Goal: Information Seeking & Learning: Learn about a topic

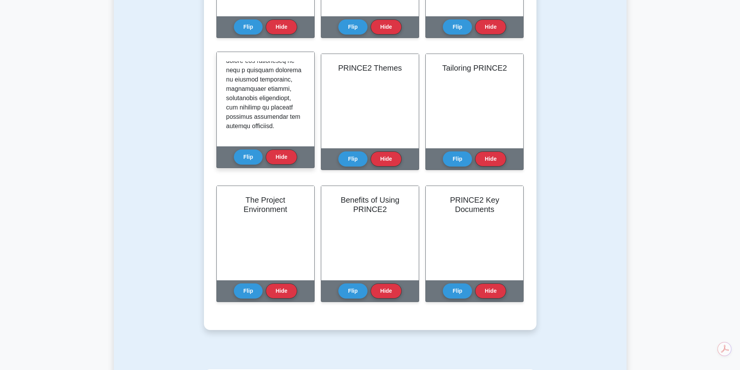
scroll to position [290, 0]
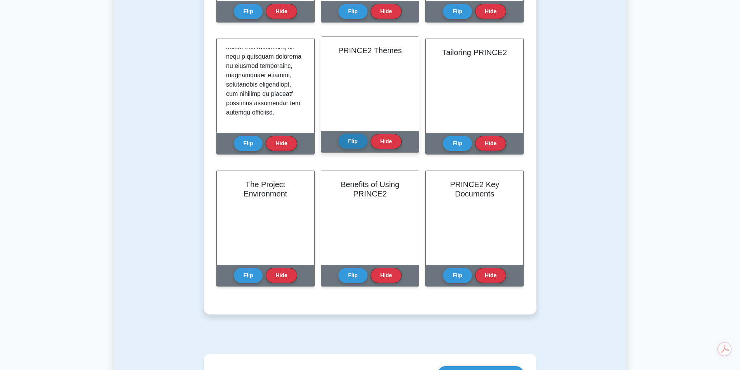
click at [352, 143] on button "Flip" at bounding box center [352, 141] width 29 height 15
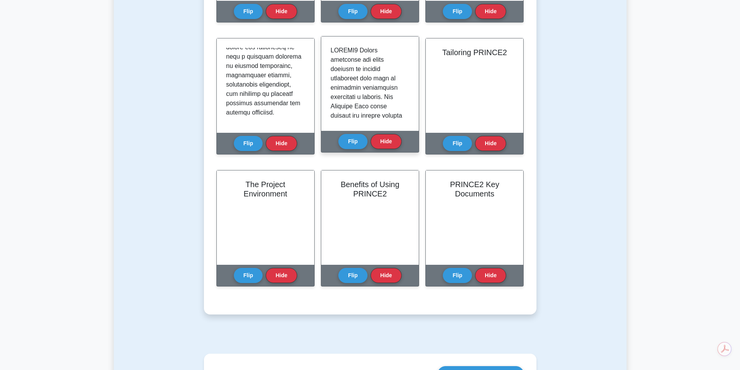
scroll to position [305, 0]
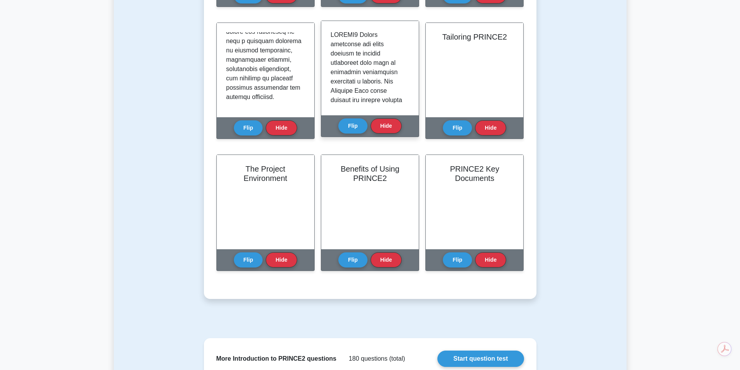
click at [409, 35] on div at bounding box center [369, 68] width 79 height 76
drag, startPoint x: 409, startPoint y: 35, endPoint x: 410, endPoint y: 40, distance: 5.1
click at [410, 40] on div at bounding box center [369, 68] width 97 height 94
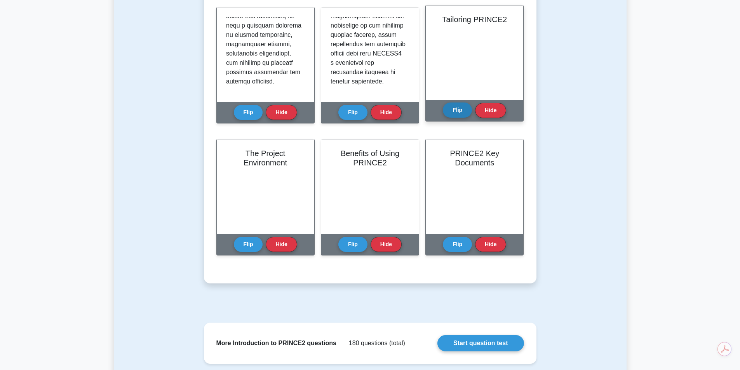
click at [456, 105] on button "Flip" at bounding box center [457, 110] width 29 height 15
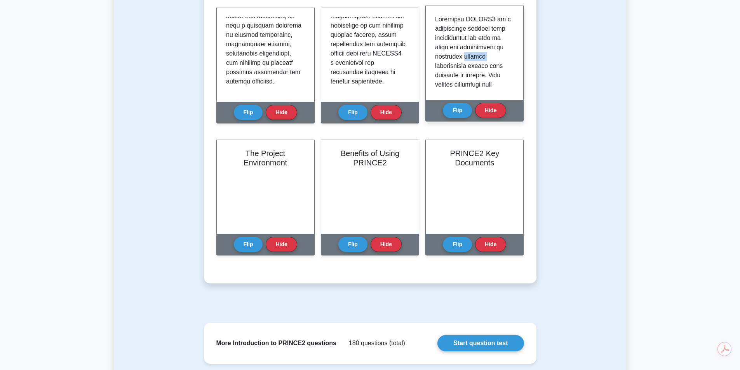
click at [488, 55] on p at bounding box center [473, 341] width 76 height 652
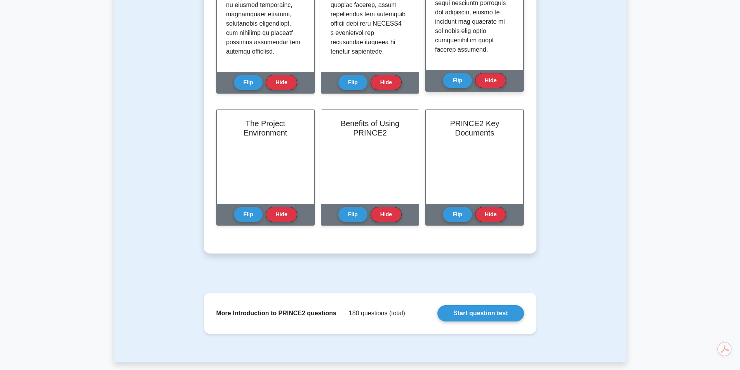
scroll to position [352, 0]
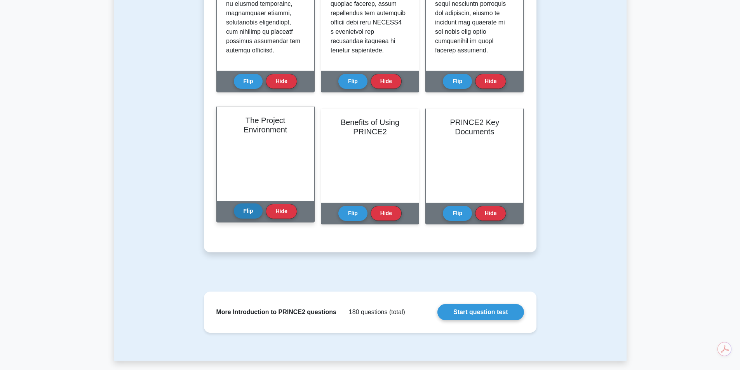
click at [241, 207] on button "Flip" at bounding box center [248, 210] width 29 height 15
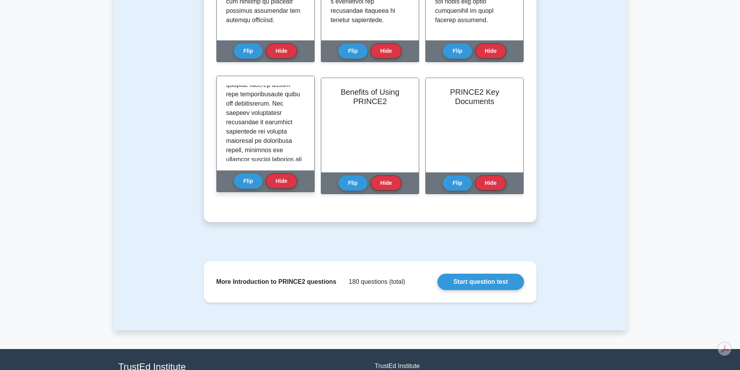
scroll to position [383, 0]
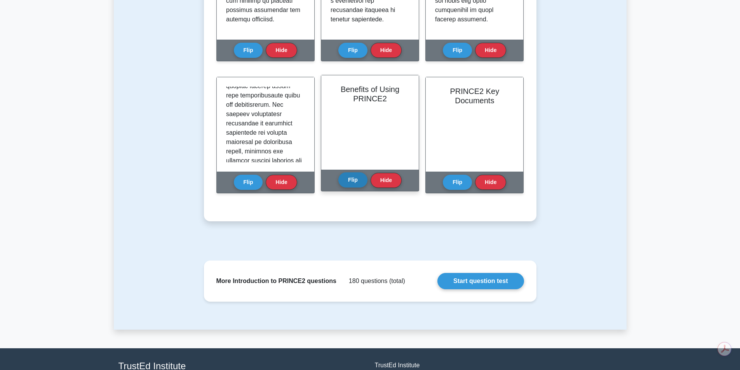
click at [346, 182] on button "Flip" at bounding box center [352, 179] width 29 height 15
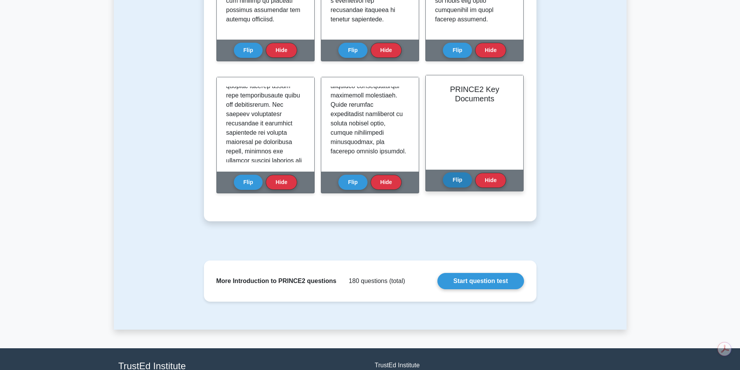
click at [449, 181] on button "Flip" at bounding box center [457, 179] width 29 height 15
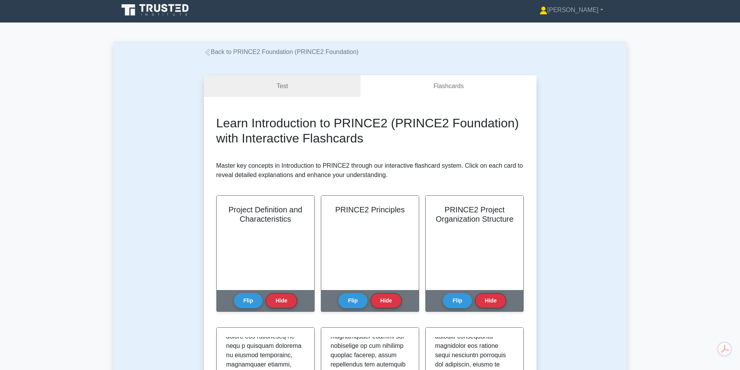
scroll to position [0, 0]
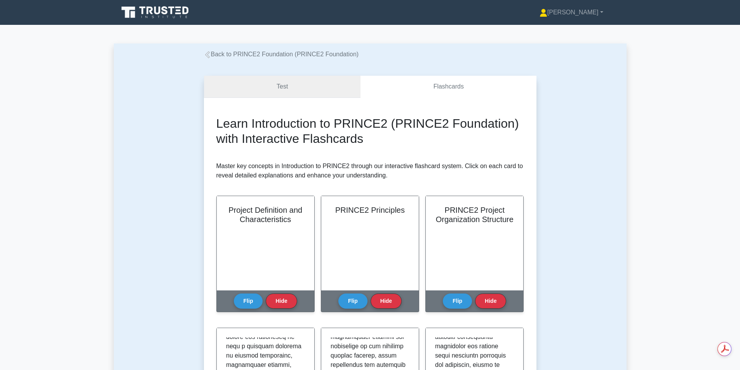
click at [319, 81] on link "Test" at bounding box center [282, 87] width 157 height 22
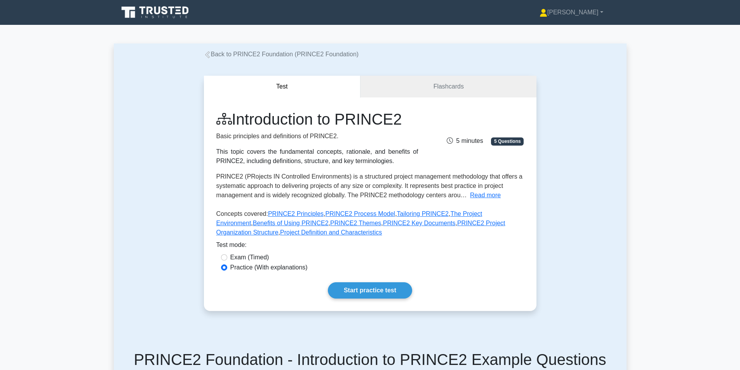
click at [459, 139] on span "5 minutes" at bounding box center [464, 140] width 36 height 7
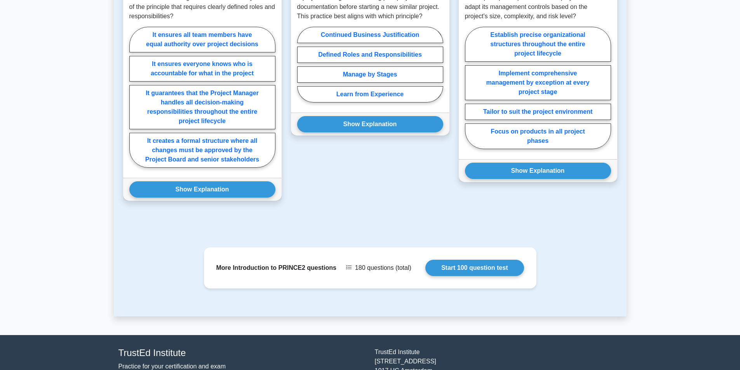
scroll to position [437, 0]
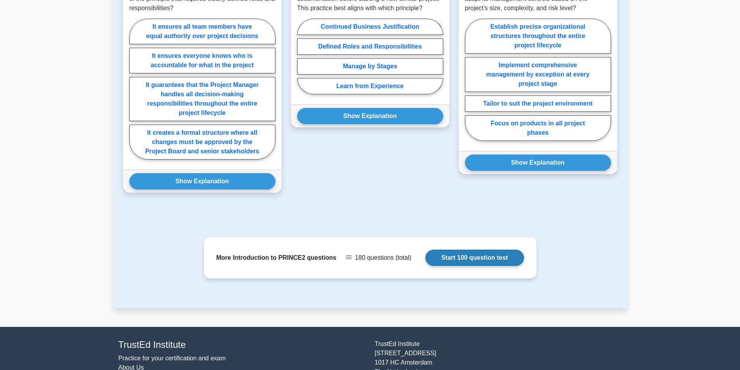
click at [481, 257] on link "Start 100 question test" at bounding box center [474, 258] width 99 height 16
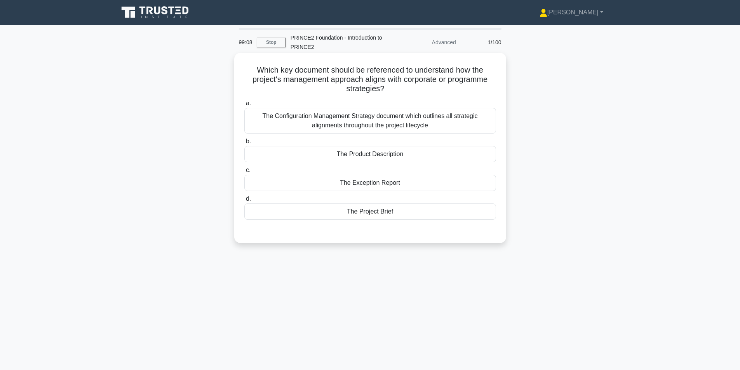
click at [392, 154] on div "The Product Description" at bounding box center [370, 154] width 252 height 16
click at [244, 144] on input "b. The Product Description" at bounding box center [244, 141] width 0 height 5
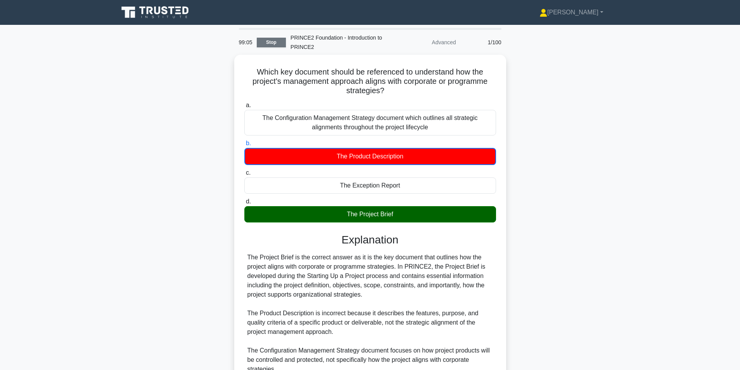
click at [276, 43] on link "Stop" at bounding box center [271, 43] width 29 height 10
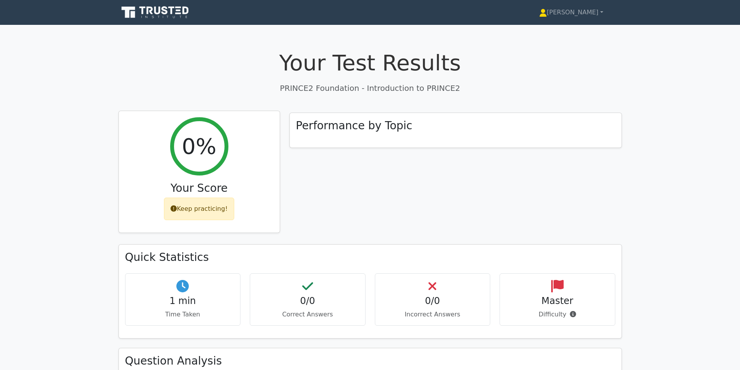
click at [201, 213] on div "Keep practicing!" at bounding box center [199, 209] width 70 height 23
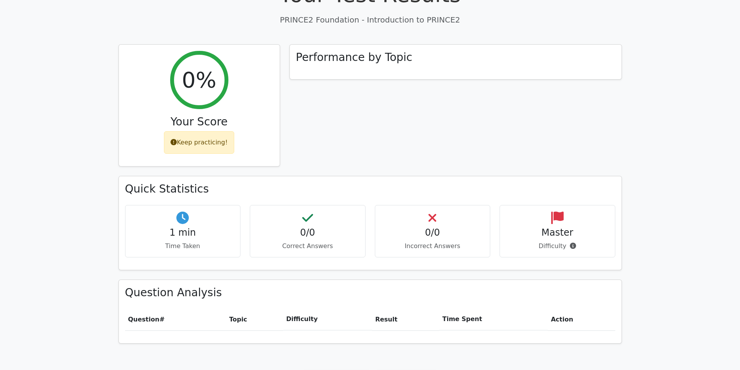
scroll to position [195, 0]
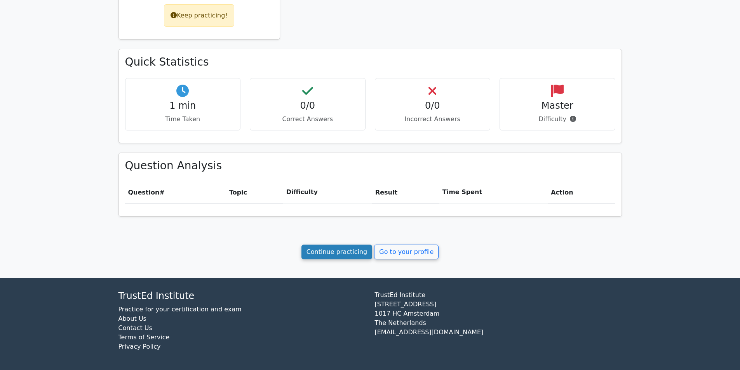
click at [334, 256] on link "Continue practicing" at bounding box center [336, 252] width 71 height 15
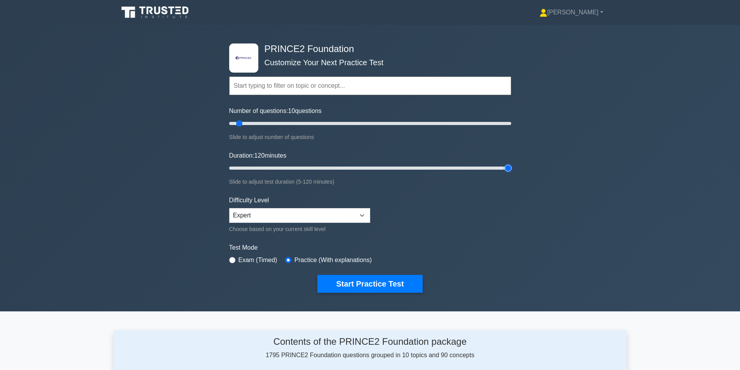
drag, startPoint x: 243, startPoint y: 165, endPoint x: 537, endPoint y: 171, distance: 294.0
type input "120"
click at [511, 171] on input "Duration: 120 minutes" at bounding box center [370, 167] width 282 height 9
drag, startPoint x: 238, startPoint y: 125, endPoint x: 507, endPoint y: 120, distance: 269.5
type input "200"
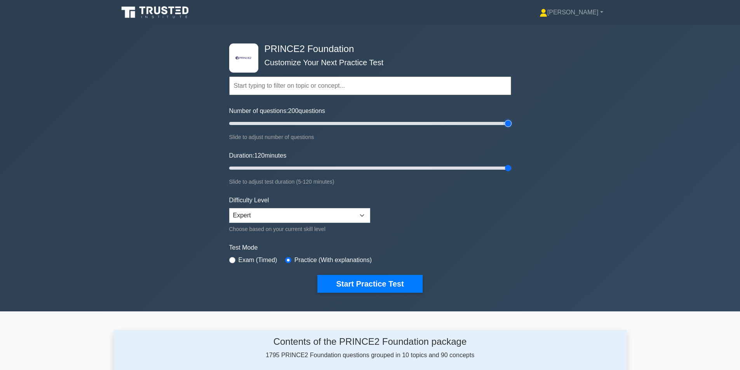
click at [507, 120] on input "Number of questions: 200 questions" at bounding box center [370, 123] width 282 height 9
click at [333, 212] on select "Beginner Intermediate Expert" at bounding box center [299, 215] width 141 height 15
click at [234, 259] on input "radio" at bounding box center [232, 260] width 6 height 6
radio input "true"
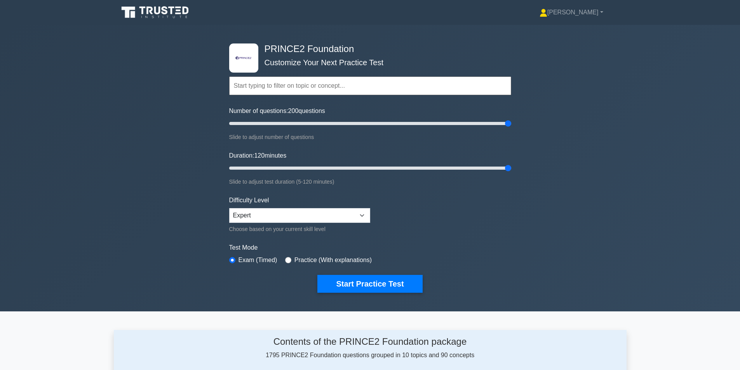
click at [357, 94] on input "text" at bounding box center [370, 85] width 282 height 19
click at [360, 87] on input "text" at bounding box center [370, 85] width 282 height 19
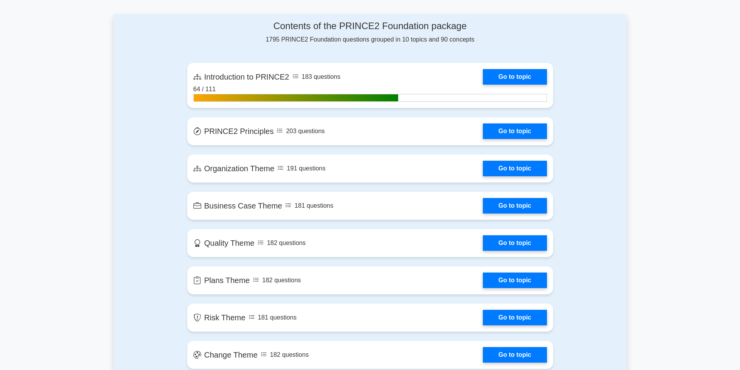
scroll to position [333, 0]
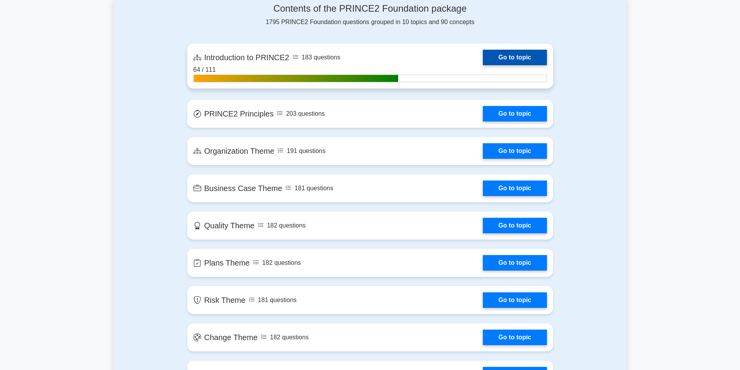
click at [518, 55] on link "Go to topic" at bounding box center [515, 58] width 64 height 16
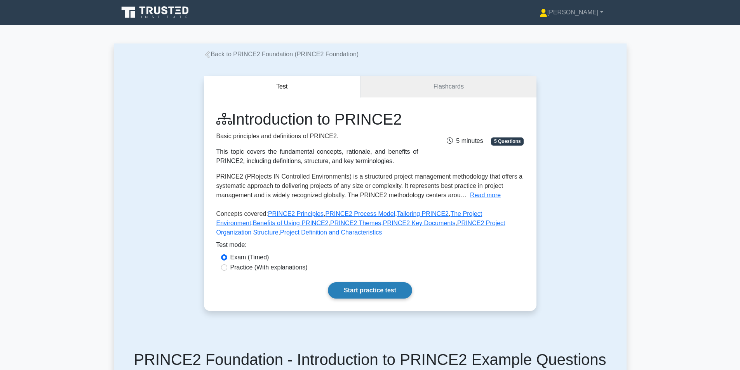
click at [346, 290] on link "Start practice test" at bounding box center [370, 290] width 84 height 16
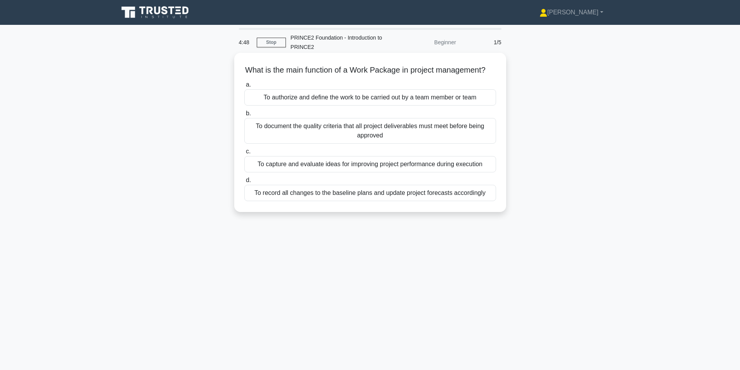
click at [386, 106] on div "To authorize and define the work to be carried out by a team member or team" at bounding box center [370, 97] width 252 height 16
click at [244, 87] on input "a. To authorize and define the work to be carried out by a team member or team" at bounding box center [244, 84] width 0 height 5
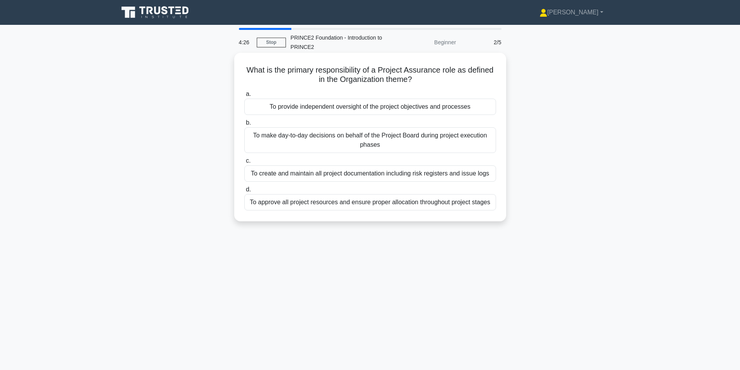
click at [379, 109] on div "To provide independent oversight of the project objectives and processes" at bounding box center [370, 107] width 252 height 16
click at [244, 97] on input "a. To provide independent oversight of the project objectives and processes" at bounding box center [244, 94] width 0 height 5
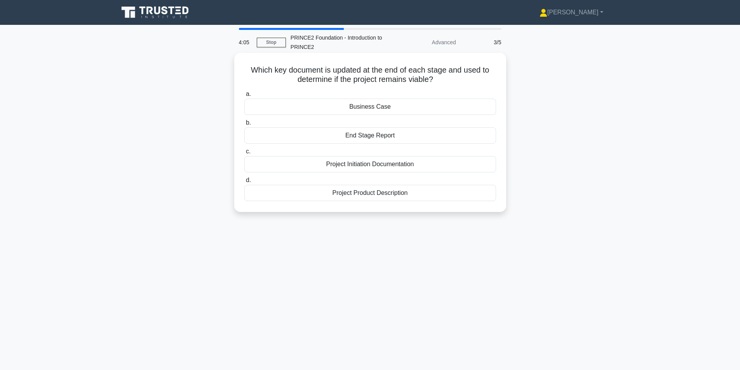
click at [396, 110] on div "Business Case" at bounding box center [370, 107] width 252 height 16
click at [244, 97] on input "a. Business Case" at bounding box center [244, 94] width 0 height 5
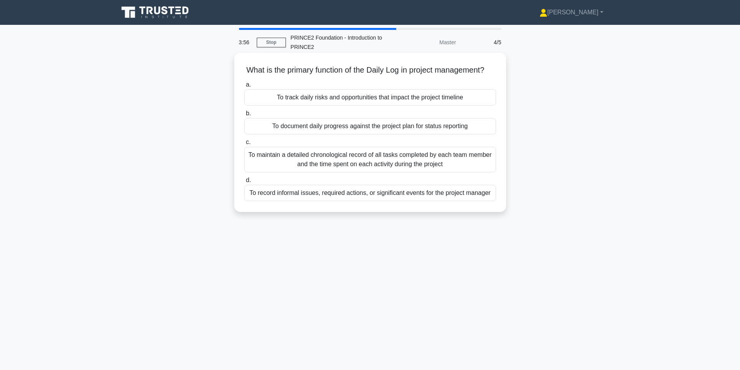
click at [395, 134] on div "To document daily progress against the project plan for status reporting" at bounding box center [370, 126] width 252 height 16
click at [244, 116] on input "b. To document daily progress against the project plan for status reporting" at bounding box center [244, 113] width 0 height 5
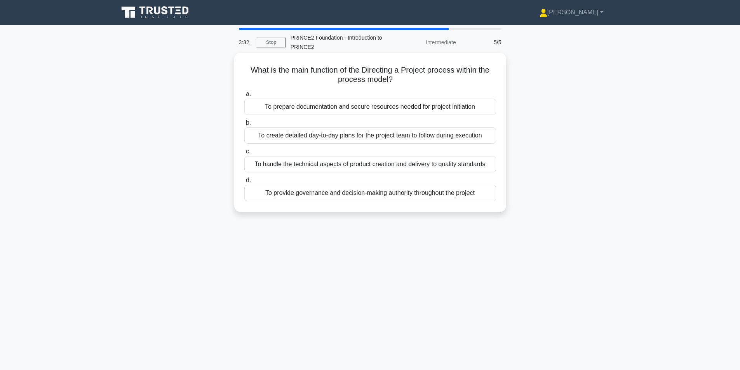
click at [386, 194] on div "To provide governance and decision-making authority throughout the project" at bounding box center [370, 193] width 252 height 16
click at [362, 193] on div "To provide governance and decision-making authority throughout the project" at bounding box center [370, 193] width 252 height 16
click at [244, 183] on input "d. To provide governance and decision-making authority throughout the project" at bounding box center [244, 180] width 0 height 5
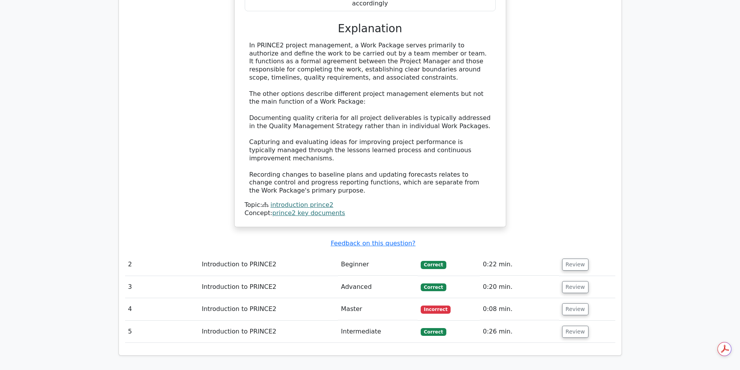
scroll to position [585, 0]
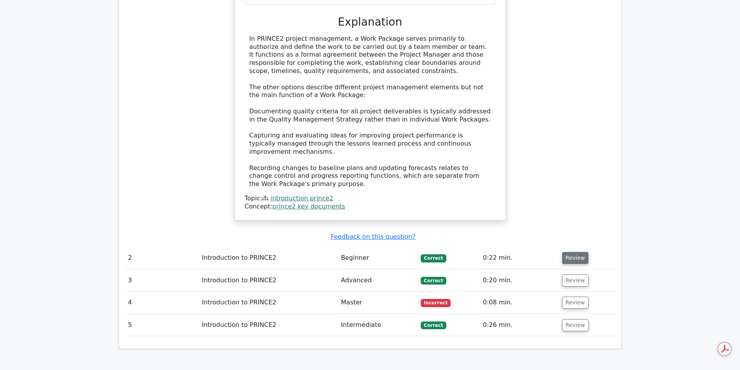
click at [575, 252] on button "Review" at bounding box center [575, 258] width 26 height 12
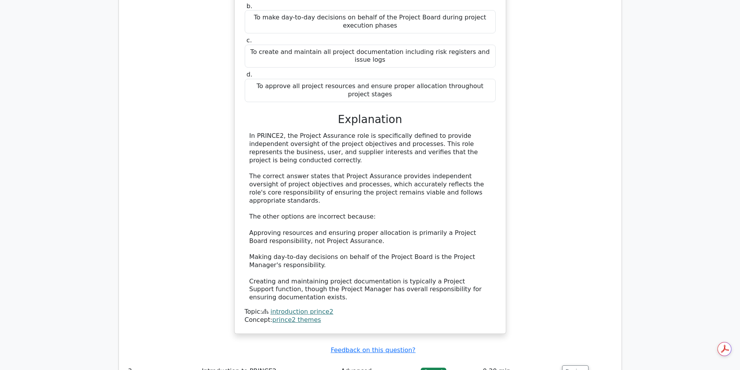
scroll to position [1006, 0]
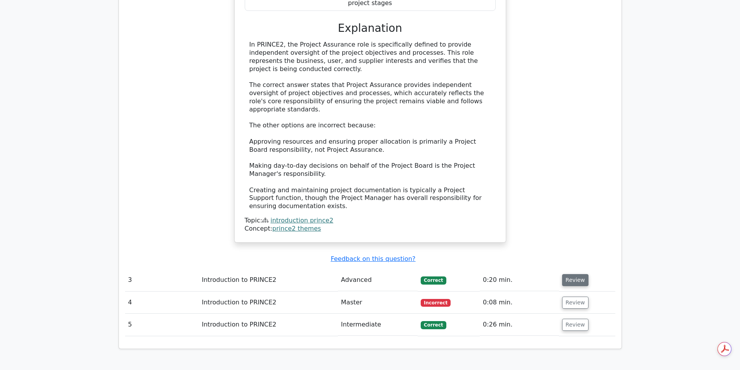
click at [573, 274] on button "Review" at bounding box center [575, 280] width 26 height 12
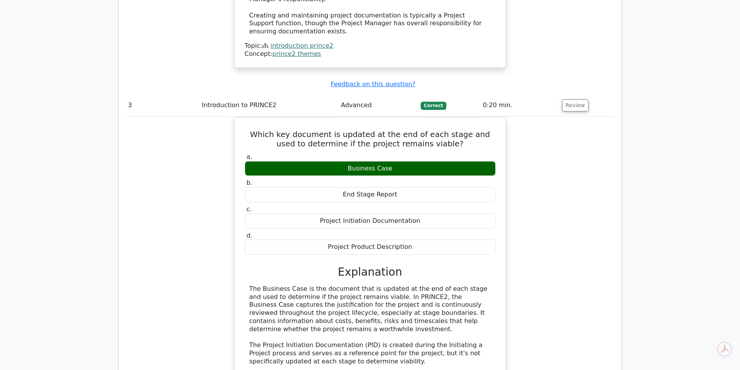
scroll to position [1416, 0]
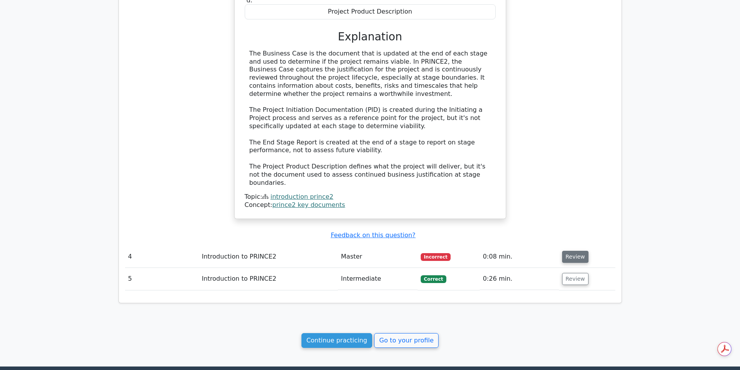
click at [566, 251] on button "Review" at bounding box center [575, 257] width 26 height 12
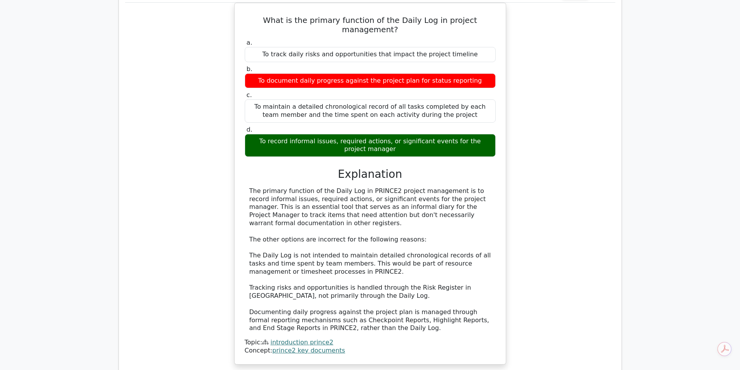
scroll to position [1701, 0]
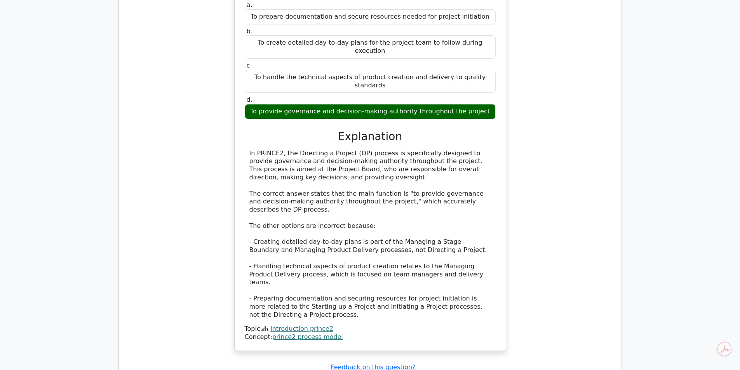
scroll to position [2187, 0]
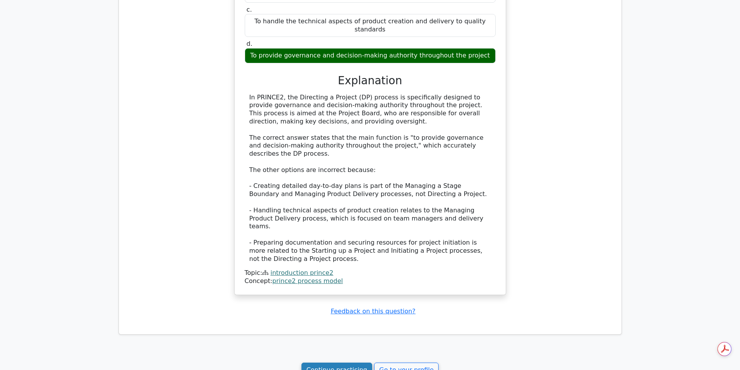
click at [340, 363] on link "Continue practicing" at bounding box center [336, 370] width 71 height 15
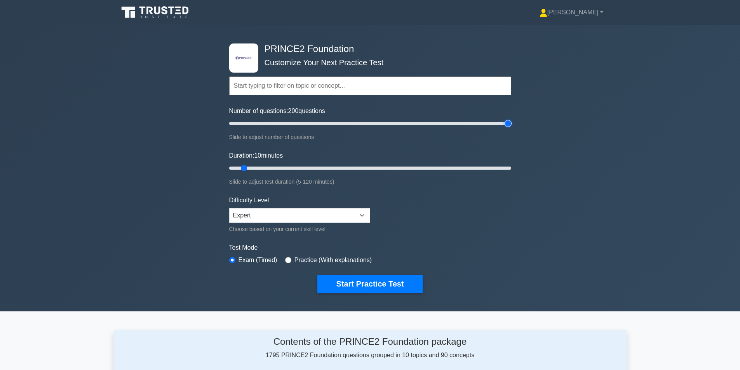
drag, startPoint x: 240, startPoint y: 125, endPoint x: 506, endPoint y: 127, distance: 266.7
type input "200"
click at [506, 127] on input "Number of questions: 200 questions" at bounding box center [370, 123] width 282 height 9
drag, startPoint x: 243, startPoint y: 169, endPoint x: 521, endPoint y: 167, distance: 277.2
type input "120"
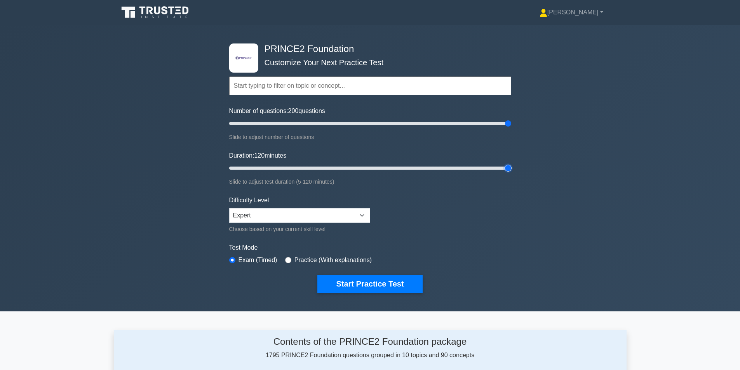
click at [511, 167] on input "Duration: 120 minutes" at bounding box center [370, 167] width 282 height 9
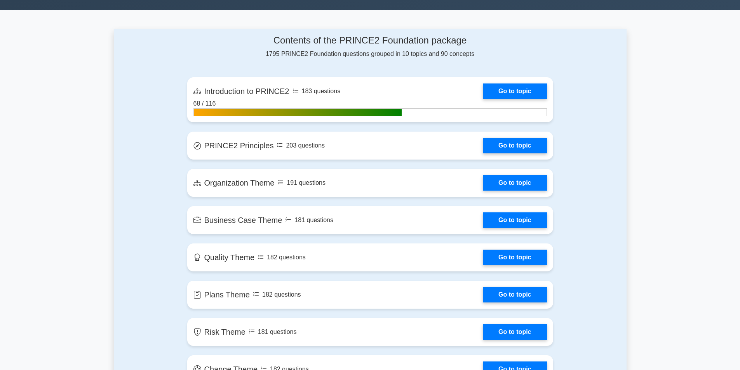
scroll to position [305, 0]
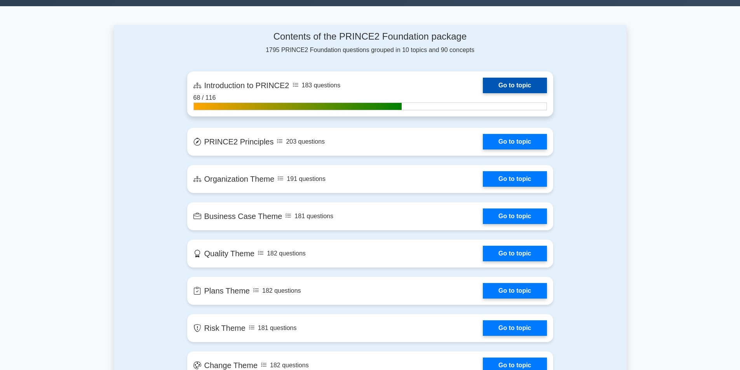
click at [522, 90] on link "Go to topic" at bounding box center [515, 86] width 64 height 16
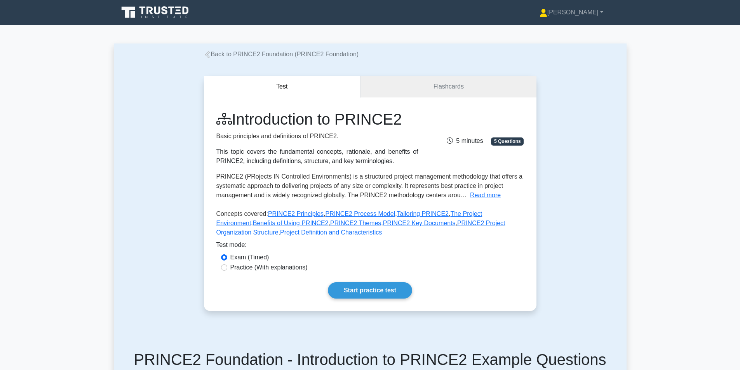
click at [284, 269] on label "Practice (With explanations)" at bounding box center [268, 267] width 77 height 9
click at [227, 269] on input "Practice (With explanations)" at bounding box center [224, 267] width 6 height 6
radio input "true"
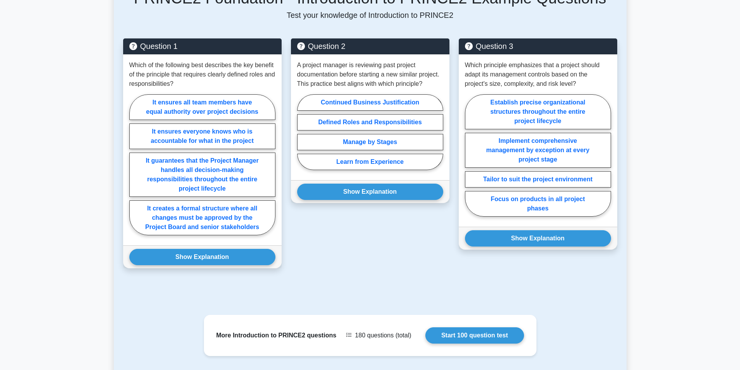
scroll to position [360, 0]
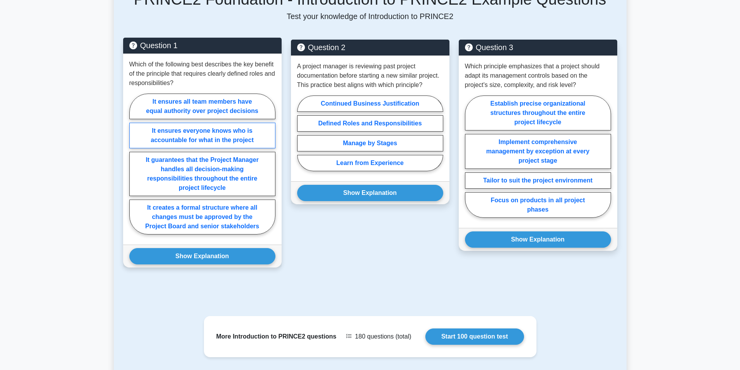
click at [228, 140] on label "It ensures everyone knows who is accountable for what in the project" at bounding box center [202, 136] width 146 height 26
click at [134, 164] on input "It ensures everyone knows who is accountable for what in the project" at bounding box center [131, 166] width 5 height 5
radio input "true"
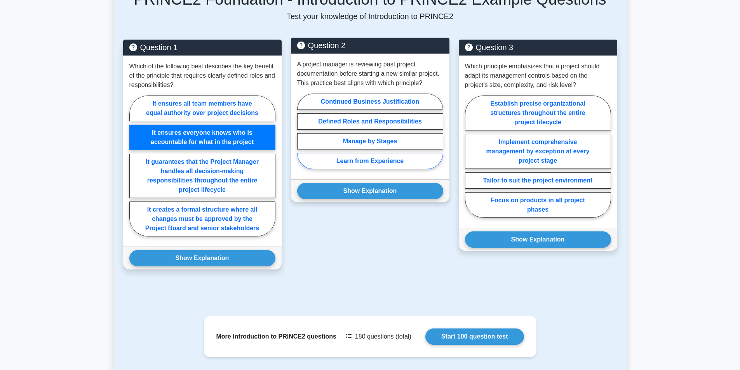
click at [370, 160] on label "Learn from Experience" at bounding box center [370, 161] width 146 height 16
click at [302, 136] on input "Learn from Experience" at bounding box center [299, 133] width 5 height 5
radio input "true"
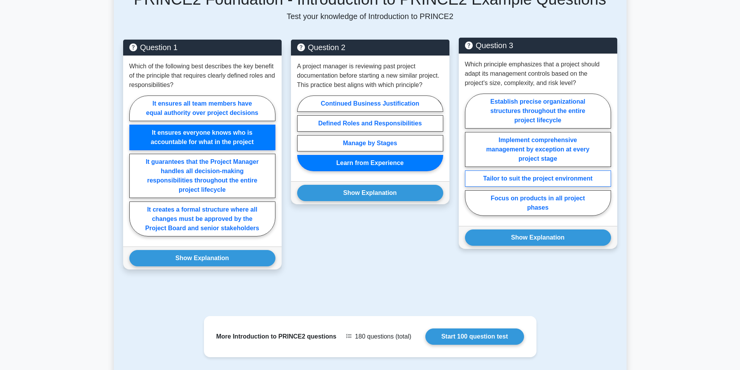
click at [558, 178] on label "Tailor to suit the project environment" at bounding box center [538, 178] width 146 height 16
click at [470, 160] on input "Tailor to suit the project environment" at bounding box center [467, 157] width 5 height 5
radio input "true"
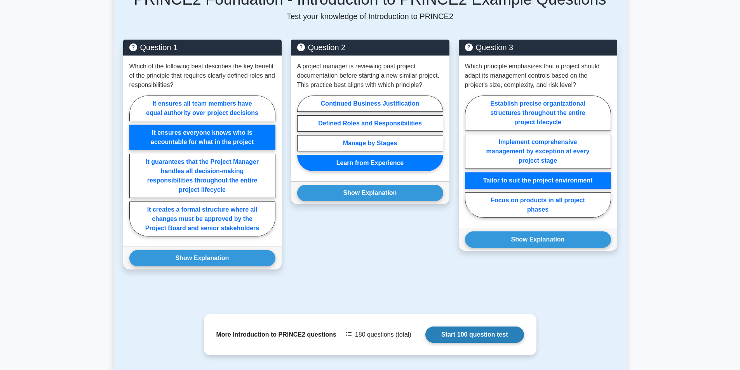
click at [471, 328] on link "Start 100 question test" at bounding box center [474, 335] width 99 height 16
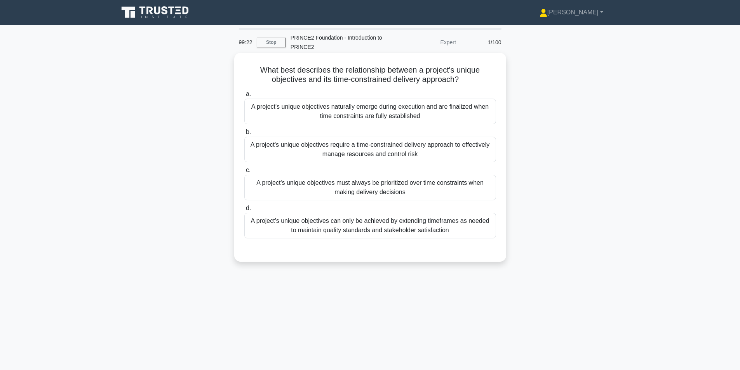
click at [402, 148] on div "A project's unique objectives require a time-constrained delivery approach to e…" at bounding box center [370, 150] width 252 height 26
click at [244, 135] on input "b. A project's unique objectives require a time-constrained delivery approach t…" at bounding box center [244, 132] width 0 height 5
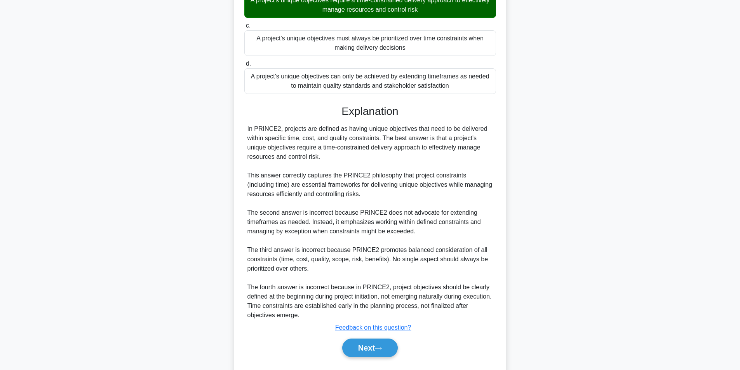
scroll to position [165, 0]
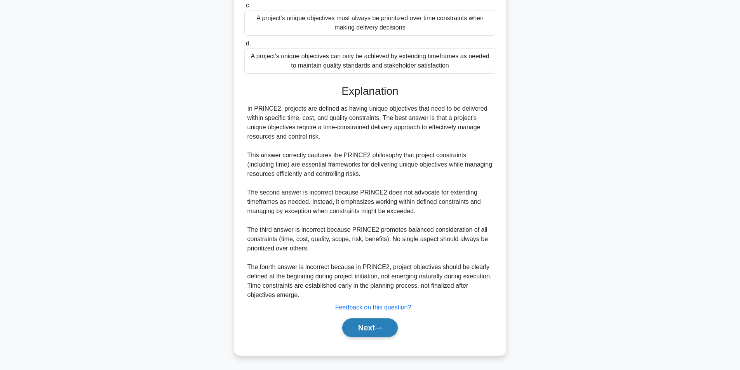
click at [375, 328] on button "Next" at bounding box center [370, 327] width 56 height 19
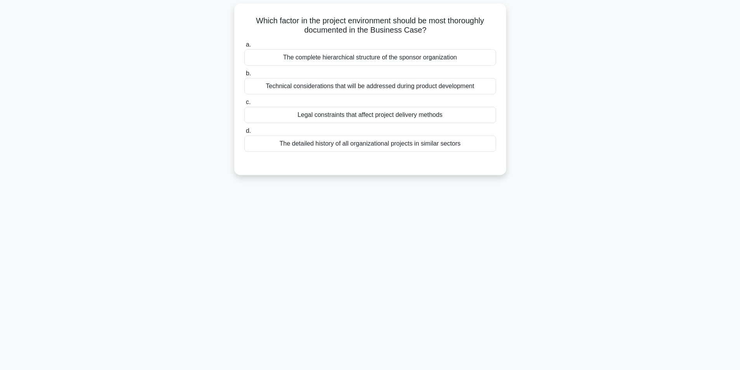
click at [382, 57] on div "The complete hierarchical structure of the sponsor organization" at bounding box center [370, 57] width 252 height 16
click at [244, 47] on input "a. The complete hierarchical structure of the sponsor organization" at bounding box center [244, 44] width 0 height 5
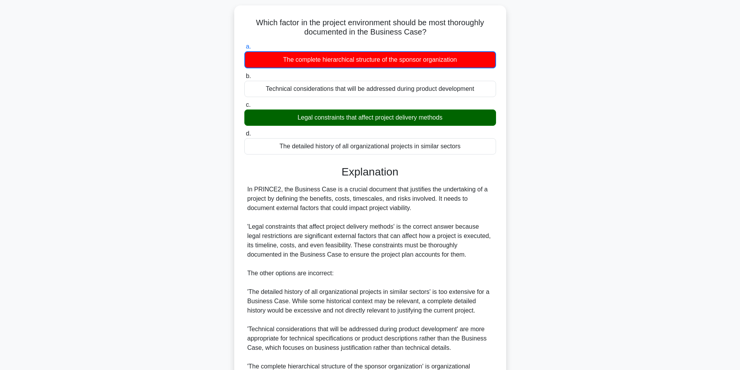
scroll to position [147, 0]
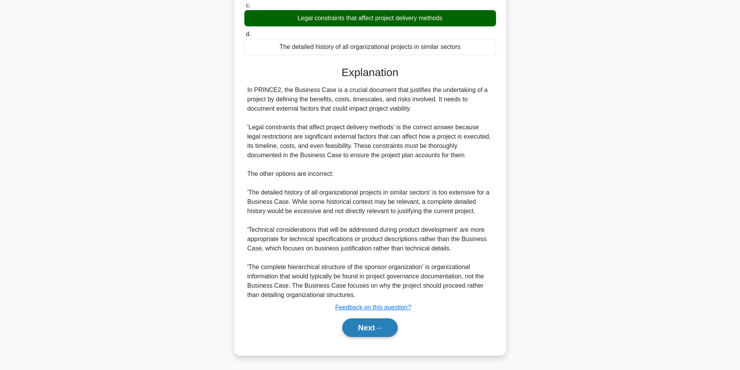
click at [375, 323] on button "Next" at bounding box center [370, 327] width 56 height 19
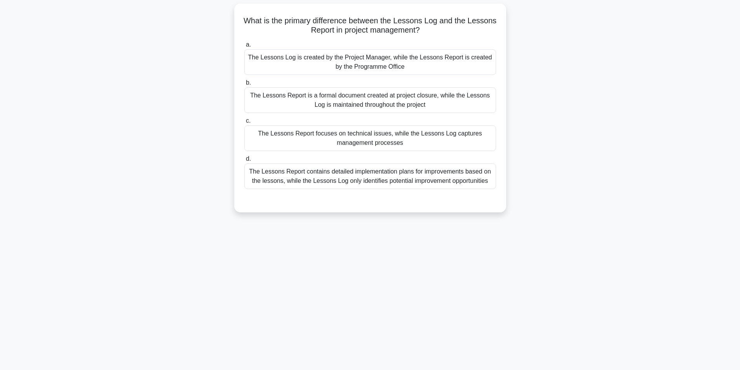
click at [361, 106] on div "The Lessons Report is a formal document created at project closure, while the L…" at bounding box center [370, 100] width 252 height 26
click at [244, 85] on input "b. The Lessons Report is a formal document created at project closure, while th…" at bounding box center [244, 82] width 0 height 5
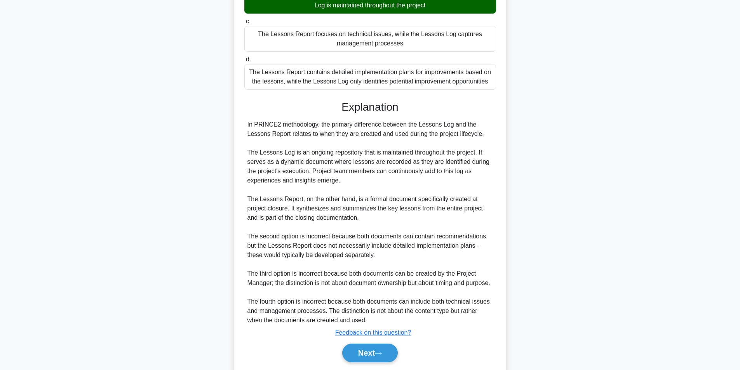
scroll to position [184, 0]
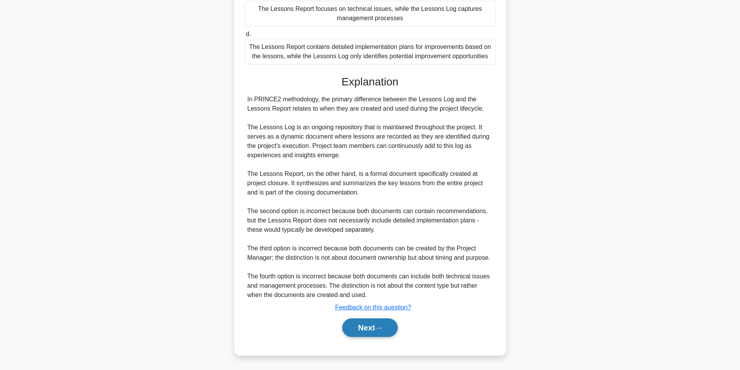
click at [386, 328] on button "Next" at bounding box center [370, 327] width 56 height 19
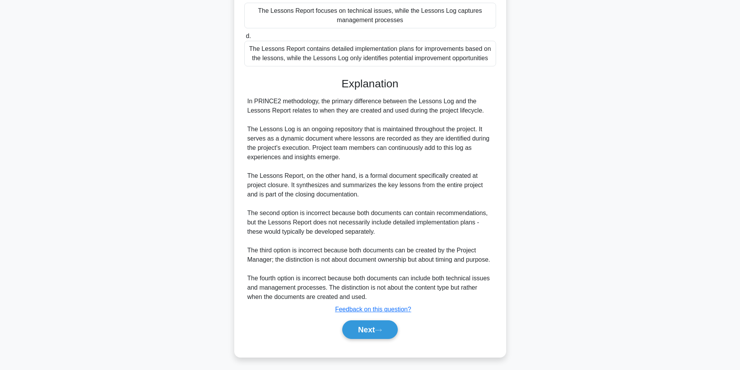
scroll to position [49, 0]
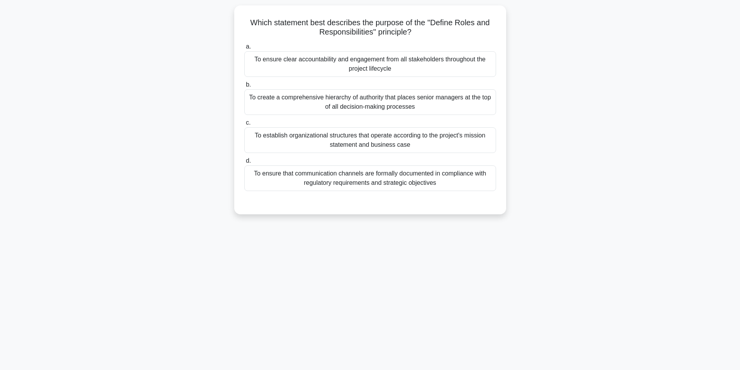
click at [502, 319] on div "97:38 Stop PRINCE2 Foundation - Introduction to PRINCE2 Expert 4/100 Which stat…" at bounding box center [370, 173] width 513 height 388
click at [502, 319] on div "97:37 Stop PRINCE2 Foundation - Introduction to PRINCE2 Expert 4/100 Which stat…" at bounding box center [370, 173] width 513 height 388
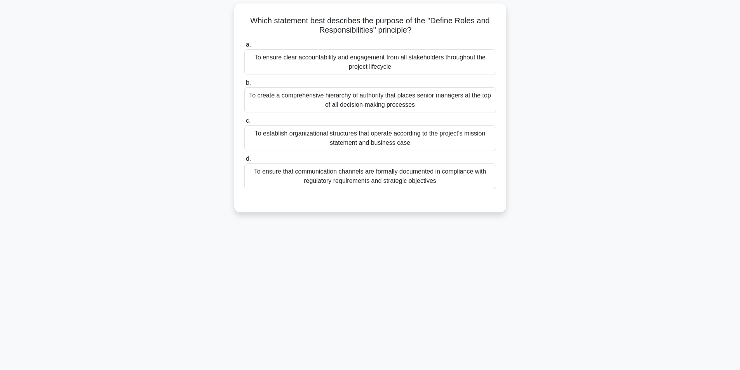
click at [394, 65] on div "To ensure clear accountability and engagement from all stakeholders throughout …" at bounding box center [370, 62] width 252 height 26
click at [244, 47] on input "a. To ensure clear accountability and engagement from all stakeholders througho…" at bounding box center [244, 44] width 0 height 5
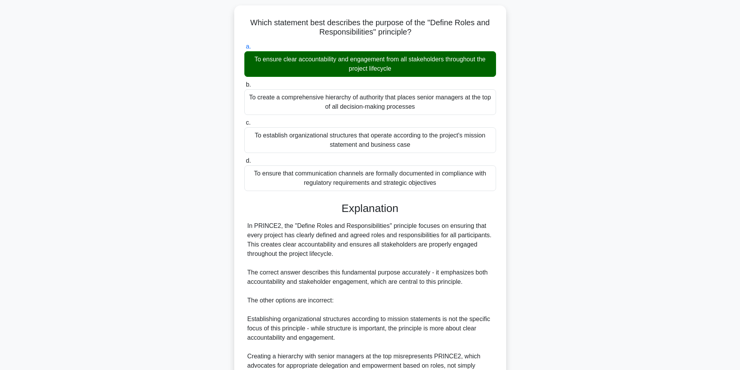
scroll to position [165, 0]
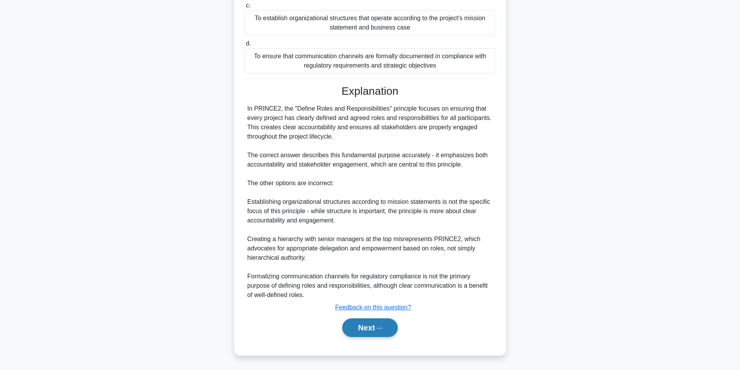
click at [374, 332] on button "Next" at bounding box center [370, 327] width 56 height 19
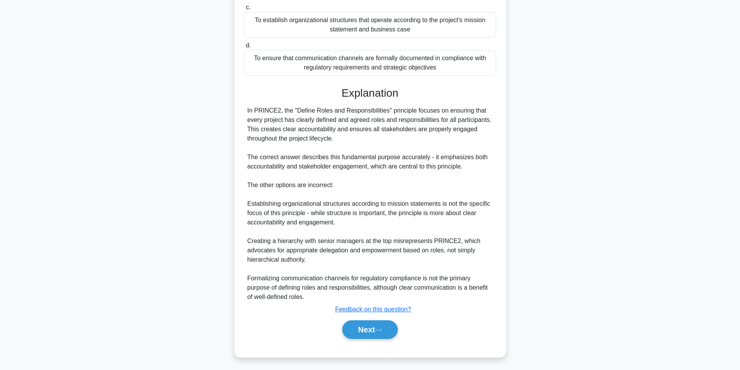
scroll to position [49, 0]
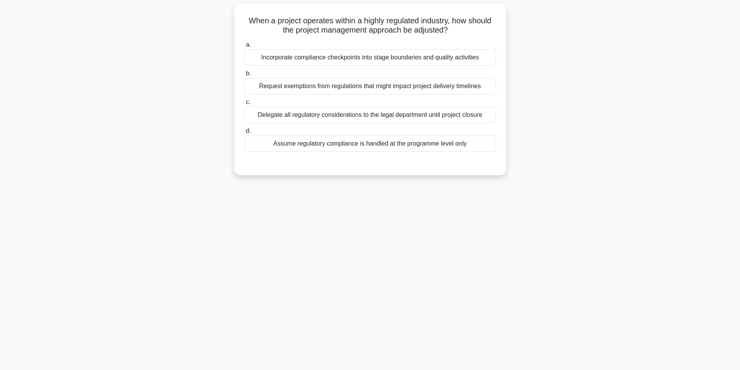
click at [441, 58] on div "Incorporate compliance checkpoints into stage boundaries and quality activities" at bounding box center [370, 57] width 252 height 16
click at [244, 47] on input "a. Incorporate compliance checkpoints into stage boundaries and quality activit…" at bounding box center [244, 44] width 0 height 5
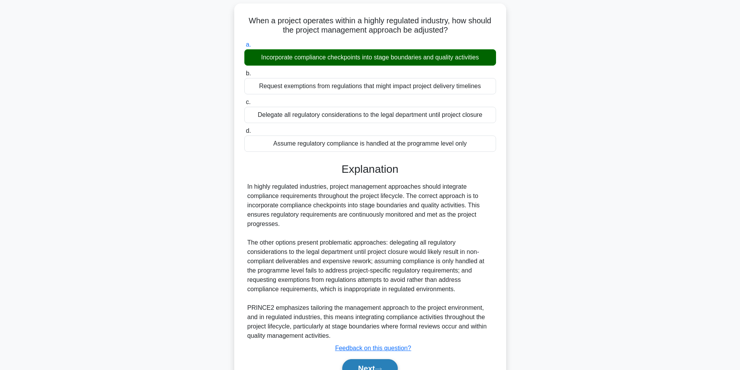
click at [369, 360] on button "Next" at bounding box center [370, 368] width 56 height 19
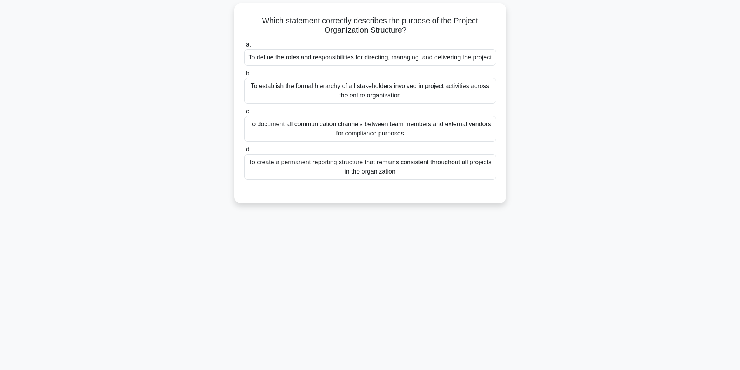
click at [423, 58] on div "To define the roles and responsibilities for directing, managing, and deliverin…" at bounding box center [370, 57] width 252 height 16
click at [244, 47] on input "a. To define the roles and responsibilities for directing, managing, and delive…" at bounding box center [244, 44] width 0 height 5
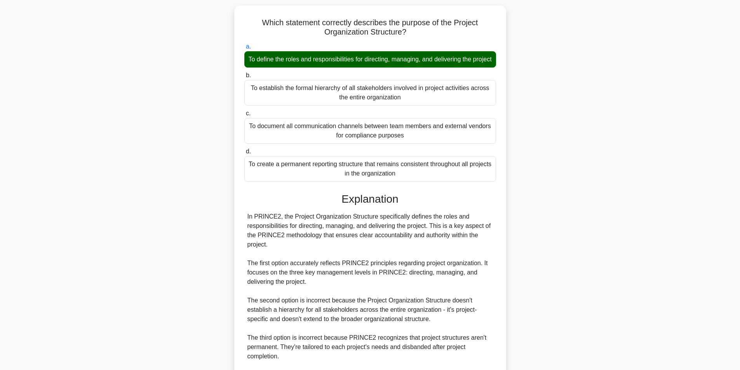
scroll to position [156, 0]
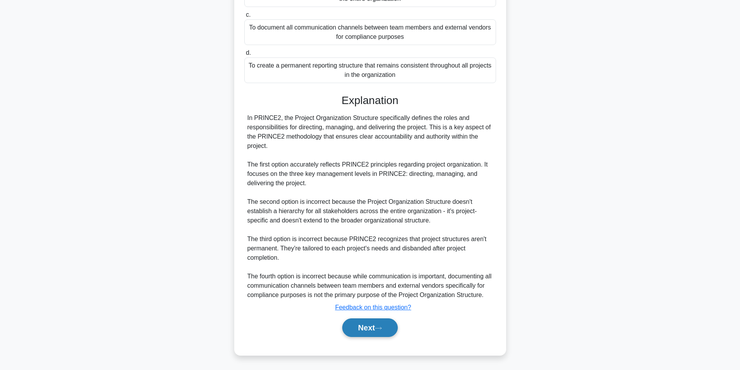
click at [361, 326] on button "Next" at bounding box center [370, 327] width 56 height 19
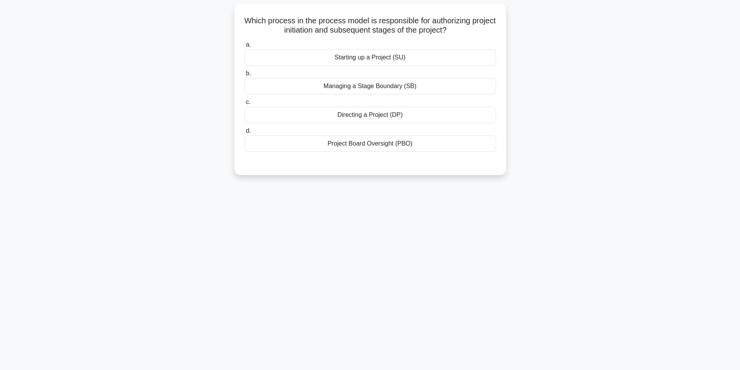
click at [384, 57] on div "Starting up a Project (SU)" at bounding box center [370, 57] width 252 height 16
click at [244, 47] on input "a. Starting up a Project (SU)" at bounding box center [244, 44] width 0 height 5
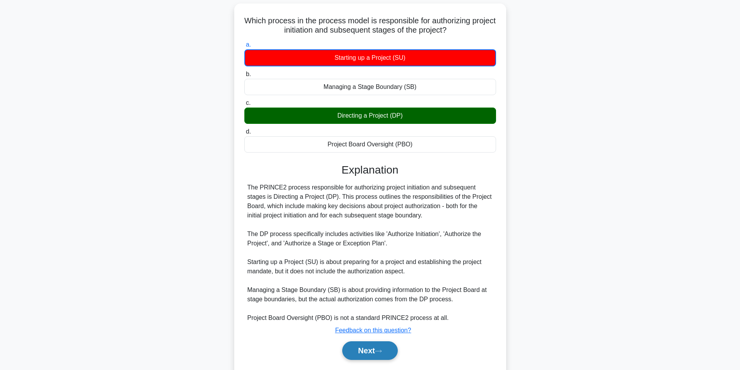
click at [370, 351] on button "Next" at bounding box center [370, 350] width 56 height 19
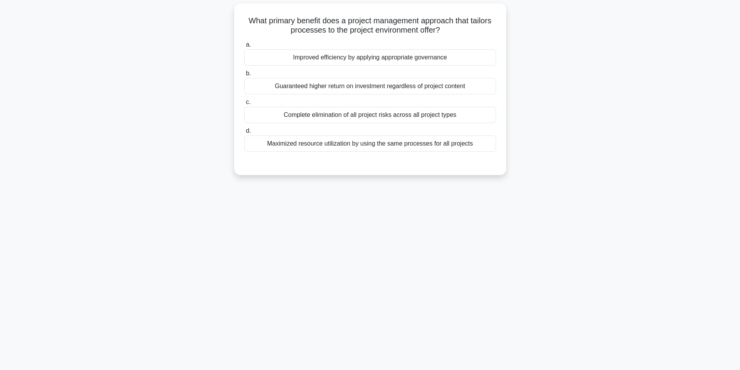
click at [361, 57] on div "Improved efficiency by applying appropriate governance" at bounding box center [370, 57] width 252 height 16
click at [244, 47] on input "a. Improved efficiency by applying appropriate governance" at bounding box center [244, 44] width 0 height 5
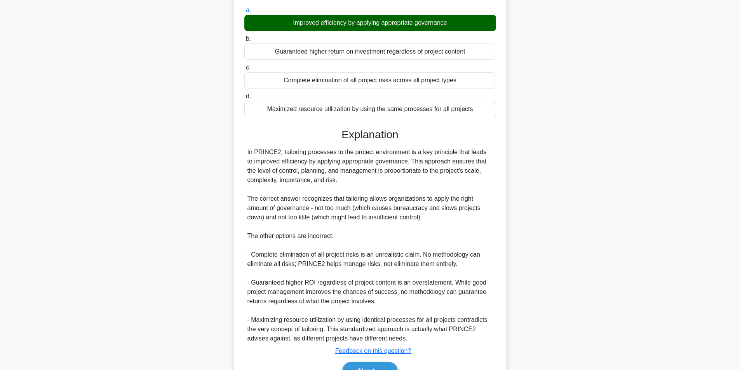
scroll to position [128, 0]
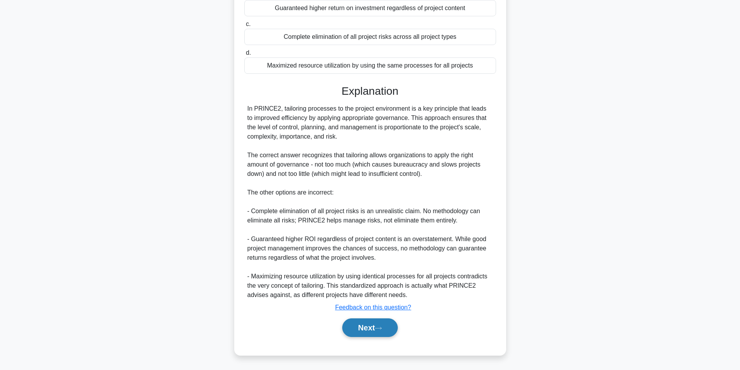
click at [378, 320] on button "Next" at bounding box center [370, 327] width 56 height 19
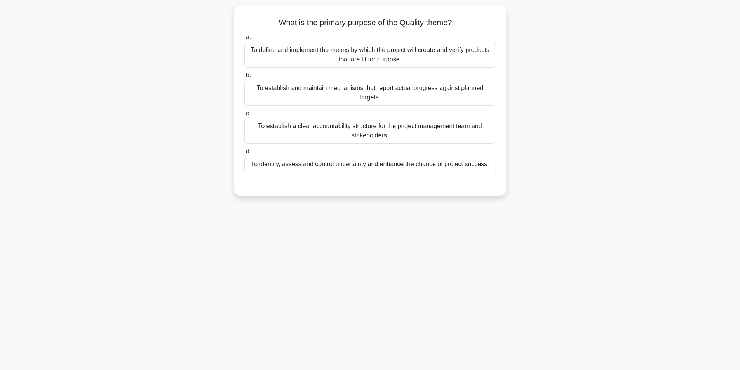
scroll to position [49, 0]
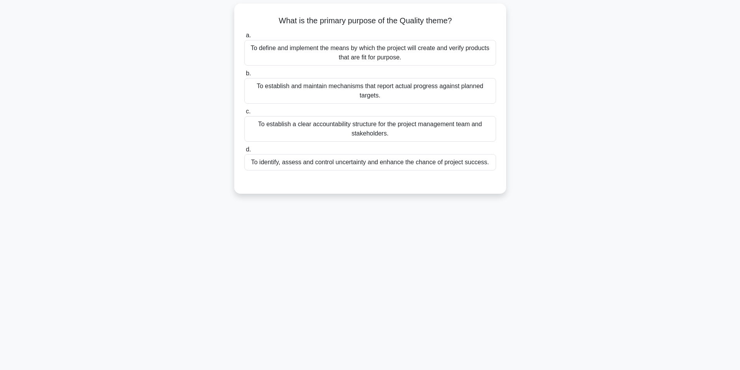
click at [375, 51] on div "To define and implement the means by which the project will create and verify p…" at bounding box center [370, 53] width 252 height 26
click at [244, 38] on input "a. To define and implement the means by which the project will create and verif…" at bounding box center [244, 35] width 0 height 5
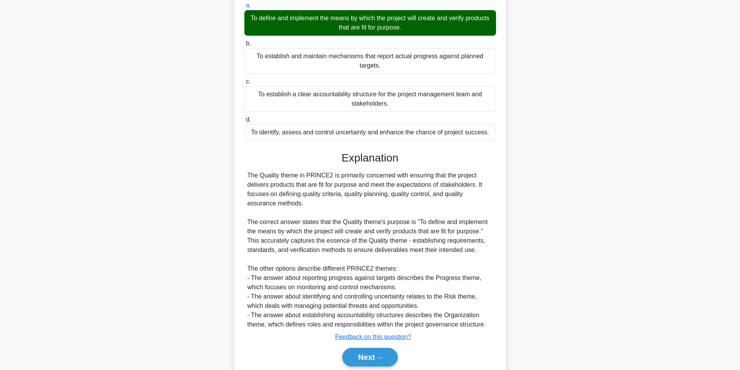
scroll to position [109, 0]
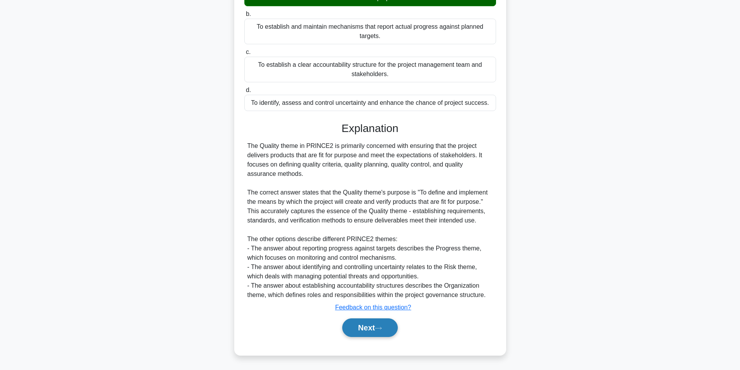
click at [366, 325] on button "Next" at bounding box center [370, 327] width 56 height 19
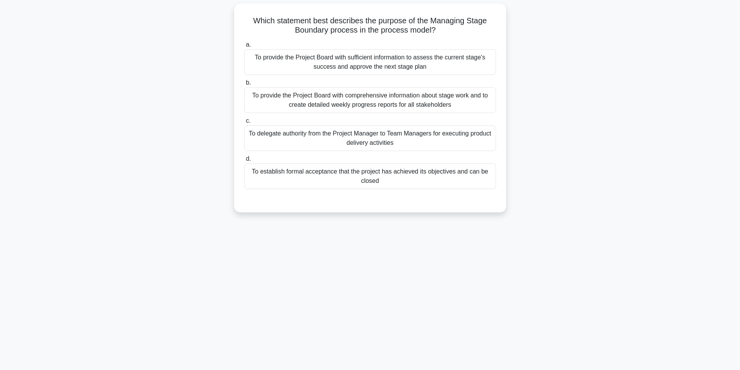
click at [365, 64] on div "To provide the Project Board with sufficient information to assess the current …" at bounding box center [370, 62] width 252 height 26
click at [244, 47] on input "a. To provide the Project Board with sufficient information to assess the curre…" at bounding box center [244, 44] width 0 height 5
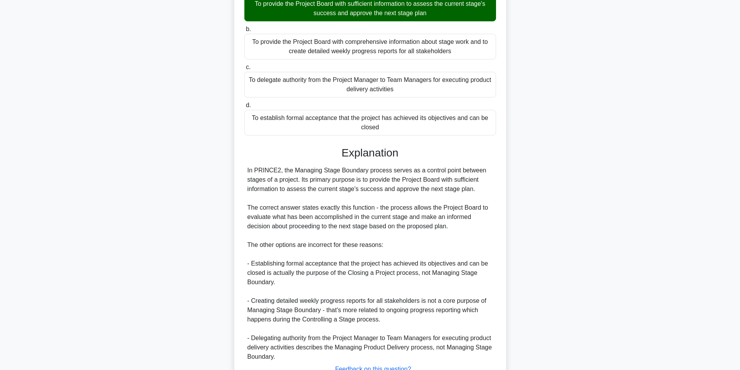
scroll to position [165, 0]
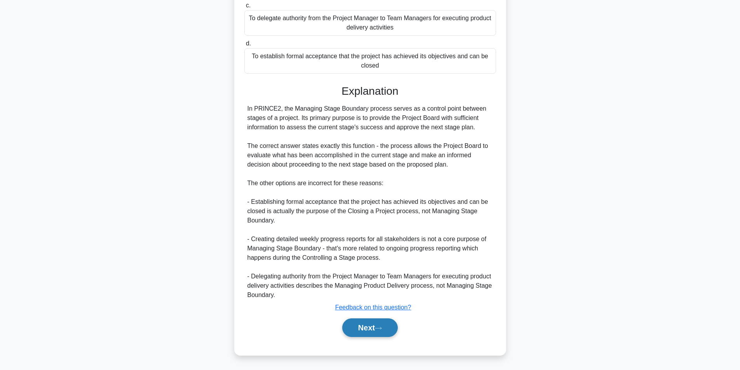
click at [385, 331] on button "Next" at bounding box center [370, 327] width 56 height 19
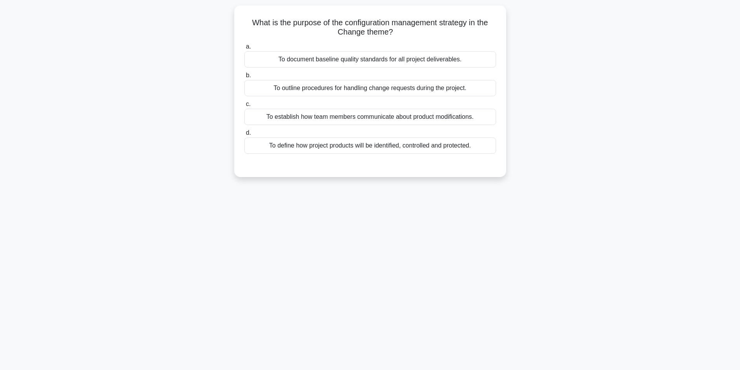
scroll to position [49, 0]
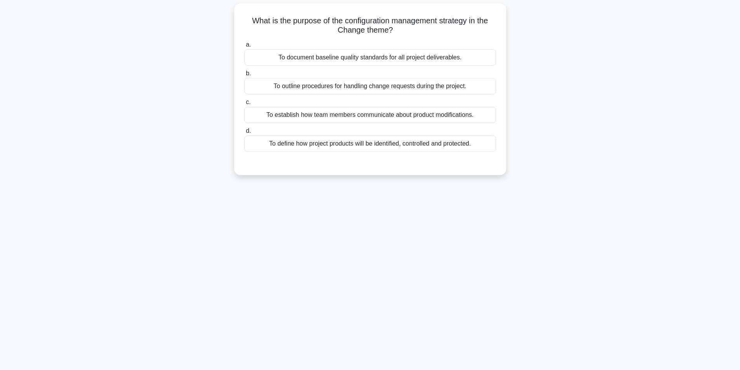
click at [384, 90] on div "To outline procedures for handling change requests during the project." at bounding box center [370, 86] width 252 height 16
click at [244, 76] on input "b. To outline procedures for handling change requests during the project." at bounding box center [244, 73] width 0 height 5
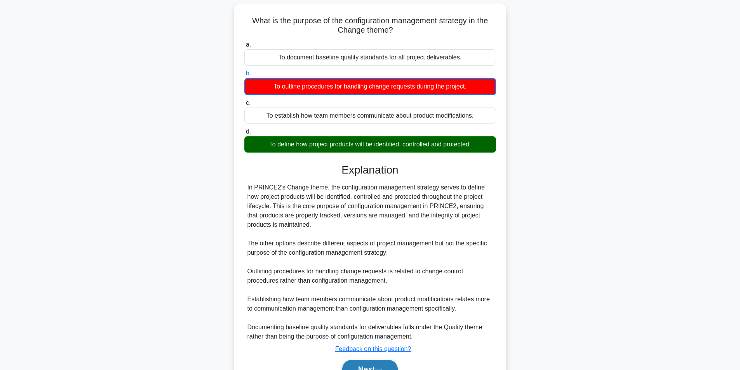
click at [370, 363] on button "Next" at bounding box center [370, 369] width 56 height 19
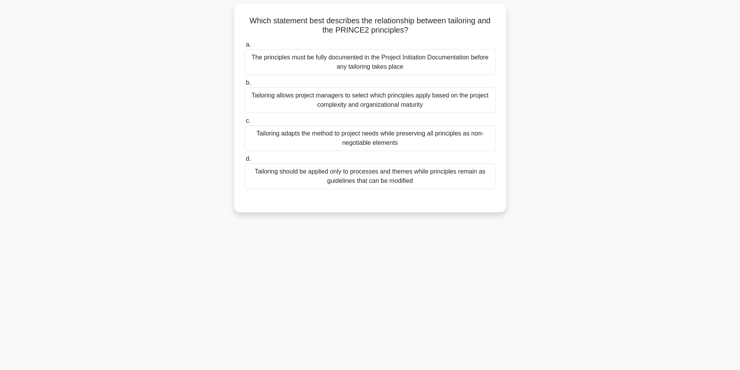
click at [344, 100] on div "Tailoring allows project managers to select which principles apply based on the…" at bounding box center [370, 100] width 252 height 26
click at [244, 85] on input "b. Tailoring allows project managers to select which principles apply based on …" at bounding box center [244, 82] width 0 height 5
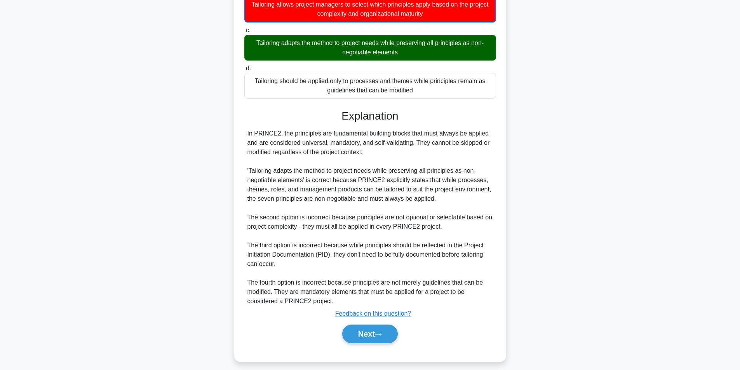
scroll to position [147, 0]
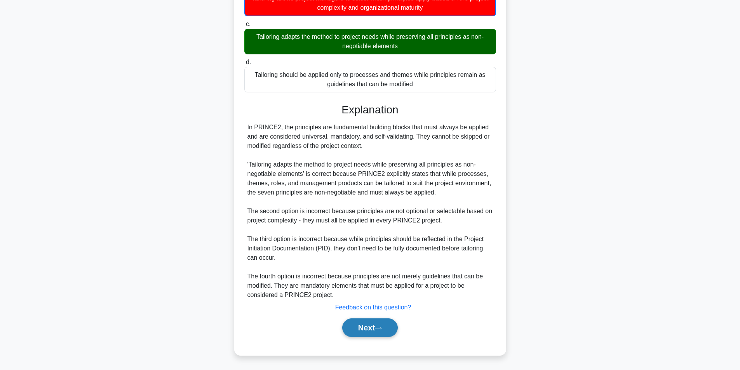
click at [378, 321] on button "Next" at bounding box center [370, 327] width 56 height 19
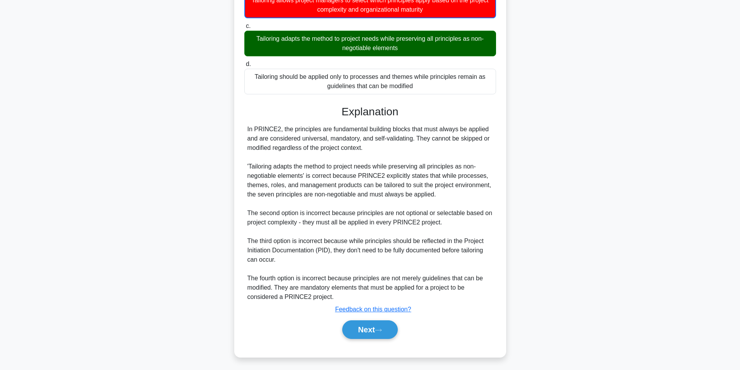
scroll to position [49, 0]
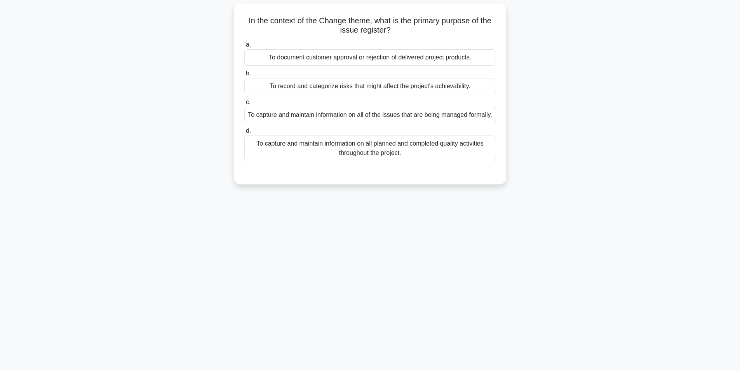
click at [379, 86] on div "To record and categorize risks that might affect the project's achievability." at bounding box center [370, 86] width 252 height 16
click at [244, 76] on input "b. To record and categorize risks that might affect the project's achievability." at bounding box center [244, 73] width 0 height 5
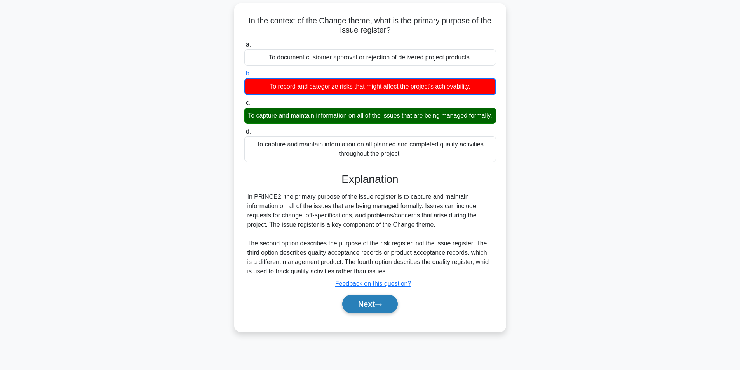
click at [368, 312] on button "Next" at bounding box center [370, 304] width 56 height 19
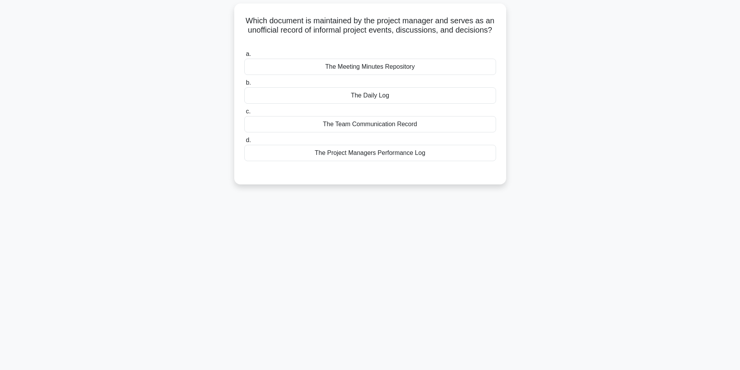
click at [367, 98] on div "The Daily Log" at bounding box center [370, 95] width 252 height 16
click at [244, 85] on input "b. The Daily Log" at bounding box center [244, 82] width 0 height 5
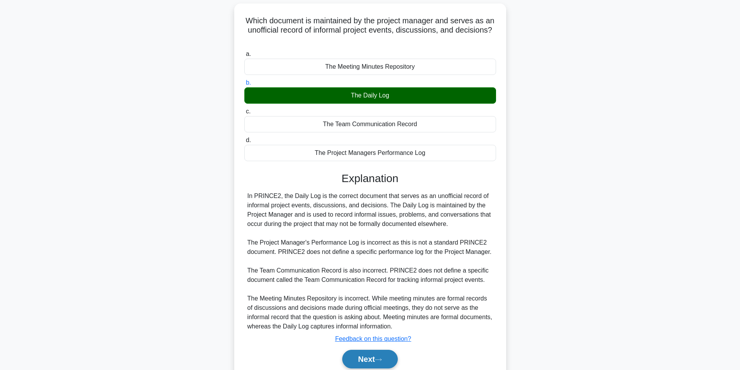
click at [356, 360] on button "Next" at bounding box center [370, 359] width 56 height 19
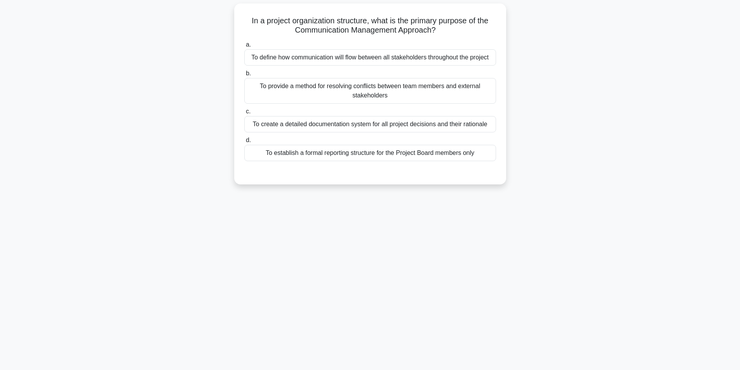
click at [380, 61] on div "To define how communication will flow between all stakeholders throughout the p…" at bounding box center [370, 57] width 252 height 16
click at [244, 47] on input "a. To define how communication will flow between all stakeholders throughout th…" at bounding box center [244, 44] width 0 height 5
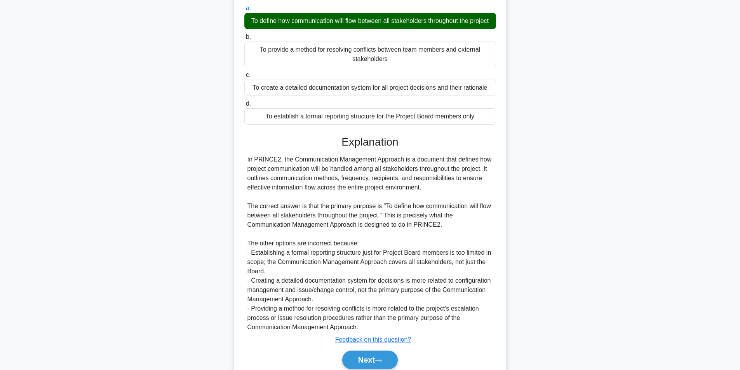
scroll to position [128, 0]
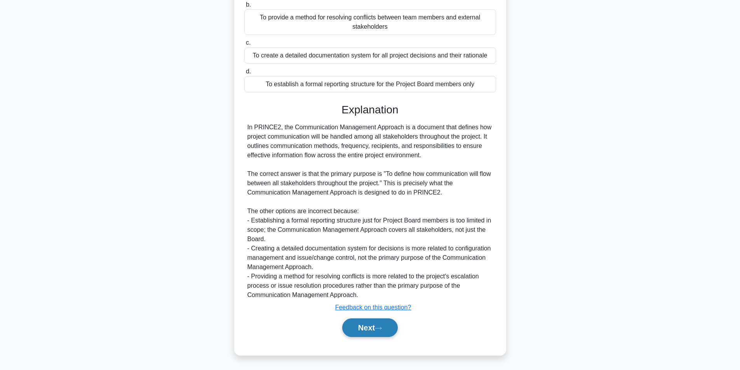
click at [372, 326] on button "Next" at bounding box center [370, 327] width 56 height 19
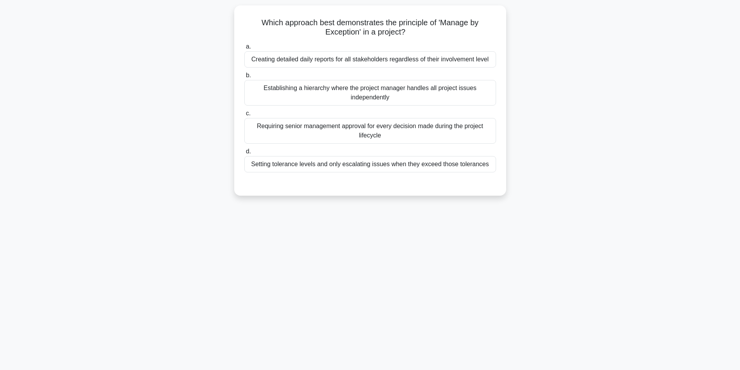
click at [371, 328] on div "91:32 Stop PRINCE2 Foundation - Introduction to PRINCE2 Expert 16/100 Which app…" at bounding box center [370, 173] width 513 height 388
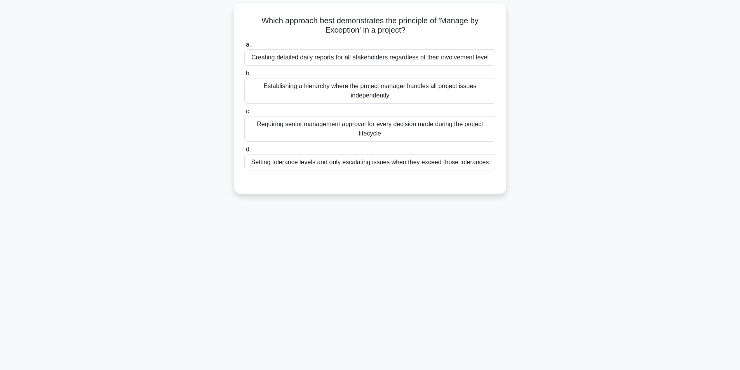
click at [341, 163] on div "Setting tolerance levels and only escalating issues when they exceed those tole…" at bounding box center [370, 162] width 252 height 16
click at [244, 152] on input "d. Setting tolerance levels and only escalating issues when they exceed those t…" at bounding box center [244, 149] width 0 height 5
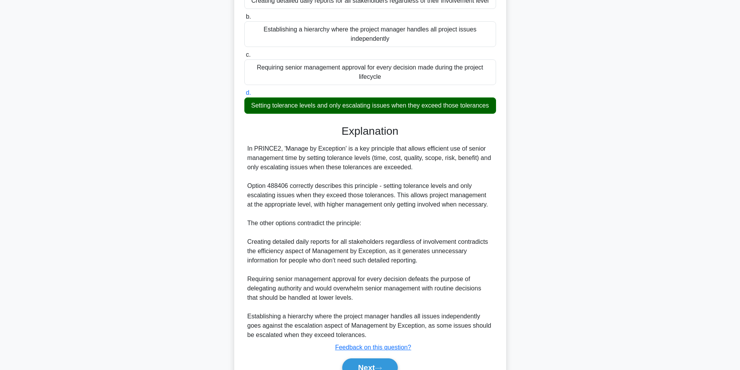
scroll to position [146, 0]
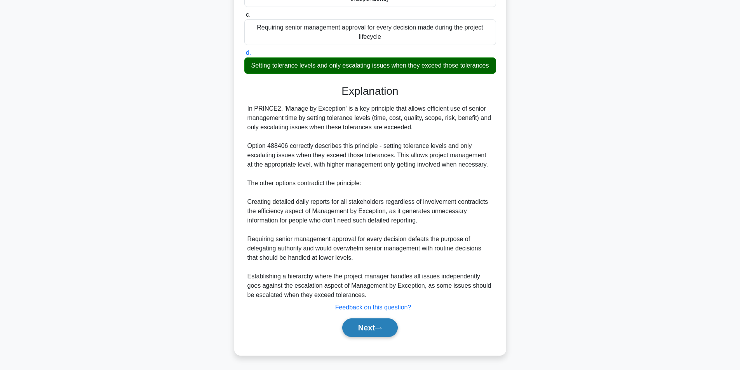
click at [384, 332] on button "Next" at bounding box center [370, 327] width 56 height 19
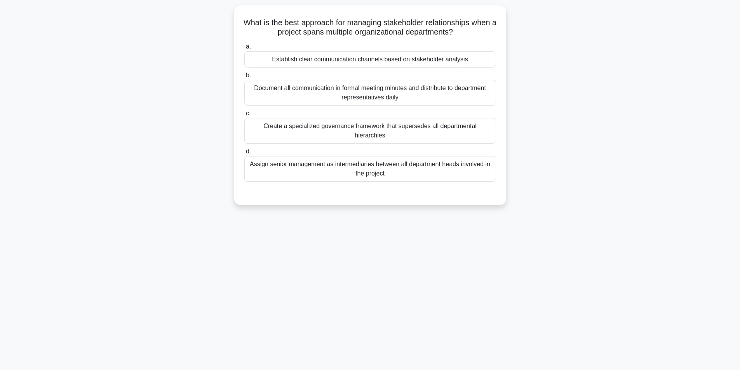
scroll to position [49, 0]
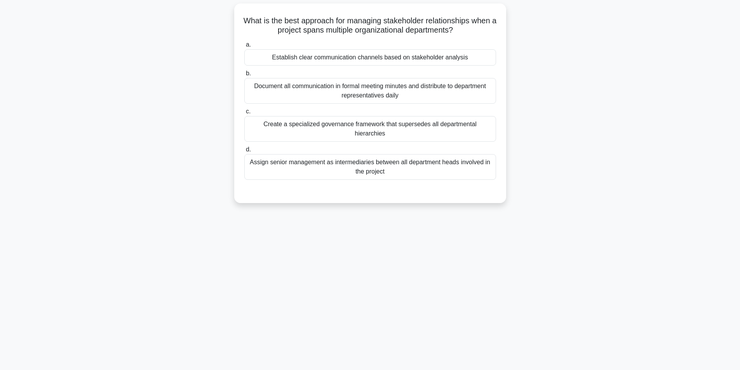
click at [396, 54] on div "Establish clear communication channels based on stakeholder analysis" at bounding box center [370, 57] width 252 height 16
click at [244, 47] on input "a. Establish clear communication channels based on stakeholder analysis" at bounding box center [244, 44] width 0 height 5
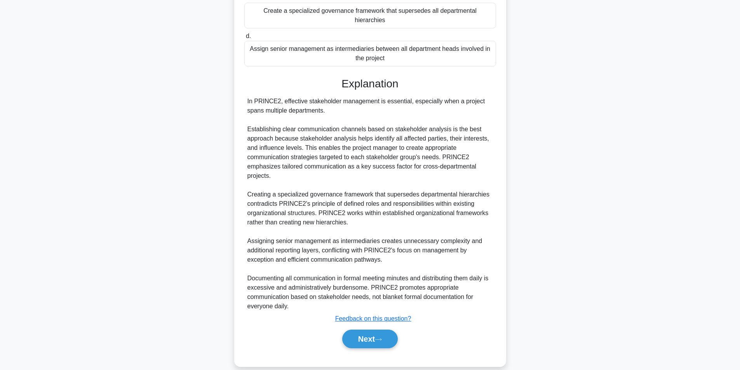
scroll to position [165, 0]
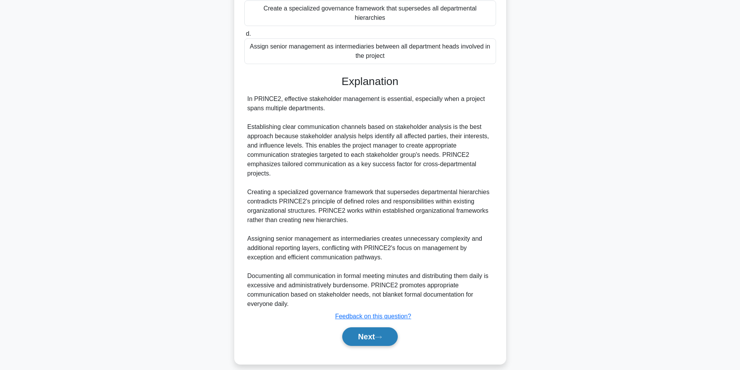
click at [365, 327] on button "Next" at bounding box center [370, 336] width 56 height 19
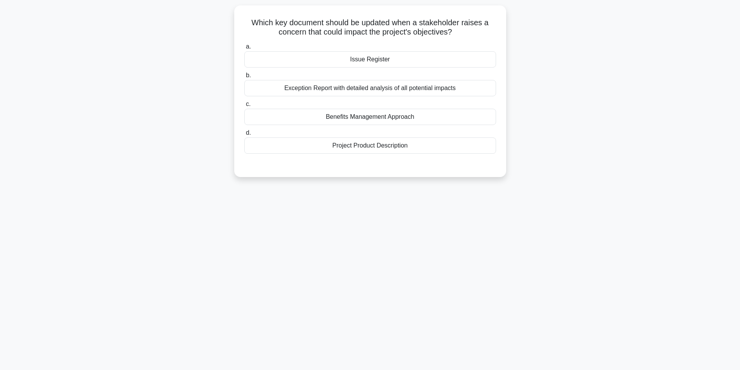
scroll to position [49, 0]
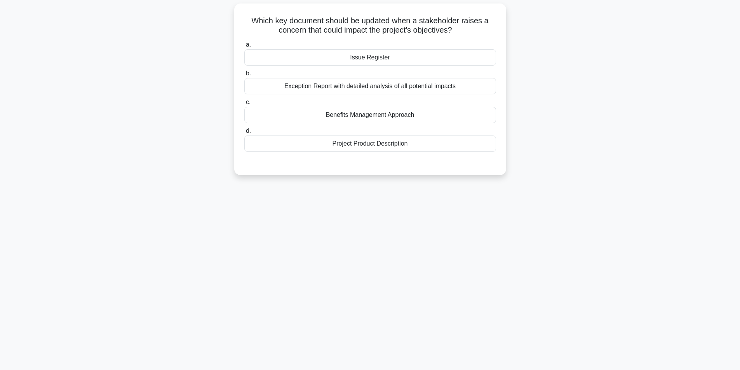
click at [375, 63] on div "Issue Register" at bounding box center [370, 57] width 252 height 16
click at [244, 47] on input "a. Issue Register" at bounding box center [244, 44] width 0 height 5
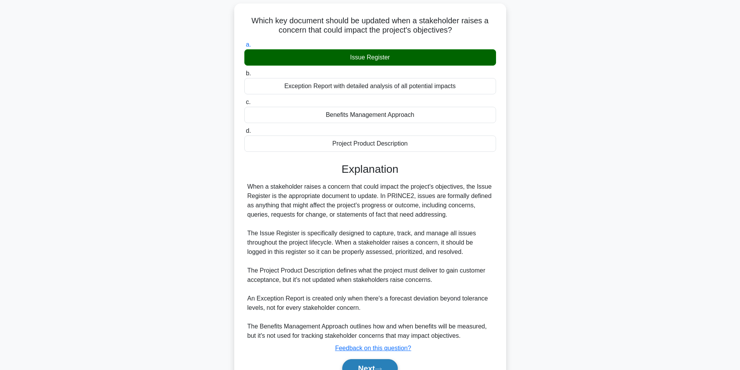
click at [362, 363] on button "Next" at bounding box center [370, 368] width 56 height 19
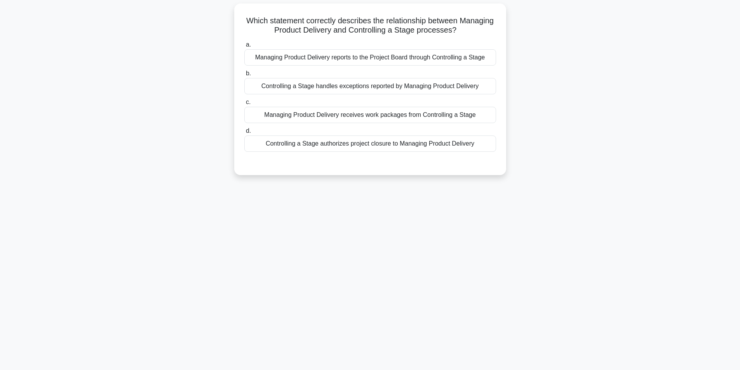
click at [411, 115] on div "Managing Product Delivery receives work packages from Controlling a Stage" at bounding box center [370, 115] width 252 height 16
click at [244, 105] on input "c. Managing Product Delivery receives work packages from Controlling a Stage" at bounding box center [244, 102] width 0 height 5
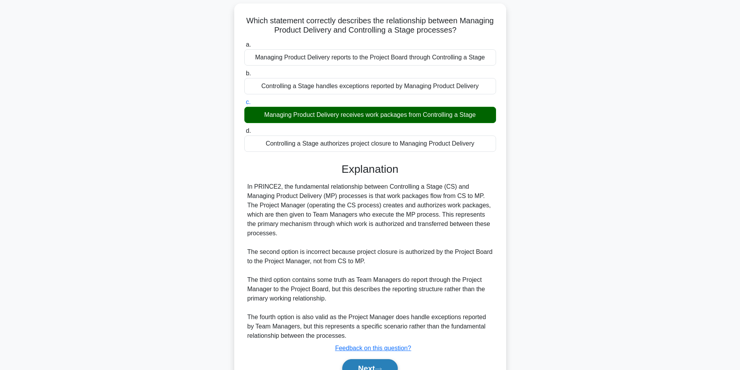
click at [364, 366] on button "Next" at bounding box center [370, 368] width 56 height 19
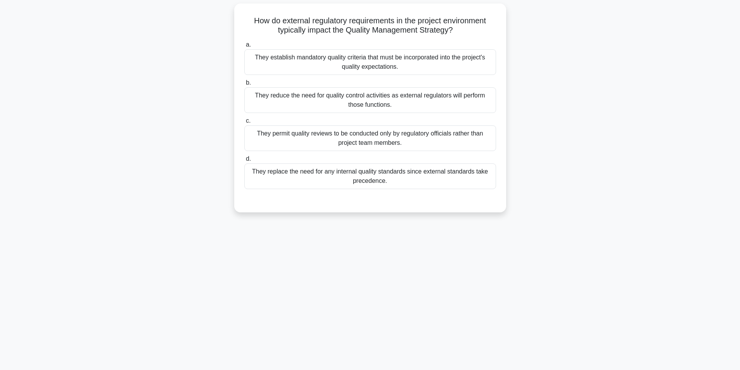
click at [387, 60] on div "They establish mandatory quality criteria that must be incorporated into the pr…" at bounding box center [370, 62] width 252 height 26
click at [244, 47] on input "a. They establish mandatory quality criteria that must be incorporated into the…" at bounding box center [244, 44] width 0 height 5
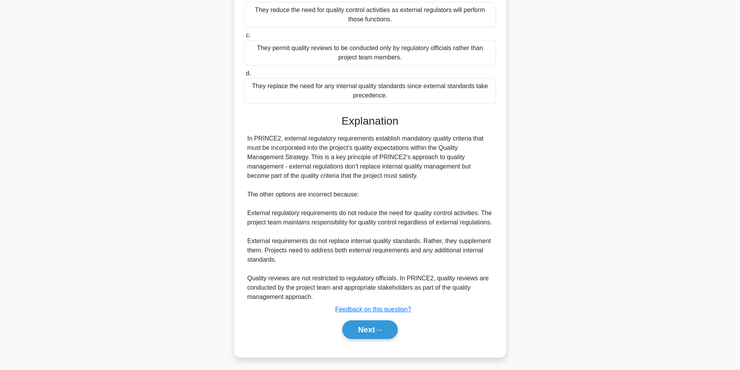
scroll to position [146, 0]
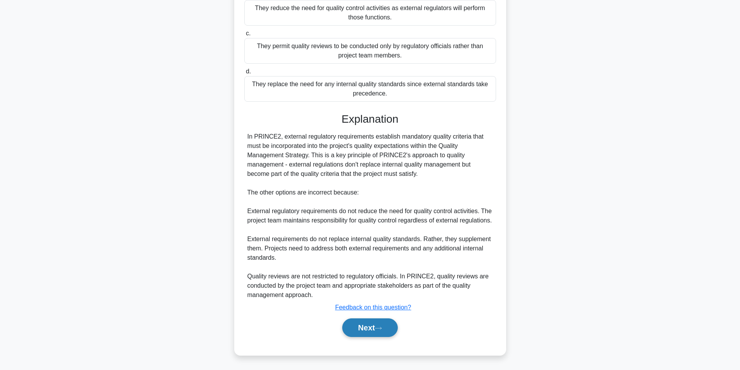
click at [367, 329] on button "Next" at bounding box center [370, 327] width 56 height 19
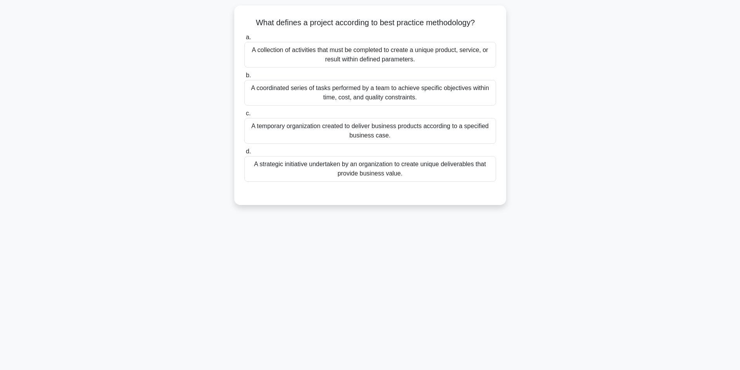
scroll to position [49, 0]
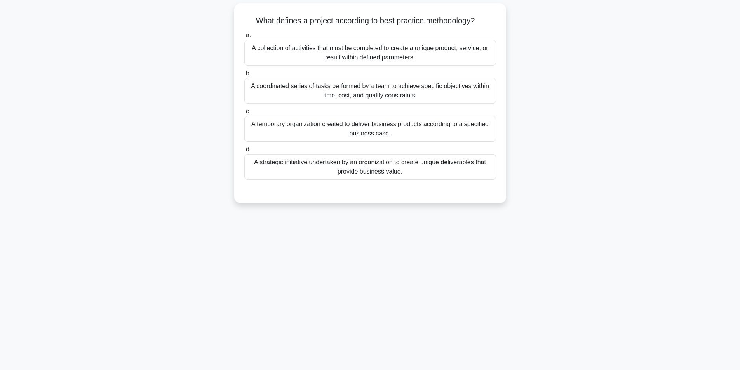
click at [425, 135] on div "A temporary organization created to deliver business products according to a sp…" at bounding box center [370, 129] width 252 height 26
click at [244, 114] on input "c. A temporary organization created to deliver business products according to a…" at bounding box center [244, 111] width 0 height 5
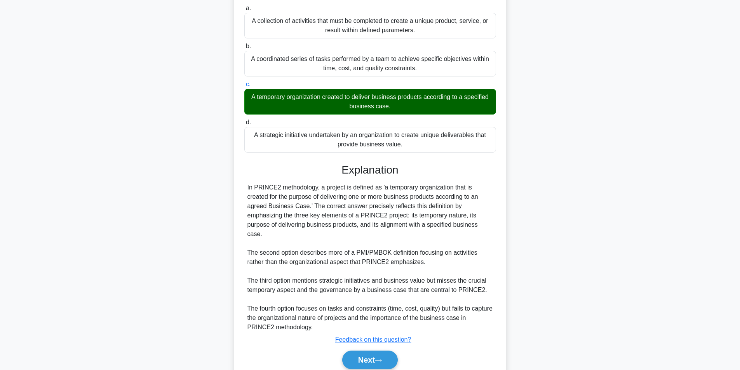
scroll to position [100, 0]
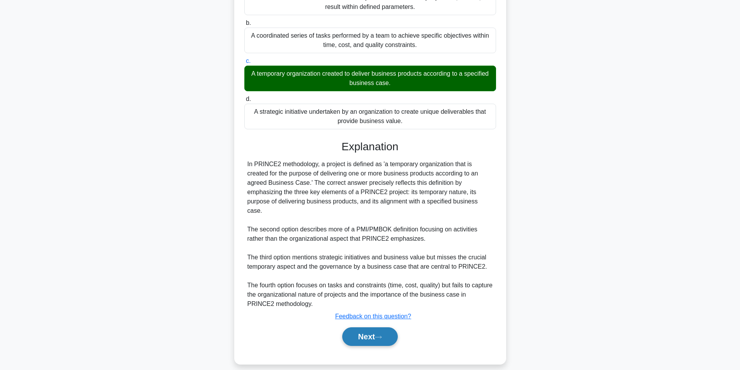
click at [371, 327] on button "Next" at bounding box center [370, 336] width 56 height 19
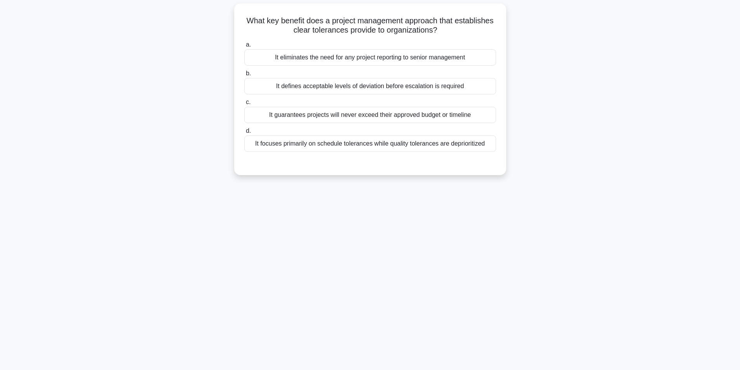
click at [400, 85] on div "It defines acceptable levels of deviation before escalation is required" at bounding box center [370, 86] width 252 height 16
click at [244, 76] on input "b. It defines acceptable levels of deviation before escalation is required" at bounding box center [244, 73] width 0 height 5
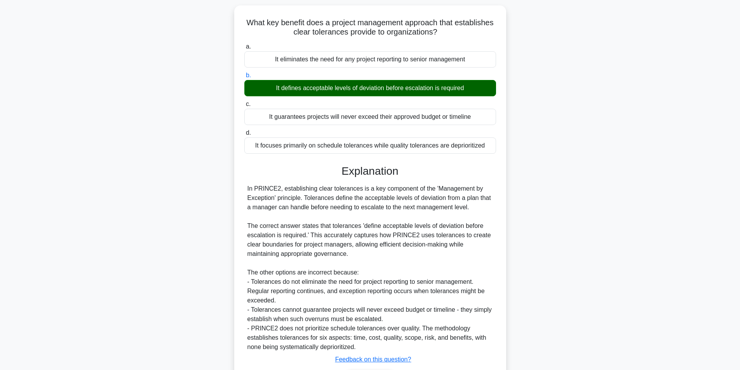
scroll to position [100, 0]
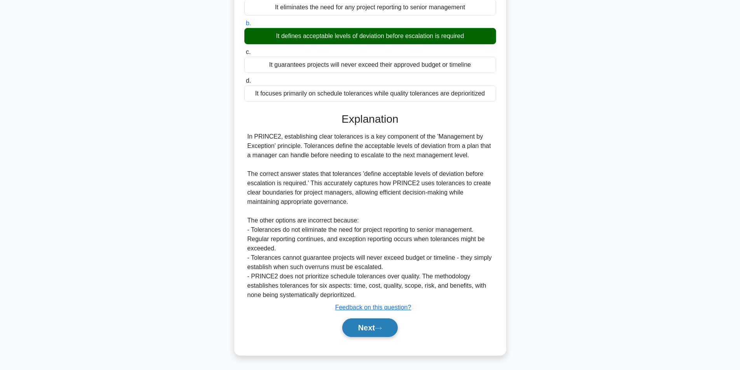
click at [361, 328] on button "Next" at bounding box center [370, 327] width 56 height 19
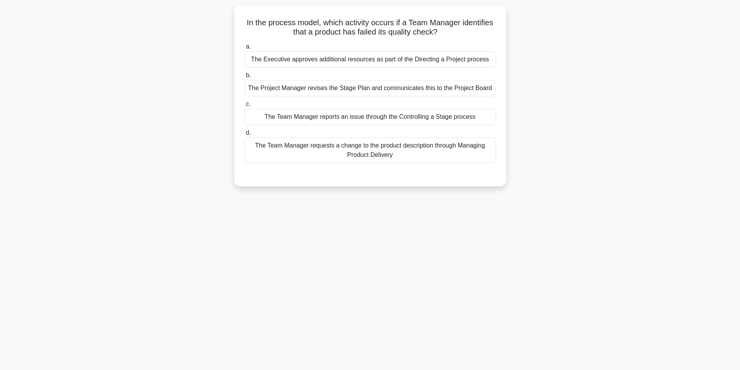
scroll to position [49, 0]
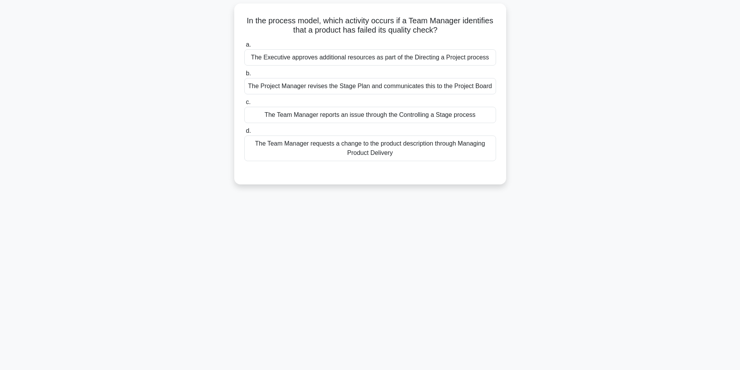
click at [340, 118] on div "The Team Manager reports an issue through the Controlling a Stage process" at bounding box center [370, 115] width 252 height 16
click at [244, 105] on input "c. The Team Manager reports an issue through the Controlling a Stage process" at bounding box center [244, 102] width 0 height 5
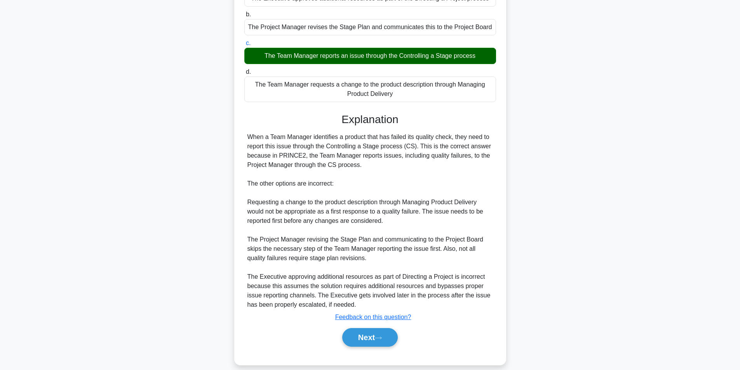
scroll to position [118, 0]
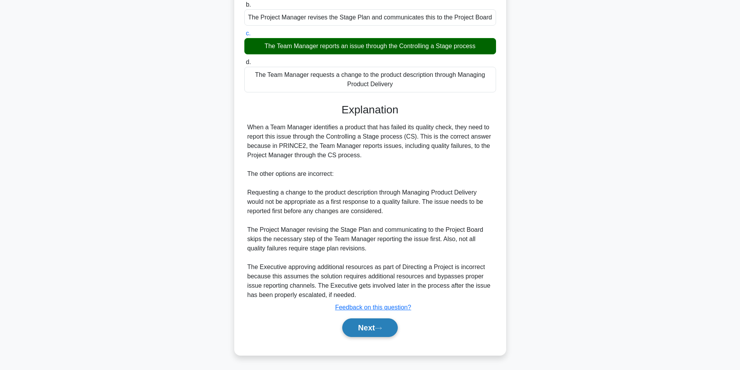
click at [354, 320] on button "Next" at bounding box center [370, 327] width 56 height 19
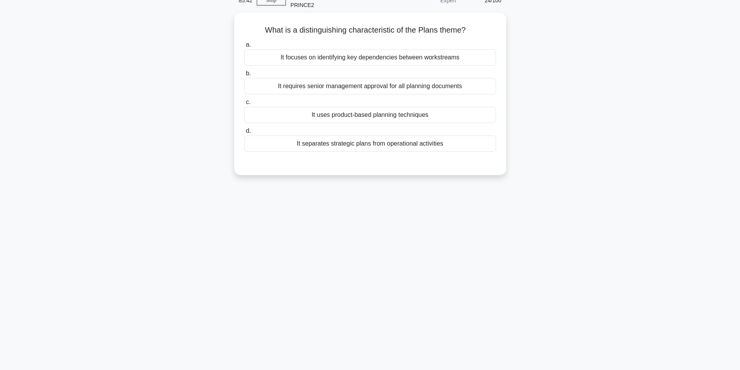
scroll to position [43, 0]
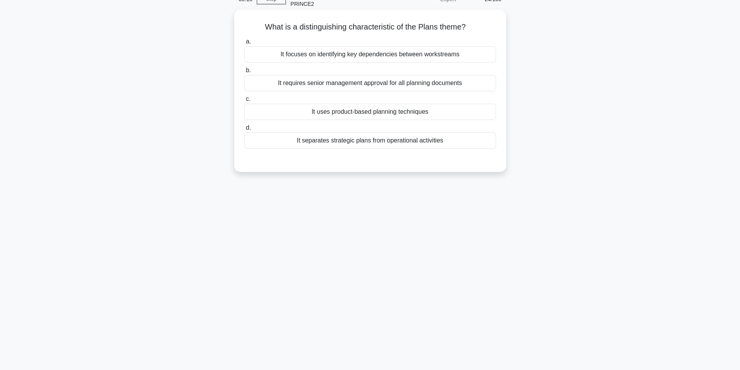
click at [417, 58] on div "It focuses on identifying key dependencies between workstreams" at bounding box center [370, 54] width 252 height 16
click at [244, 44] on input "a. It focuses on identifying key dependencies between workstreams" at bounding box center [244, 41] width 0 height 5
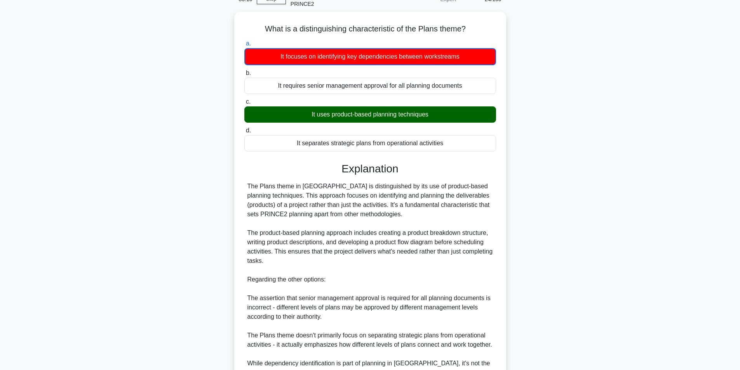
scroll to position [129, 0]
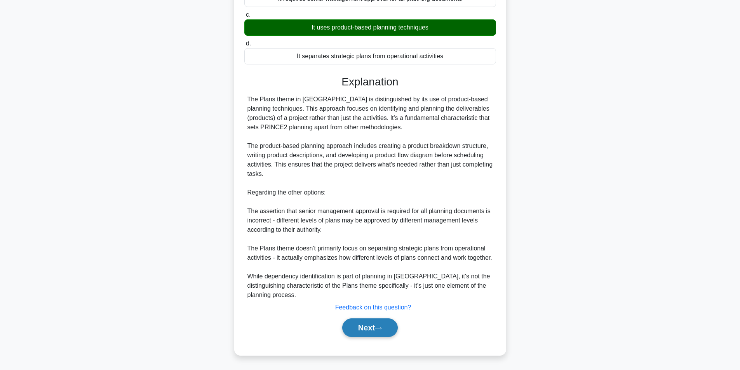
click at [370, 333] on button "Next" at bounding box center [370, 327] width 56 height 19
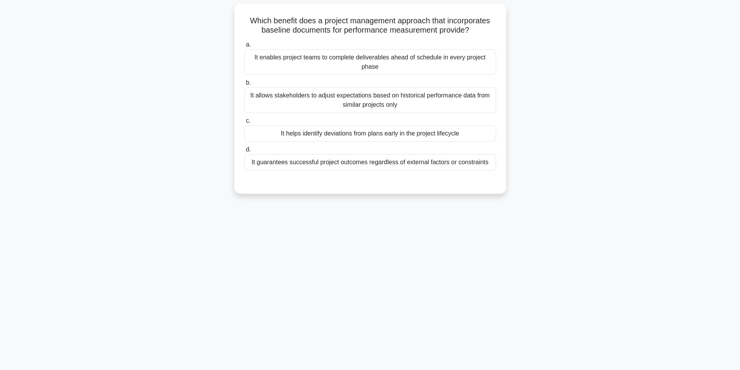
click at [355, 131] on div "It helps identify deviations from plans early in the project lifecycle" at bounding box center [370, 133] width 252 height 16
click at [244, 123] on input "c. It helps identify deviations from plans early in the project lifecycle" at bounding box center [244, 120] width 0 height 5
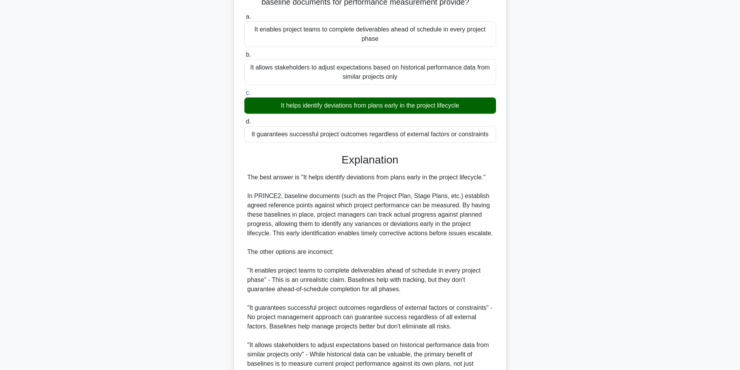
scroll to position [156, 0]
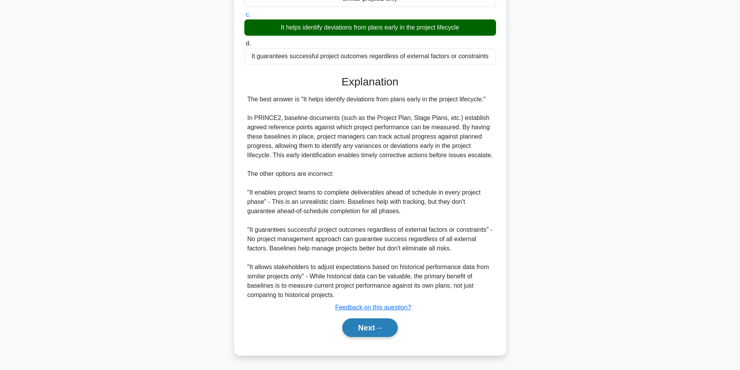
click at [356, 327] on button "Next" at bounding box center [370, 327] width 56 height 19
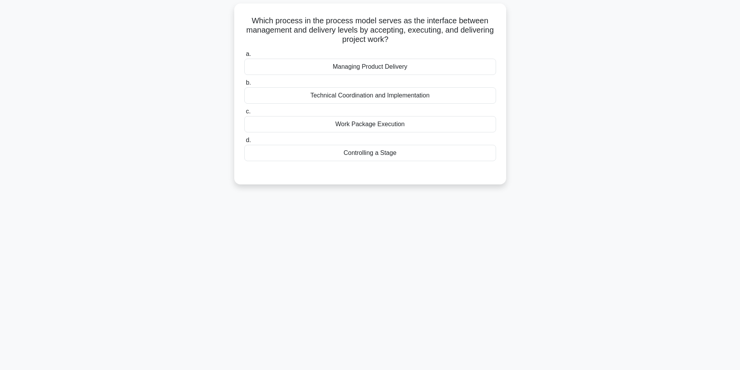
click at [361, 156] on div "Controlling a Stage" at bounding box center [370, 153] width 252 height 16
click at [244, 143] on input "d. Controlling a Stage" at bounding box center [244, 140] width 0 height 5
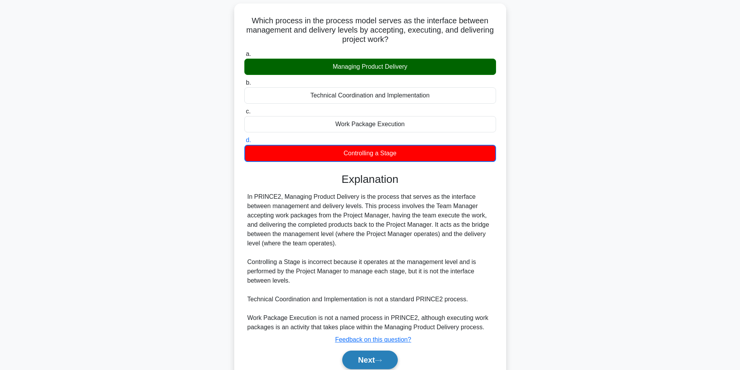
click at [355, 359] on button "Next" at bounding box center [370, 360] width 56 height 19
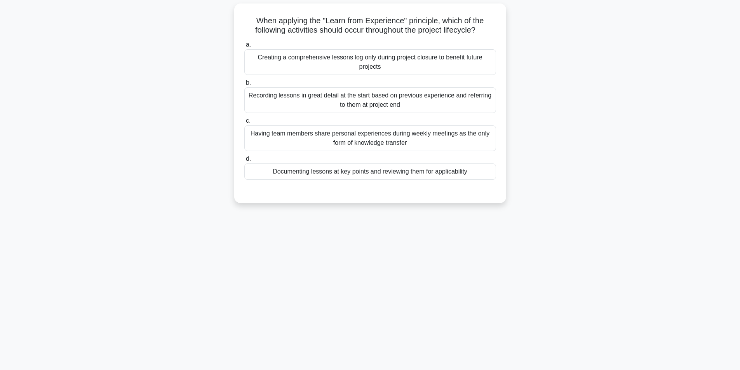
click at [354, 169] on div "Documenting lessons at key points and reviewing them for applicability" at bounding box center [370, 171] width 252 height 16
click at [244, 162] on input "d. Documenting lessons at key points and reviewing them for applicability" at bounding box center [244, 158] width 0 height 5
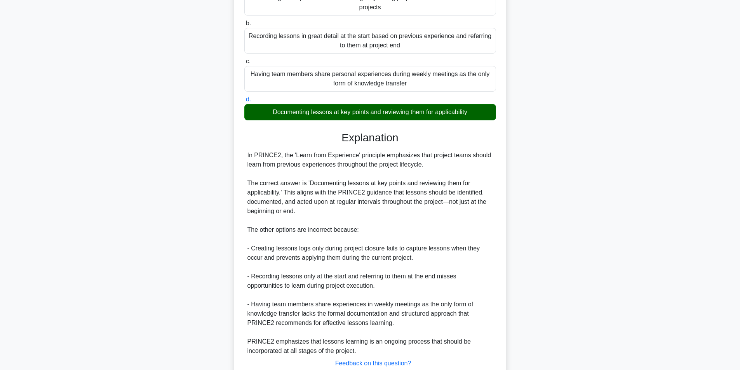
scroll to position [154, 0]
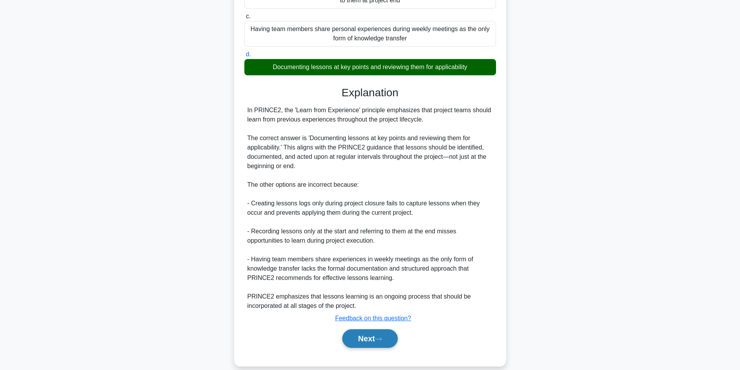
click at [363, 337] on button "Next" at bounding box center [370, 338] width 56 height 19
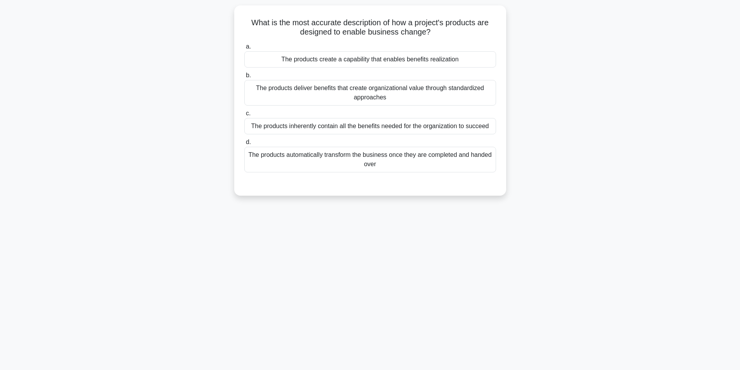
scroll to position [49, 0]
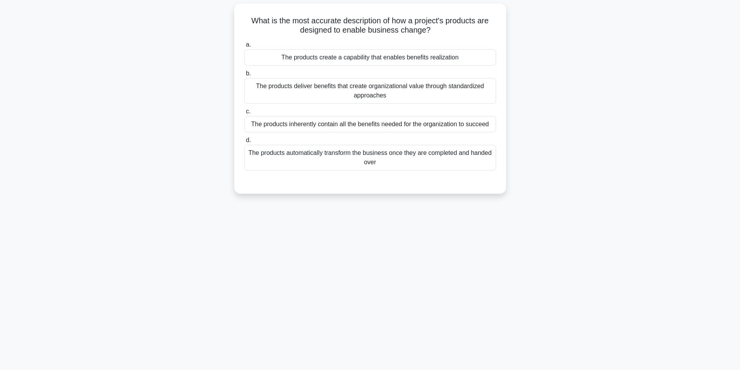
click at [395, 98] on div "The products deliver benefits that create organizational value through standard…" at bounding box center [370, 91] width 252 height 26
click at [244, 76] on input "b. The products deliver benefits that create organizational value through stand…" at bounding box center [244, 73] width 0 height 5
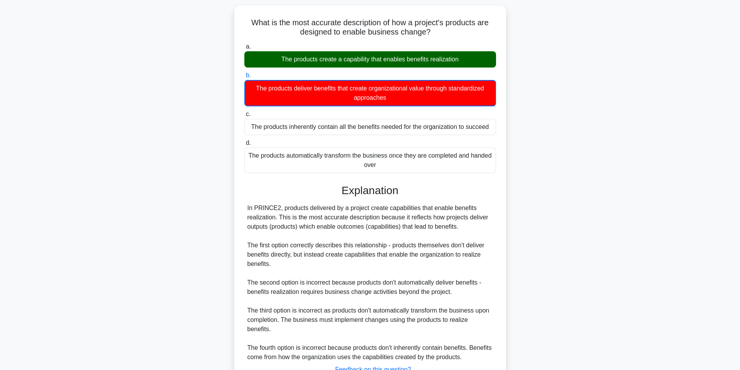
scroll to position [101, 0]
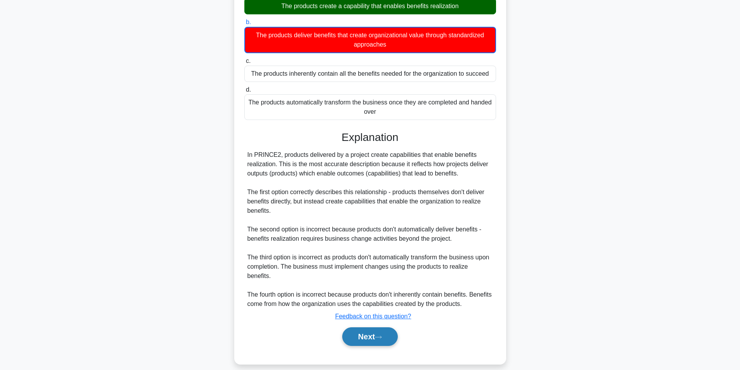
click at [347, 327] on button "Next" at bounding box center [370, 336] width 56 height 19
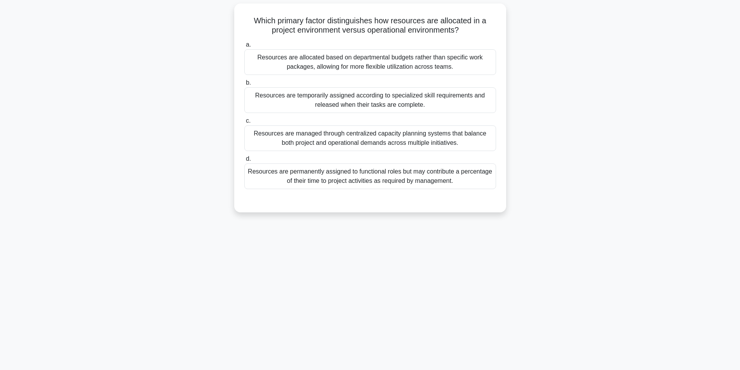
click at [360, 96] on div "Resources are temporarily assigned according to specialized skill requirements …" at bounding box center [370, 100] width 252 height 26
click at [244, 85] on input "b. Resources are temporarily assigned according to specialized skill requiremen…" at bounding box center [244, 82] width 0 height 5
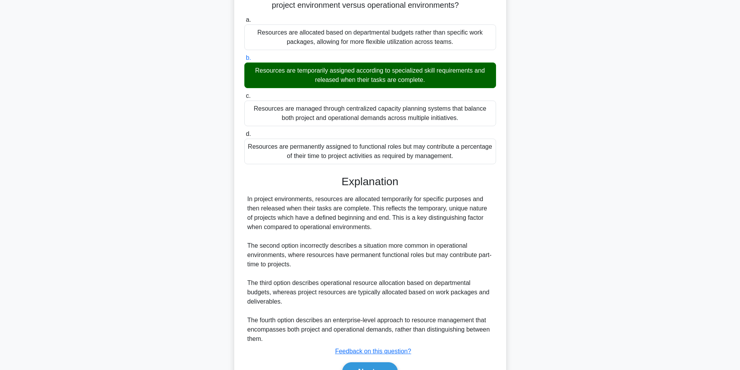
scroll to position [118, 0]
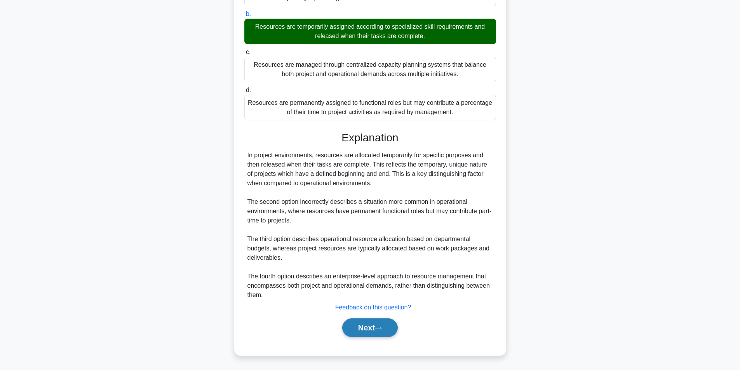
click at [366, 326] on button "Next" at bounding box center [370, 327] width 56 height 19
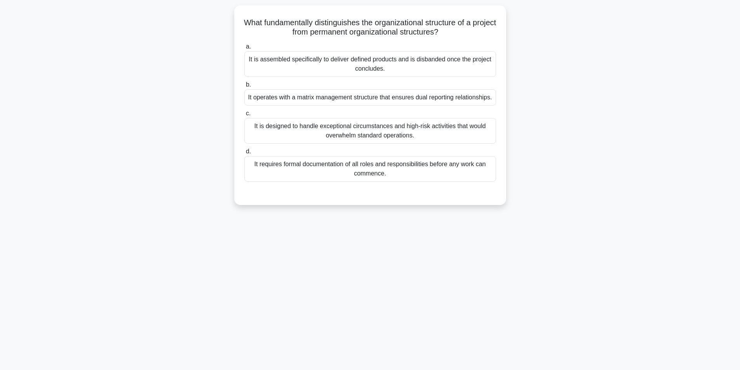
scroll to position [49, 0]
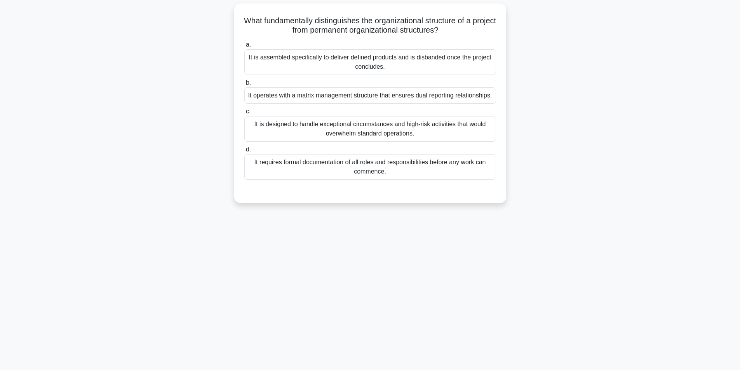
click at [373, 59] on div "It is assembled specifically to deliver defined products and is disbanded once …" at bounding box center [370, 62] width 252 height 26
click at [244, 47] on input "a. It is assembled specifically to deliver defined products and is disbanded on…" at bounding box center [244, 44] width 0 height 5
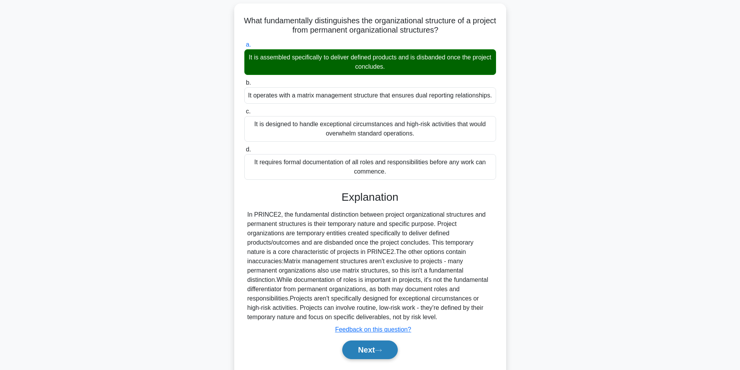
click at [366, 347] on button "Next" at bounding box center [370, 350] width 56 height 19
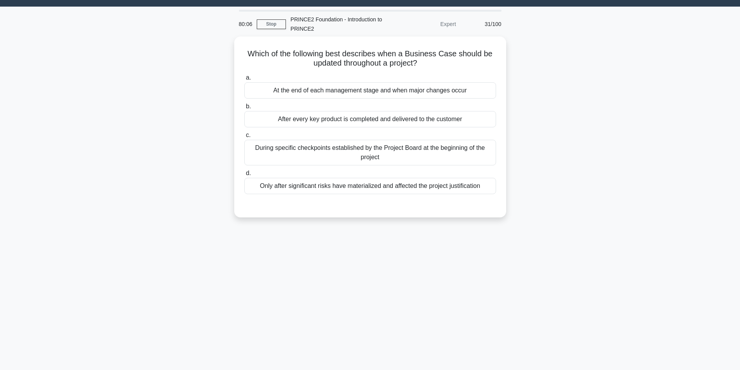
scroll to position [17, 0]
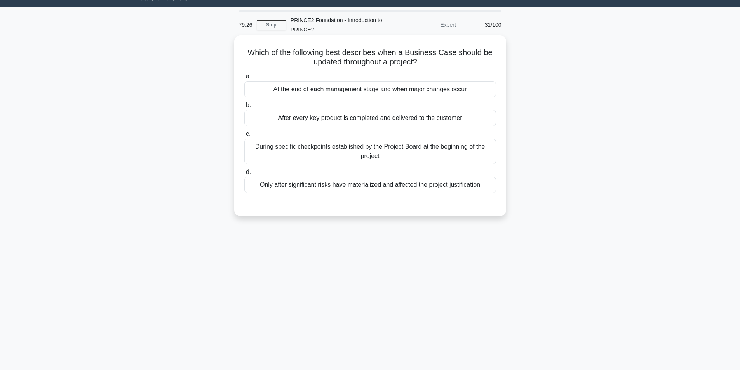
click at [439, 92] on div "At the end of each management stage and when major changes occur" at bounding box center [370, 89] width 252 height 16
click at [244, 79] on input "a. At the end of each management stage and when major changes occur" at bounding box center [244, 76] width 0 height 5
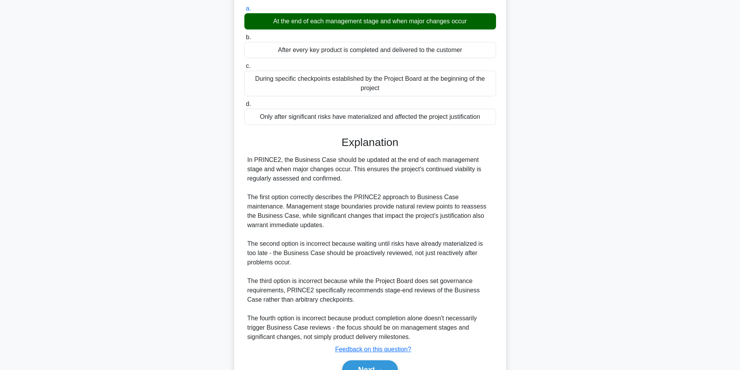
scroll to position [108, 0]
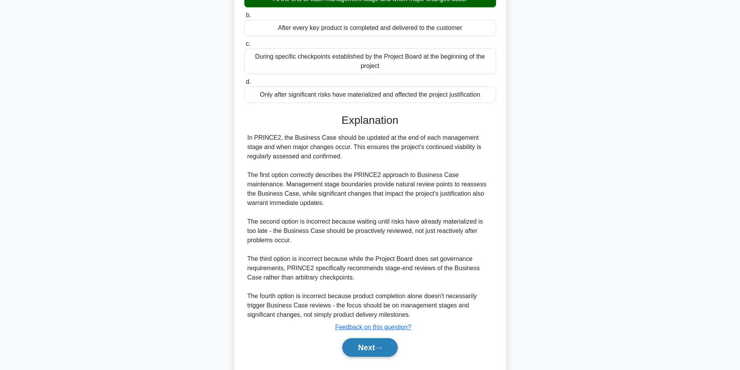
click at [373, 351] on button "Next" at bounding box center [370, 347] width 56 height 19
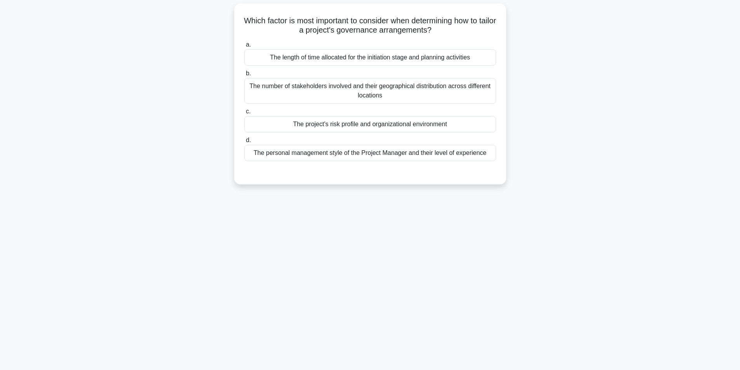
click at [379, 88] on div "The number of stakeholders involved and their geographical distribution across …" at bounding box center [370, 91] width 252 height 26
click at [244, 76] on input "b. The number of stakeholders involved and their geographical distribution acro…" at bounding box center [244, 73] width 0 height 5
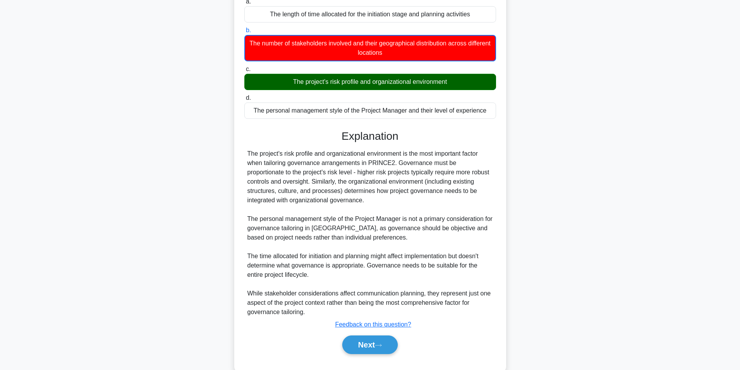
scroll to position [110, 0]
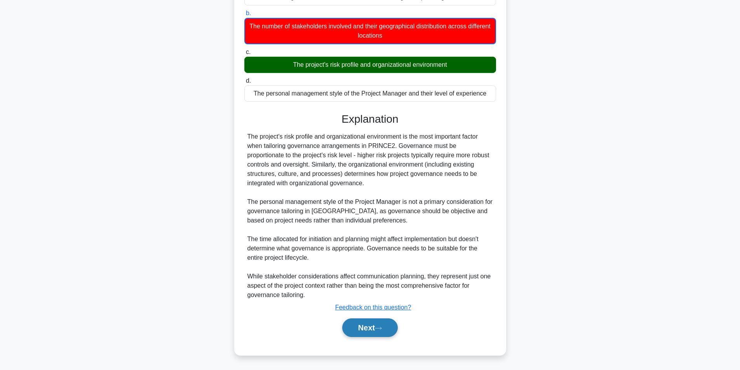
click at [366, 323] on button "Next" at bounding box center [370, 327] width 56 height 19
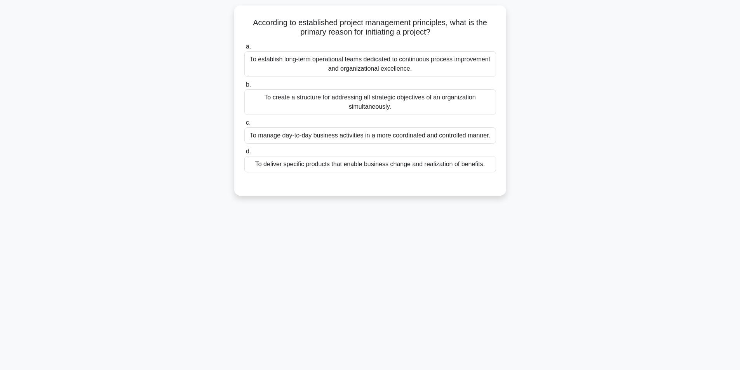
scroll to position [49, 0]
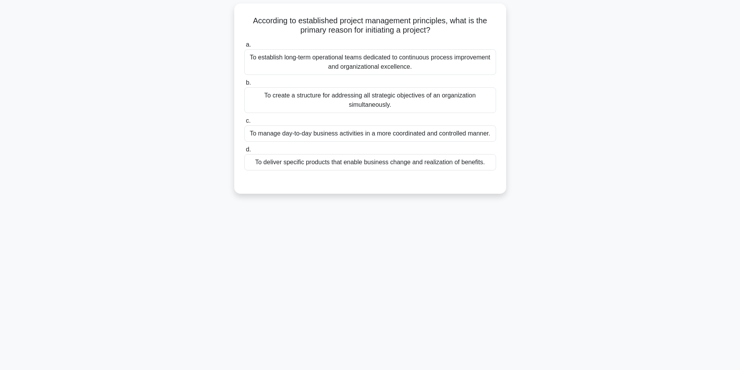
click at [356, 162] on div "To deliver specific products that enable business change and realization of ben…" at bounding box center [370, 162] width 252 height 16
click at [244, 152] on input "d. To deliver specific products that enable business change and realization of …" at bounding box center [244, 149] width 0 height 5
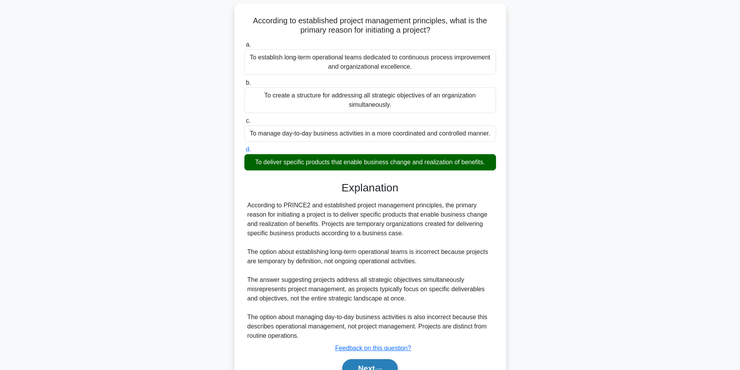
click at [357, 367] on button "Next" at bounding box center [370, 368] width 56 height 19
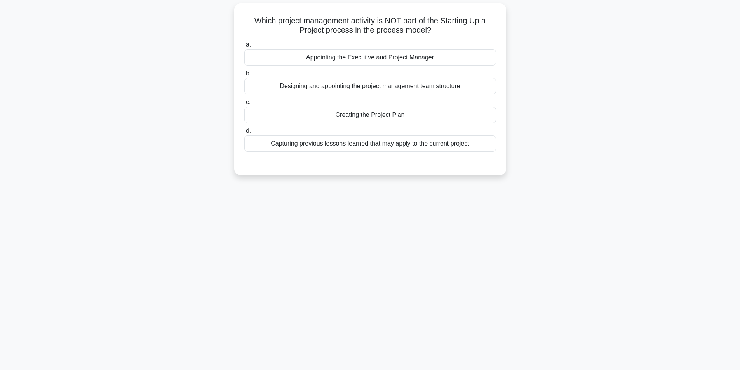
click at [401, 54] on div "Appointing the Executive and Project Manager" at bounding box center [370, 57] width 252 height 16
click at [244, 47] on input "a. Appointing the Executive and Project Manager" at bounding box center [244, 44] width 0 height 5
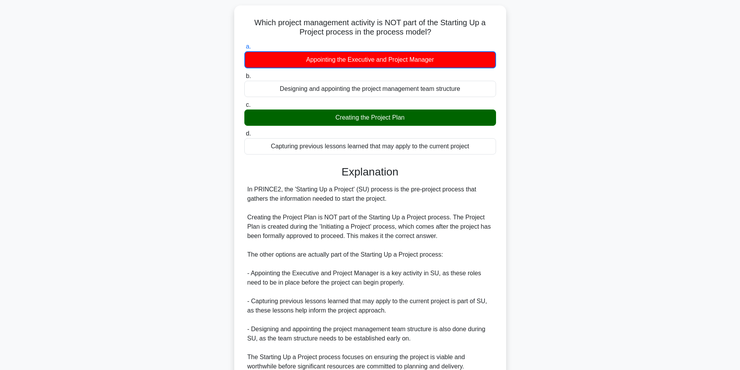
scroll to position [119, 0]
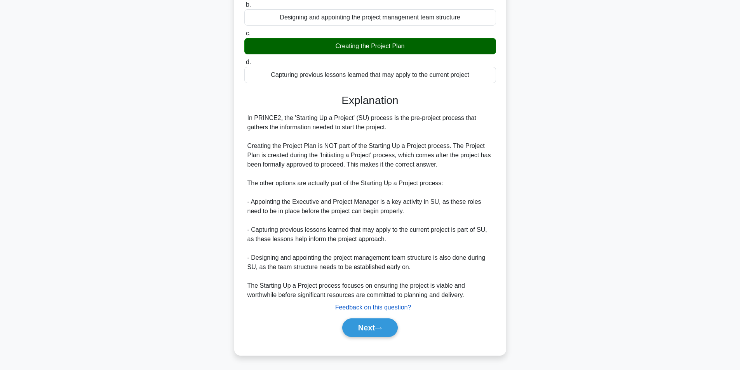
click at [366, 304] on u "Feedback on this question?" at bounding box center [373, 307] width 76 height 7
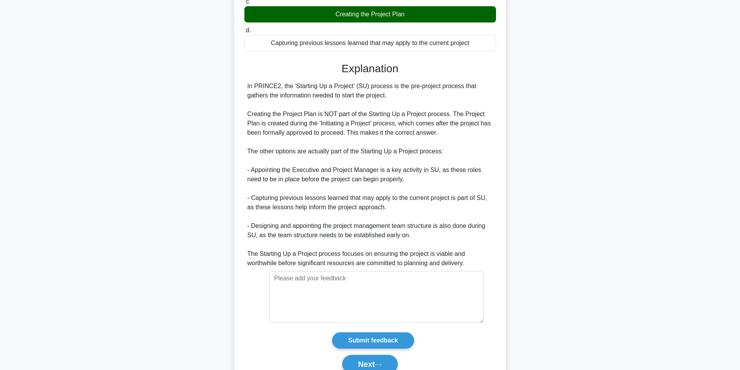
scroll to position [188, 0]
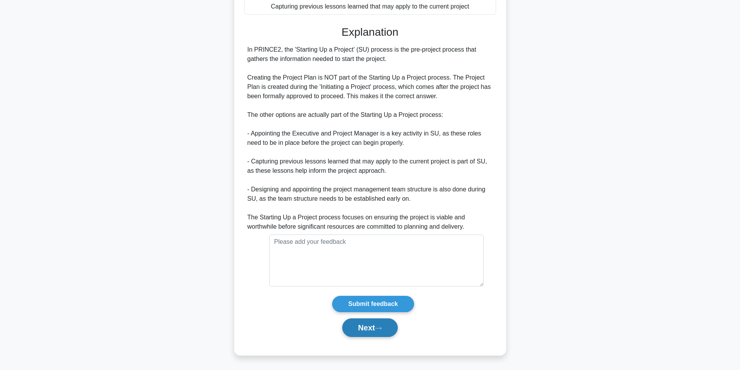
click at [370, 334] on button "Next" at bounding box center [370, 327] width 56 height 19
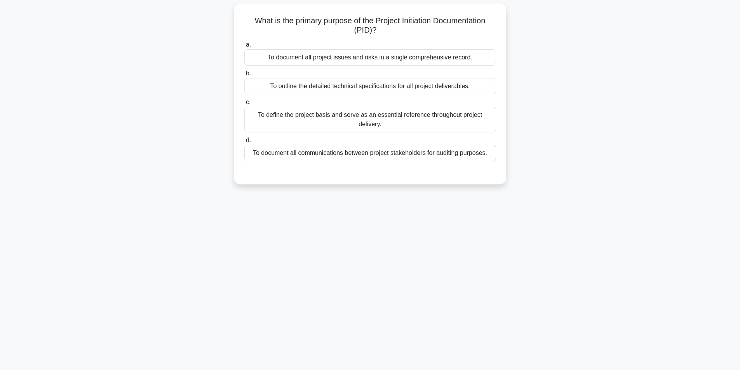
click at [334, 121] on div "To define the project basis and serve as an essential reference throughout proj…" at bounding box center [370, 120] width 252 height 26
click at [244, 105] on input "c. To define the project basis and serve as an essential reference throughout p…" at bounding box center [244, 102] width 0 height 5
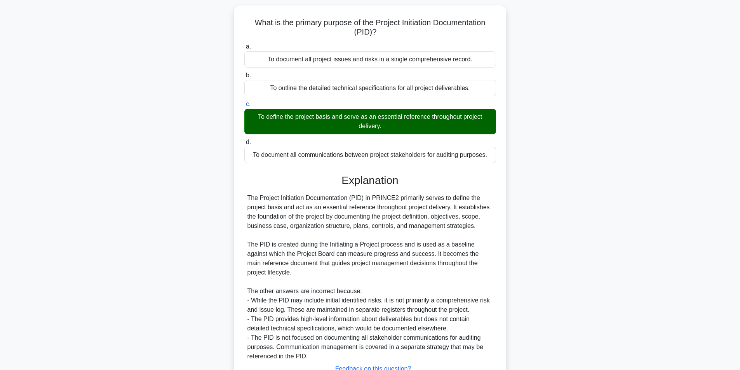
scroll to position [109, 0]
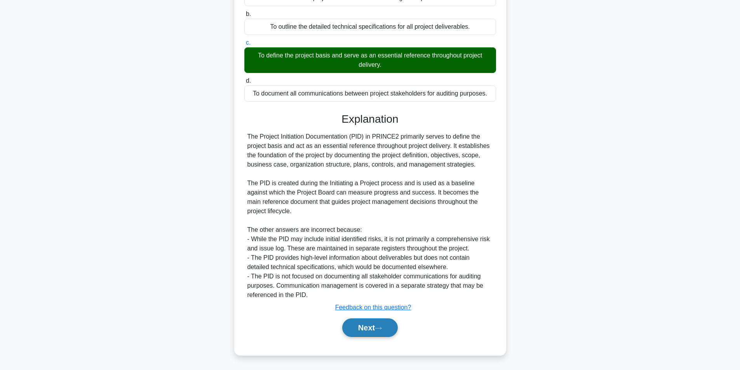
click at [354, 324] on button "Next" at bounding box center [370, 327] width 56 height 19
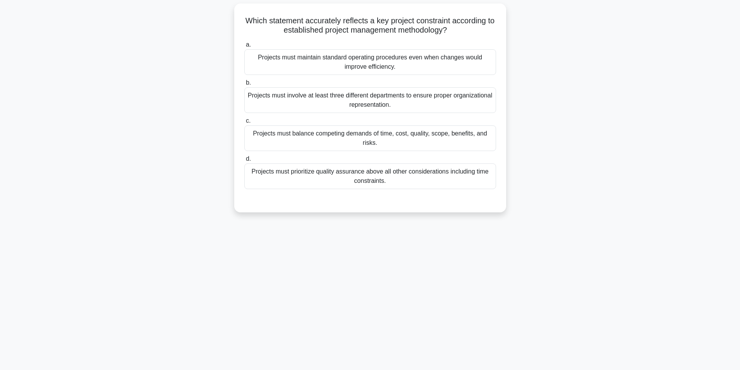
click at [435, 130] on div "Projects must balance competing demands of time, cost, quality, scope, benefits…" at bounding box center [370, 138] width 252 height 26
click at [244, 123] on input "c. Projects must balance competing demands of time, cost, quality, scope, benef…" at bounding box center [244, 120] width 0 height 5
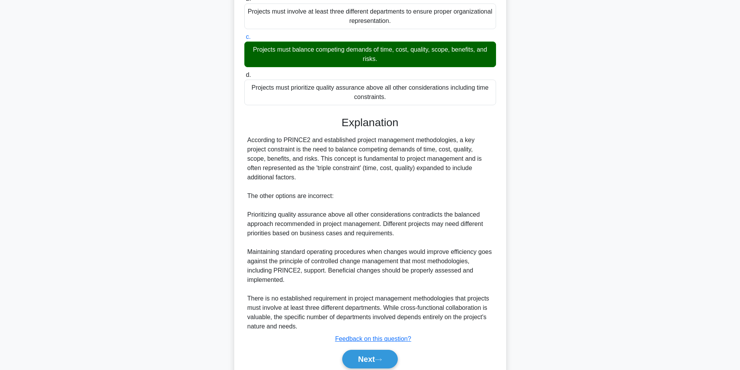
scroll to position [159, 0]
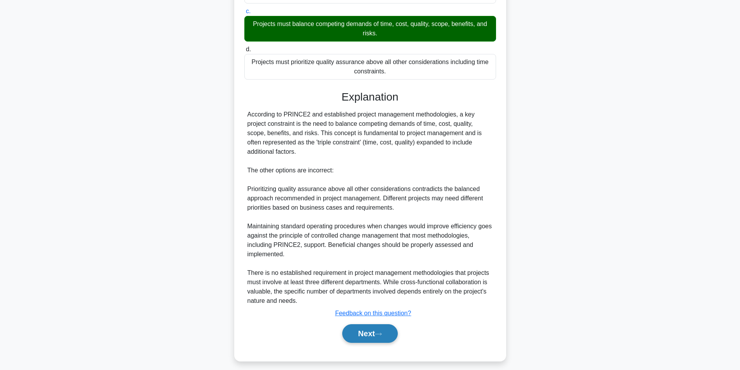
click at [372, 335] on button "Next" at bounding box center [370, 333] width 56 height 19
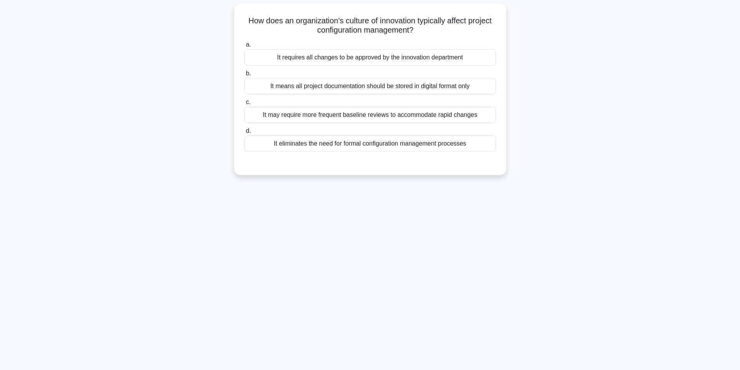
click at [434, 113] on div "It may require more frequent baseline reviews to accommodate rapid changes" at bounding box center [370, 115] width 252 height 16
click at [244, 105] on input "c. It may require more frequent baseline reviews to accommodate rapid changes" at bounding box center [244, 102] width 0 height 5
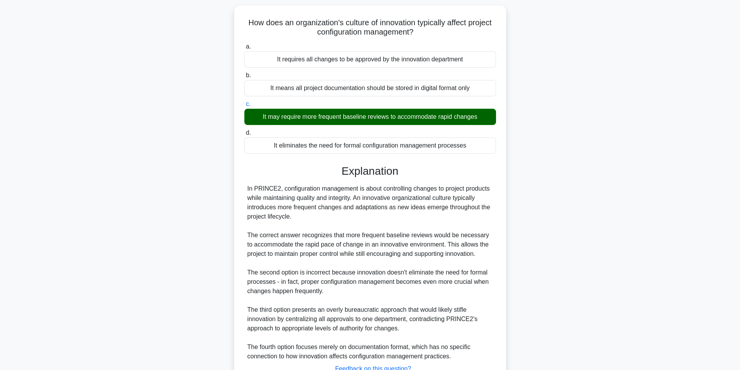
scroll to position [109, 0]
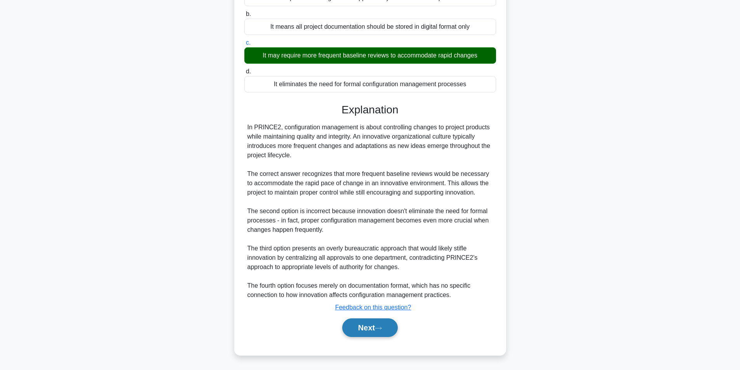
click at [365, 330] on button "Next" at bounding box center [370, 327] width 56 height 19
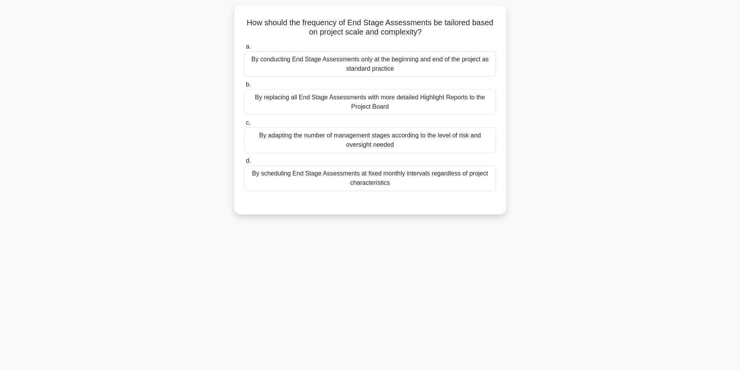
scroll to position [49, 0]
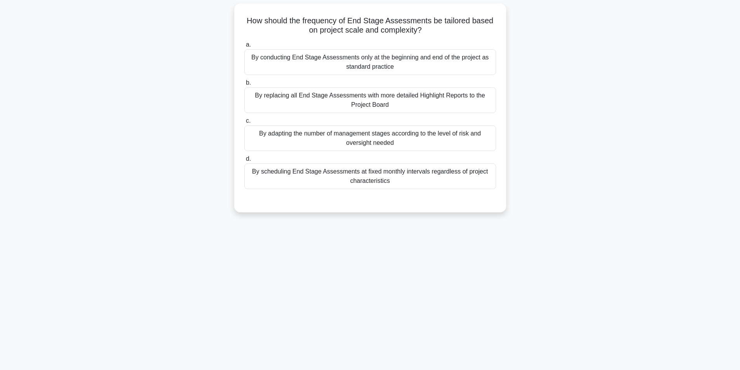
click at [392, 68] on div "By conducting End Stage Assessments only at the beginning and end of the projec…" at bounding box center [370, 62] width 252 height 26
click at [244, 47] on input "a. By conducting End Stage Assessments only at the beginning and end of the pro…" at bounding box center [244, 44] width 0 height 5
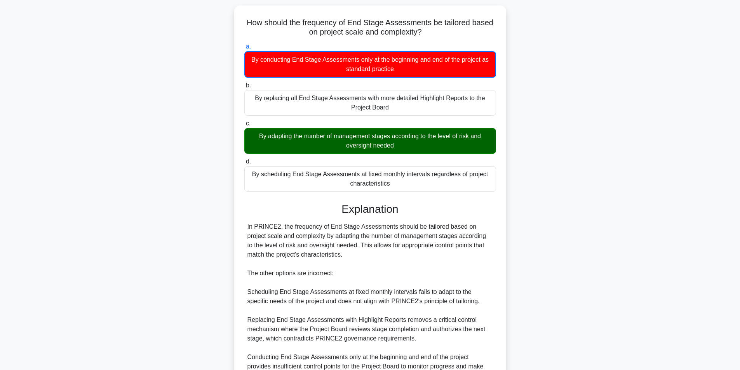
scroll to position [129, 0]
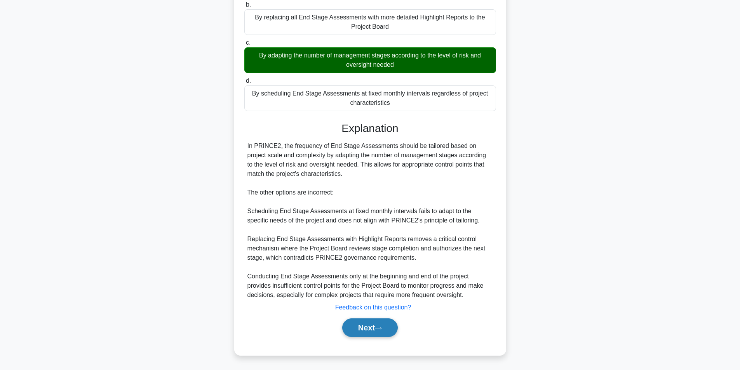
click at [365, 327] on button "Next" at bounding box center [370, 327] width 56 height 19
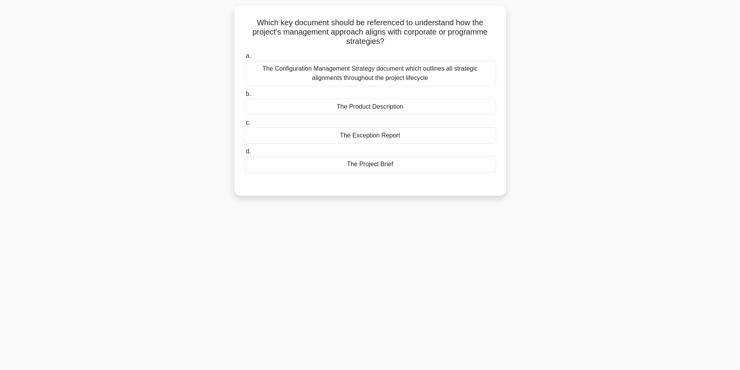
scroll to position [49, 0]
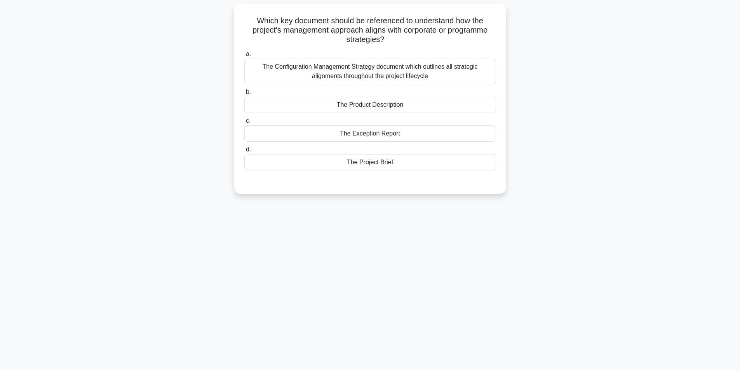
click at [360, 162] on div "The Project Brief" at bounding box center [370, 162] width 252 height 16
click at [244, 152] on input "d. The Project Brief" at bounding box center [244, 149] width 0 height 5
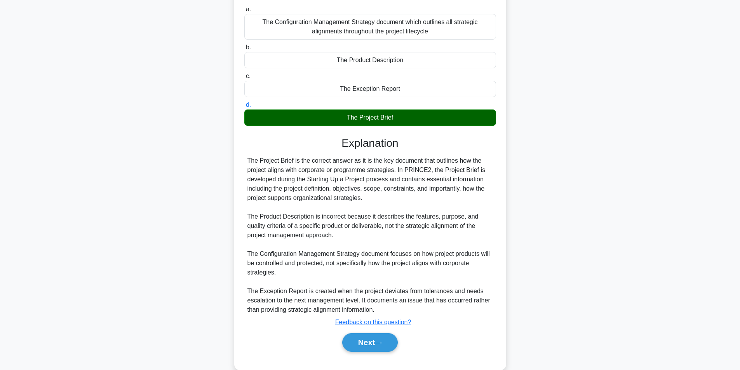
scroll to position [109, 0]
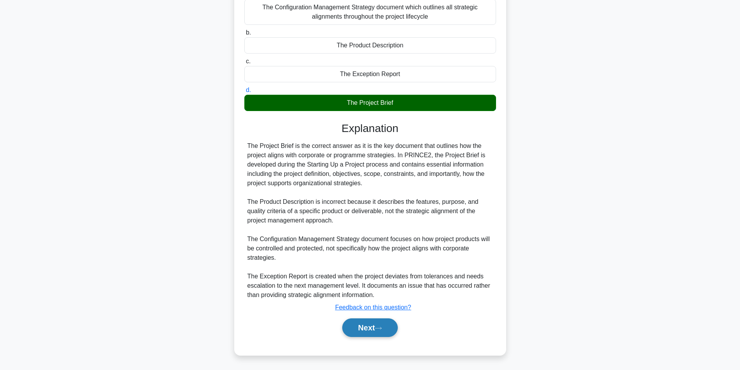
click at [356, 326] on button "Next" at bounding box center [370, 327] width 56 height 19
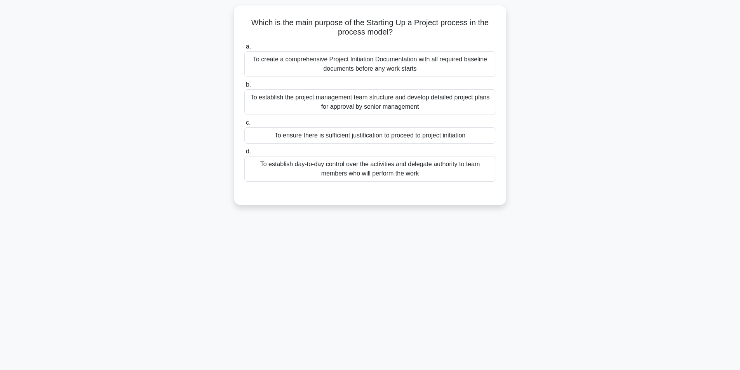
scroll to position [49, 0]
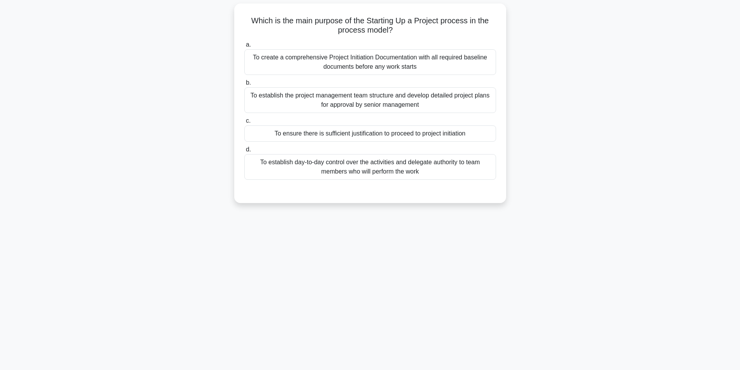
click at [365, 130] on div "To ensure there is sufficient justification to proceed to project initiation" at bounding box center [370, 133] width 252 height 16
click at [244, 123] on input "c. To ensure there is sufficient justification to proceed to project initiation" at bounding box center [244, 120] width 0 height 5
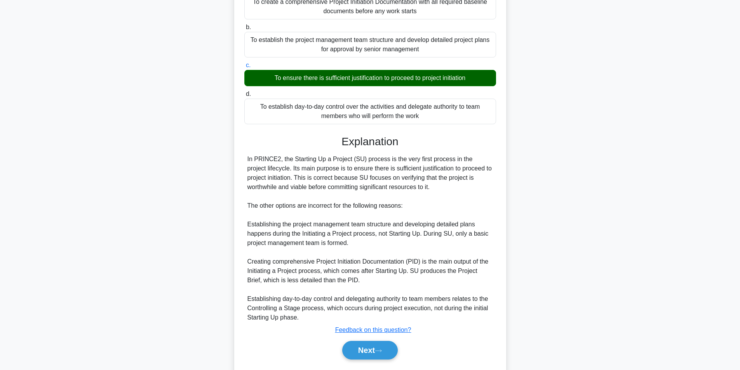
scroll to position [128, 0]
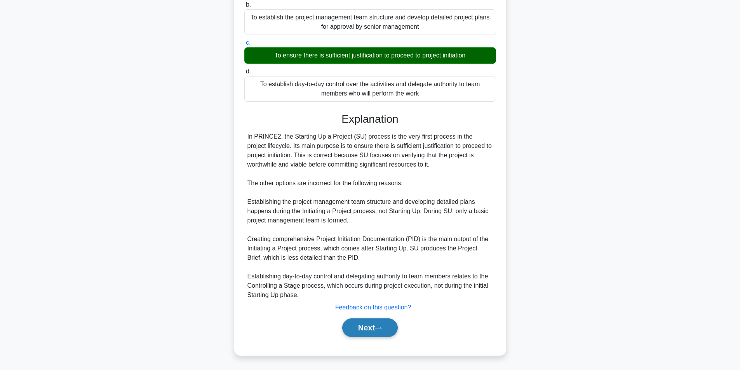
click at [373, 325] on button "Next" at bounding box center [370, 327] width 56 height 19
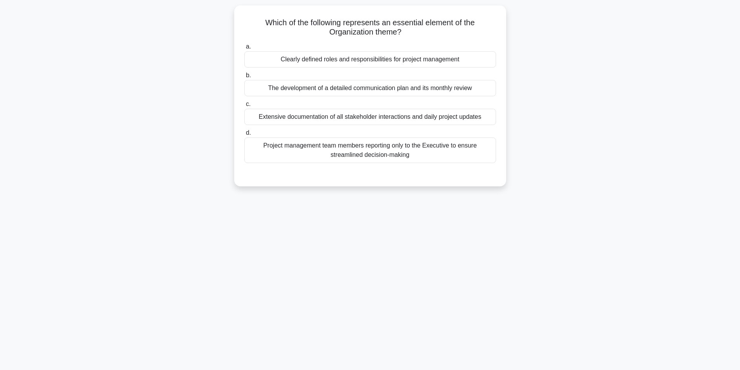
scroll to position [49, 0]
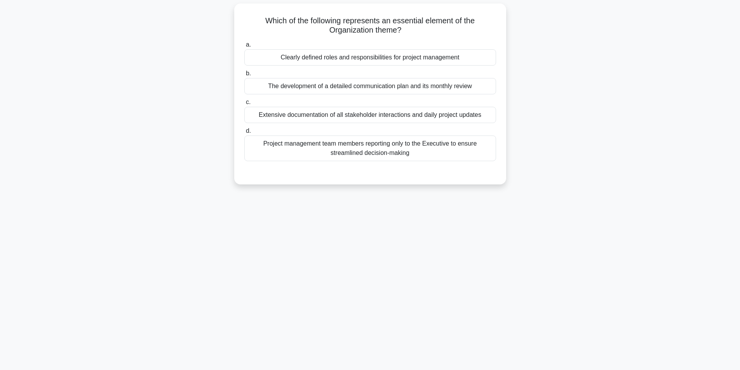
click at [354, 147] on div "Project management team members reporting only to the Executive to ensure strea…" at bounding box center [370, 149] width 252 height 26
click at [244, 134] on input "d. Project management team members reporting only to the Executive to ensure st…" at bounding box center [244, 131] width 0 height 5
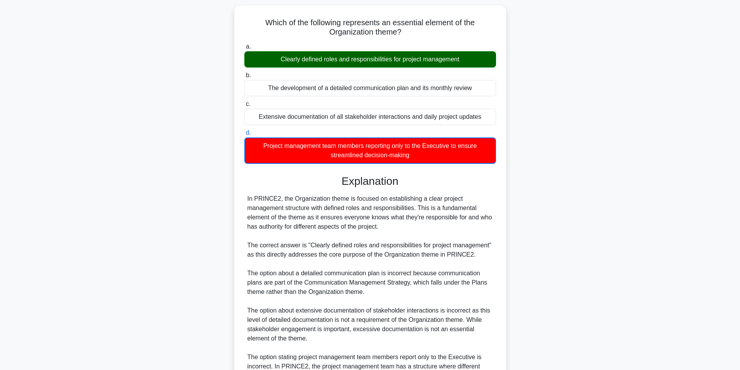
scroll to position [138, 0]
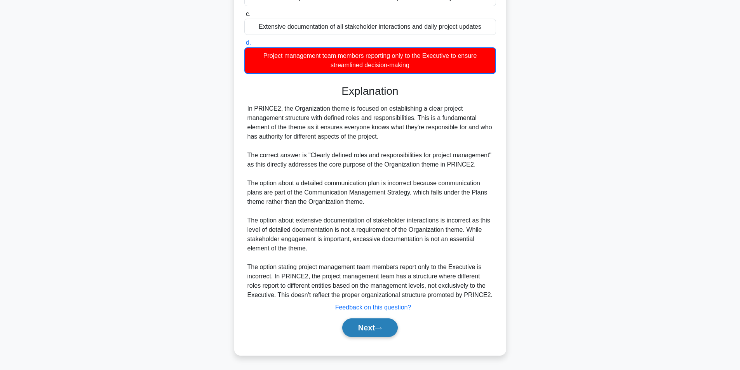
click at [351, 330] on button "Next" at bounding box center [370, 327] width 56 height 19
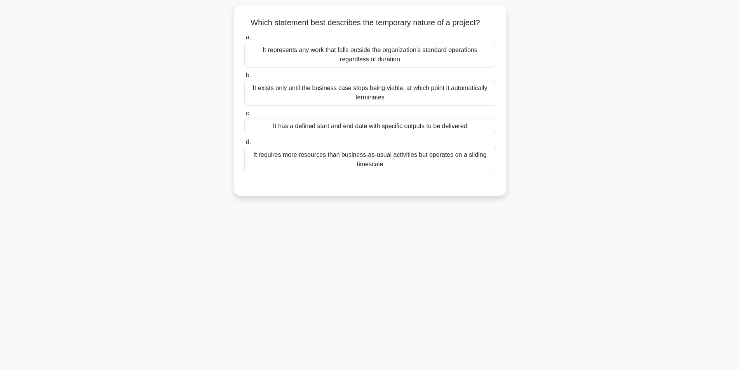
scroll to position [49, 0]
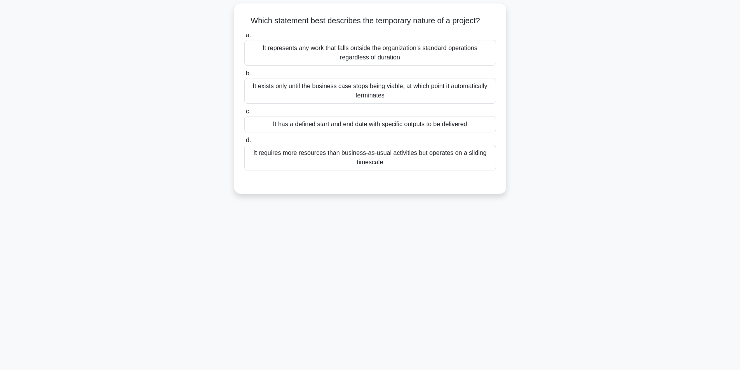
click at [420, 91] on div "It exists only until the business case stops being viable, at which point it au…" at bounding box center [370, 91] width 252 height 26
click at [244, 76] on input "b. It exists only until the business case stops being viable, at which point it…" at bounding box center [244, 73] width 0 height 5
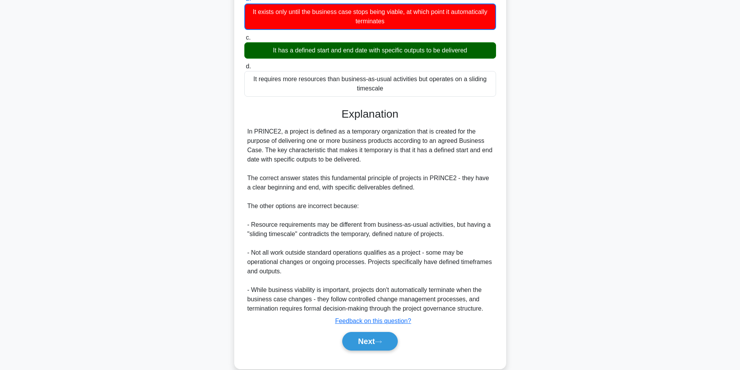
scroll to position [138, 0]
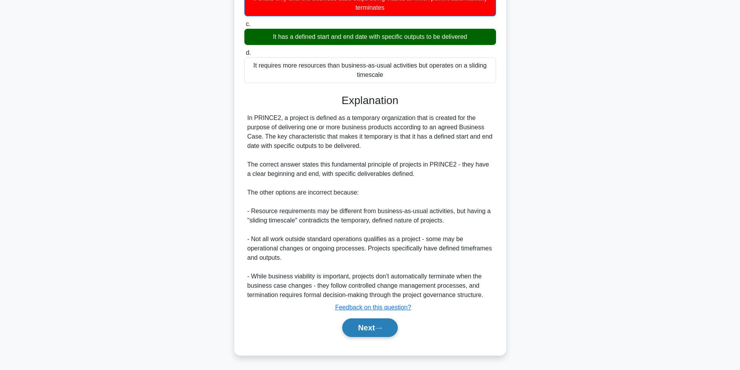
click at [367, 327] on button "Next" at bounding box center [370, 327] width 56 height 19
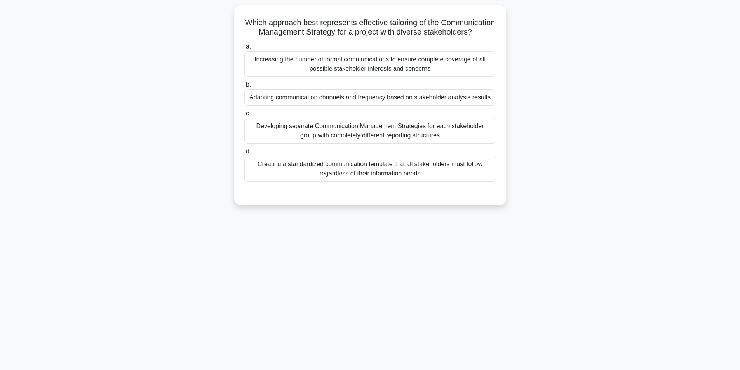
click at [288, 302] on div "69:34 Stop PRINCE2 Foundation - Introduction to PRINCE2 Expert 43/100 Which app…" at bounding box center [370, 173] width 513 height 388
click at [288, 302] on div "69:33 Stop PRINCE2 Foundation - Introduction to PRINCE2 Expert 43/100 Which app…" at bounding box center [370, 173] width 513 height 388
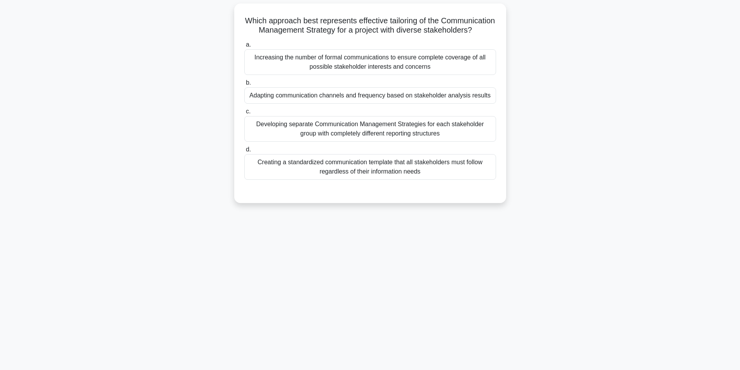
click at [340, 104] on div "Adapting communication channels and frequency based on stakeholder analysis res…" at bounding box center [370, 95] width 252 height 16
click at [244, 85] on input "b. Adapting communication channels and frequency based on stakeholder analysis …" at bounding box center [244, 82] width 0 height 5
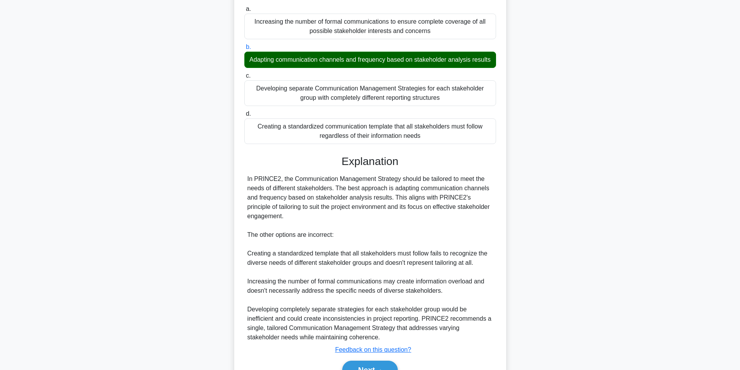
scroll to position [146, 0]
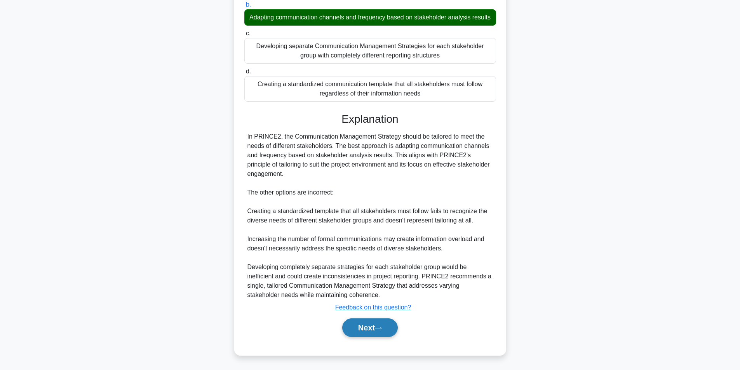
click at [372, 327] on button "Next" at bounding box center [370, 327] width 56 height 19
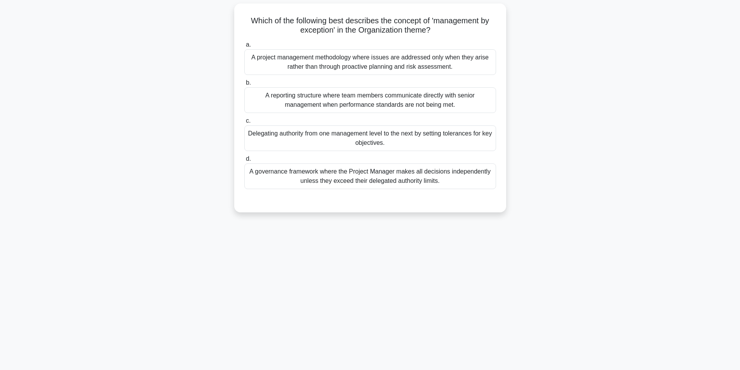
click at [407, 142] on div "Delegating authority from one management level to the next by setting tolerance…" at bounding box center [370, 138] width 252 height 26
click at [244, 123] on input "c. Delegating authority from one management level to the next by setting tolera…" at bounding box center [244, 120] width 0 height 5
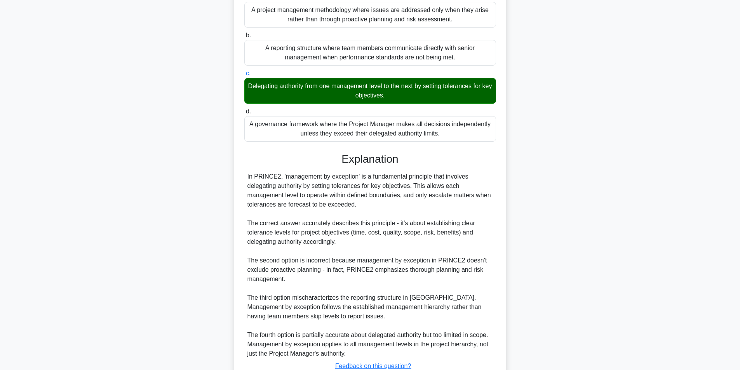
scroll to position [156, 0]
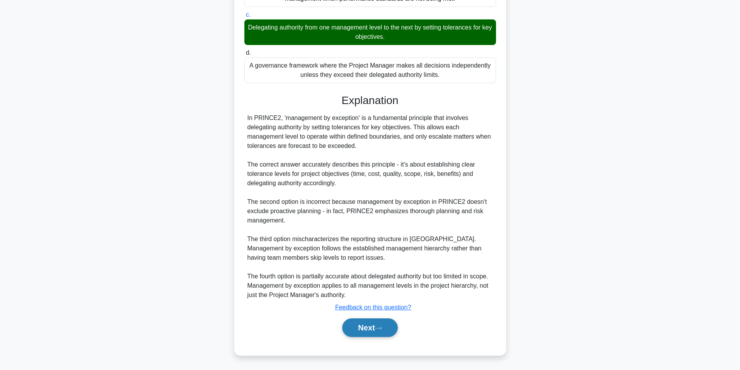
click at [376, 327] on button "Next" at bounding box center [370, 327] width 56 height 19
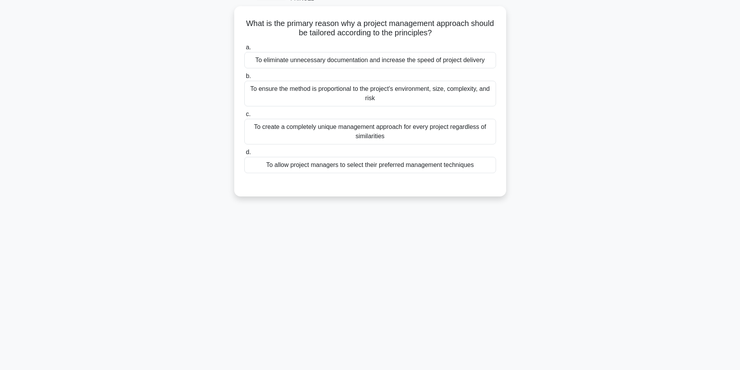
scroll to position [49, 0]
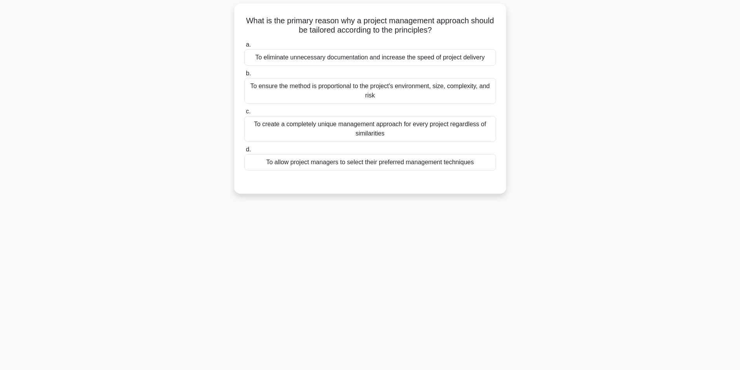
click at [419, 151] on label "d. To allow project managers to select their preferred management techniques" at bounding box center [370, 158] width 252 height 26
click at [244, 151] on input "d. To allow project managers to select their preferred management techniques" at bounding box center [244, 149] width 0 height 5
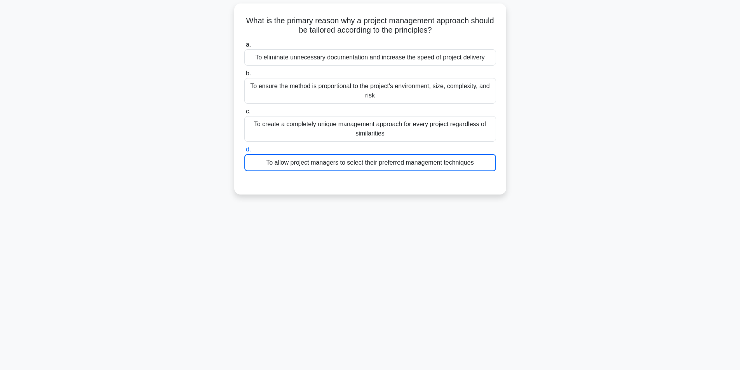
click at [419, 151] on label "d. To allow project managers to select their preferred management techniques" at bounding box center [370, 158] width 252 height 26
click at [244, 151] on input "d. To allow project managers to select their preferred management techniques" at bounding box center [244, 149] width 0 height 5
click at [419, 151] on label "d. To allow project managers to select their preferred management techniques" at bounding box center [370, 158] width 252 height 26
click at [244, 151] on input "d. To allow project managers to select their preferred management techniques" at bounding box center [244, 149] width 0 height 5
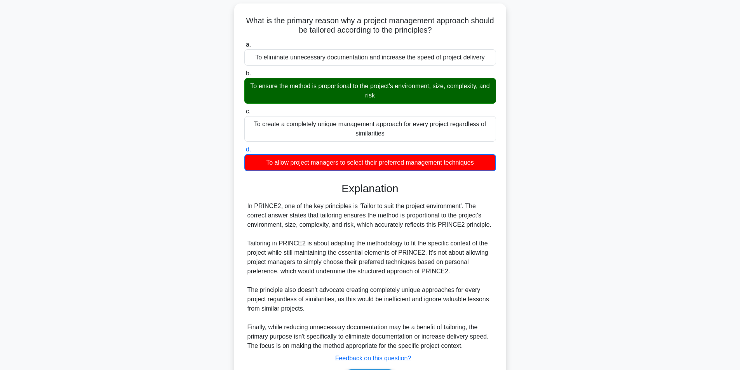
click at [429, 93] on div "To ensure the method is proportional to the project's environment, size, comple…" at bounding box center [370, 91] width 252 height 26
click at [244, 76] on input "b. To ensure the method is proportional to the project's environment, size, com…" at bounding box center [244, 73] width 0 height 5
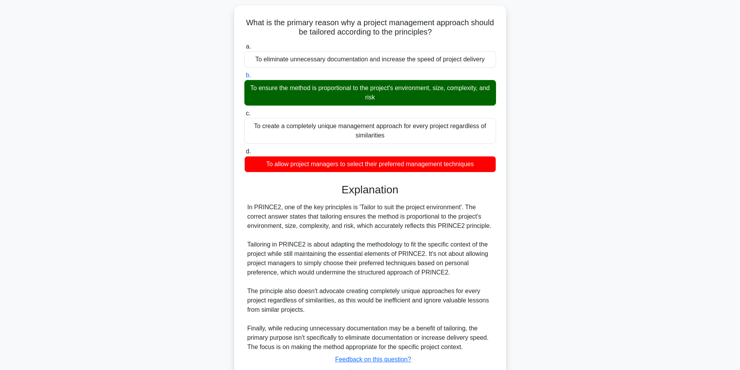
scroll to position [100, 0]
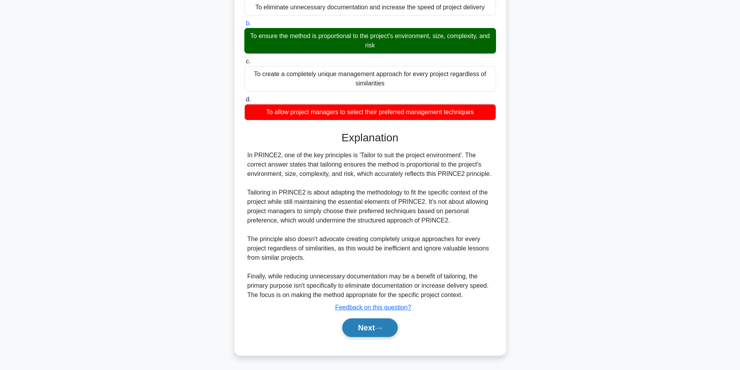
click at [386, 325] on button "Next" at bounding box center [370, 327] width 56 height 19
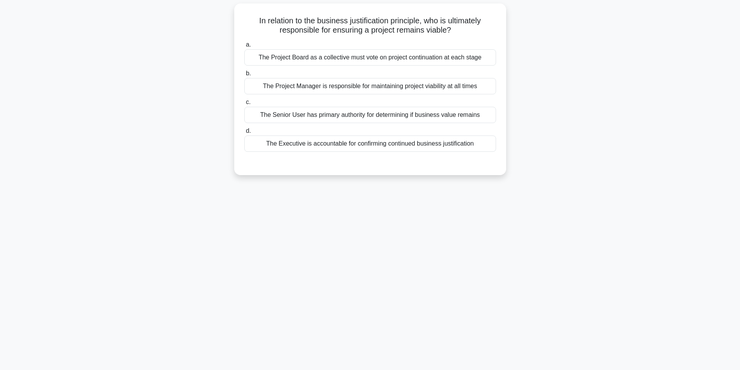
click at [335, 60] on div "The Project Board as a collective must vote on project continuation at each sta…" at bounding box center [370, 57] width 252 height 16
click at [244, 47] on input "a. The Project Board as a collective must vote on project continuation at each …" at bounding box center [244, 44] width 0 height 5
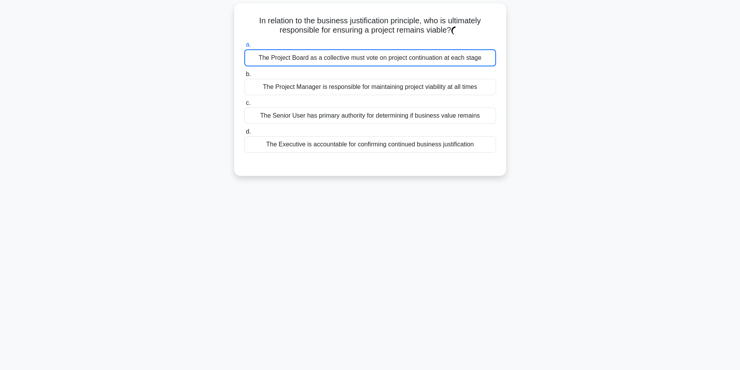
click at [335, 60] on div "The Project Board as a collective must vote on project continuation at each sta…" at bounding box center [370, 57] width 252 height 17
click at [244, 47] on input "a. The Project Board as a collective must vote on project continuation at each …" at bounding box center [244, 44] width 0 height 5
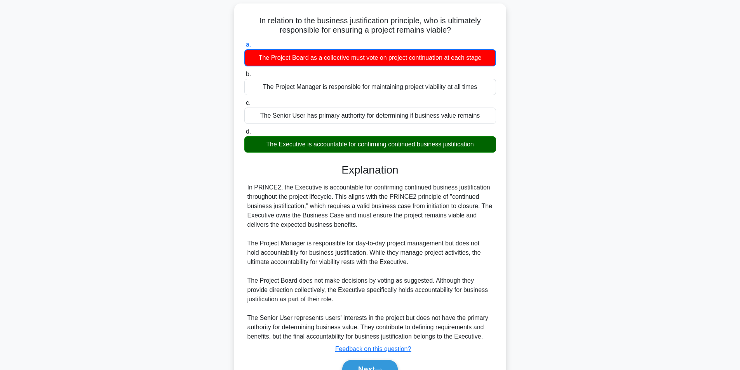
click at [337, 149] on div "The Executive is accountable for confirming continued business justification" at bounding box center [370, 144] width 252 height 16
click at [244, 134] on input "d. The Executive is accountable for confirming continued business justification" at bounding box center [244, 131] width 0 height 5
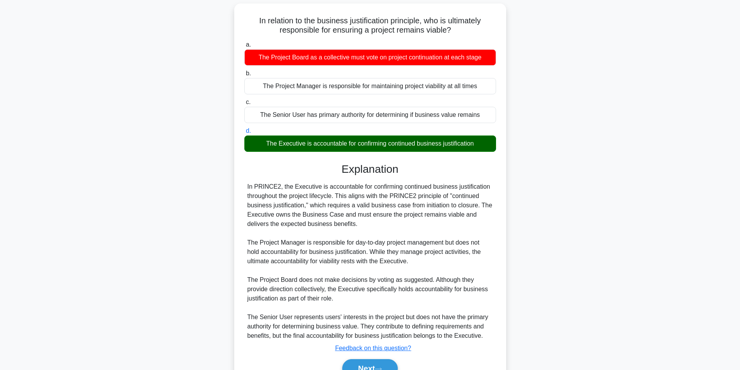
click at [344, 147] on div "The Executive is accountable for confirming continued business justification" at bounding box center [370, 144] width 252 height 16
click at [244, 134] on input "d. The Executive is accountable for confirming continued business justification" at bounding box center [244, 131] width 0 height 5
click at [500, 188] on div "In relation to the business justification principle, who is ultimately responsi…" at bounding box center [370, 200] width 266 height 386
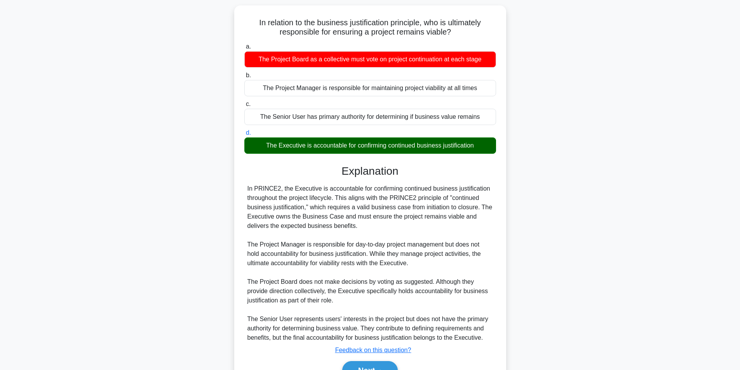
scroll to position [90, 0]
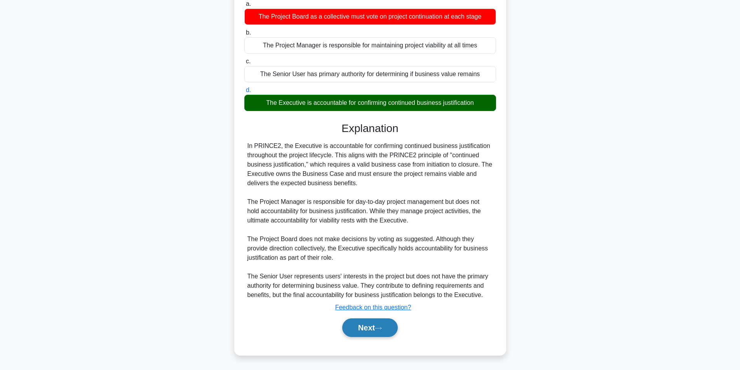
click at [359, 330] on button "Next" at bounding box center [370, 327] width 56 height 19
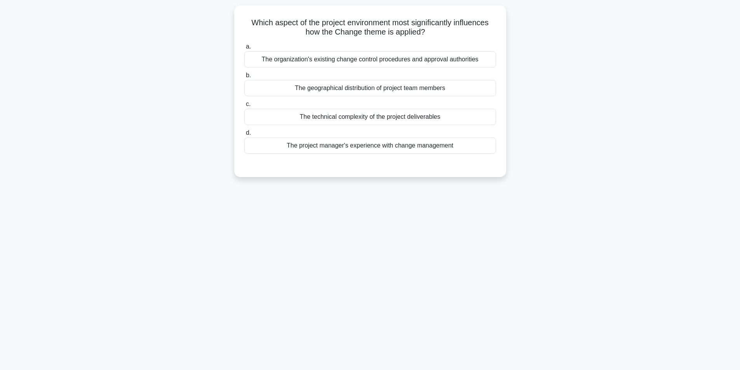
scroll to position [49, 0]
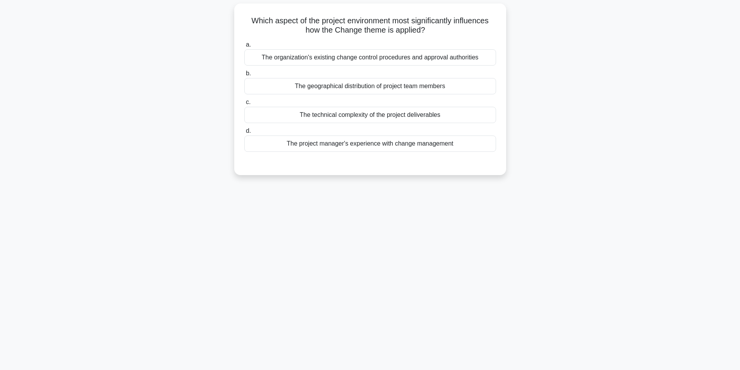
click at [447, 56] on div "The organization's existing change control procedures and approval authorities" at bounding box center [370, 57] width 252 height 16
click at [244, 47] on input "a. The organization's existing change control procedures and approval authoriti…" at bounding box center [244, 44] width 0 height 5
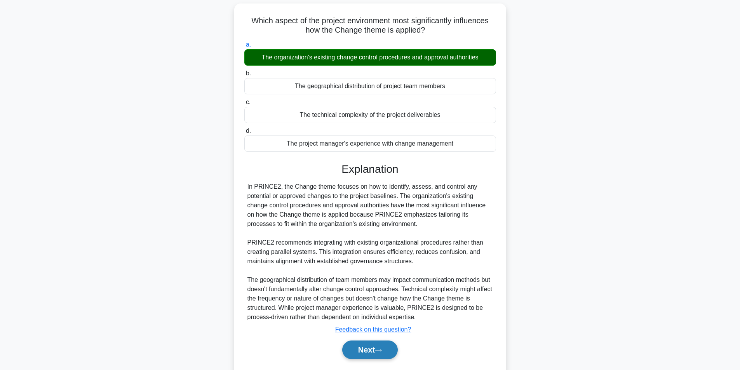
click at [366, 354] on button "Next" at bounding box center [370, 350] width 56 height 19
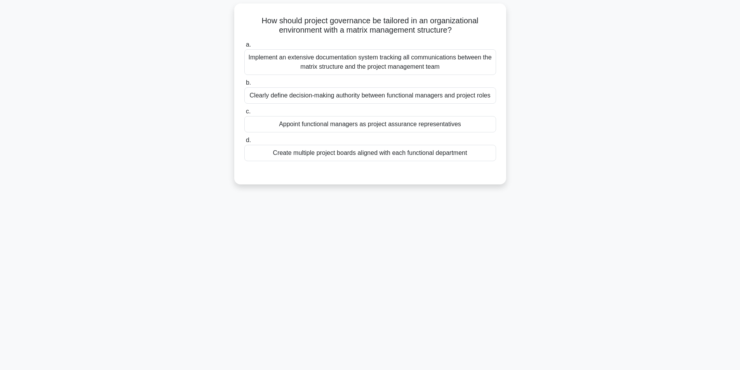
click at [383, 96] on div "Clearly define decision-making authority between functional managers and projec…" at bounding box center [370, 95] width 252 height 16
click at [244, 85] on input "b. Clearly define decision-making authority between functional managers and pro…" at bounding box center [244, 82] width 0 height 5
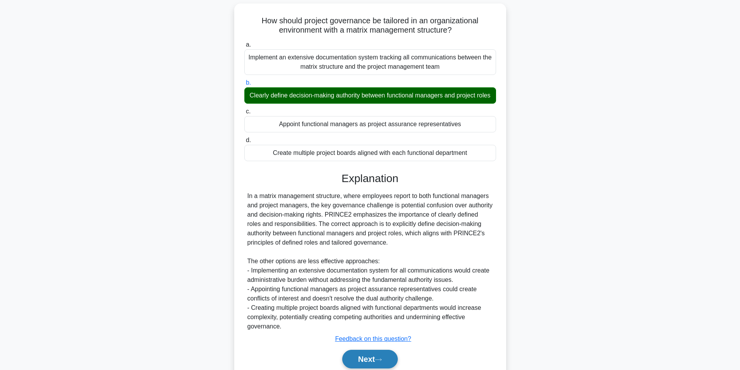
click at [354, 364] on button "Next" at bounding box center [370, 359] width 56 height 19
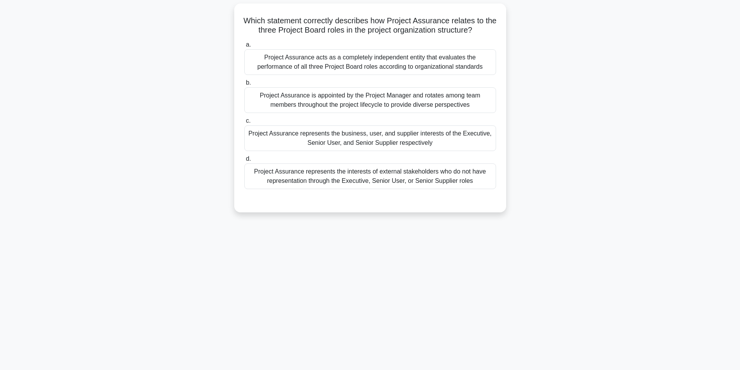
click at [381, 64] on div "Project Assurance acts as a completely independent entity that evaluates the pe…" at bounding box center [370, 62] width 252 height 26
click at [244, 47] on input "a. Project Assurance acts as a completely independent entity that evaluates the…" at bounding box center [244, 44] width 0 height 5
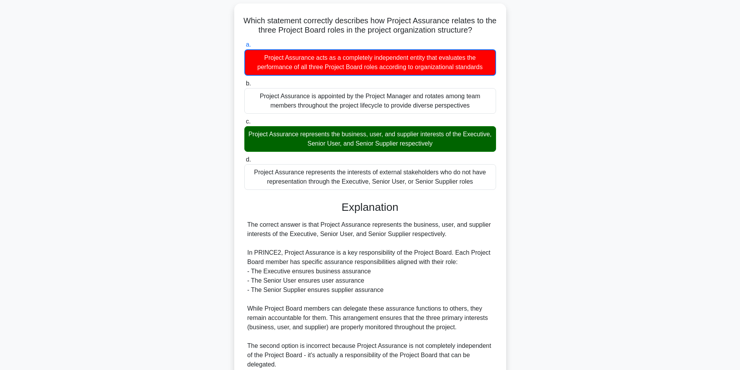
click at [447, 224] on div "The correct answer is that Project Assurance represents the business, user, and…" at bounding box center [369, 322] width 245 height 205
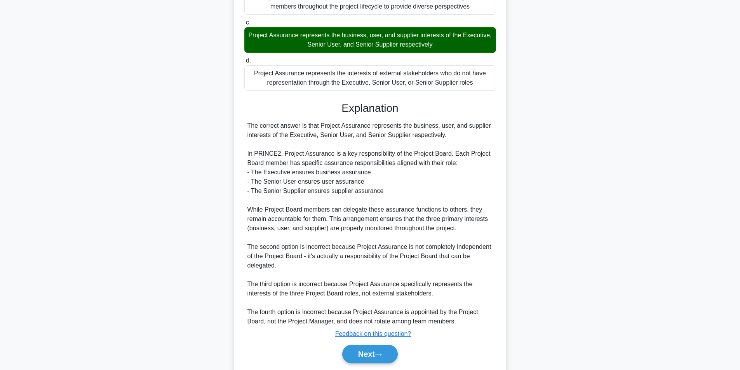
scroll to position [175, 0]
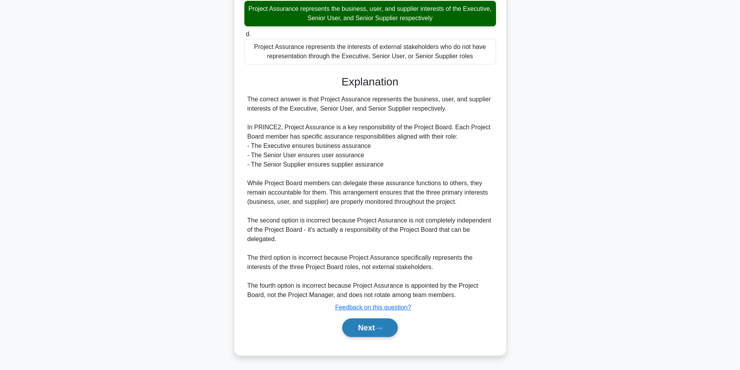
click at [372, 327] on button "Next" at bounding box center [370, 327] width 56 height 19
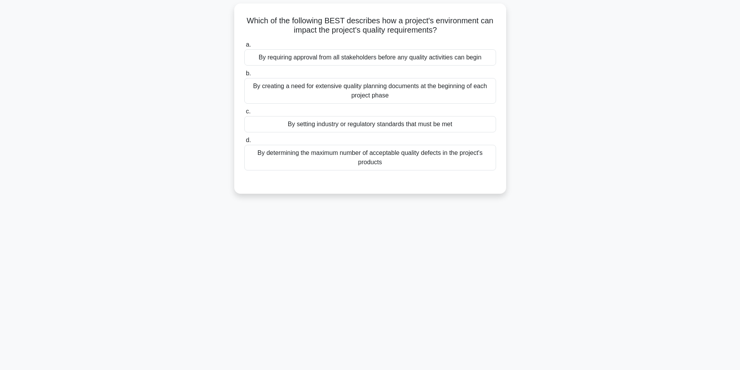
click at [371, 124] on div "By setting industry or regulatory standards that must be met" at bounding box center [370, 124] width 252 height 16
click at [244, 114] on input "c. By setting industry or regulatory standards that must be met" at bounding box center [244, 111] width 0 height 5
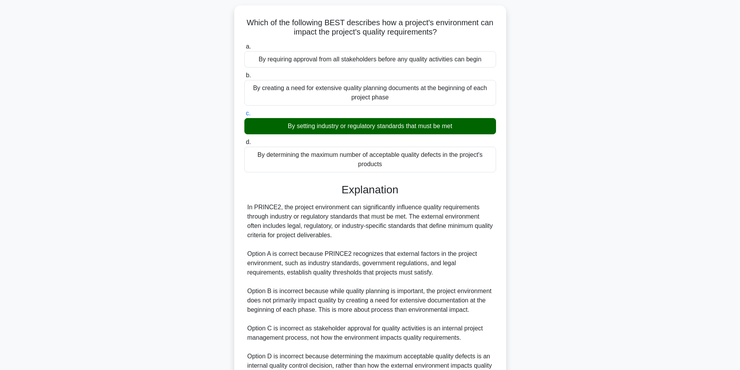
scroll to position [137, 0]
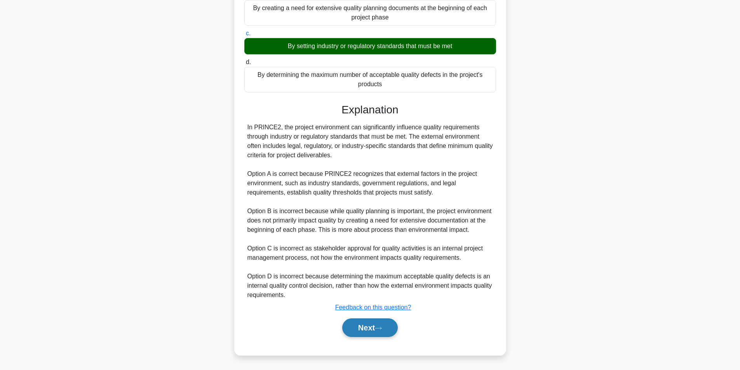
click at [382, 329] on icon at bounding box center [378, 328] width 7 height 4
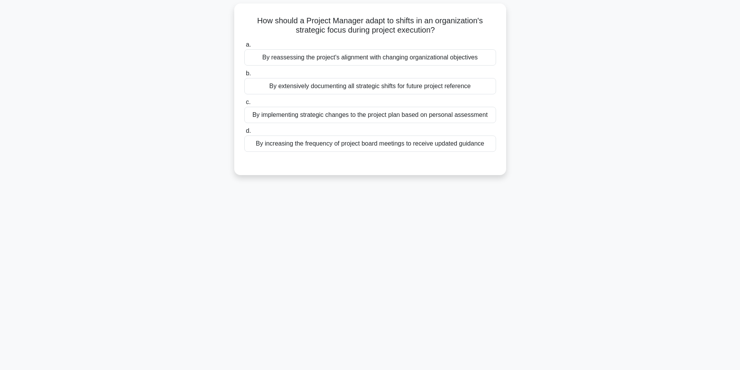
click at [379, 58] on div "By reassessing the project's alignment with changing organizational objectives" at bounding box center [370, 57] width 252 height 16
click at [244, 47] on input "a. By reassessing the project's alignment with changing organizational objectiv…" at bounding box center [244, 44] width 0 height 5
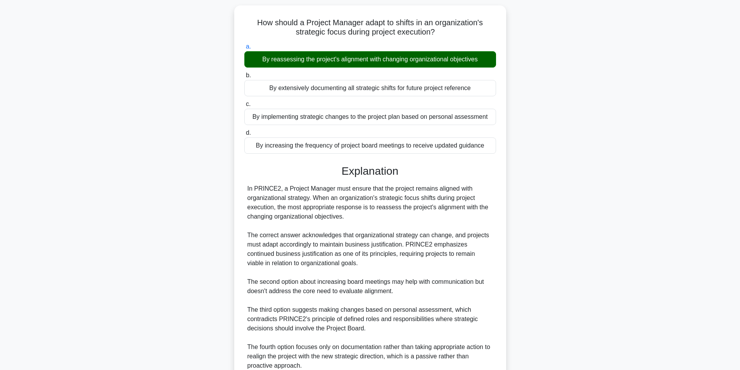
scroll to position [118, 0]
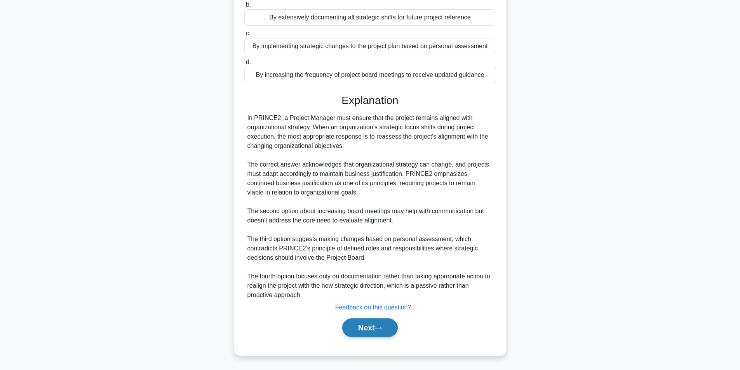
click at [364, 322] on button "Next" at bounding box center [370, 327] width 56 height 19
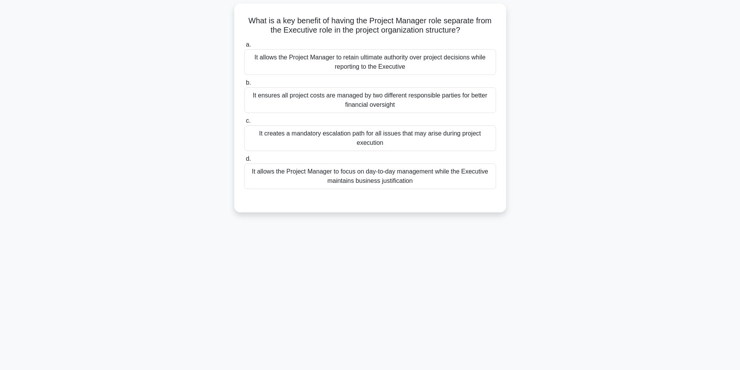
click at [350, 180] on div "It allows the Project Manager to focus on day-to-day management while the Execu…" at bounding box center [370, 176] width 252 height 26
click at [244, 162] on input "d. It allows the Project Manager to focus on day-to-day management while the Ex…" at bounding box center [244, 158] width 0 height 5
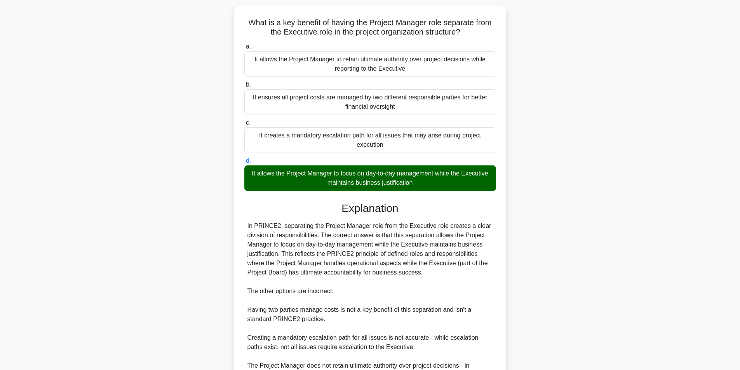
scroll to position [137, 0]
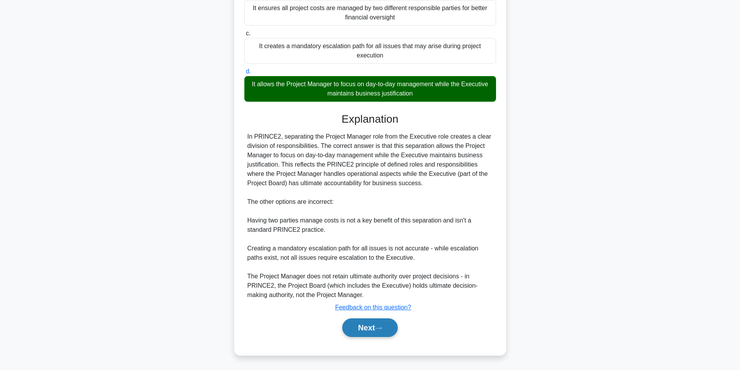
click at [368, 333] on button "Next" at bounding box center [370, 327] width 56 height 19
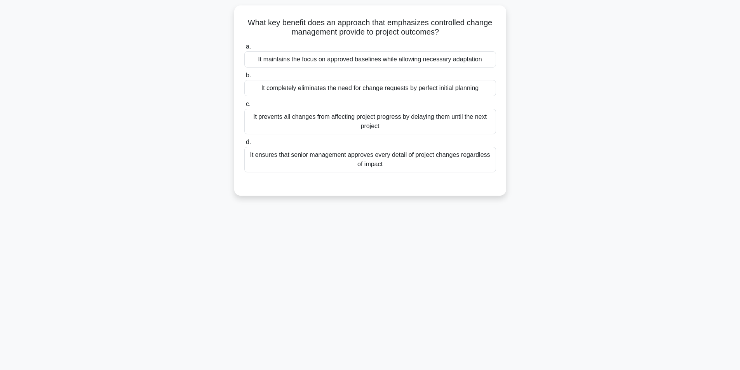
scroll to position [49, 0]
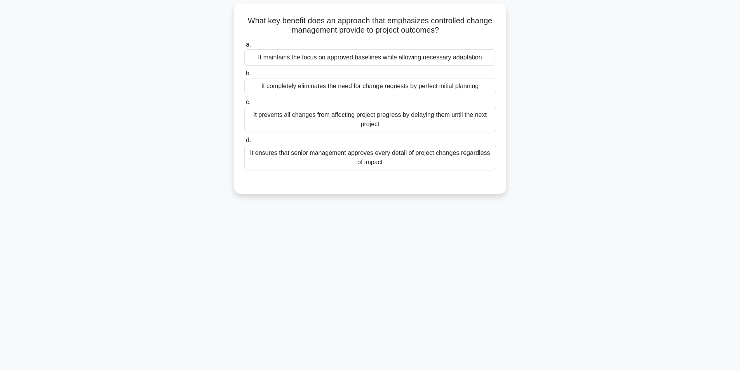
click at [368, 57] on div "It maintains the focus on approved baselines while allowing necessary adaptation" at bounding box center [370, 57] width 252 height 16
click at [244, 47] on input "a. It maintains the focus on approved baselines while allowing necessary adapta…" at bounding box center [244, 44] width 0 height 5
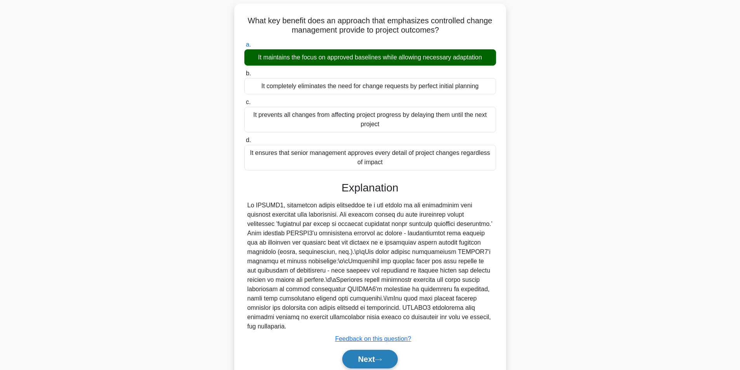
click at [373, 357] on button "Next" at bounding box center [370, 359] width 56 height 19
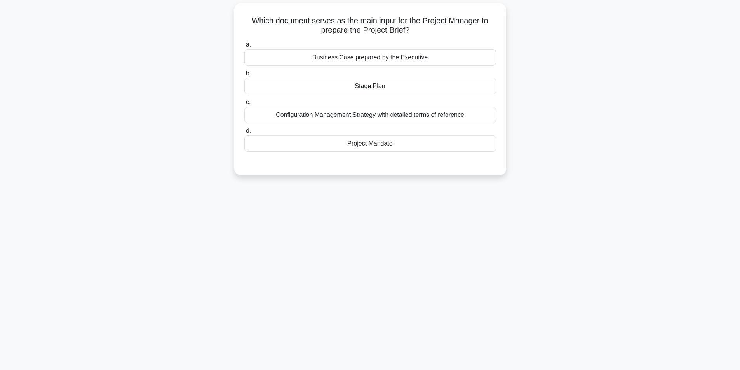
click at [354, 140] on div "Project Mandate" at bounding box center [370, 144] width 252 height 16
click at [244, 134] on input "d. Project Mandate" at bounding box center [244, 131] width 0 height 5
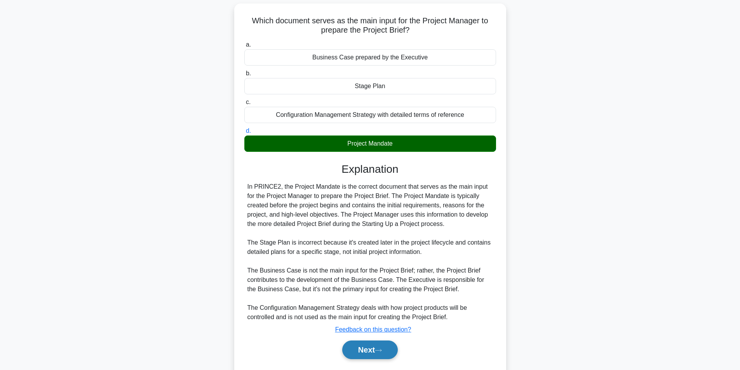
click at [360, 355] on button "Next" at bounding box center [370, 350] width 56 height 19
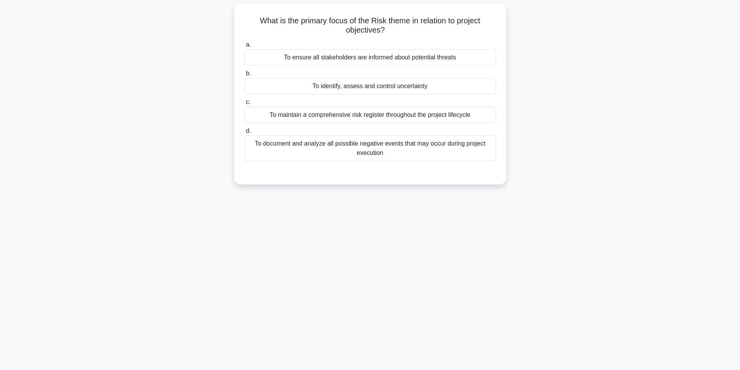
click at [373, 87] on div "To identify, assess and control uncertainty" at bounding box center [370, 86] width 252 height 16
click at [244, 76] on input "b. To identify, assess and control uncertainty" at bounding box center [244, 73] width 0 height 5
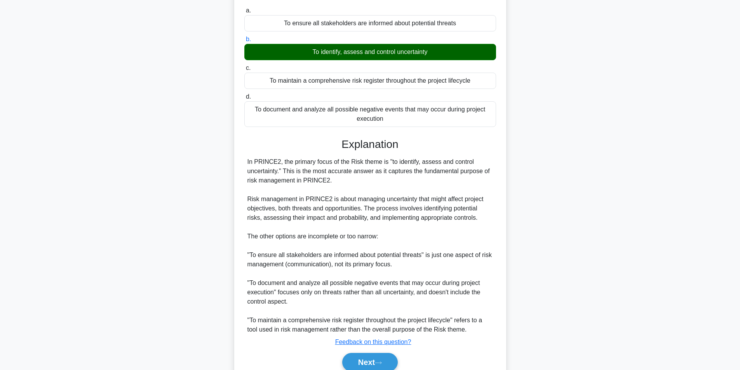
scroll to position [118, 0]
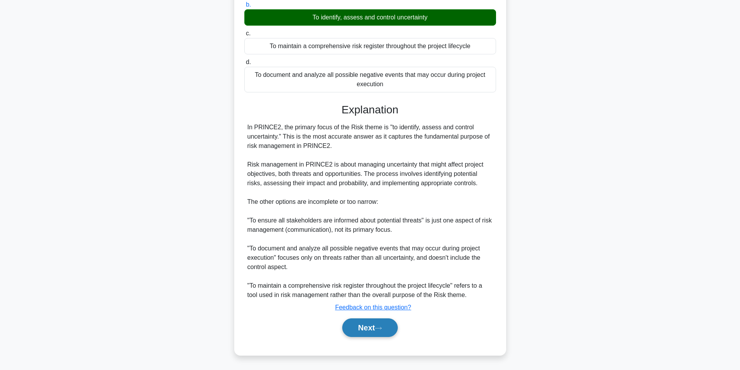
click at [374, 329] on button "Next" at bounding box center [370, 327] width 56 height 19
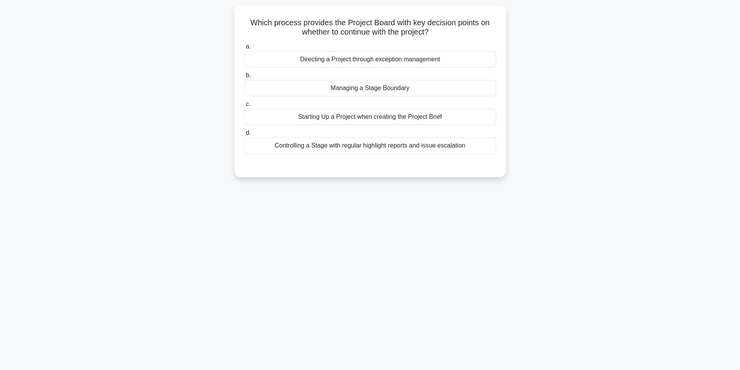
scroll to position [49, 0]
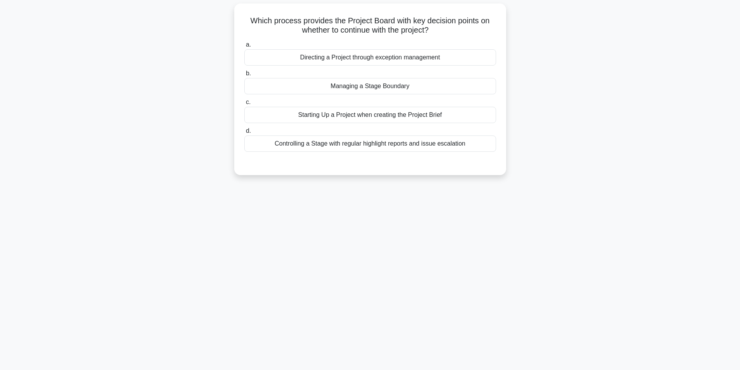
click at [406, 57] on div "Directing a Project through exception management" at bounding box center [370, 57] width 252 height 16
click at [244, 47] on input "a. Directing a Project through exception management" at bounding box center [244, 44] width 0 height 5
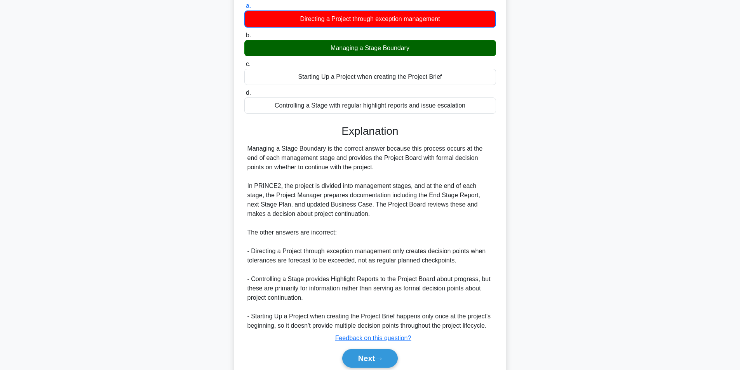
scroll to position [119, 0]
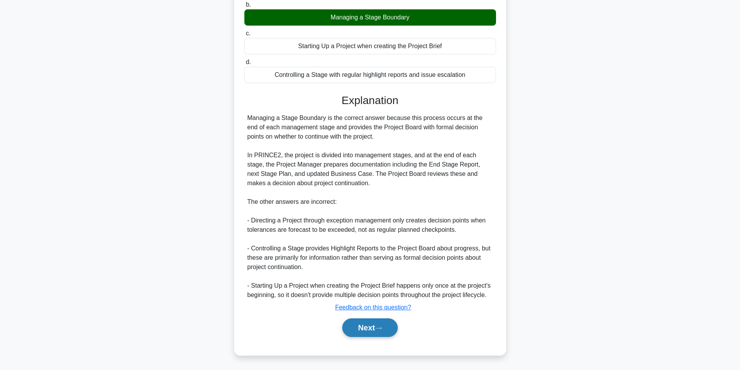
click at [365, 330] on button "Next" at bounding box center [370, 327] width 56 height 19
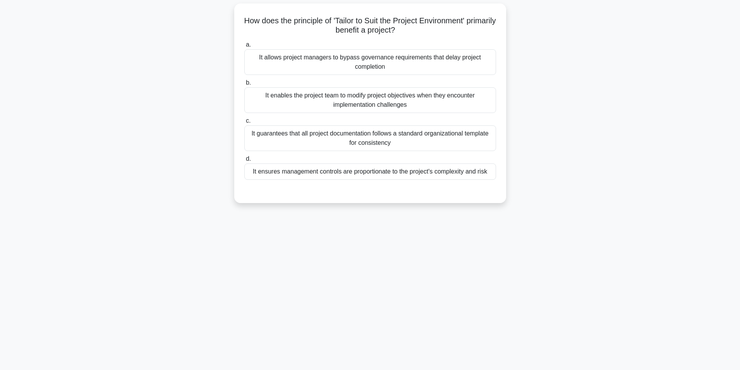
click at [365, 175] on div "It ensures management controls are proportionate to the project's complexity an…" at bounding box center [370, 171] width 252 height 16
click at [244, 162] on input "d. It ensures management controls are proportionate to the project's complexity…" at bounding box center [244, 158] width 0 height 5
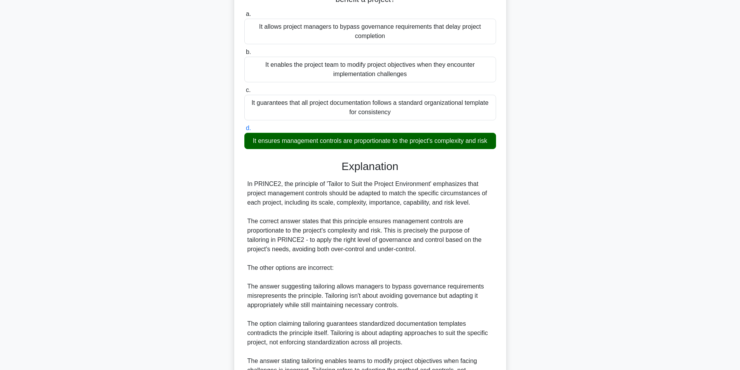
scroll to position [174, 0]
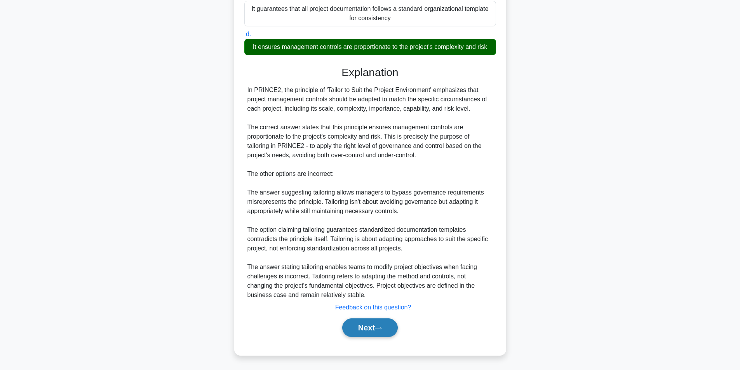
click at [368, 324] on button "Next" at bounding box center [370, 327] width 56 height 19
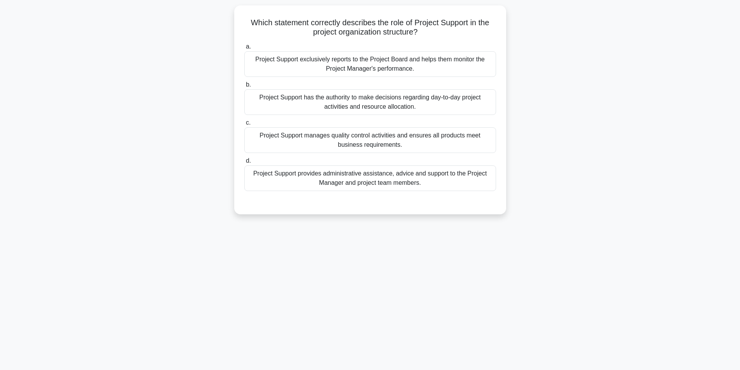
scroll to position [0, 0]
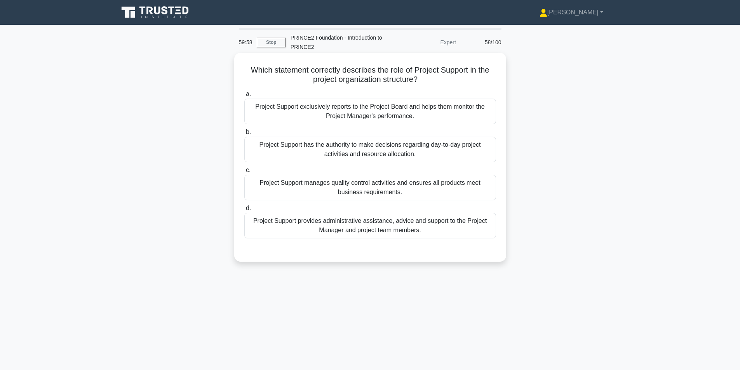
click at [380, 229] on div "Project Support provides administrative assistance, advice and support to the P…" at bounding box center [370, 226] width 252 height 26
click at [244, 211] on input "d. Project Support provides administrative assistance, advice and support to th…" at bounding box center [244, 208] width 0 height 5
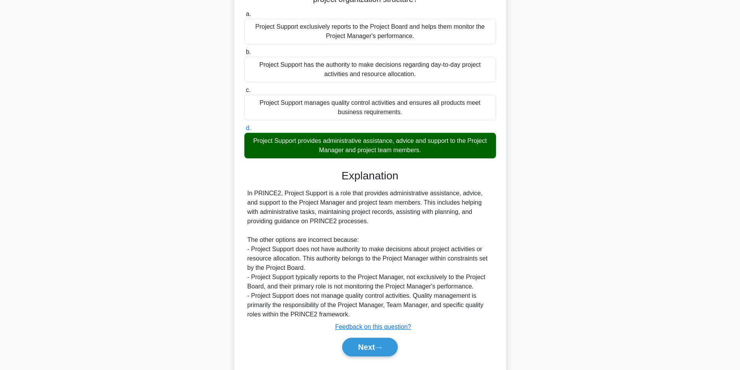
scroll to position [100, 0]
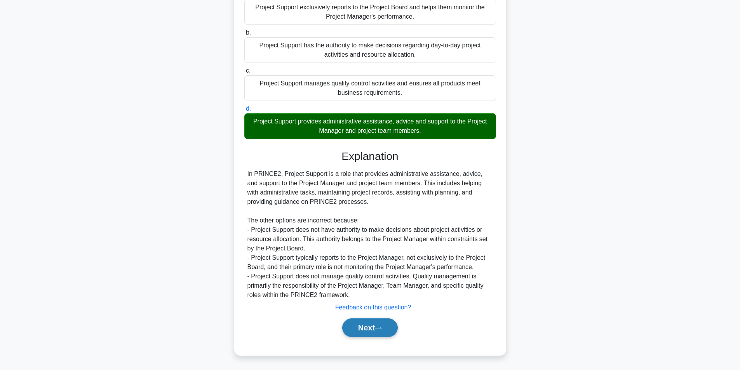
click at [362, 329] on button "Next" at bounding box center [370, 327] width 56 height 19
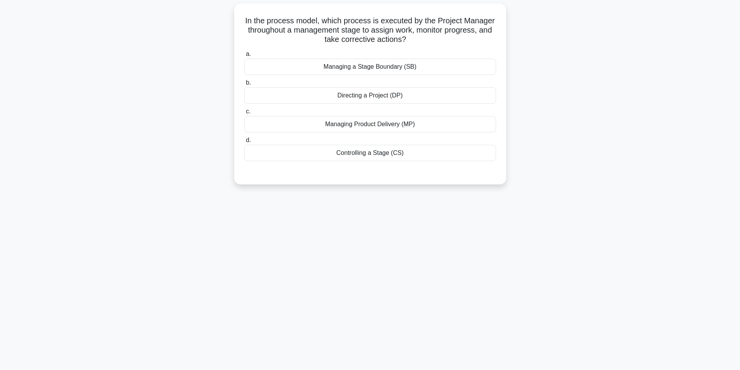
click at [339, 153] on div "Controlling a Stage (CS)" at bounding box center [370, 153] width 252 height 16
click at [244, 143] on input "d. Controlling a Stage (CS)" at bounding box center [244, 140] width 0 height 5
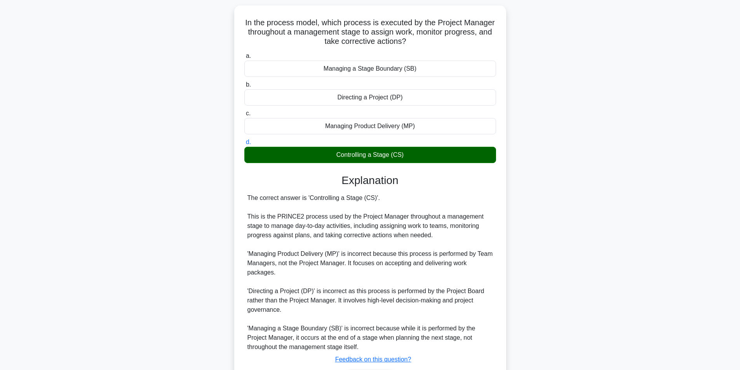
scroll to position [100, 0]
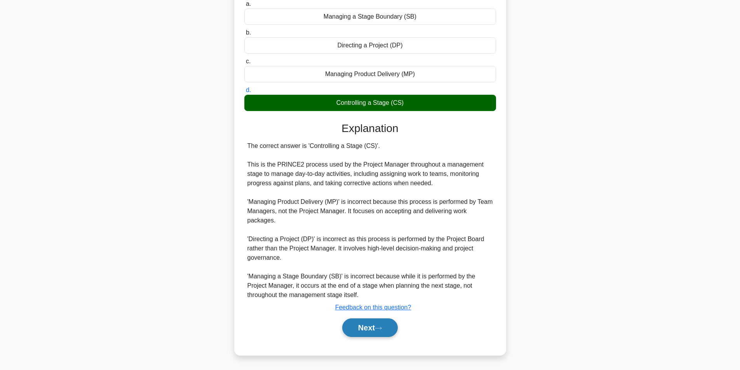
click at [369, 325] on button "Next" at bounding box center [370, 327] width 56 height 19
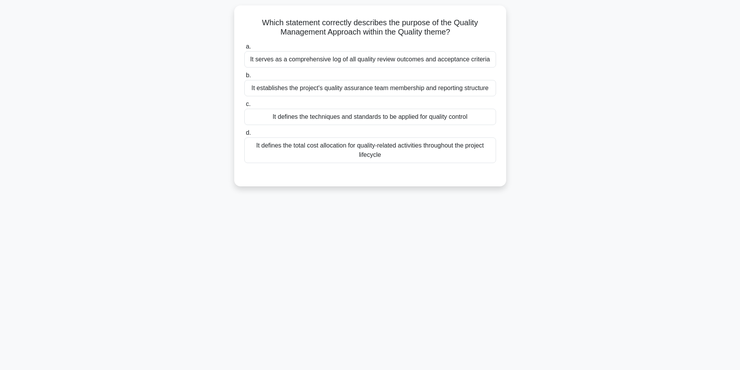
scroll to position [49, 0]
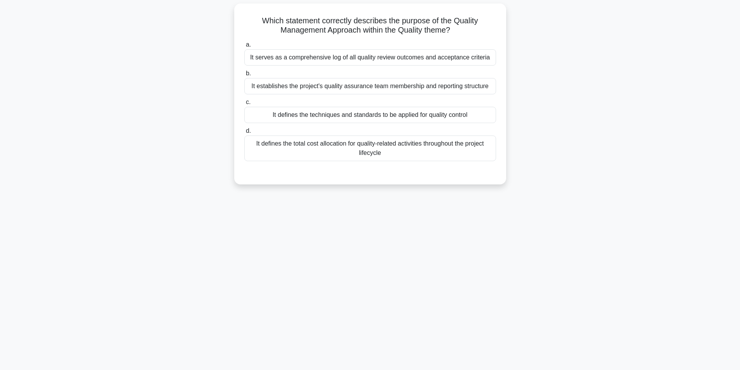
click at [417, 111] on div "It defines the techniques and standards to be applied for quality control" at bounding box center [370, 115] width 252 height 16
click at [244, 105] on input "c. It defines the techniques and standards to be applied for quality control" at bounding box center [244, 102] width 0 height 5
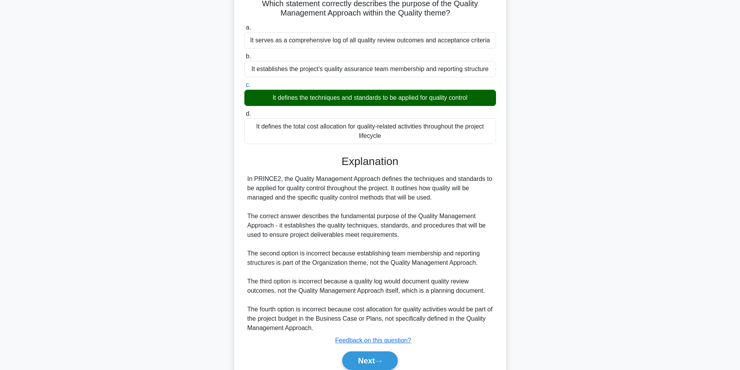
scroll to position [100, 0]
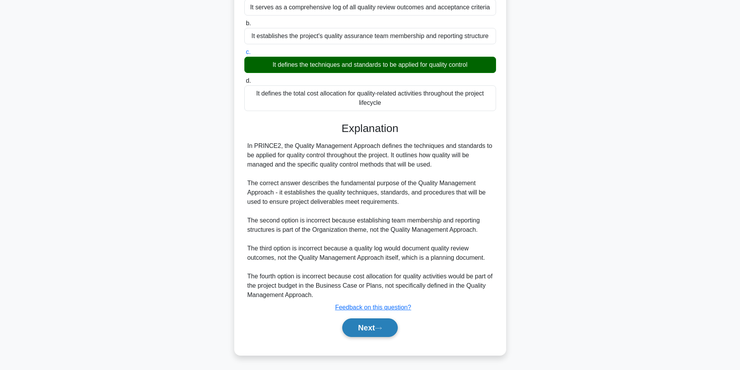
click at [367, 327] on button "Next" at bounding box center [370, 327] width 56 height 19
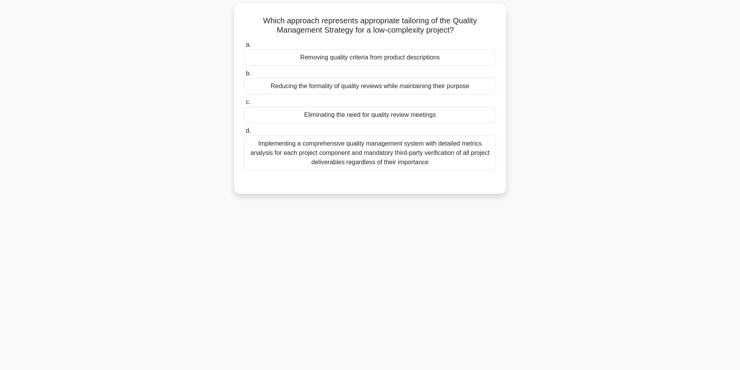
click at [366, 155] on div "Implementing a comprehensive quality management system with detailed metrics an…" at bounding box center [370, 153] width 252 height 35
click at [244, 134] on input "d. Implementing a comprehensive quality management system with detailed metrics…" at bounding box center [244, 131] width 0 height 5
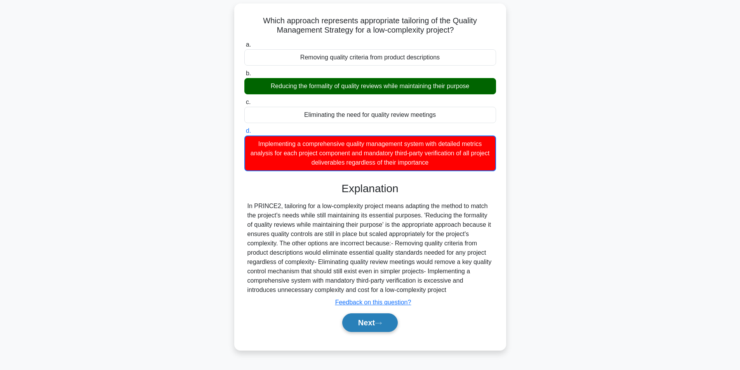
click at [364, 316] on button "Next" at bounding box center [370, 322] width 56 height 19
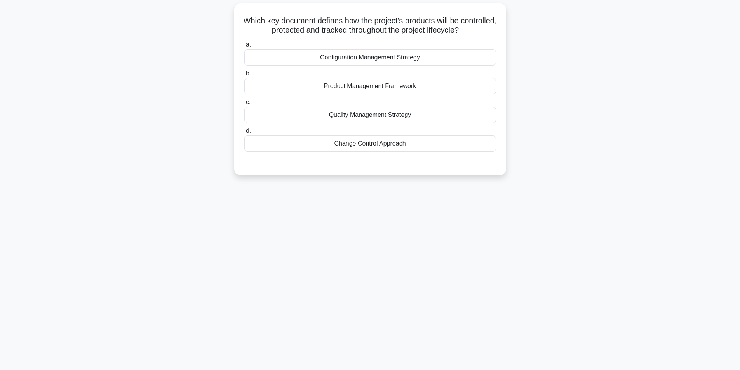
click at [352, 147] on div "Change Control Approach" at bounding box center [370, 144] width 252 height 16
click at [244, 134] on input "d. Change Control Approach" at bounding box center [244, 131] width 0 height 5
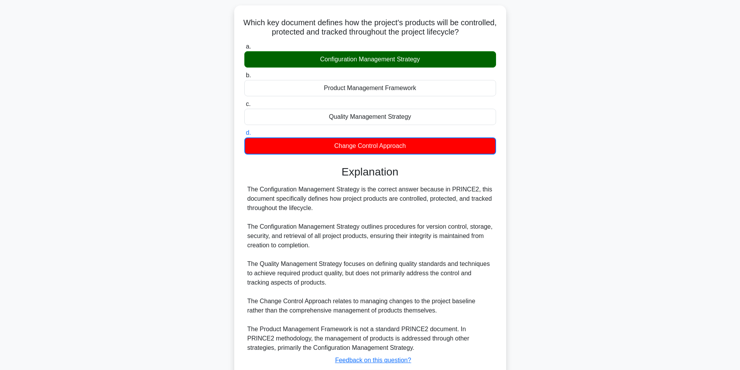
click at [584, 142] on div "Which key document defines how the project's products will be controlled, prote…" at bounding box center [370, 211] width 513 height 412
click at [739, 139] on main "58:11 Stop PRINCE2 Foundation - Introduction to PRINCE2 Expert 62/100 Which key…" at bounding box center [370, 198] width 740 height 445
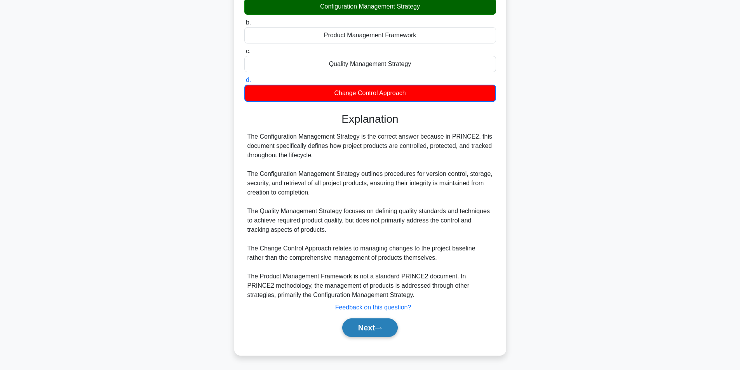
click at [373, 328] on button "Next" at bounding box center [370, 327] width 56 height 19
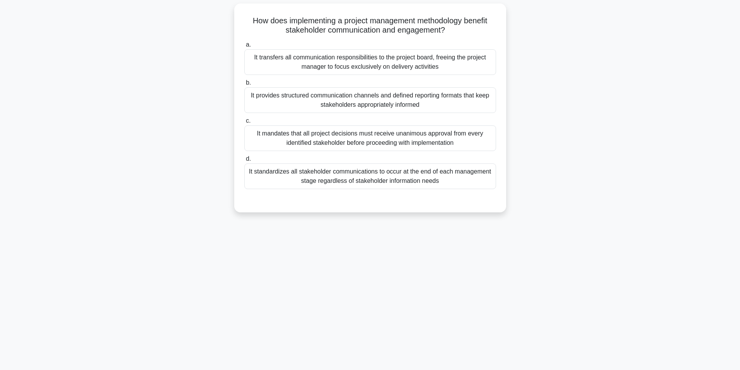
click at [416, 92] on div "It provides structured communication channels and defined reporting formats tha…" at bounding box center [370, 100] width 252 height 26
click at [244, 85] on input "b. It provides structured communication channels and defined reporting formats …" at bounding box center [244, 82] width 0 height 5
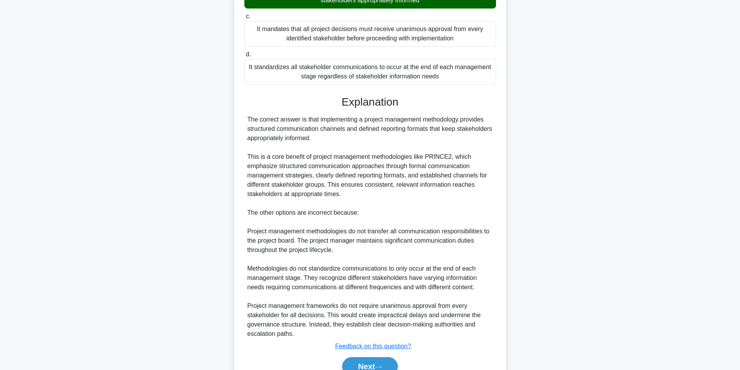
scroll to position [193, 0]
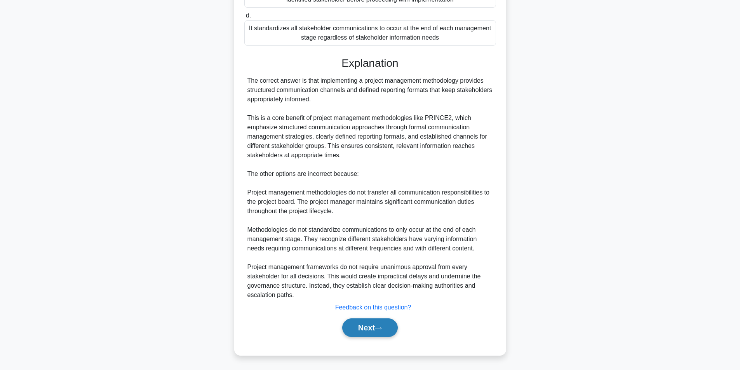
click at [357, 330] on button "Next" at bounding box center [370, 327] width 56 height 19
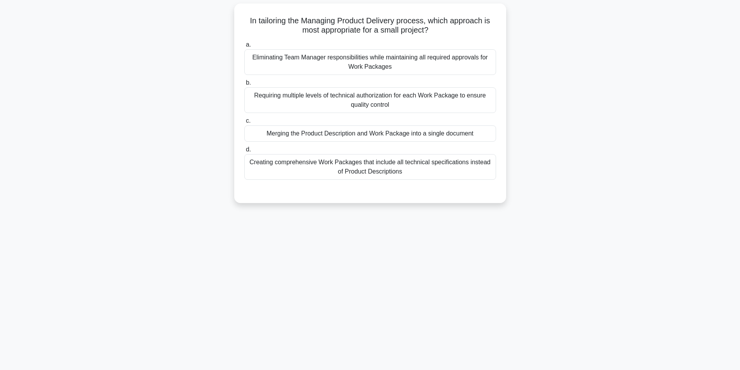
click at [392, 57] on div "Eliminating Team Manager responsibilities while maintaining all required approv…" at bounding box center [370, 62] width 252 height 26
click at [244, 47] on input "a. Eliminating Team Manager responsibilities while maintaining all required app…" at bounding box center [244, 44] width 0 height 5
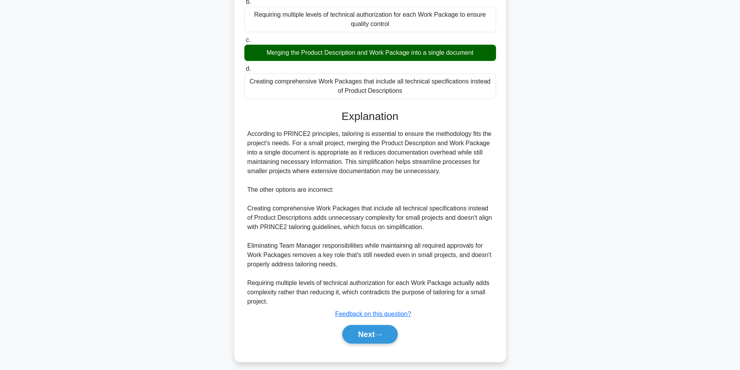
scroll to position [138, 0]
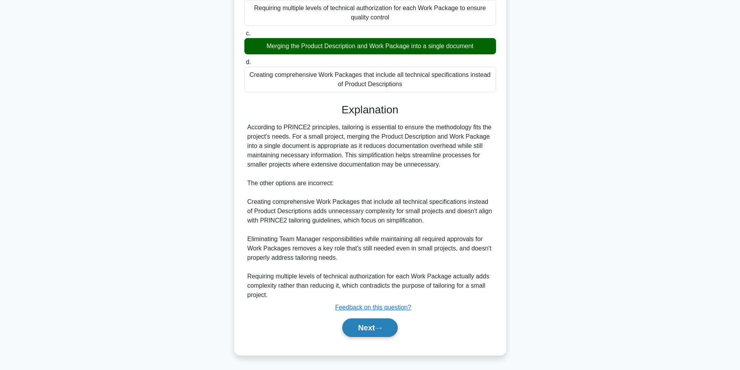
click at [370, 322] on button "Next" at bounding box center [370, 327] width 56 height 19
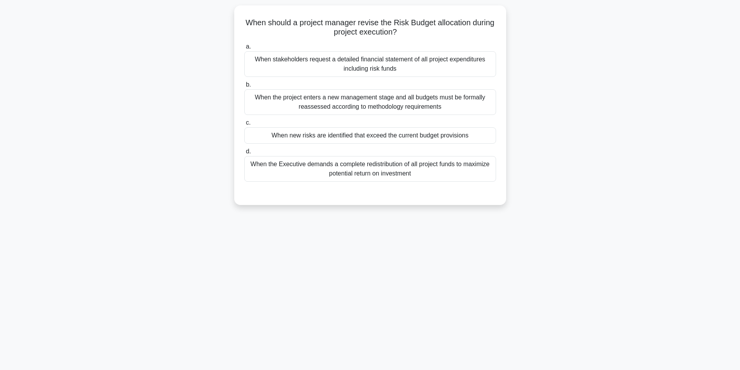
scroll to position [49, 0]
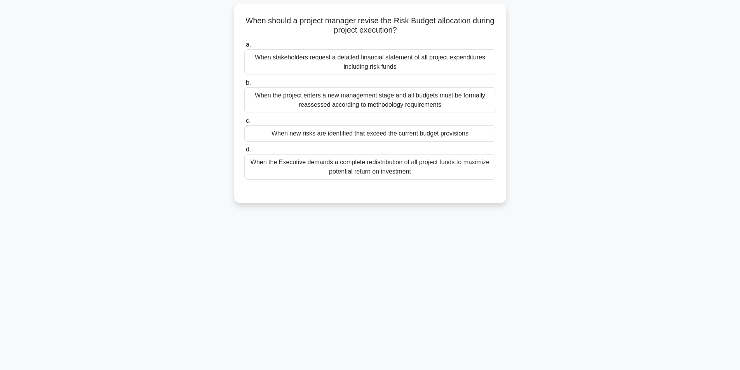
click at [386, 100] on div "When the project enters a new management stage and all budgets must be formally…" at bounding box center [370, 100] width 252 height 26
click at [244, 85] on input "b. When the project enters a new management stage and all budgets must be forma…" at bounding box center [244, 82] width 0 height 5
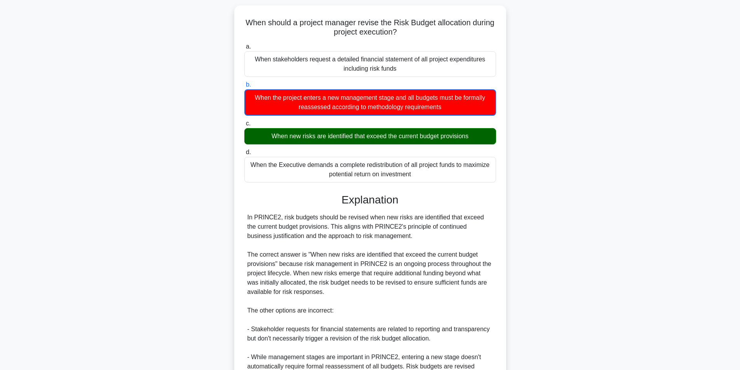
click at [567, 169] on div "When should a project manager revise the Risk Budget allocation during project …" at bounding box center [370, 243] width 513 height 477
click at [727, 180] on main "55:42 Stop PRINCE2 Foundation - Introduction to PRINCE2 Expert 65/100 When shou…" at bounding box center [370, 231] width 740 height 510
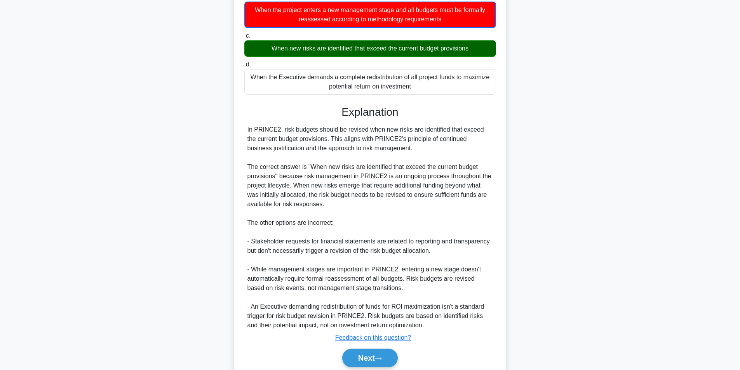
scroll to position [166, 0]
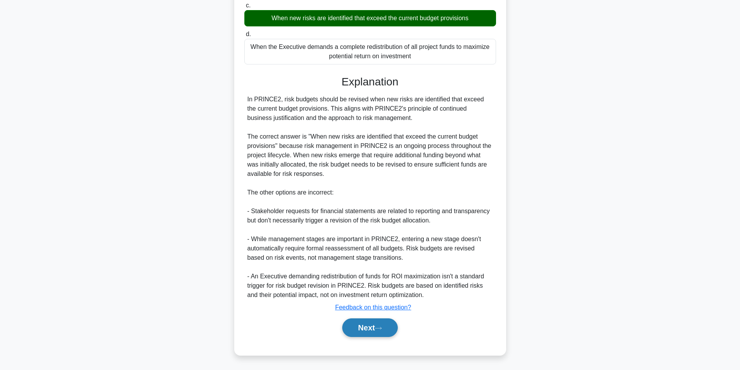
click at [373, 327] on button "Next" at bounding box center [370, 327] width 56 height 19
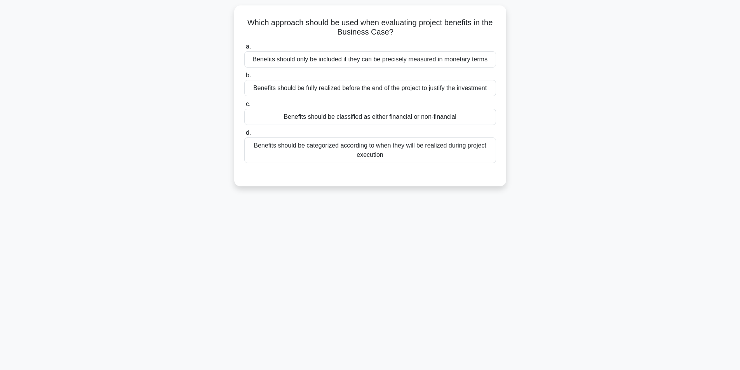
scroll to position [49, 0]
click at [373, 327] on div "55:30 Stop PRINCE2 Foundation - Introduction to PRINCE2 Expert 66/100 Which app…" at bounding box center [370, 173] width 513 height 388
click at [373, 327] on div "55:29 Stop PRINCE2 Foundation - Introduction to PRINCE2 Expert 66/100 Which app…" at bounding box center [370, 173] width 513 height 388
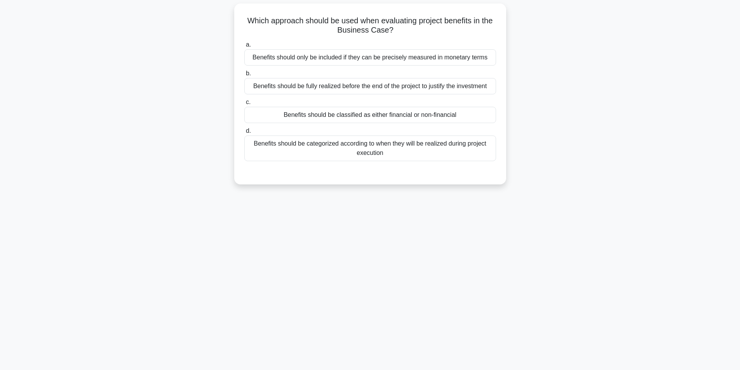
click at [389, 113] on div "Benefits should be classified as either financial or non-financial" at bounding box center [370, 115] width 252 height 16
click at [244, 105] on input "c. Benefits should be classified as either financial or non-financial" at bounding box center [244, 102] width 0 height 5
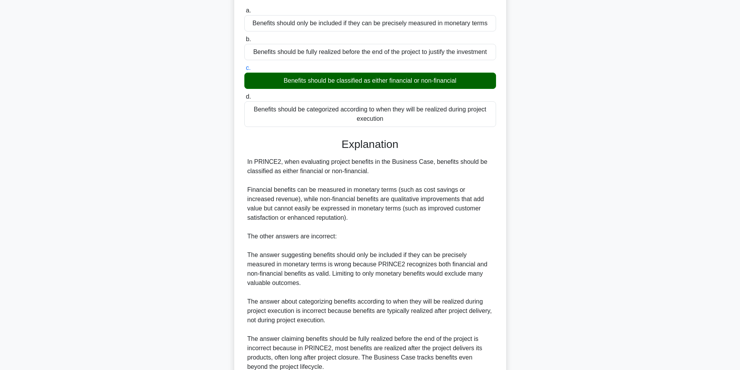
scroll to position [156, 0]
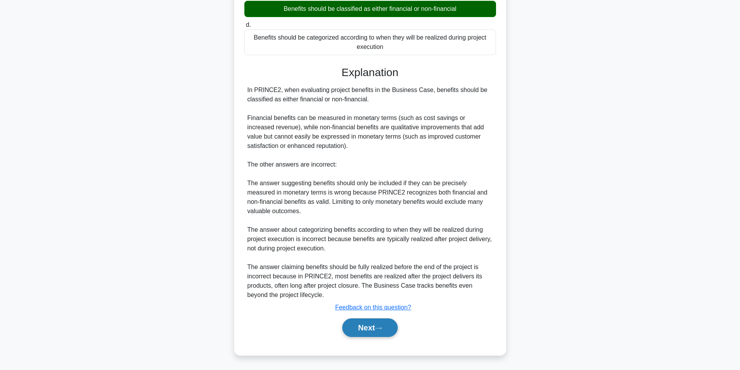
click at [360, 324] on button "Next" at bounding box center [370, 327] width 56 height 19
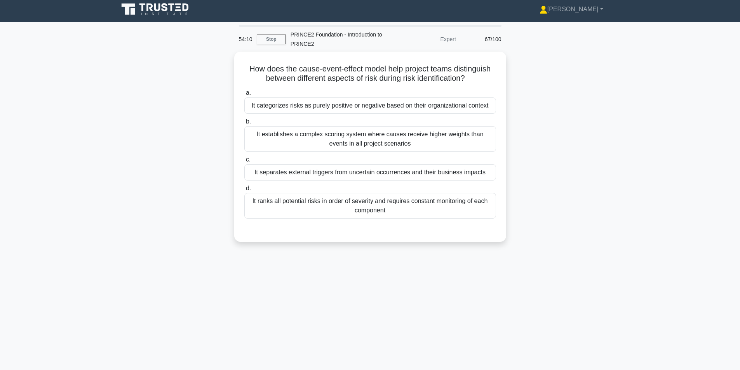
scroll to position [2, 0]
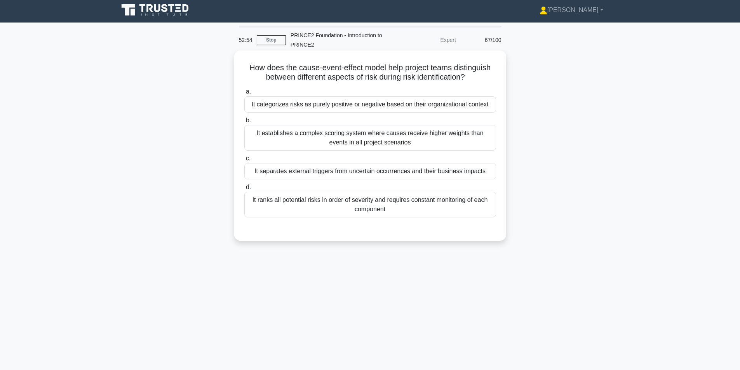
click at [436, 216] on div "It ranks all potential risks in order of severity and requires constant monitor…" at bounding box center [370, 205] width 252 height 26
click at [244, 190] on input "d. It ranks all potential risks in order of severity and requires constant moni…" at bounding box center [244, 187] width 0 height 5
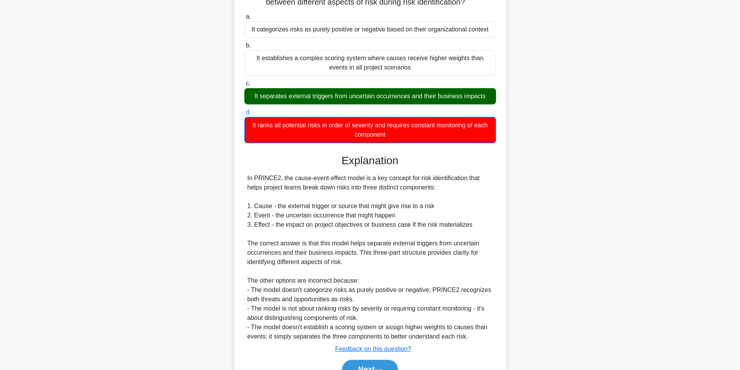
scroll to position [119, 0]
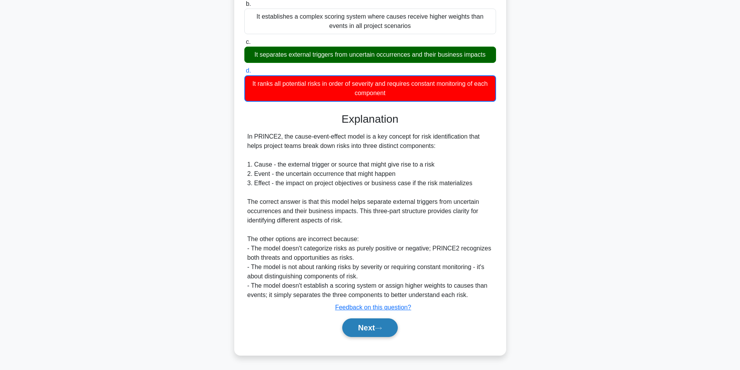
click at [356, 323] on button "Next" at bounding box center [370, 327] width 56 height 19
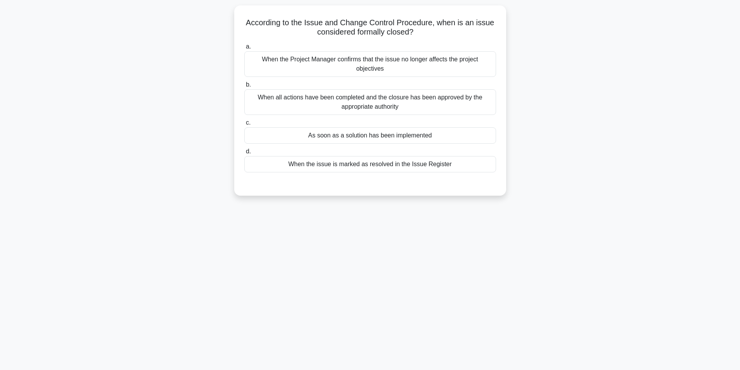
scroll to position [49, 0]
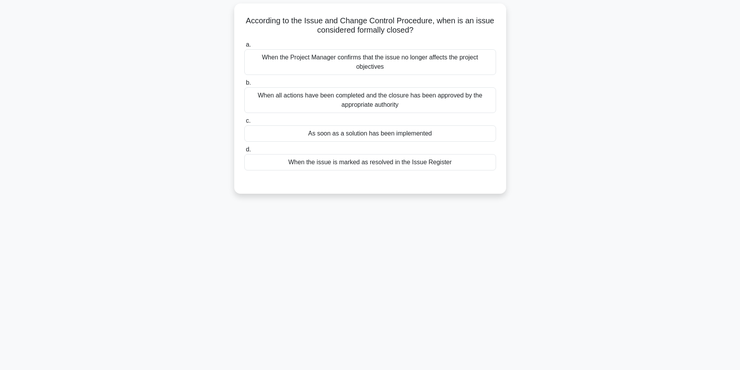
click at [324, 105] on div "When all actions have been completed and the closure has been approved by the a…" at bounding box center [370, 100] width 252 height 26
click at [244, 85] on input "b. When all actions have been completed and the closure has been approved by th…" at bounding box center [244, 82] width 0 height 5
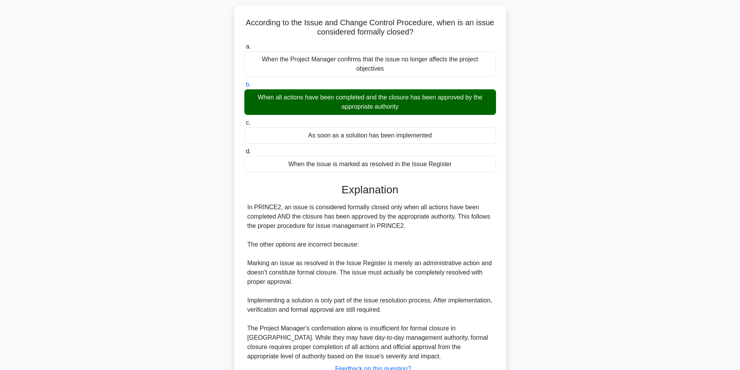
scroll to position [109, 0]
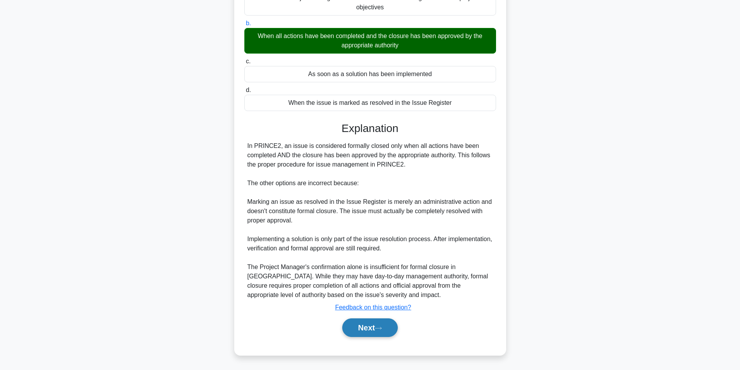
click at [352, 330] on button "Next" at bounding box center [370, 327] width 56 height 19
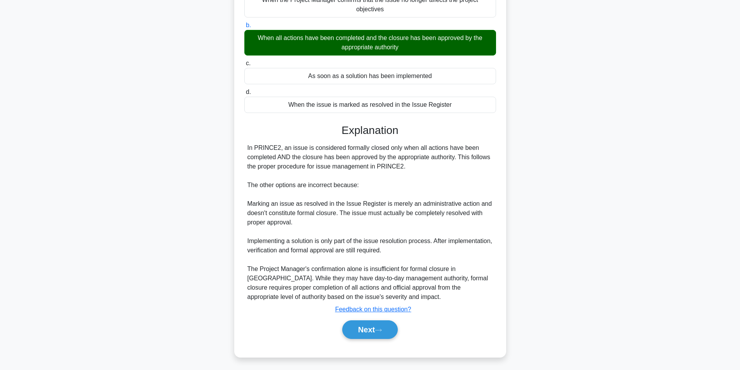
scroll to position [49, 0]
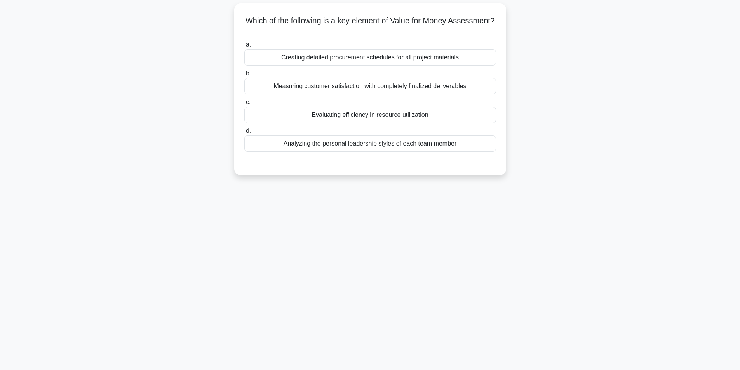
click at [461, 85] on div "Measuring customer satisfaction with completely finalized deliverables" at bounding box center [370, 86] width 252 height 16
click at [244, 76] on input "b. Measuring customer satisfaction with completely finalized deliverables" at bounding box center [244, 73] width 0 height 5
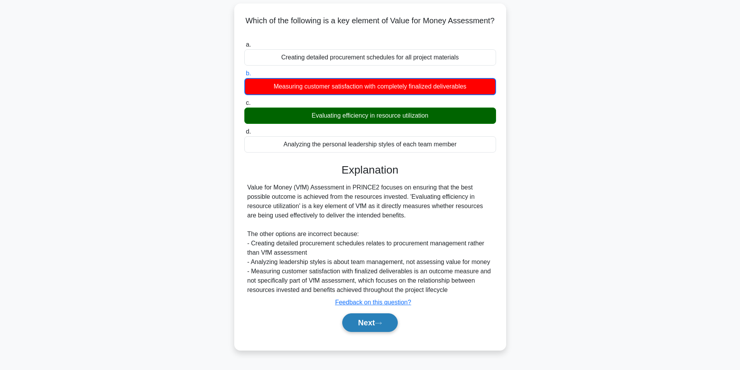
click at [353, 318] on button "Next" at bounding box center [370, 322] width 56 height 19
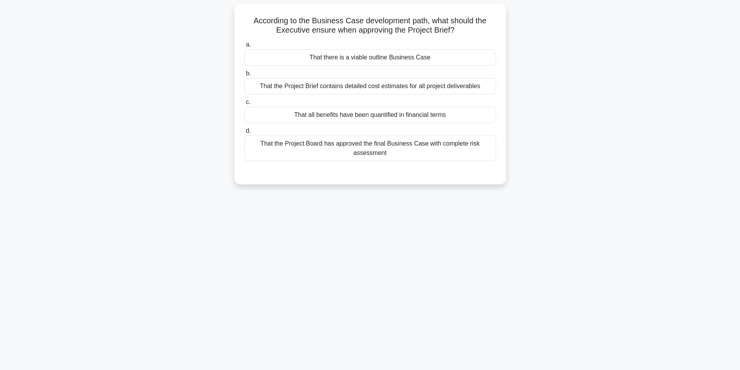
click at [356, 54] on div "That there is a viable outline Business Case" at bounding box center [370, 57] width 252 height 16
click at [244, 47] on input "a. That there is a viable outline Business Case" at bounding box center [244, 44] width 0 height 5
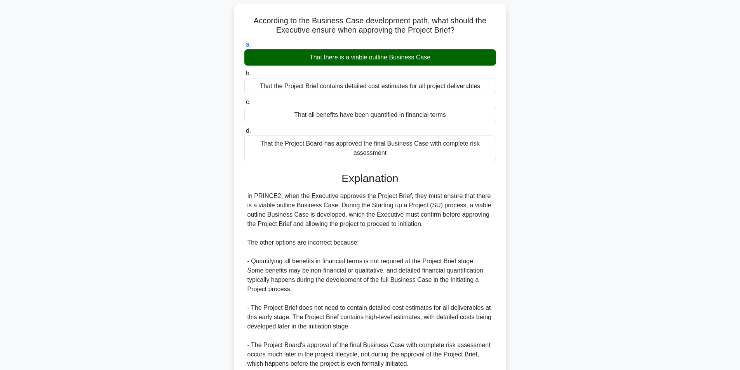
click at [470, 171] on div "a. That there is a viable outline Business Case b. That the Project Brief conta…" at bounding box center [369, 226] width 253 height 377
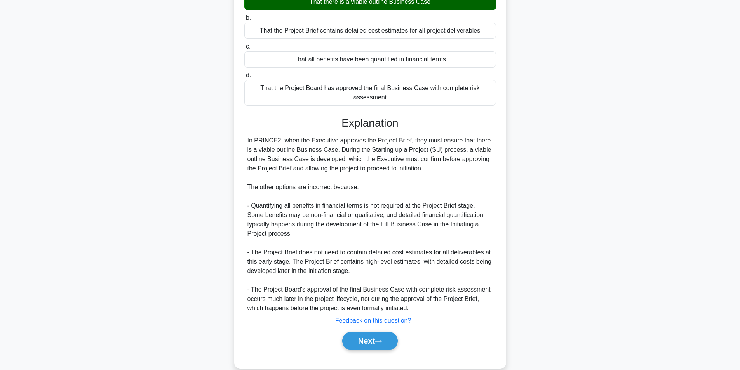
scroll to position [118, 0]
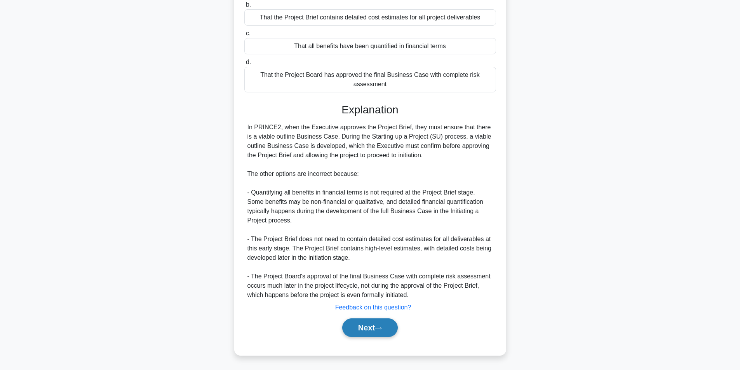
click at [370, 323] on button "Next" at bounding box center [370, 327] width 56 height 19
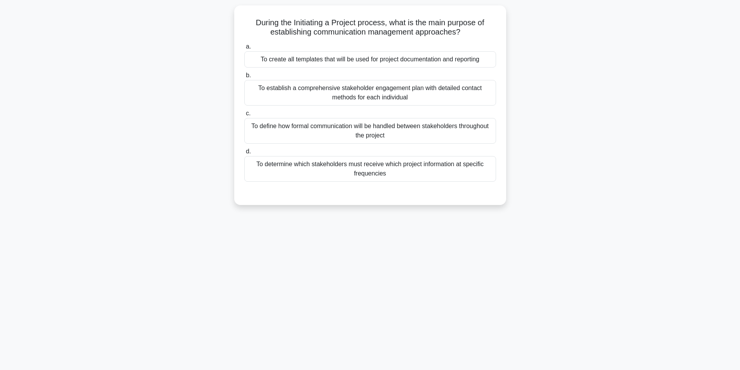
scroll to position [49, 0]
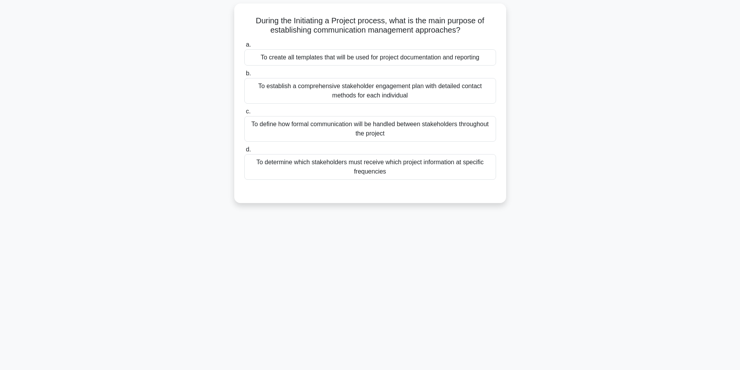
click at [370, 141] on div "To define how formal communication will be handled between stakeholders through…" at bounding box center [370, 129] width 252 height 26
click at [244, 114] on input "c. To define how formal communication will be handled between stakeholders thro…" at bounding box center [244, 111] width 0 height 5
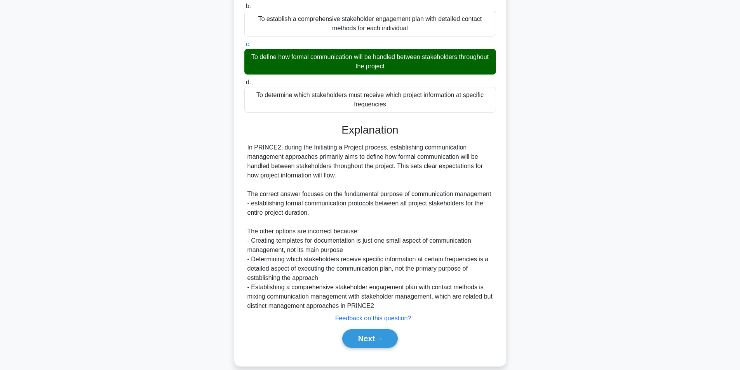
scroll to position [128, 0]
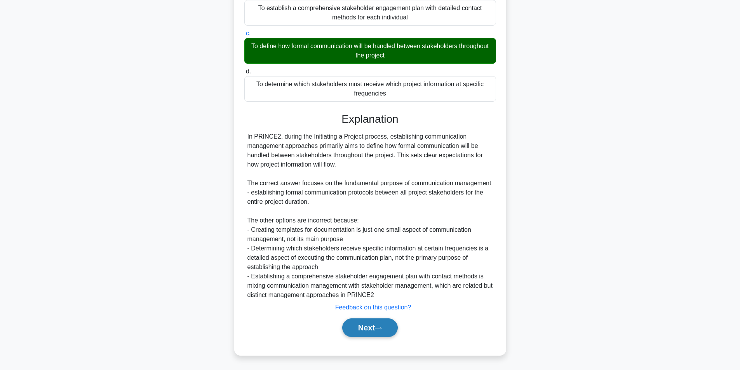
click at [382, 330] on icon at bounding box center [378, 328] width 7 height 4
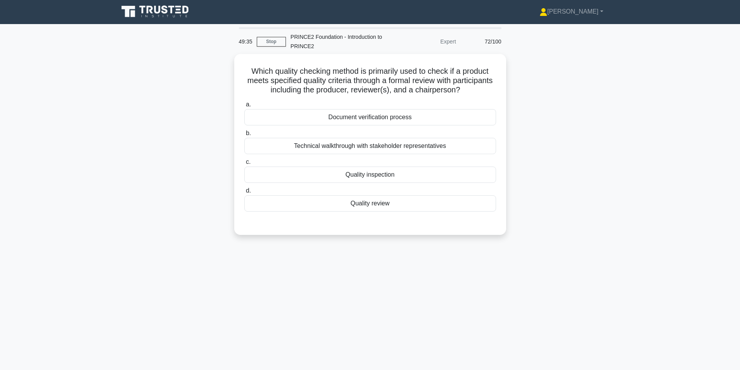
scroll to position [0, 0]
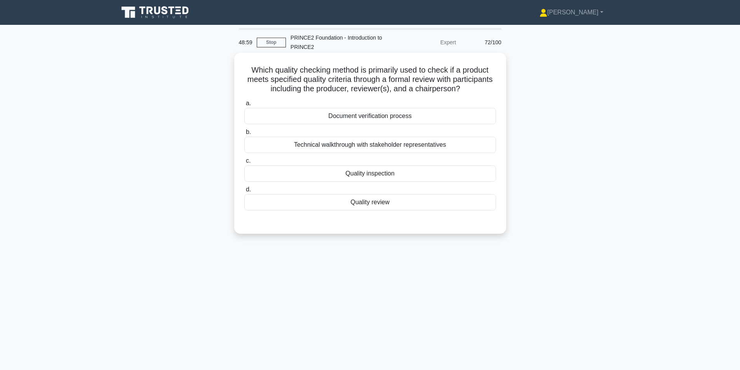
click at [351, 201] on div "Quality review" at bounding box center [370, 202] width 252 height 16
click at [244, 192] on input "d. Quality review" at bounding box center [244, 189] width 0 height 5
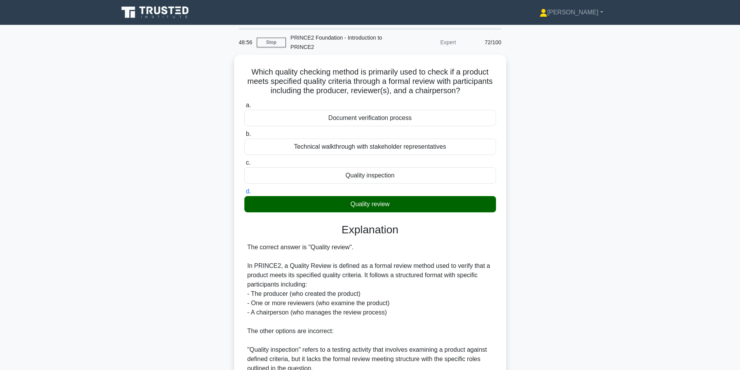
scroll to position [137, 0]
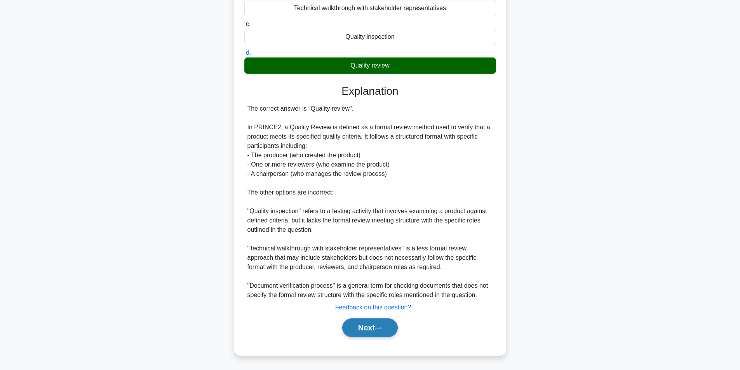
click at [364, 330] on button "Next" at bounding box center [370, 327] width 56 height 19
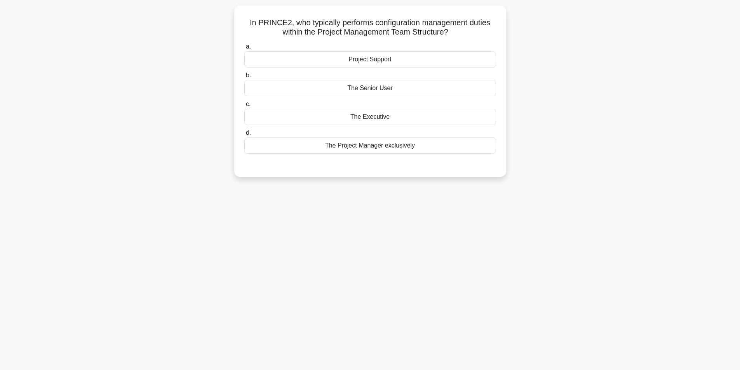
scroll to position [49, 0]
click at [260, 75] on label "b. The Senior User" at bounding box center [370, 82] width 252 height 26
click at [244, 75] on input "b. The Senior User" at bounding box center [244, 73] width 0 height 5
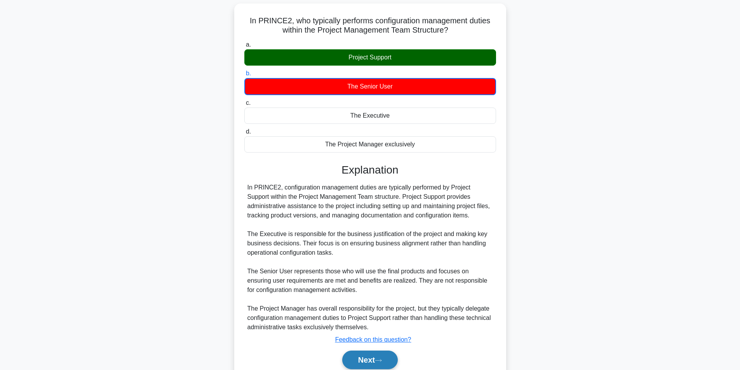
click at [364, 361] on button "Next" at bounding box center [370, 360] width 56 height 19
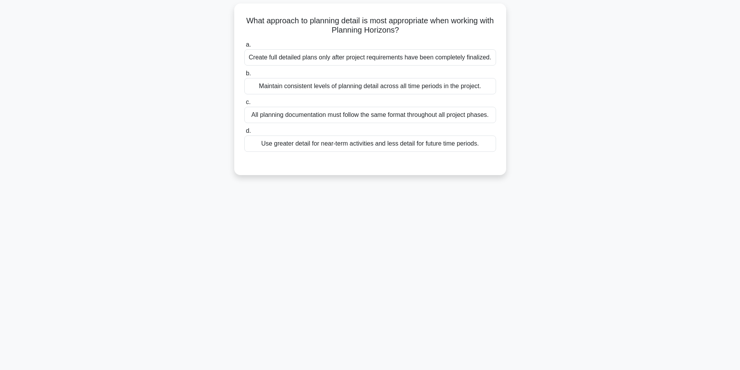
click at [368, 61] on div "Create full detailed plans only after project requirements have been completely…" at bounding box center [370, 57] width 252 height 16
click at [244, 47] on input "a. Create full detailed plans only after project requirements have been complet…" at bounding box center [244, 44] width 0 height 5
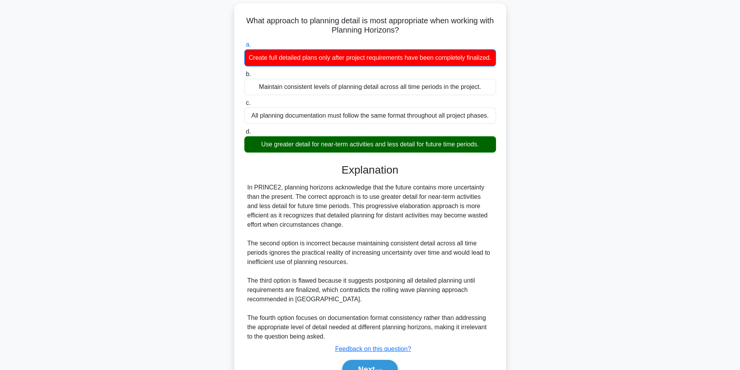
click at [400, 152] on div "Use greater detail for near-term activities and less detail for future time per…" at bounding box center [370, 144] width 252 height 16
click at [244, 134] on input "d. Use greater detail for near-term activities and less detail for future time …" at bounding box center [244, 131] width 0 height 5
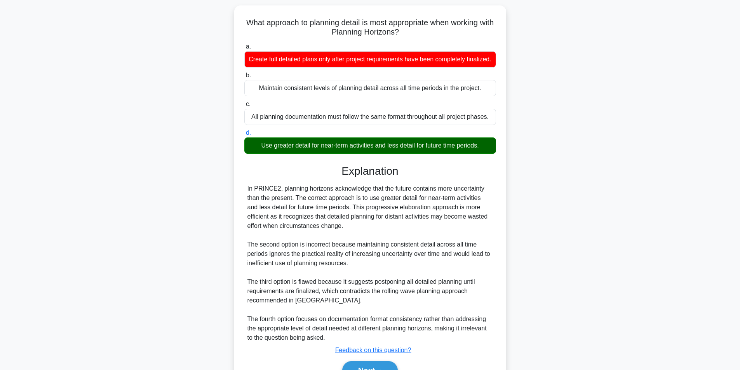
scroll to position [100, 0]
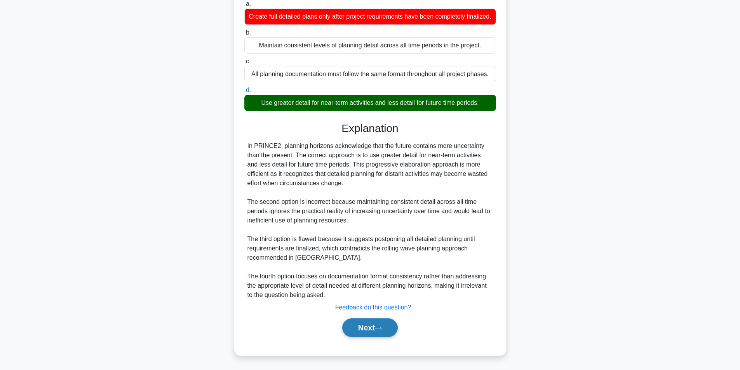
click at [382, 332] on button "Next" at bounding box center [370, 327] width 56 height 19
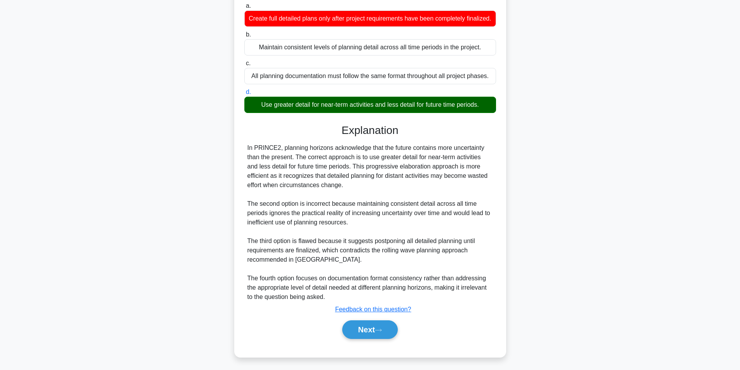
scroll to position [49, 0]
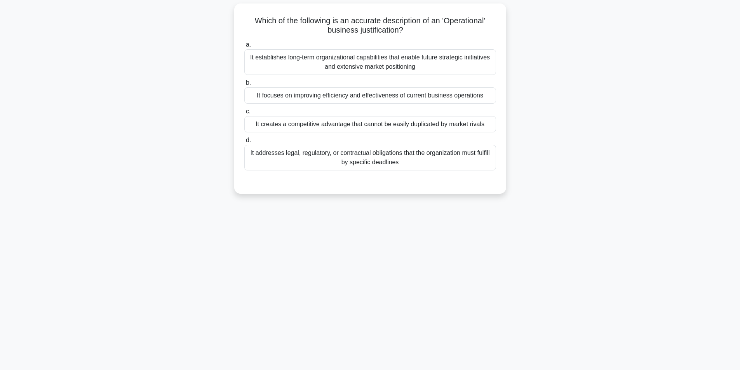
click at [452, 157] on div "It addresses legal, regulatory, or contractual obligations that the organizatio…" at bounding box center [370, 158] width 252 height 26
click at [244, 143] on input "d. It addresses legal, regulatory, or contractual obligations that the organiza…" at bounding box center [244, 140] width 0 height 5
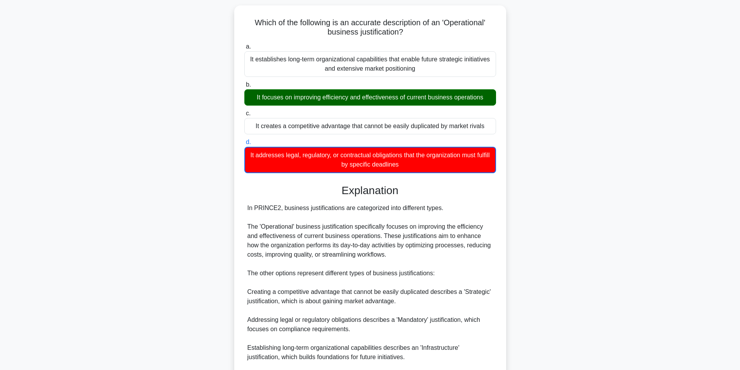
click at [608, 149] on div "Which of the following is an accurate description of an 'Operational' business …" at bounding box center [370, 229] width 513 height 449
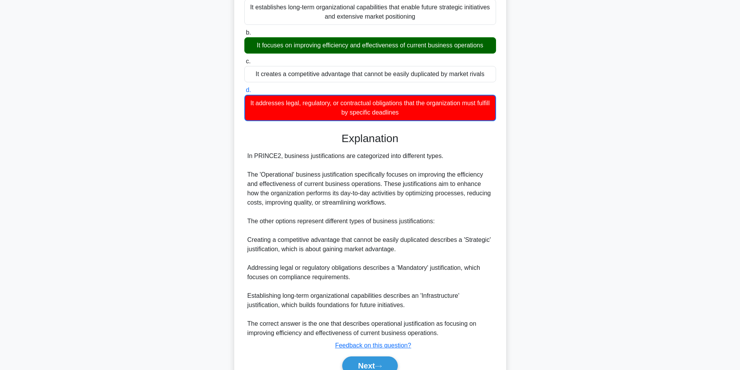
scroll to position [138, 0]
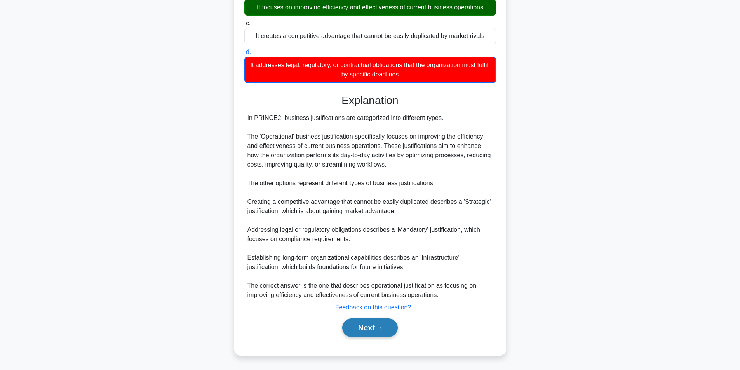
click at [378, 327] on icon at bounding box center [378, 328] width 7 height 4
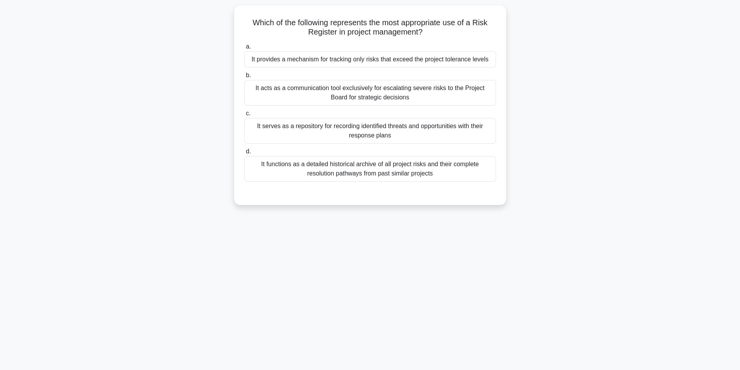
scroll to position [49, 0]
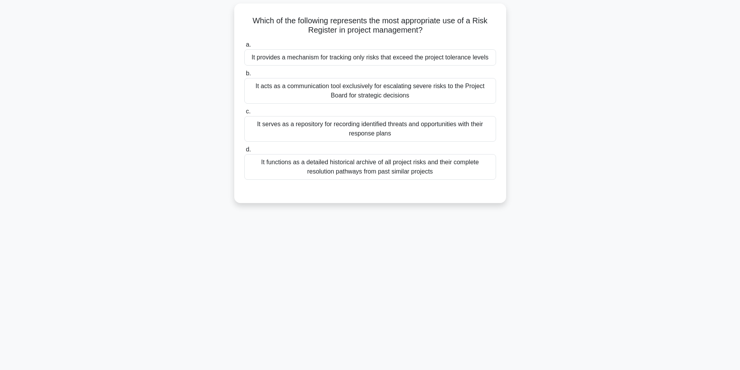
click at [387, 132] on div "It serves as a repository for recording identified threats and opportunities wi…" at bounding box center [370, 129] width 252 height 26
click at [244, 114] on input "c. It serves as a repository for recording identified threats and opportunities…" at bounding box center [244, 111] width 0 height 5
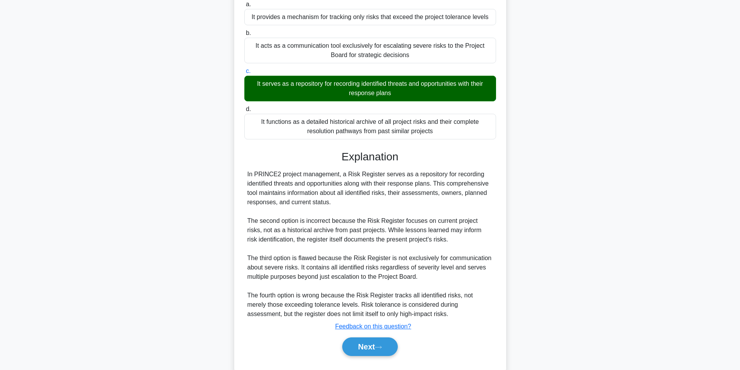
scroll to position [109, 0]
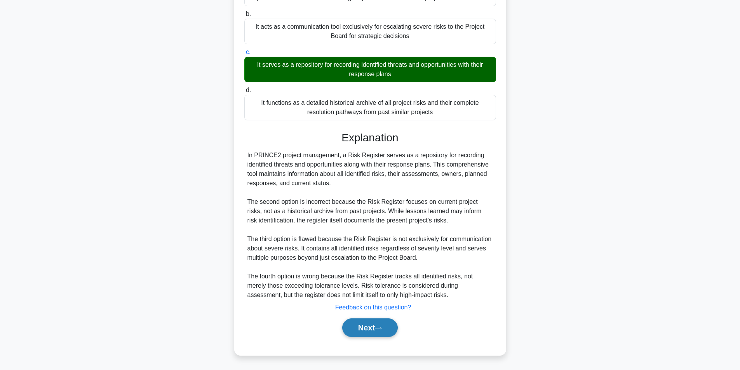
click at [364, 326] on button "Next" at bounding box center [370, 327] width 56 height 19
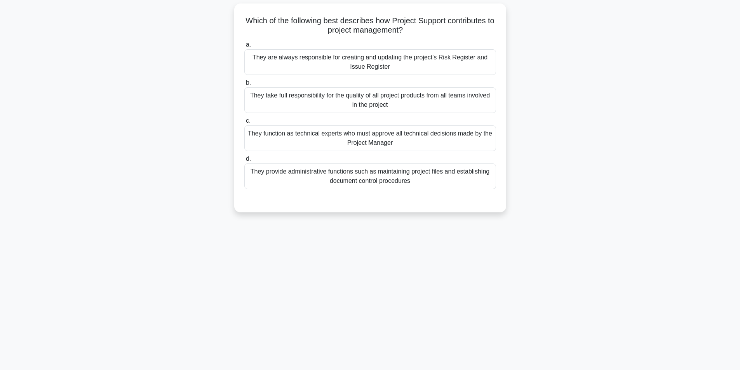
click at [361, 177] on div "They provide administrative functions such as maintaining project files and est…" at bounding box center [370, 176] width 252 height 26
click at [244, 162] on input "d. They provide administrative functions such as maintaining project files and …" at bounding box center [244, 158] width 0 height 5
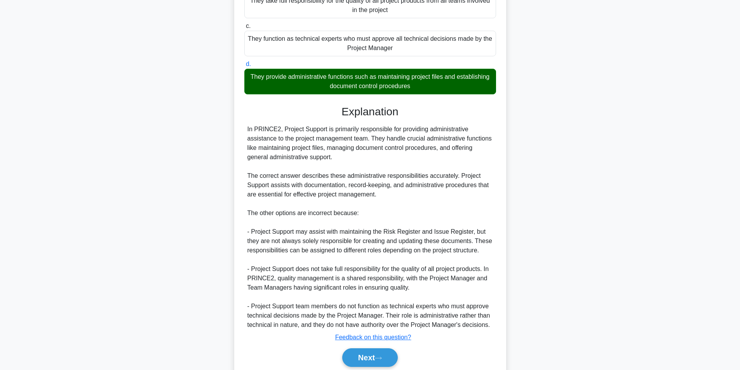
scroll to position [174, 0]
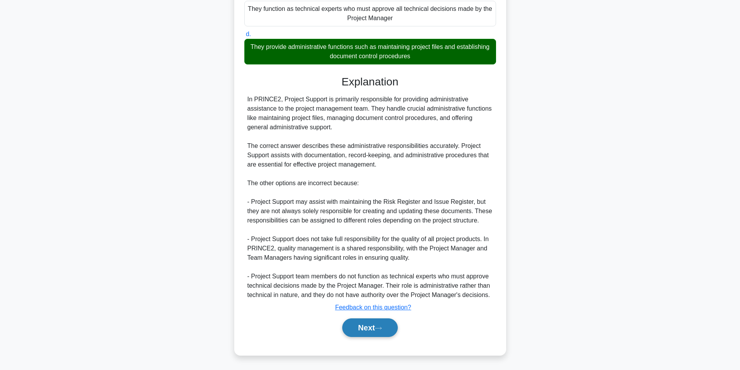
click at [360, 328] on button "Next" at bounding box center [370, 327] width 56 height 19
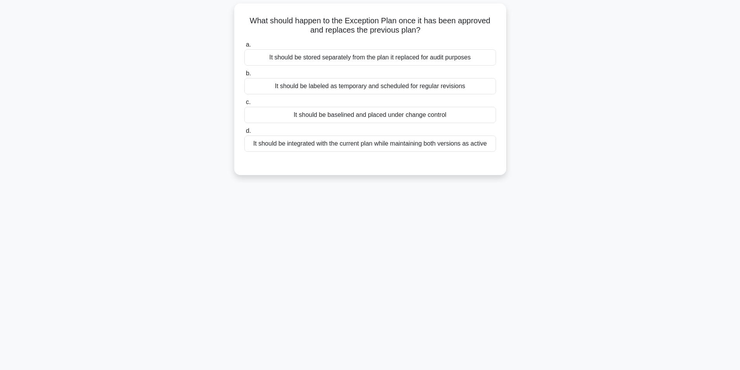
click at [353, 114] on div "It should be baselined and placed under change control" at bounding box center [370, 115] width 252 height 16
click at [244, 105] on input "c. It should be baselined and placed under change control" at bounding box center [244, 102] width 0 height 5
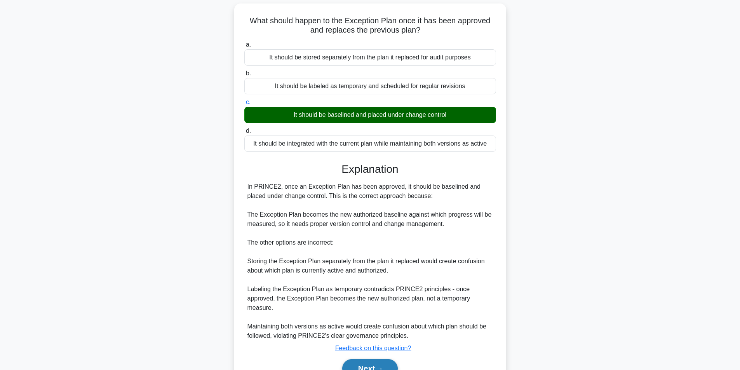
click at [377, 362] on button "Next" at bounding box center [370, 368] width 56 height 19
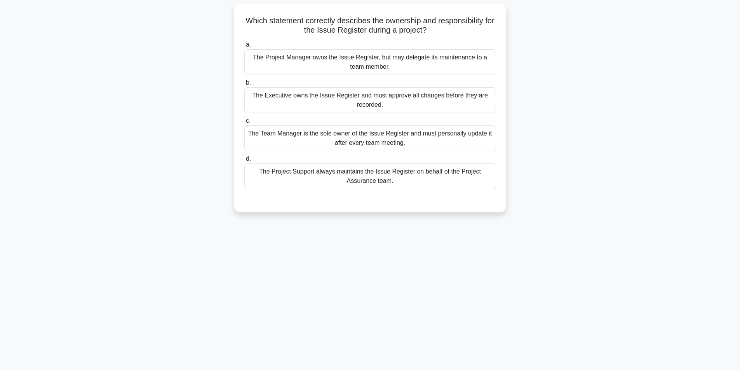
click at [423, 65] on div "The Project Manager owns the Issue Register, but may delegate its maintenance t…" at bounding box center [370, 62] width 252 height 26
click at [244, 47] on input "a. The Project Manager owns the Issue Register, but may delegate its maintenanc…" at bounding box center [244, 44] width 0 height 5
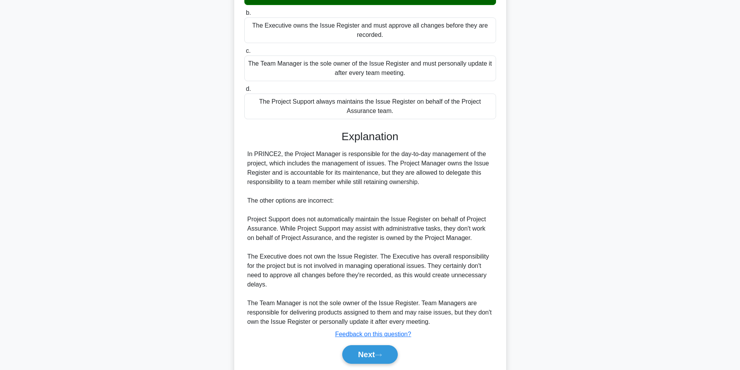
scroll to position [137, 0]
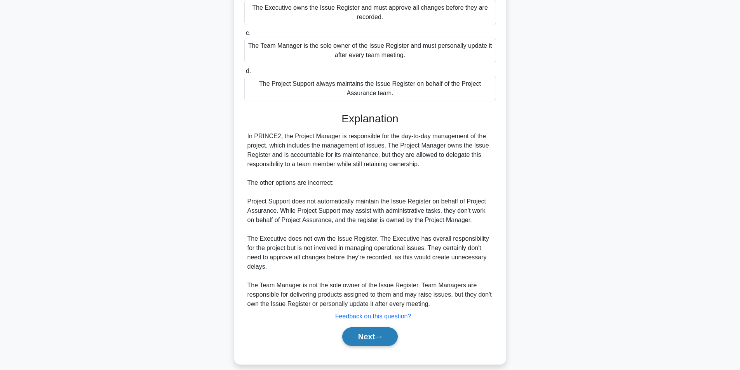
click at [387, 328] on button "Next" at bounding box center [370, 336] width 56 height 19
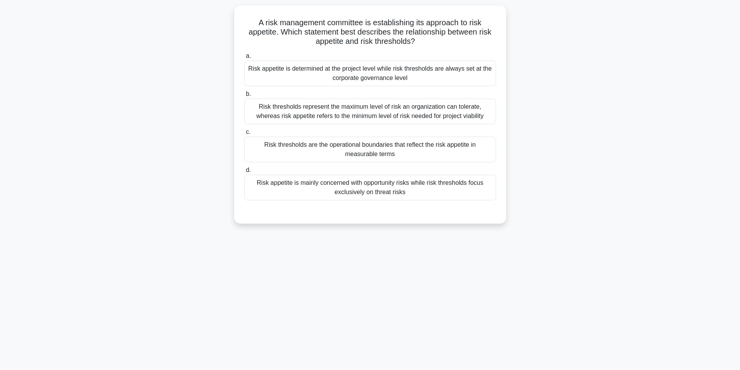
drag, startPoint x: 387, startPoint y: 328, endPoint x: 314, endPoint y: 292, distance: 81.8
click at [314, 292] on div "42:17 Stop PRINCE2 Foundation - Introduction to PRINCE2 Expert 80/100 A risk ma…" at bounding box center [370, 173] width 513 height 388
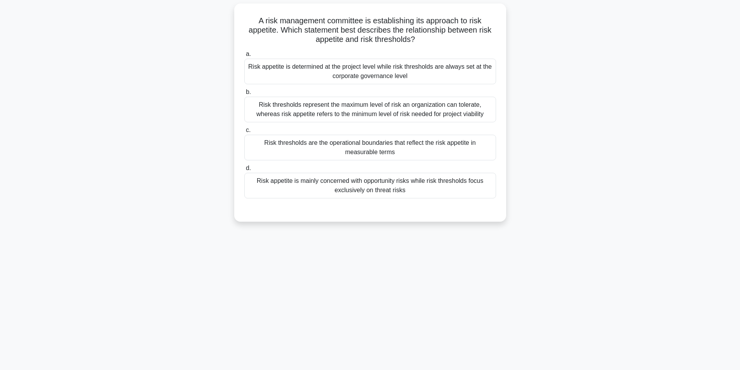
click at [360, 71] on div "Risk appetite is determined at the project level while risk thresholds are alwa…" at bounding box center [370, 72] width 252 height 26
click at [244, 57] on input "a. Risk appetite is determined at the project level while risk thresholds are a…" at bounding box center [244, 54] width 0 height 5
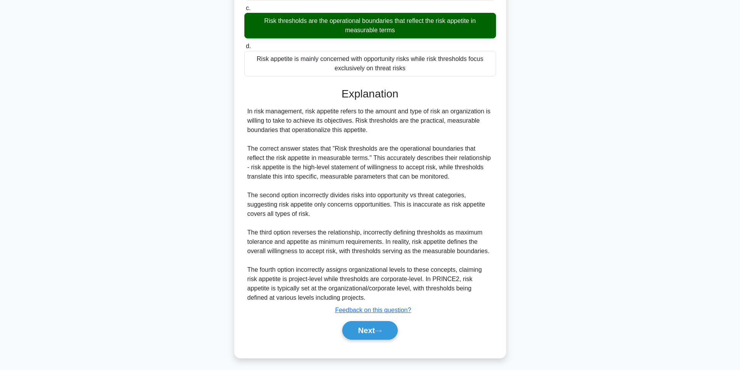
scroll to position [175, 0]
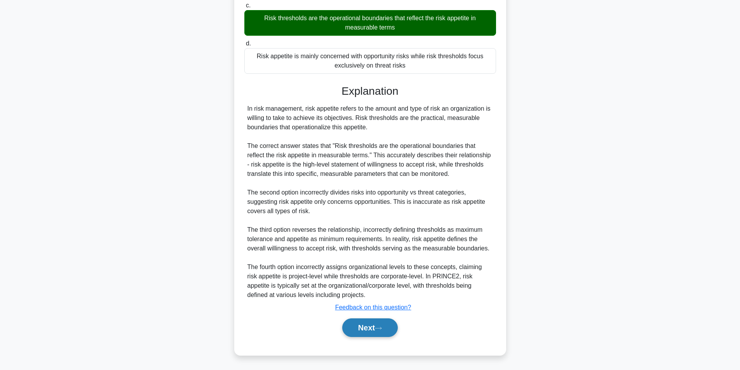
click at [356, 325] on button "Next" at bounding box center [370, 327] width 56 height 19
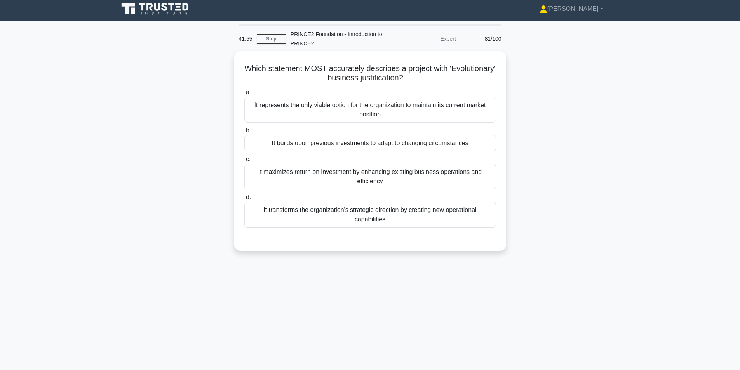
scroll to position [0, 0]
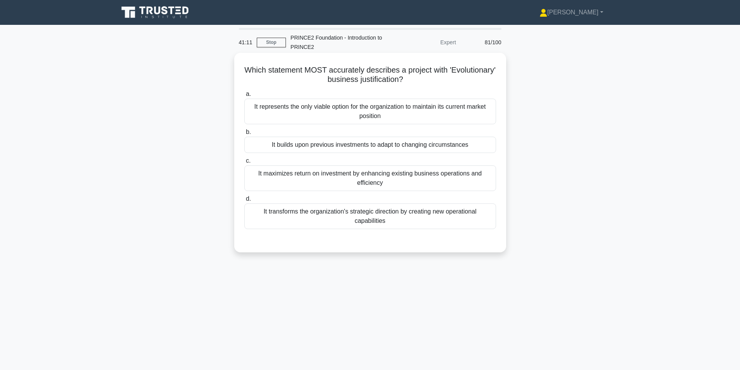
click at [417, 150] on div "It builds upon previous investments to adapt to changing circumstances" at bounding box center [370, 145] width 252 height 16
click at [244, 135] on input "b. It builds upon previous investments to adapt to changing circumstances" at bounding box center [244, 132] width 0 height 5
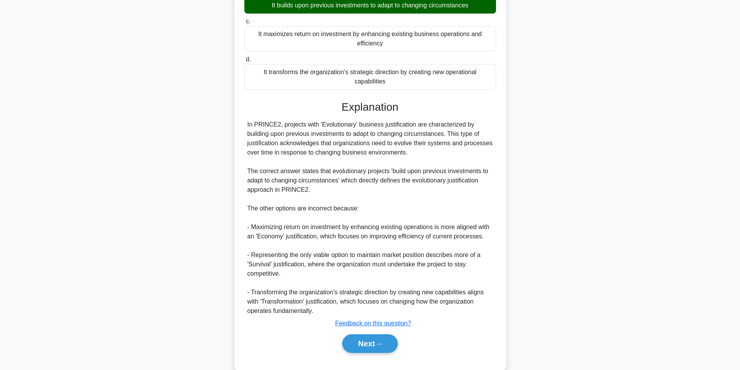
scroll to position [146, 0]
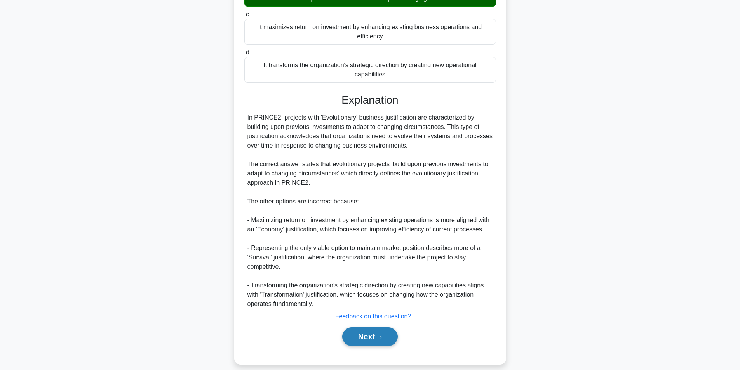
click at [361, 334] on button "Next" at bounding box center [370, 336] width 56 height 19
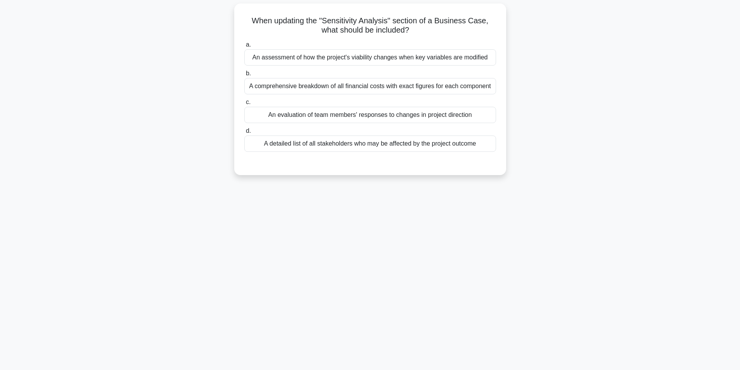
click at [392, 66] on div "An assessment of how the project's viability changes when key variables are mod…" at bounding box center [370, 57] width 252 height 16
click at [244, 47] on input "a. An assessment of how the project's viability changes when key variables are …" at bounding box center [244, 44] width 0 height 5
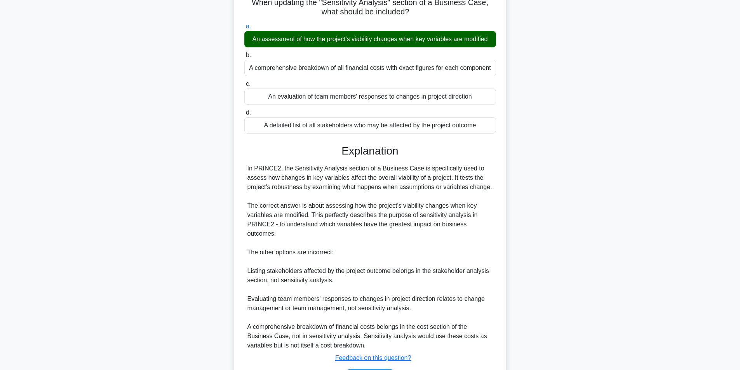
scroll to position [109, 0]
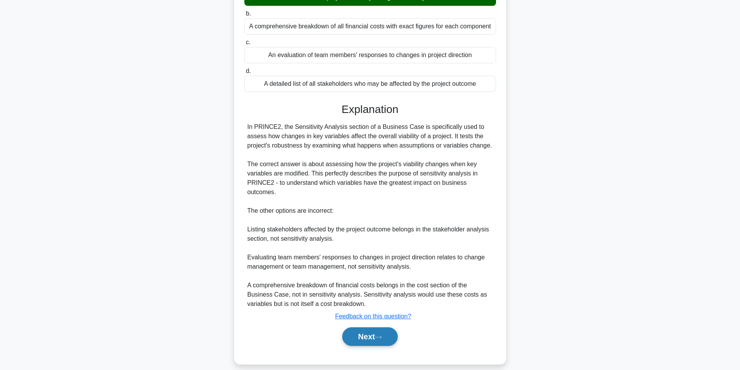
click at [384, 331] on button "Next" at bounding box center [370, 336] width 56 height 19
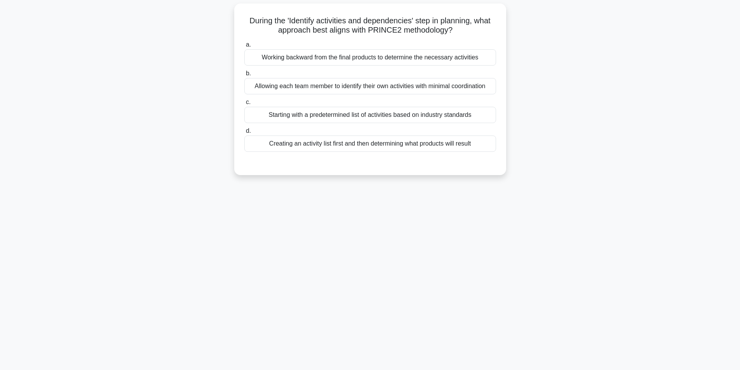
click at [402, 115] on div "Starting with a predetermined list of activities based on industry standards" at bounding box center [370, 115] width 252 height 16
click at [244, 105] on input "c. Starting with a predetermined list of activities based on industry standards" at bounding box center [244, 102] width 0 height 5
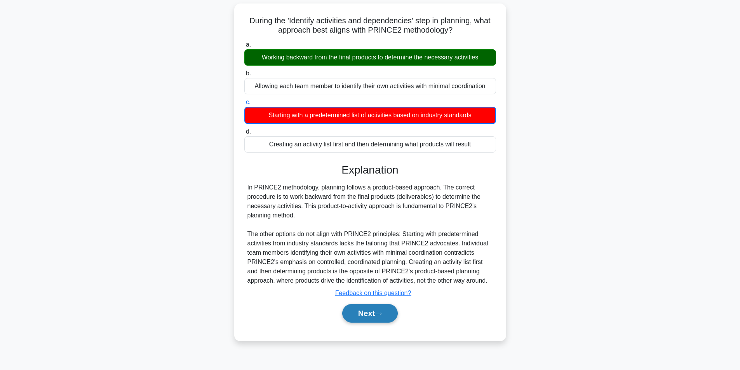
click at [372, 314] on button "Next" at bounding box center [370, 313] width 56 height 19
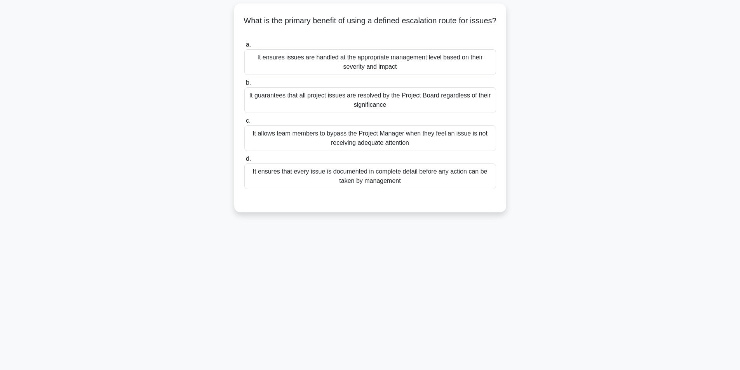
click at [406, 67] on div "It ensures issues are handled at the appropriate management level based on thei…" at bounding box center [370, 62] width 252 height 26
click at [244, 47] on input "a. It ensures issues are handled at the appropriate management level based on t…" at bounding box center [244, 44] width 0 height 5
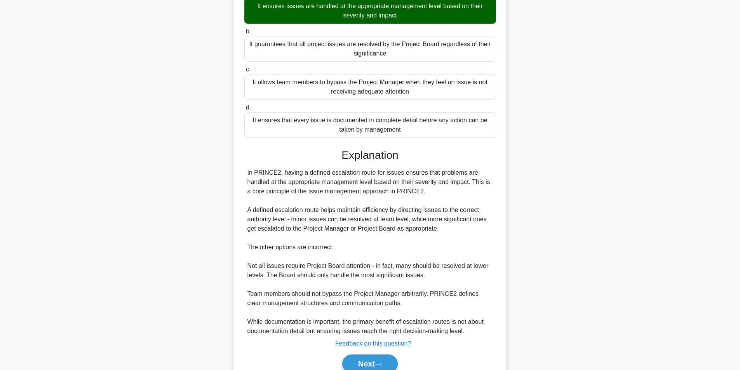
scroll to position [137, 0]
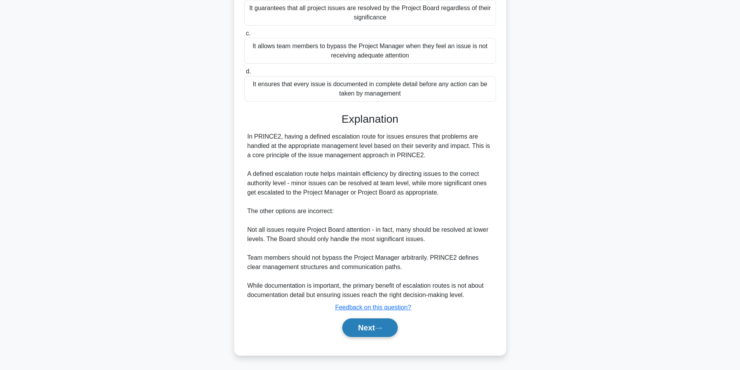
click at [377, 330] on button "Next" at bounding box center [370, 327] width 56 height 19
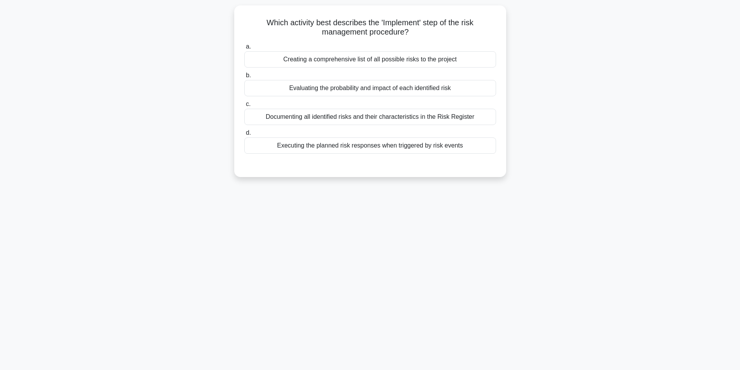
scroll to position [49, 0]
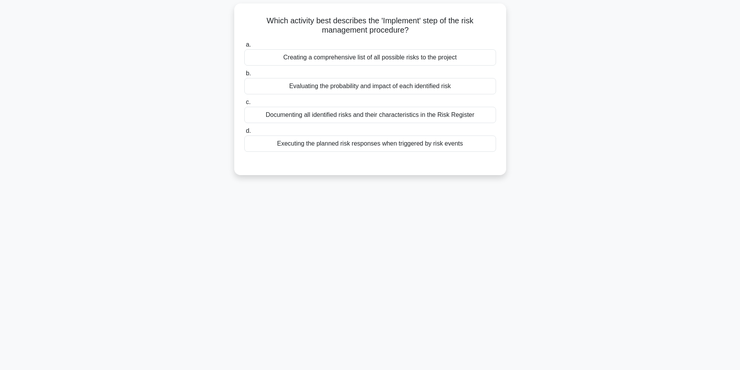
click at [389, 89] on div "Evaluating the probability and impact of each identified risk" at bounding box center [370, 86] width 252 height 16
click at [244, 76] on input "b. Evaluating the probability and impact of each identified risk" at bounding box center [244, 73] width 0 height 5
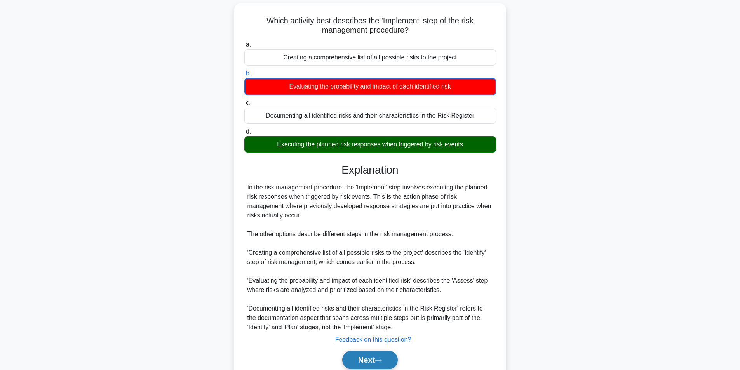
click at [359, 365] on button "Next" at bounding box center [370, 360] width 56 height 19
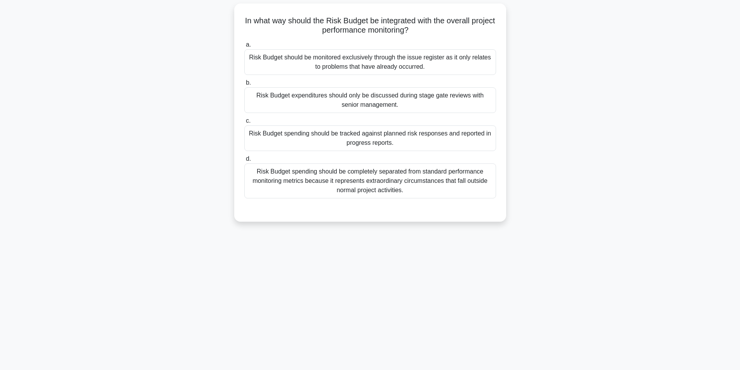
click at [401, 100] on div "Risk Budget expenditures should only be discussed during stage gate reviews wit…" at bounding box center [370, 100] width 252 height 26
click at [244, 85] on input "b. Risk Budget expenditures should only be discussed during stage gate reviews …" at bounding box center [244, 82] width 0 height 5
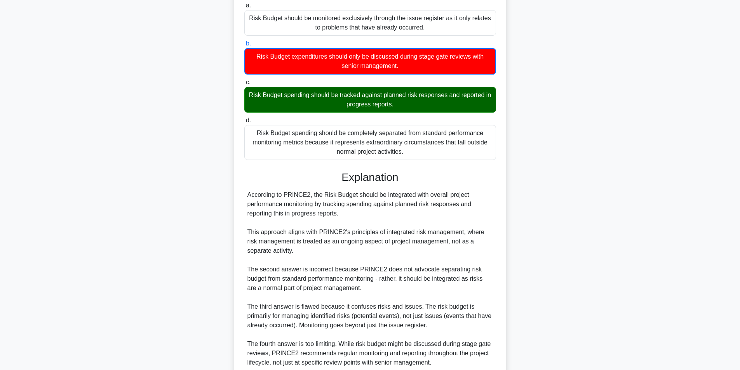
scroll to position [156, 0]
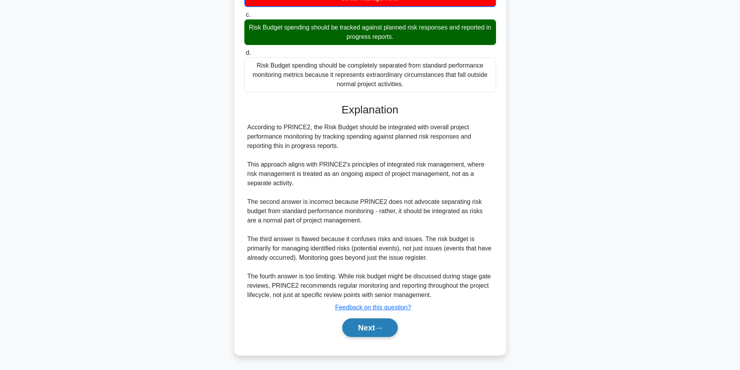
click at [382, 326] on icon at bounding box center [378, 328] width 7 height 4
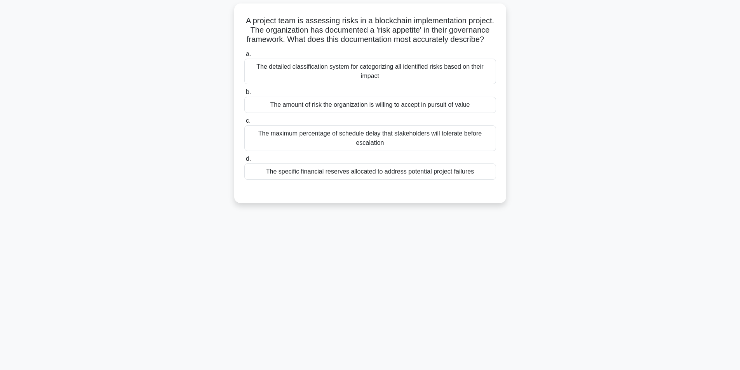
click at [394, 113] on div "The amount of risk the organization is willing to accept in pursuit of value" at bounding box center [370, 105] width 252 height 16
click at [244, 95] on input "b. The amount of risk the organization is willing to accept in pursuit of value" at bounding box center [244, 92] width 0 height 5
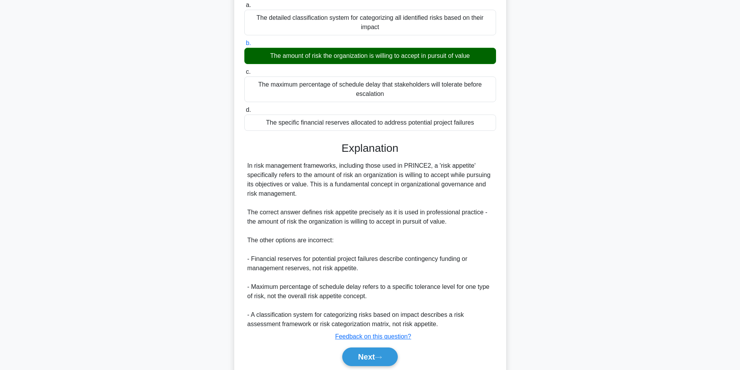
scroll to position [129, 0]
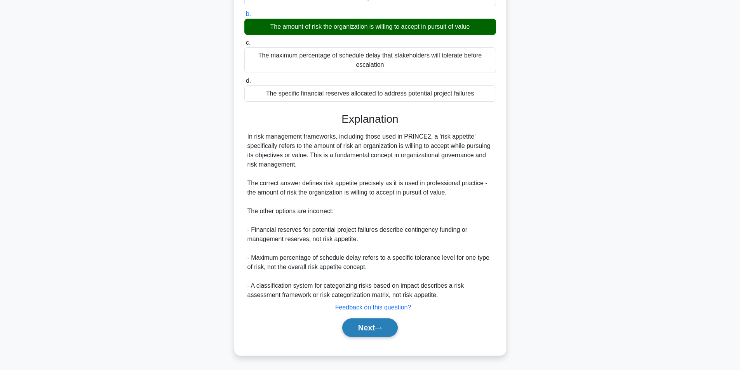
click at [370, 335] on button "Next" at bounding box center [370, 327] width 56 height 19
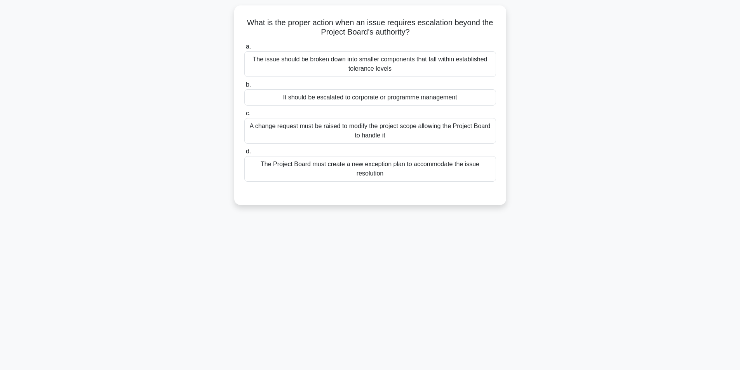
scroll to position [49, 0]
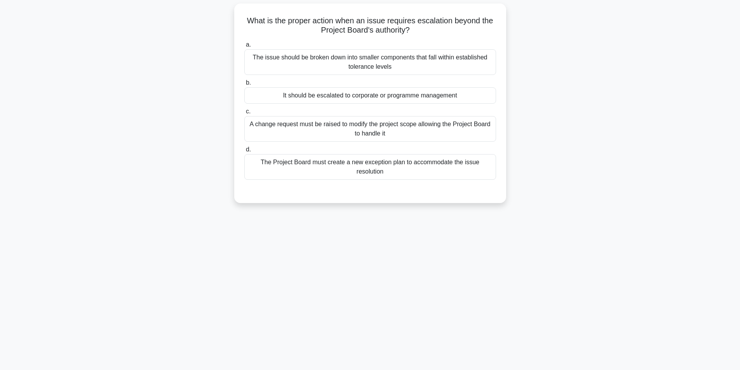
click at [372, 175] on div "The Project Board must create a new exception plan to accommodate the issue res…" at bounding box center [370, 167] width 252 height 26
click at [244, 152] on input "d. The Project Board must create a new exception plan to accommodate the issue …" at bounding box center [244, 149] width 0 height 5
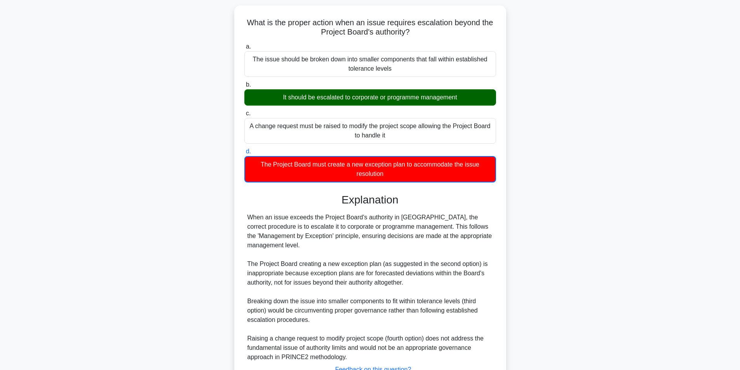
click at [628, 123] on main "35:18 Stop PRINCE2 Foundation - Introduction to PRINCE2 Expert 88/100 What is t…" at bounding box center [370, 203] width 740 height 454
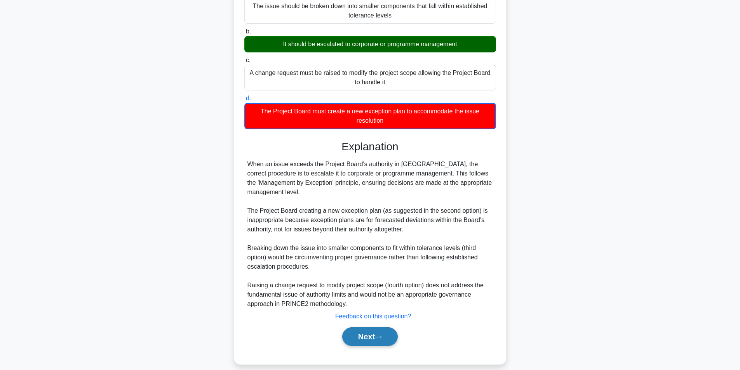
click at [361, 327] on button "Next" at bounding box center [370, 336] width 56 height 19
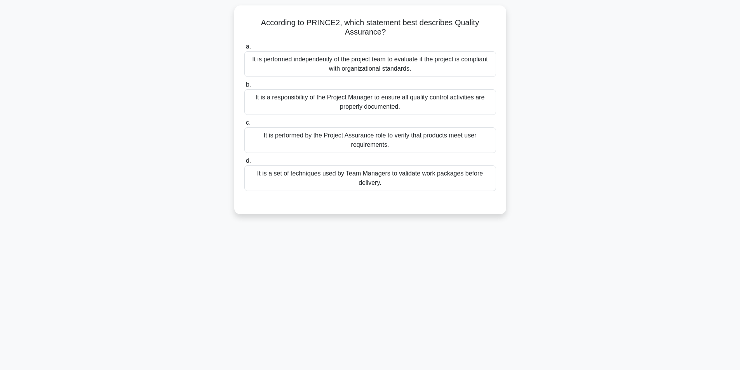
scroll to position [49, 0]
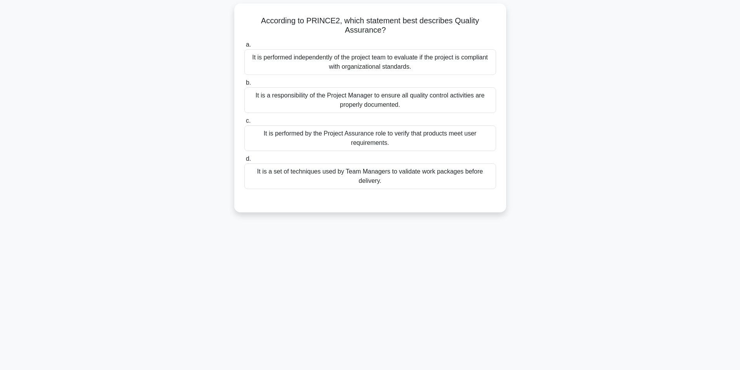
click at [398, 142] on div "It is performed by the Project Assurance role to verify that products meet user…" at bounding box center [370, 138] width 252 height 26
click at [244, 123] on input "c. It is performed by the Project Assurance role to verify that products meet u…" at bounding box center [244, 120] width 0 height 5
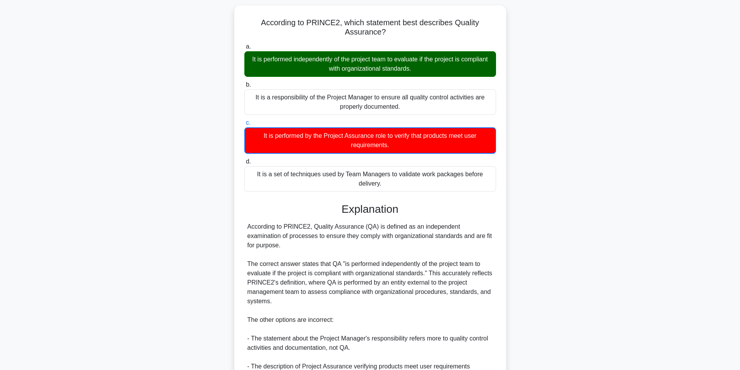
scroll to position [137, 0]
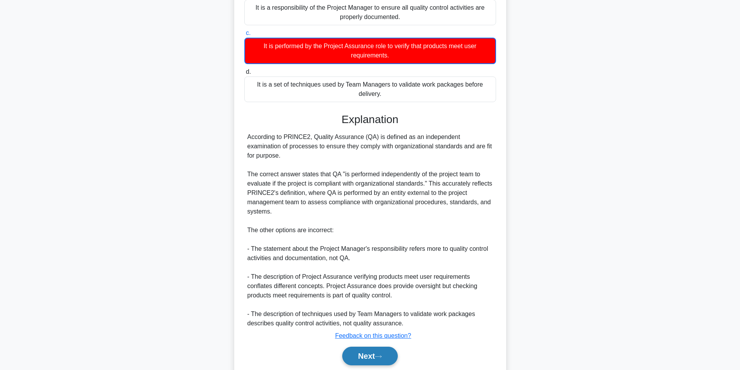
click at [375, 348] on button "Next" at bounding box center [370, 356] width 56 height 19
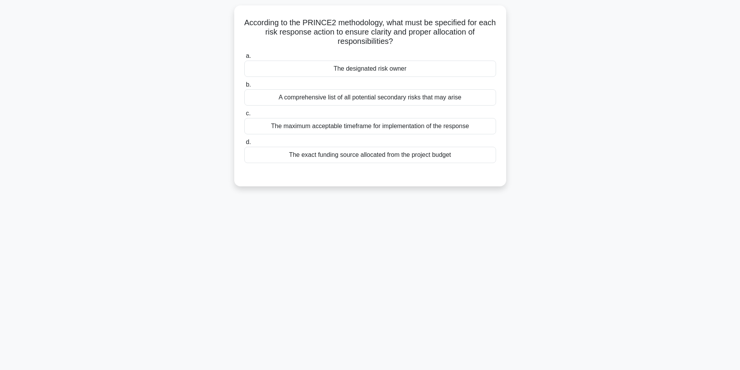
scroll to position [49, 0]
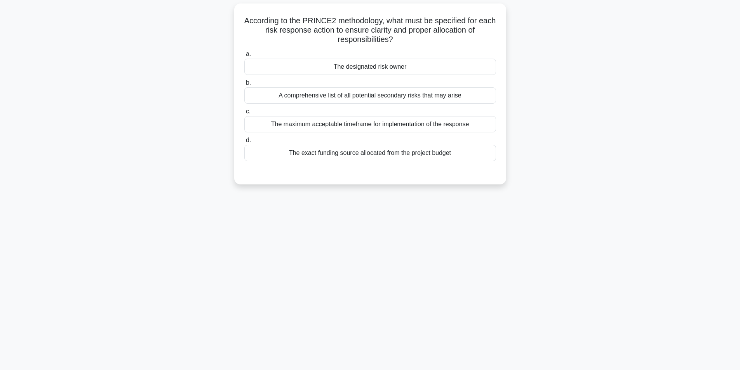
click at [387, 100] on div "A comprehensive list of all potential secondary risks that may arise" at bounding box center [370, 95] width 252 height 16
click at [244, 85] on input "b. A comprehensive list of all potential secondary risks that may arise" at bounding box center [244, 82] width 0 height 5
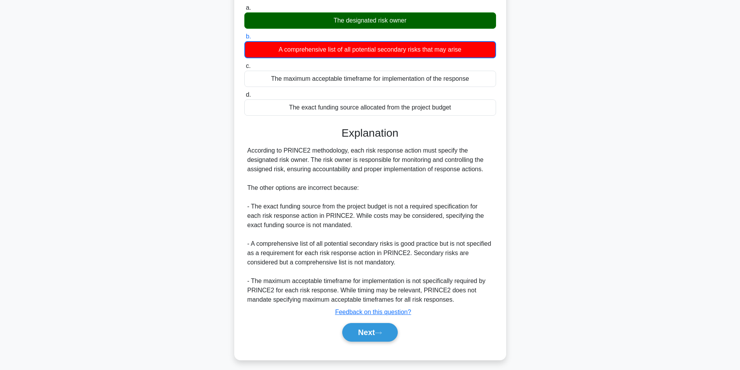
scroll to position [101, 0]
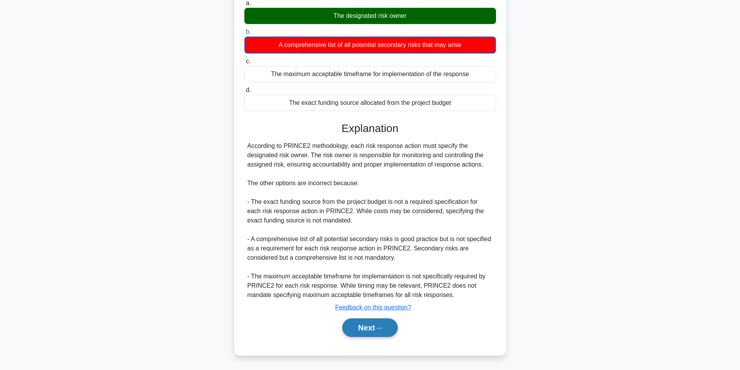
click at [363, 326] on button "Next" at bounding box center [370, 327] width 56 height 19
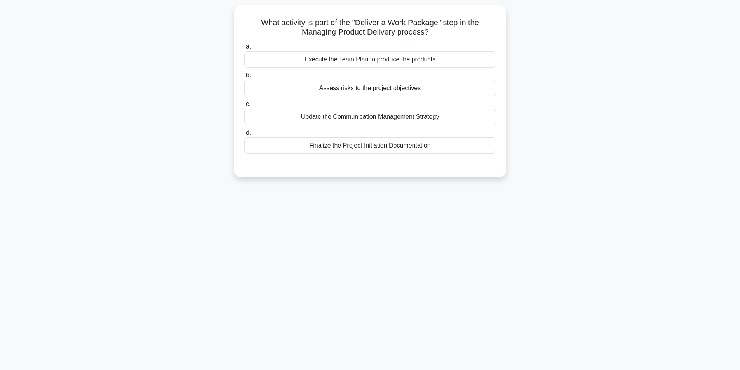
scroll to position [0, 0]
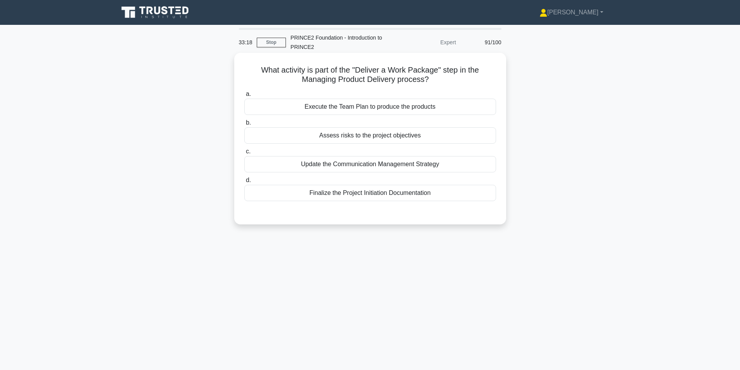
click at [430, 133] on div "Assess risks to the project objectives" at bounding box center [370, 135] width 252 height 16
click at [244, 125] on input "b. Assess risks to the project objectives" at bounding box center [244, 122] width 0 height 5
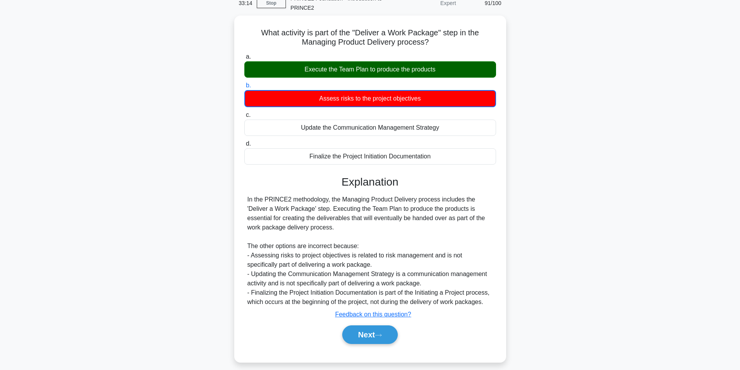
scroll to position [49, 0]
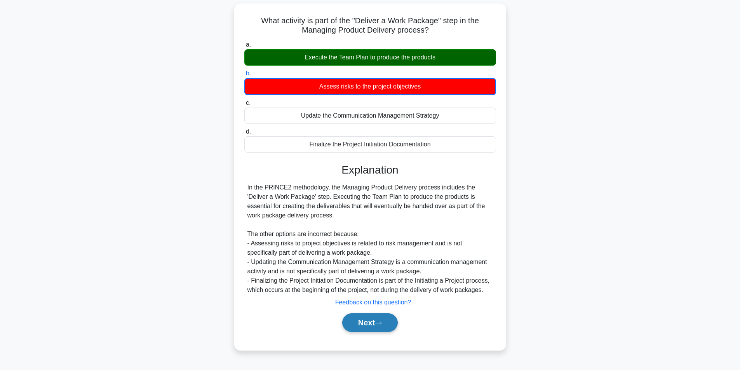
click at [375, 316] on button "Next" at bounding box center [370, 322] width 56 height 19
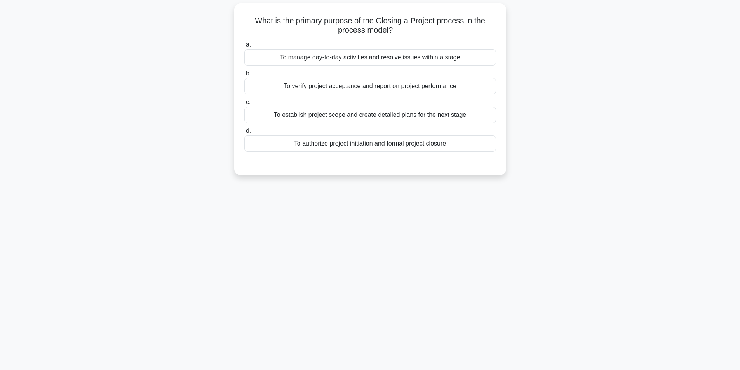
click at [365, 86] on div "To verify project acceptance and report on project performance" at bounding box center [370, 86] width 252 height 16
click at [244, 76] on input "b. To verify project acceptance and report on project performance" at bounding box center [244, 73] width 0 height 5
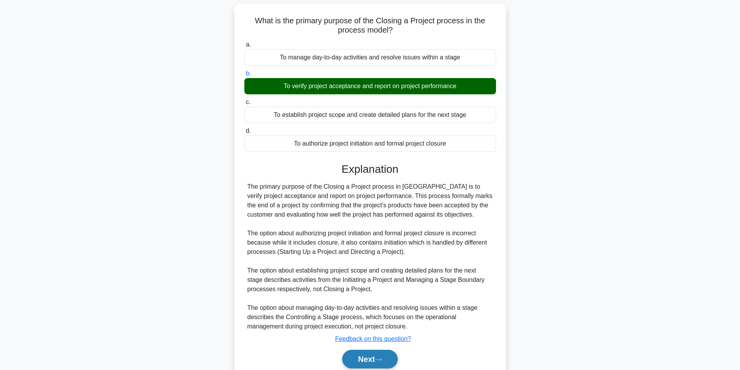
click at [357, 359] on button "Next" at bounding box center [370, 359] width 56 height 19
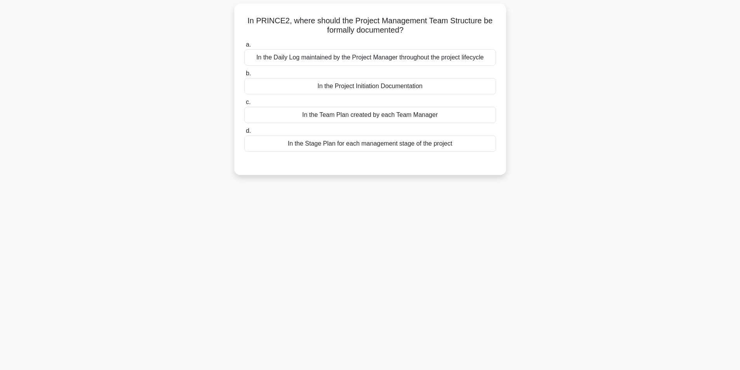
click at [356, 87] on div "In the Project Initiation Documentation" at bounding box center [370, 86] width 252 height 16
click at [244, 76] on input "b. In the Project Initiation Documentation" at bounding box center [244, 73] width 0 height 5
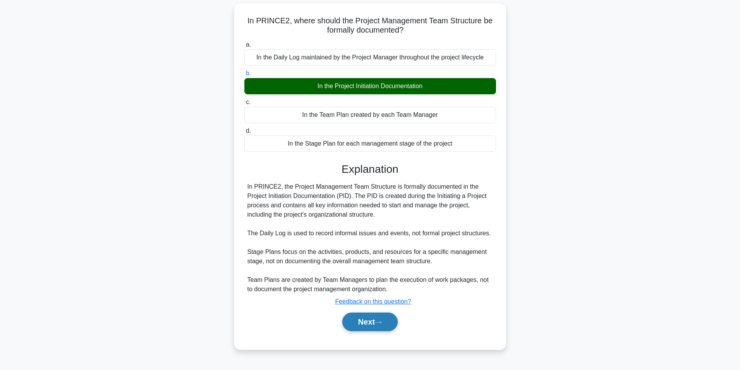
click at [359, 316] on button "Next" at bounding box center [370, 322] width 56 height 19
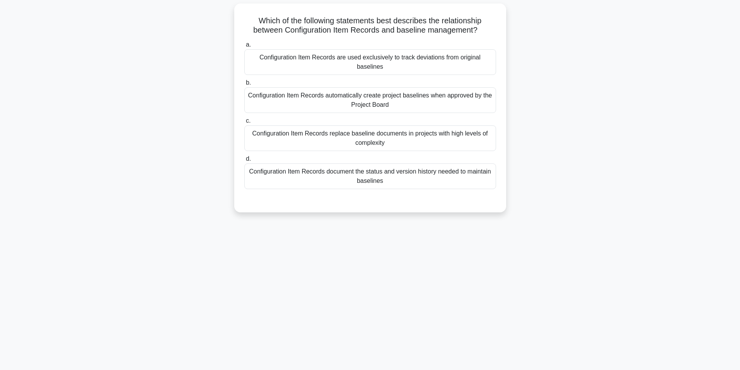
click at [406, 181] on div "Configuration Item Records document the status and version history needed to ma…" at bounding box center [370, 176] width 252 height 26
click at [244, 162] on input "d. Configuration Item Records document the status and version history needed to…" at bounding box center [244, 158] width 0 height 5
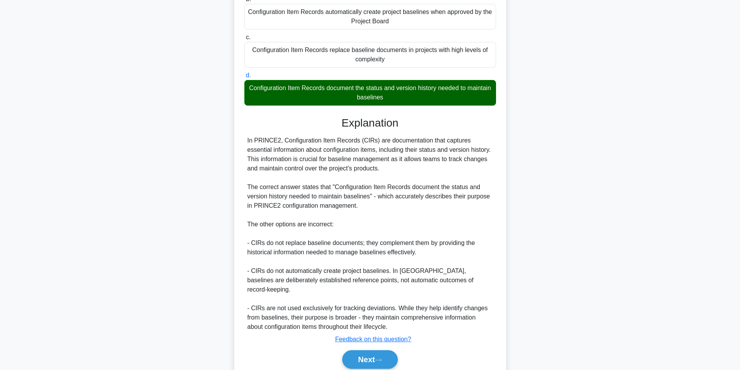
scroll to position [156, 0]
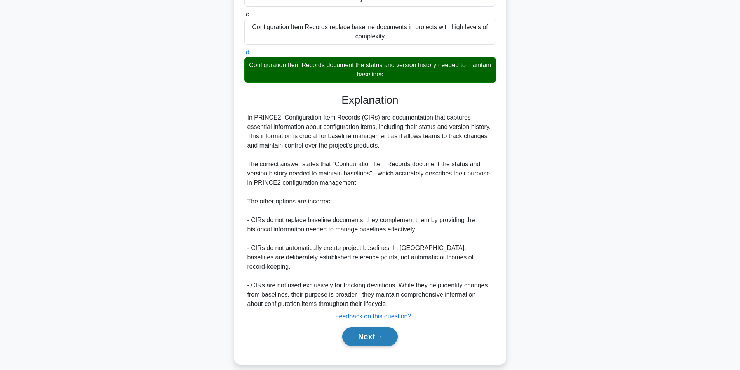
click at [372, 328] on button "Next" at bounding box center [370, 336] width 56 height 19
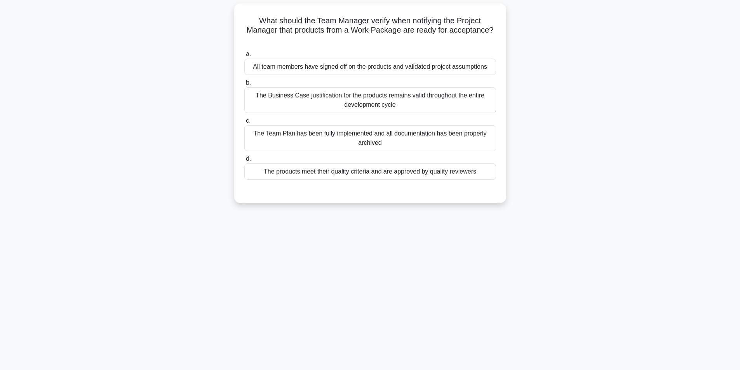
click at [434, 101] on div "The Business Case justification for the products remains valid throughout the e…" at bounding box center [370, 100] width 252 height 26
click at [244, 85] on input "b. The Business Case justification for the products remains valid throughout th…" at bounding box center [244, 82] width 0 height 5
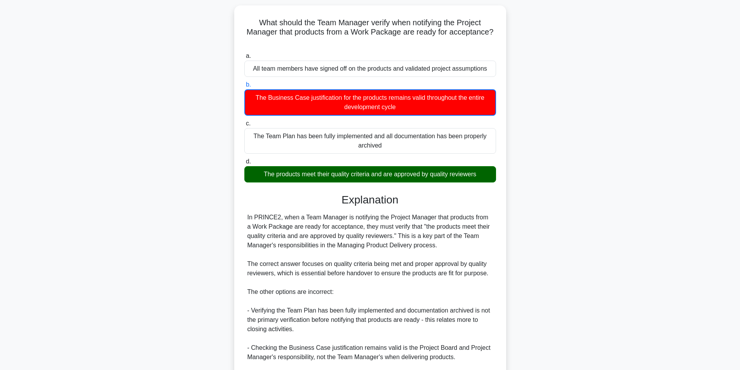
scroll to position [147, 0]
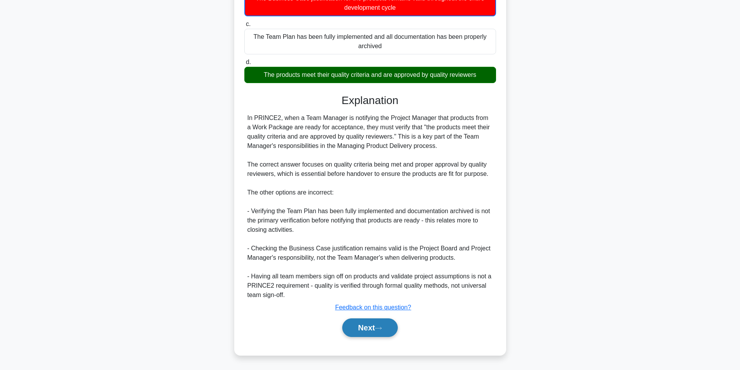
click at [374, 334] on button "Next" at bounding box center [370, 327] width 56 height 19
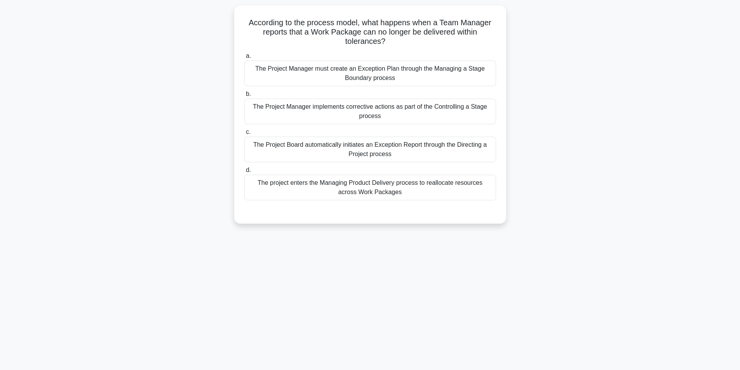
scroll to position [49, 0]
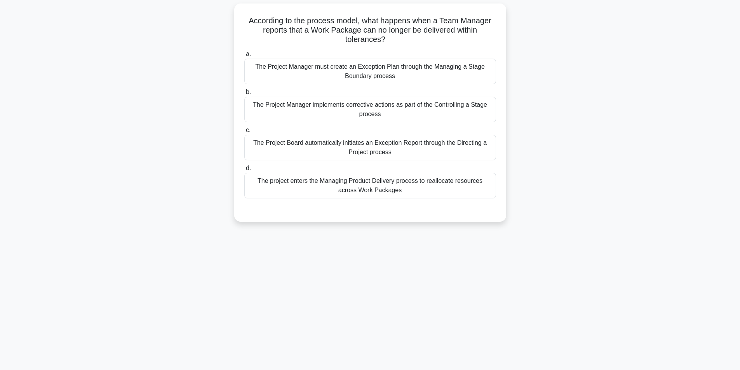
click at [372, 77] on div "The Project Manager must create an Exception Plan through the Managing a Stage …" at bounding box center [370, 72] width 252 height 26
click at [244, 57] on input "a. The Project Manager must create an Exception Plan through the Managing a Sta…" at bounding box center [244, 54] width 0 height 5
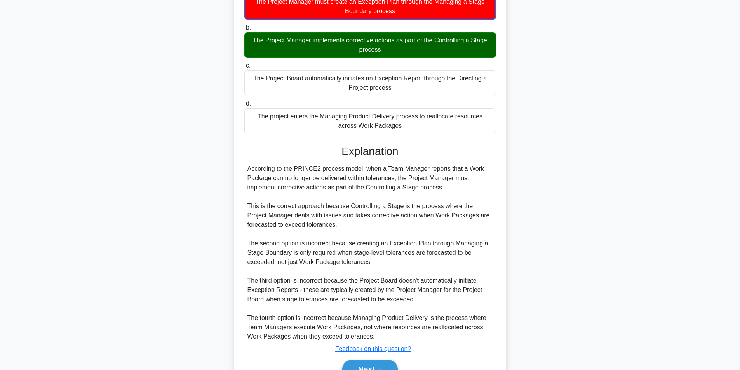
scroll to position [156, 0]
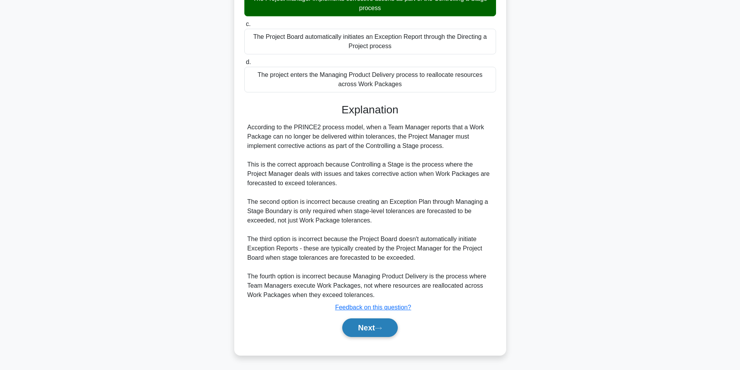
click at [366, 325] on button "Next" at bounding box center [370, 327] width 56 height 19
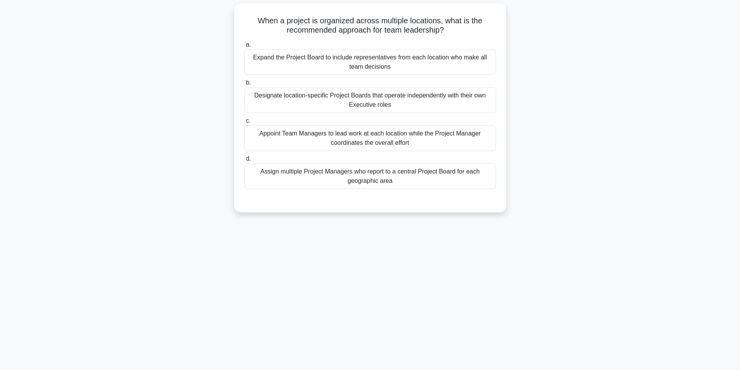
click at [397, 141] on div "Appoint Team Managers to lead work at each location while the Project Manager c…" at bounding box center [370, 138] width 252 height 26
click at [244, 123] on input "c. Appoint Team Managers to lead work at each location while the Project Manage…" at bounding box center [244, 120] width 0 height 5
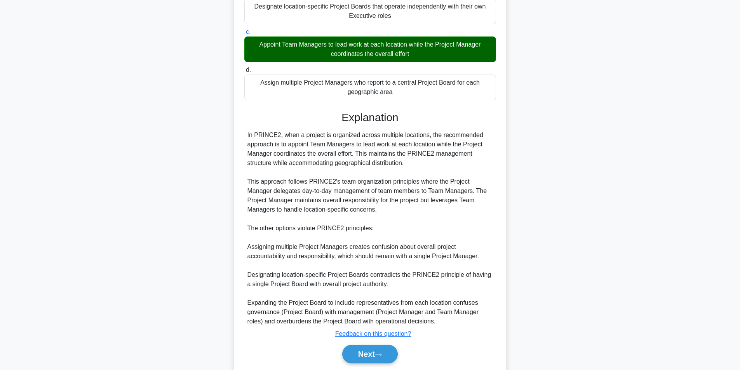
scroll to position [146, 0]
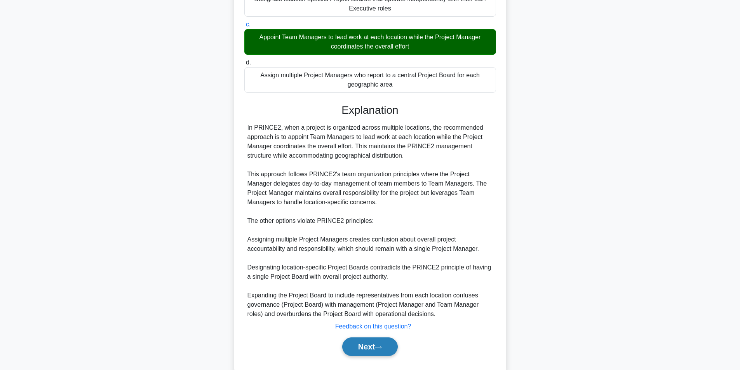
click at [356, 347] on button "Next" at bounding box center [370, 346] width 56 height 19
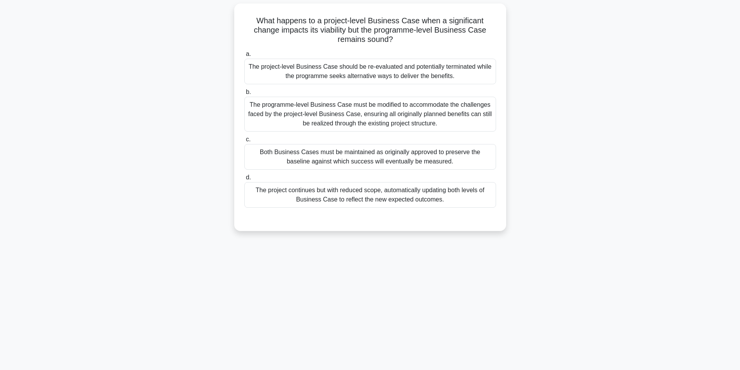
click at [408, 120] on div "The programme-level Business Case must be modified to accommodate the challenge…" at bounding box center [370, 114] width 252 height 35
click at [244, 95] on input "b. The programme-level Business Case must be modified to accommodate the challe…" at bounding box center [244, 92] width 0 height 5
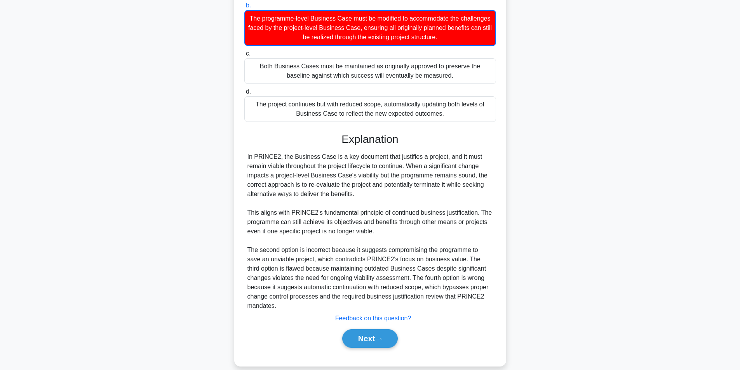
scroll to position [147, 0]
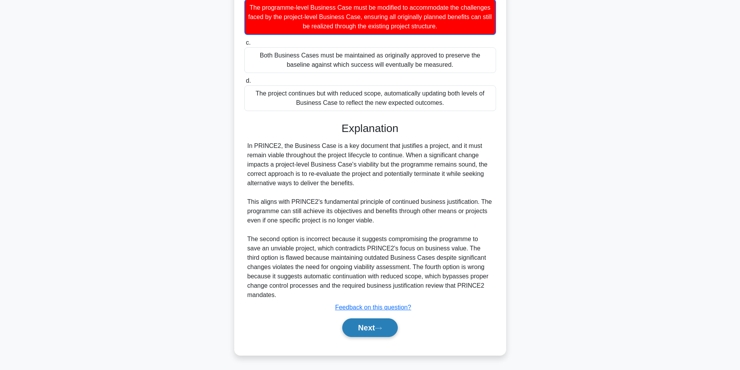
click at [349, 326] on button "Next" at bounding box center [370, 327] width 56 height 19
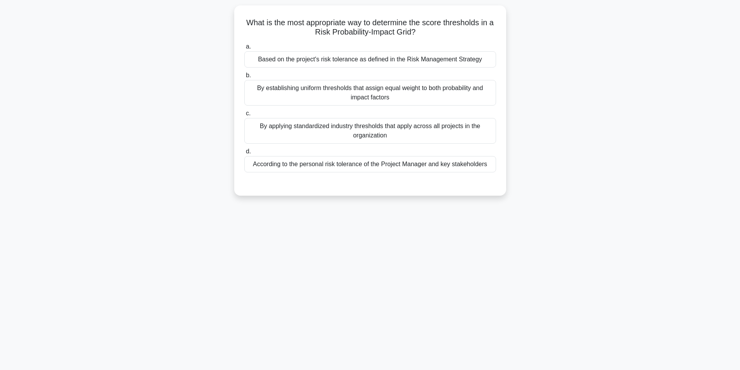
scroll to position [49, 0]
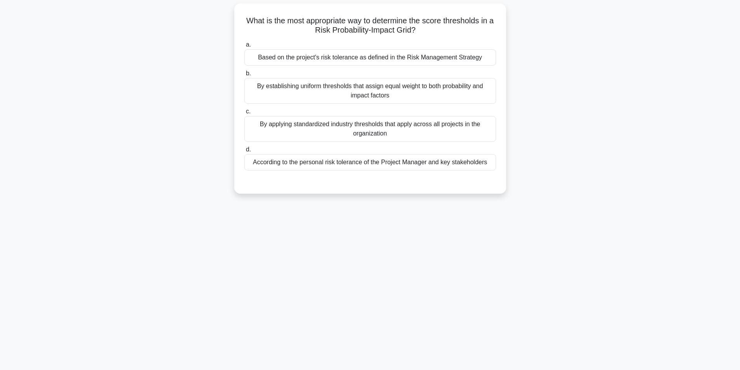
click at [376, 60] on div "Based on the project's risk tolerance as defined in the Risk Management Strategy" at bounding box center [370, 57] width 252 height 16
click at [244, 47] on input "a. Based on the project's risk tolerance as defined in the Risk Management Stra…" at bounding box center [244, 44] width 0 height 5
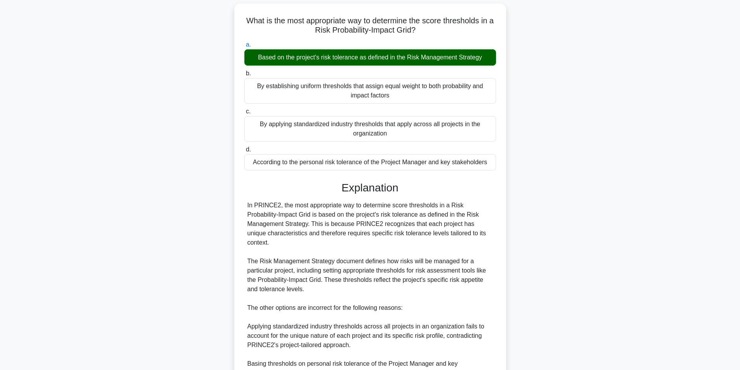
click at [485, 121] on div "By applying standardized industry thresholds that apply across all projects in …" at bounding box center [370, 129] width 252 height 26
click at [244, 114] on input "c. By applying standardized industry thresholds that apply across all projects …" at bounding box center [244, 111] width 0 height 5
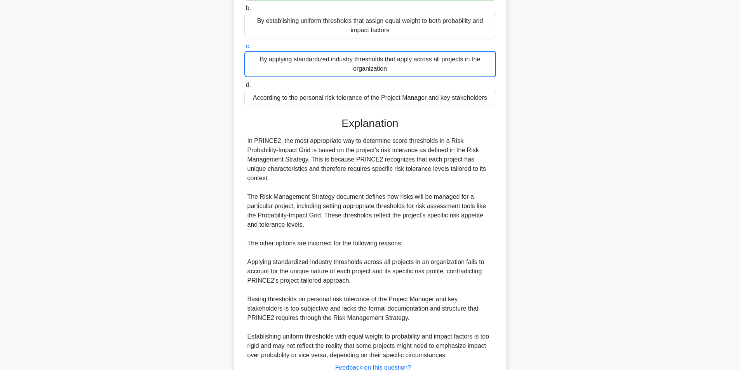
scroll to position [166, 0]
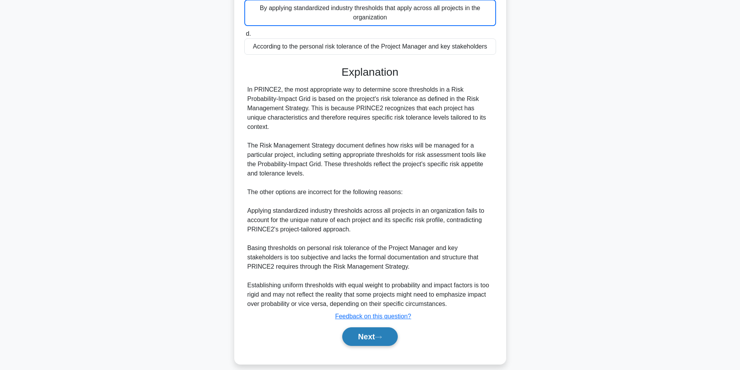
click at [370, 327] on button "Next" at bounding box center [370, 336] width 56 height 19
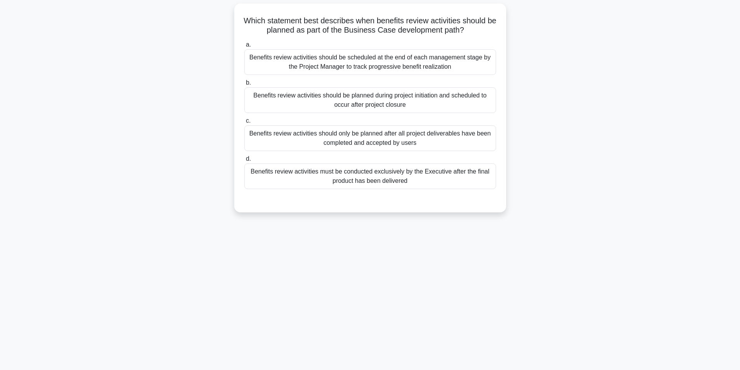
click at [405, 61] on div "Benefits review activities should be scheduled at the end of each management st…" at bounding box center [370, 62] width 252 height 26
click at [244, 47] on input "a. Benefits review activities should be scheduled at the end of each management…" at bounding box center [244, 44] width 0 height 5
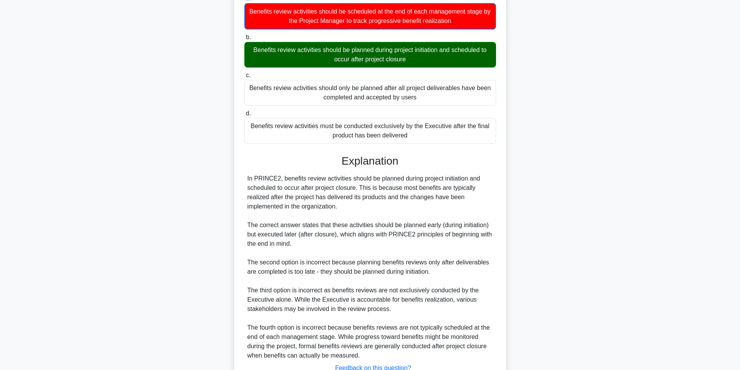
scroll to position [156, 0]
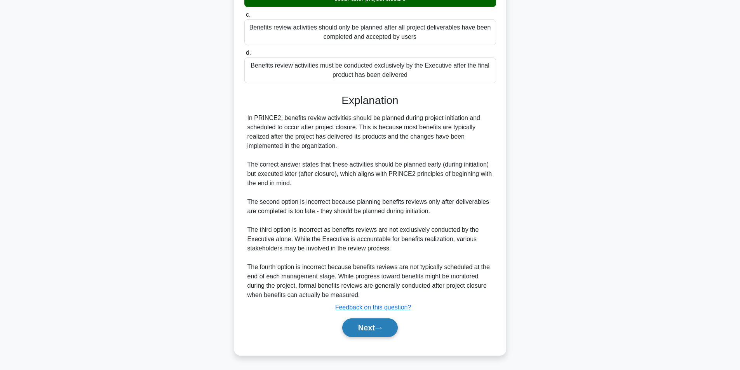
click at [377, 331] on button "Next" at bounding box center [370, 327] width 56 height 19
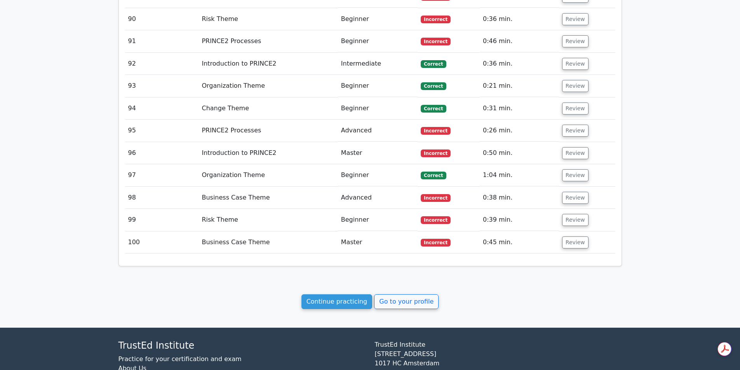
scroll to position [2985, 0]
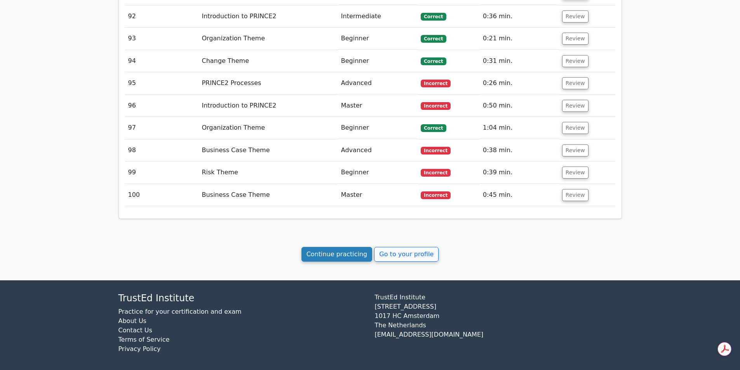
click at [360, 247] on link "Continue practicing" at bounding box center [336, 254] width 71 height 15
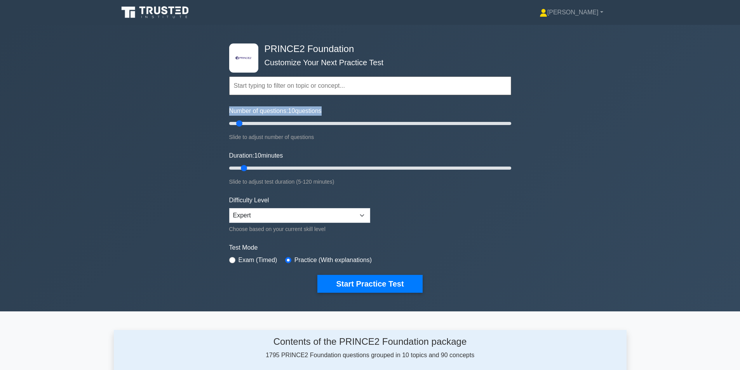
drag, startPoint x: 738, startPoint y: 56, endPoint x: 735, endPoint y: 119, distance: 63.4
click at [735, 119] on div ".st0{fill-rule:evenodd;clip-rule:evenodd;fill:#000041;} .st1{fill-rule:evenodd;…" at bounding box center [370, 168] width 740 height 287
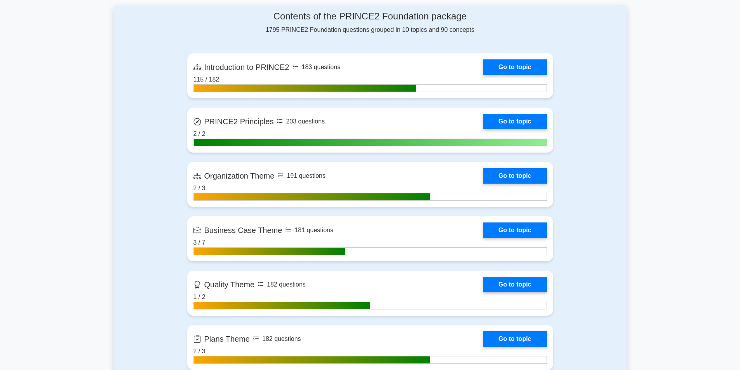
scroll to position [316, 0]
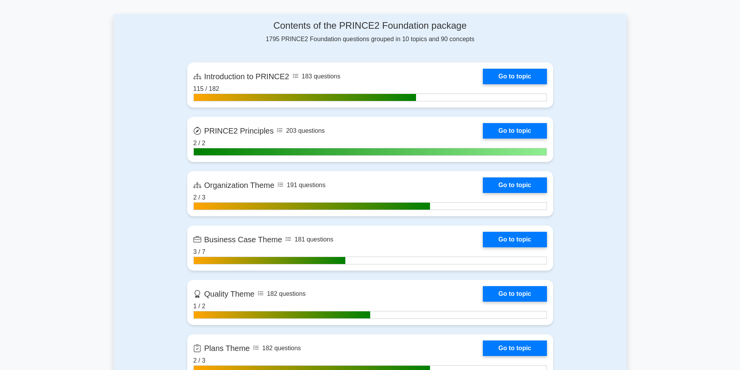
click at [656, 105] on main ".st0{fill-rule:evenodd;clip-rule:evenodd;fill:#000041;} .st1{fill-rule:evenodd;…" at bounding box center [370, 344] width 740 height 1270
drag, startPoint x: 688, startPoint y: 112, endPoint x: 735, endPoint y: 174, distance: 78.1
click at [735, 174] on main ".st0{fill-rule:evenodd;clip-rule:evenodd;fill:#000041;} .st1{fill-rule:evenodd;…" at bounding box center [370, 344] width 740 height 1270
click at [683, 158] on main ".st0{fill-rule:evenodd;clip-rule:evenodd;fill:#000041;} .st1{fill-rule:evenodd;…" at bounding box center [370, 344] width 740 height 1270
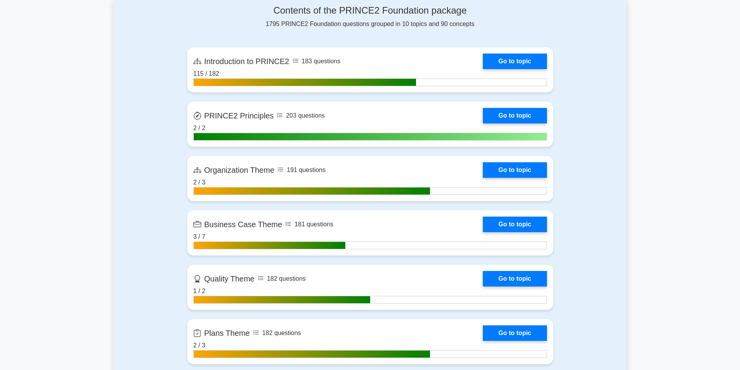
scroll to position [337, 0]
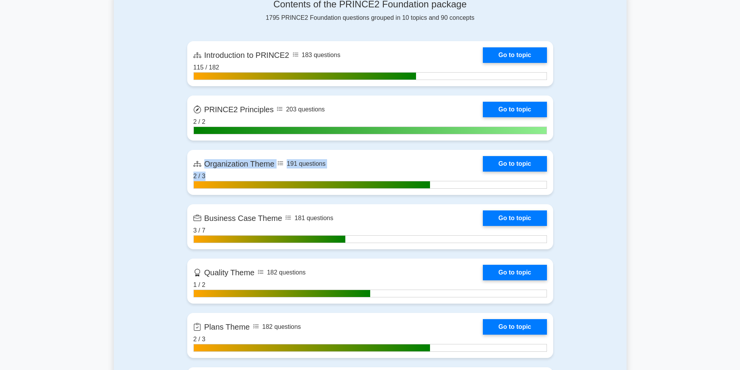
drag, startPoint x: 739, startPoint y: 129, endPoint x: 728, endPoint y: 179, distance: 51.0
click at [728, 179] on main ".st0{fill-rule:evenodd;clip-rule:evenodd;fill:#000041;} .st1{fill-rule:evenodd;…" at bounding box center [370, 322] width 740 height 1270
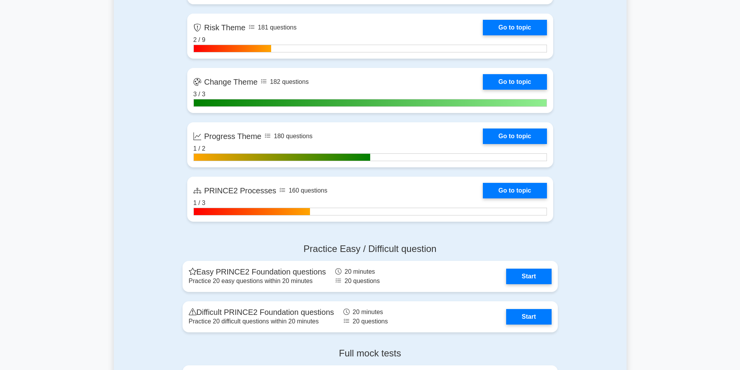
scroll to position [693, 0]
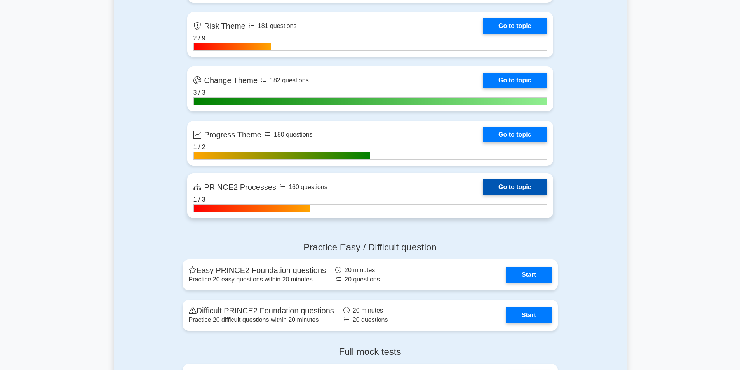
click at [483, 189] on link "Go to topic" at bounding box center [515, 187] width 64 height 16
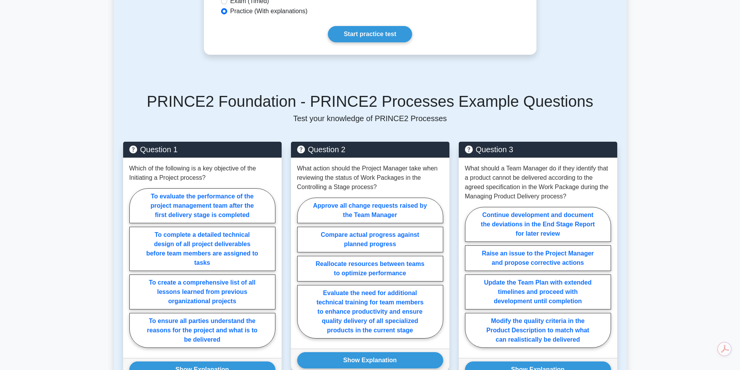
scroll to position [314, 0]
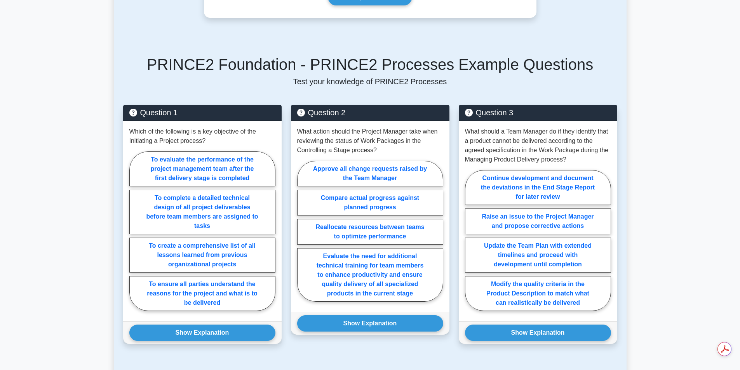
click at [723, 149] on main "Back to PRINCE2 Foundation (PRINCE2 Foundation) Test Flashcards PRINCE2 Process…" at bounding box center [370, 94] width 740 height 767
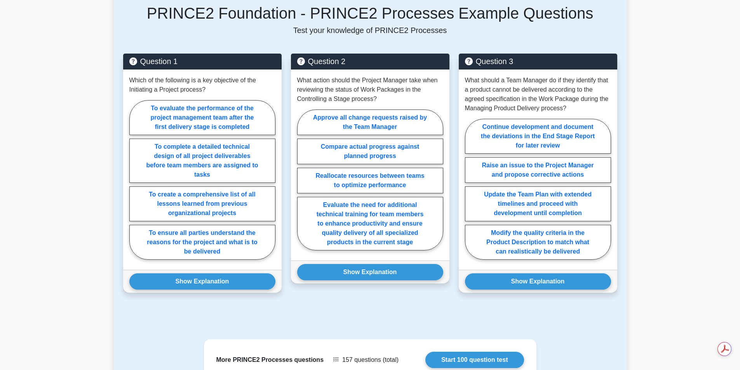
scroll to position [370, 0]
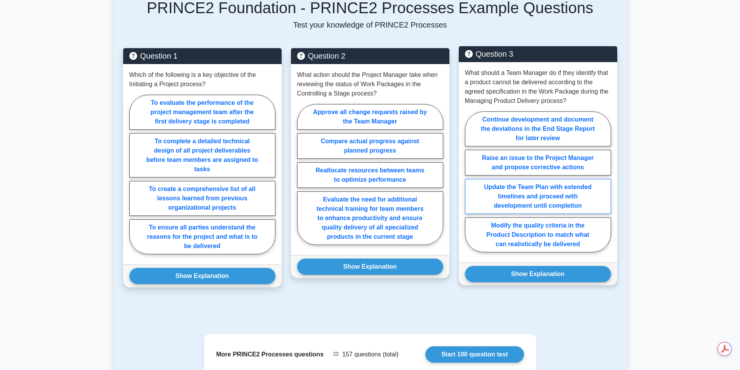
click at [601, 196] on label "Update the Team Plan with extended timelines and proceed with development until…" at bounding box center [538, 196] width 146 height 35
click at [470, 187] on input "Update the Team Plan with extended timelines and proceed with development until…" at bounding box center [467, 184] width 5 height 5
radio input "true"
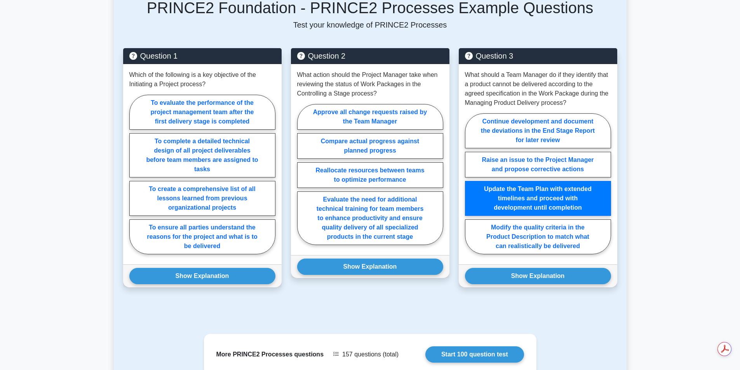
click at [702, 184] on main "Back to PRINCE2 Foundation (PRINCE2 Foundation) Test Flashcards PRINCE2 Process…" at bounding box center [370, 37] width 740 height 767
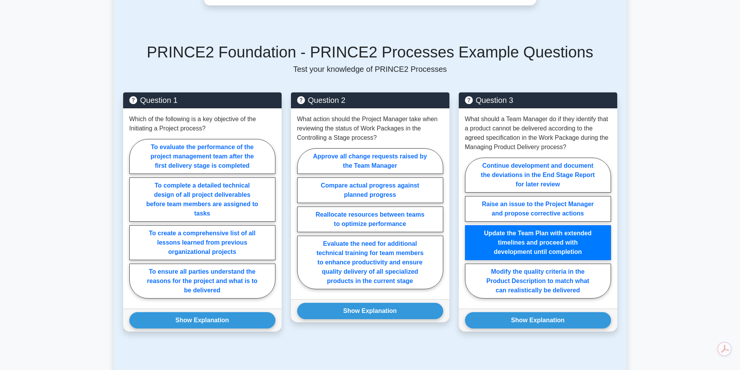
scroll to position [318, 0]
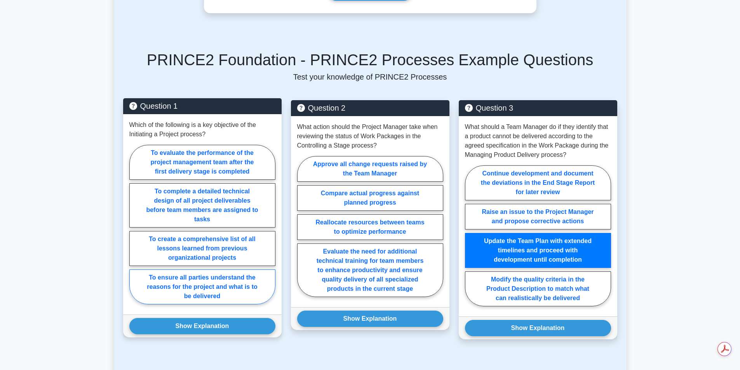
click at [200, 269] on label "To ensure all parties understand the reasons for the project and what is to be …" at bounding box center [202, 286] width 146 height 35
click at [134, 229] on input "To ensure all parties understand the reasons for the project and what is to be …" at bounding box center [131, 226] width 5 height 5
radio input "true"
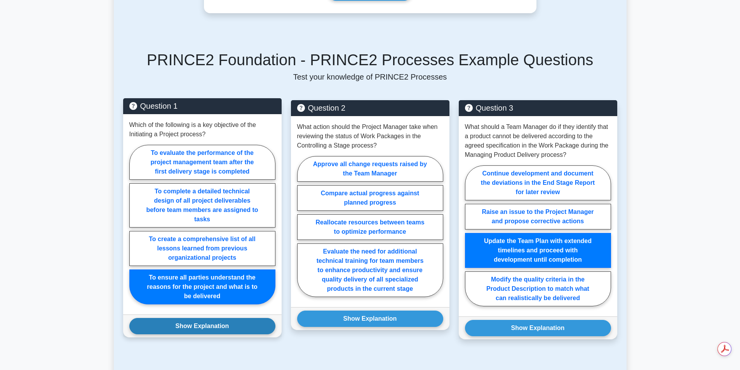
click at [198, 319] on button "Show Explanation" at bounding box center [202, 326] width 146 height 16
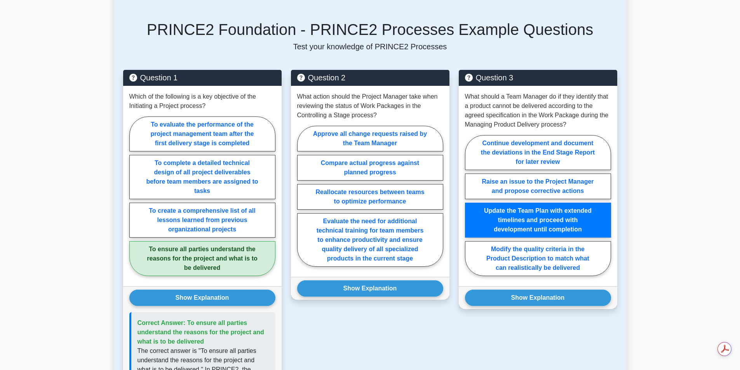
scroll to position [347, 0]
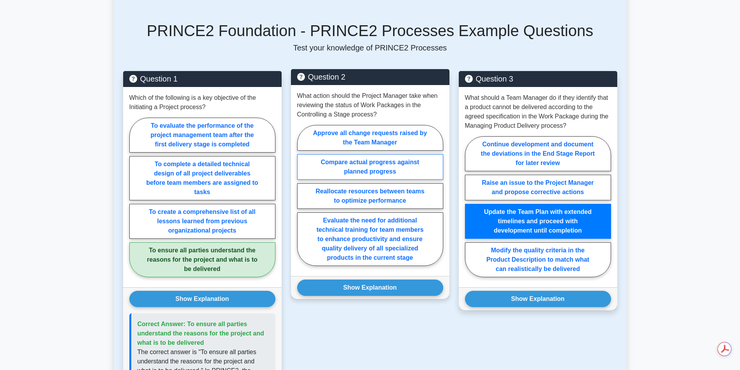
click at [420, 164] on label "Compare actual progress against planned progress" at bounding box center [370, 167] width 146 height 26
click at [302, 195] on input "Compare actual progress against planned progress" at bounding box center [299, 197] width 5 height 5
radio input "true"
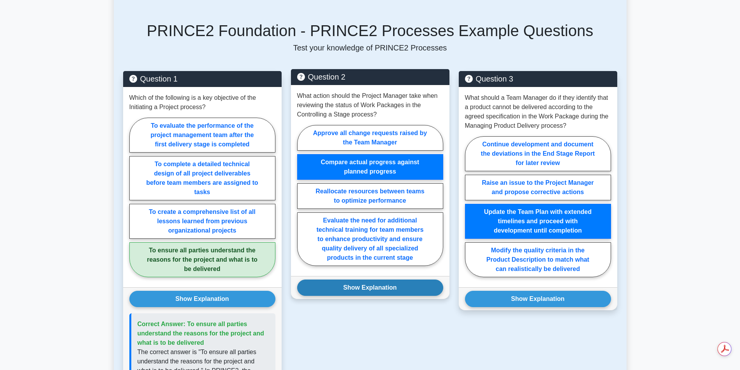
click at [393, 280] on button "Show Explanation" at bounding box center [370, 288] width 146 height 16
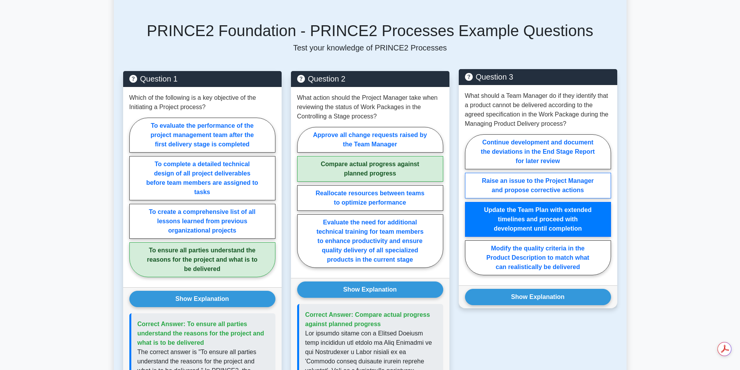
click at [578, 183] on label "Raise an issue to the Project Manager and propose corrective actions" at bounding box center [538, 186] width 146 height 26
click at [470, 205] on input "Raise an issue to the Project Manager and propose corrective actions" at bounding box center [467, 207] width 5 height 5
radio input "true"
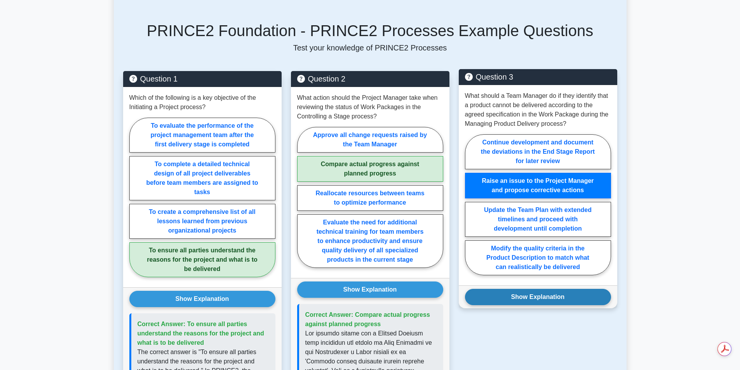
click at [537, 291] on button "Show Explanation" at bounding box center [538, 297] width 146 height 16
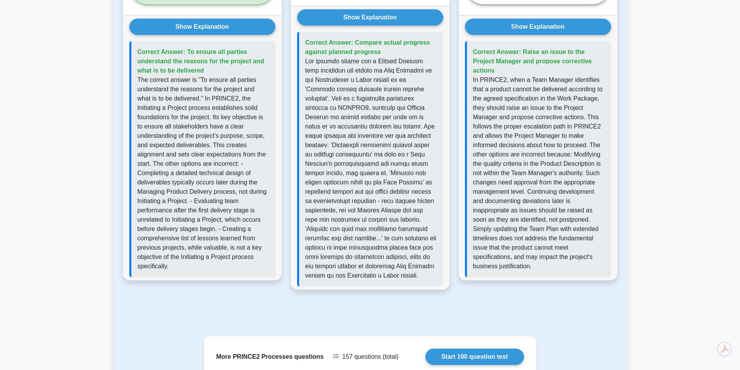
scroll to position [682, 0]
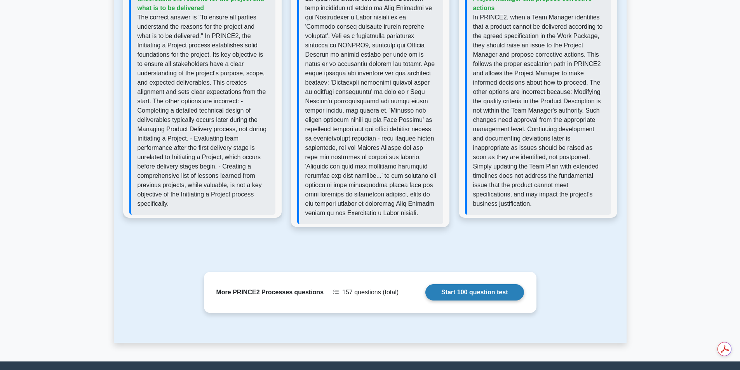
click at [481, 293] on link "Start 100 question test" at bounding box center [474, 292] width 99 height 16
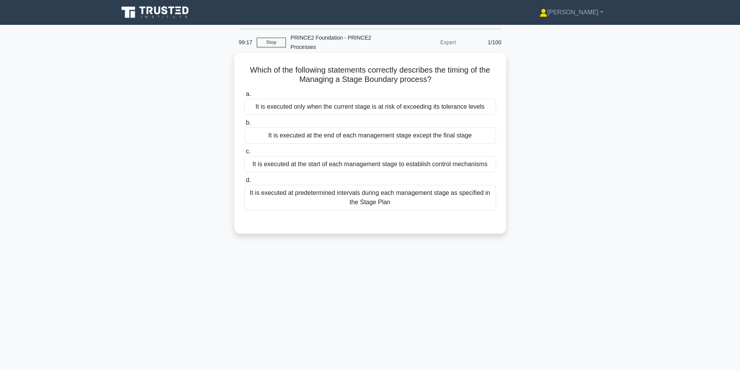
click at [356, 110] on div "It is executed only when the current stage is at risk of exceeding its toleranc…" at bounding box center [370, 107] width 252 height 16
click at [244, 97] on input "a. It is executed only when the current stage is at risk of exceeding its toler…" at bounding box center [244, 94] width 0 height 5
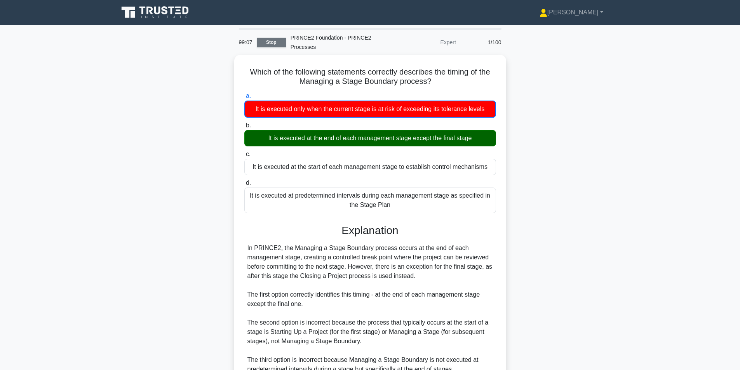
click at [268, 42] on link "Stop" at bounding box center [271, 43] width 29 height 10
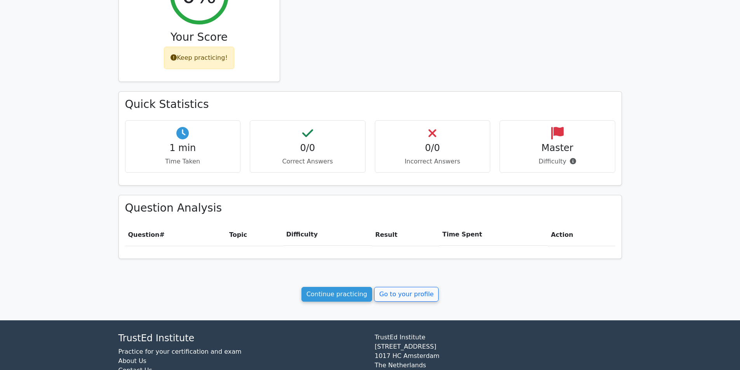
scroll to position [195, 0]
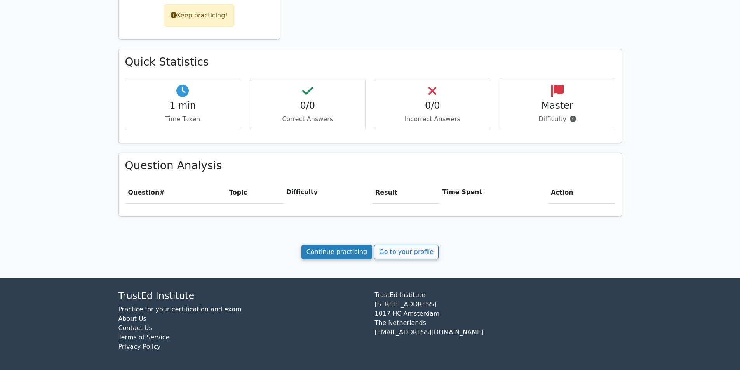
click at [331, 256] on link "Continue practicing" at bounding box center [336, 252] width 71 height 15
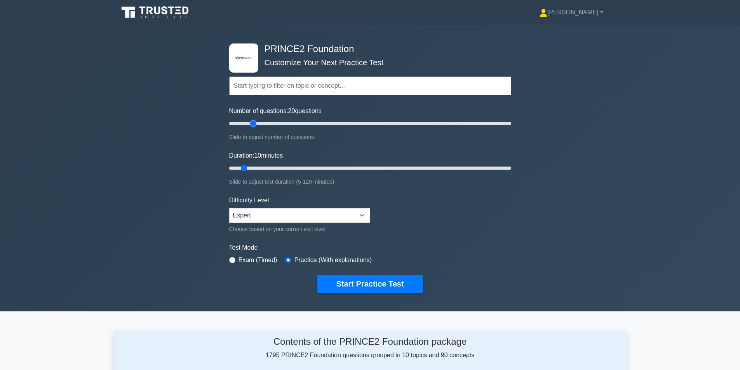
drag, startPoint x: 242, startPoint y: 123, endPoint x: 253, endPoint y: 122, distance: 10.9
type input "20"
click at [253, 122] on input "Number of questions: 20 questions" at bounding box center [370, 123] width 282 height 9
drag, startPoint x: 242, startPoint y: 166, endPoint x: 284, endPoint y: 169, distance: 42.0
type input "25"
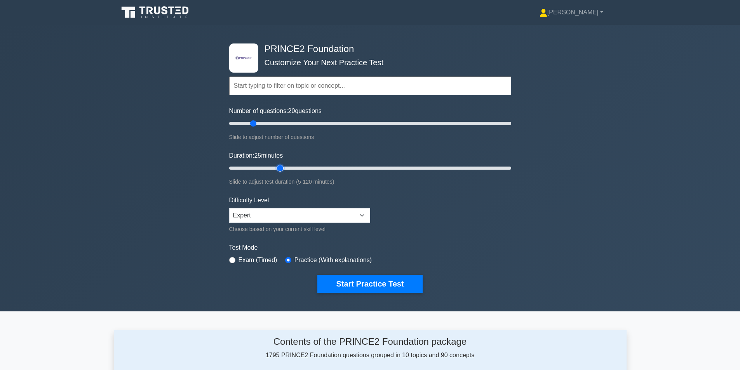
click at [284, 169] on input "Duration: 25 minutes" at bounding box center [370, 167] width 282 height 9
click at [257, 219] on select "Beginner Intermediate Expert" at bounding box center [299, 215] width 141 height 15
click at [233, 260] on input "radio" at bounding box center [232, 260] width 6 height 6
radio input "true"
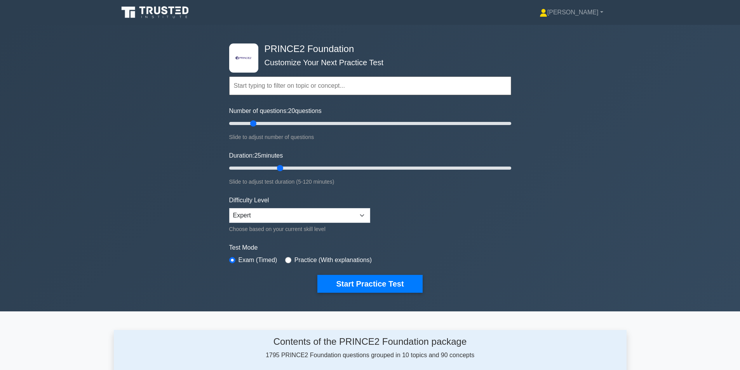
click at [341, 274] on form "Topics Introduction to PRINCE2 PRINCE2 Principles Organization Theme Business C…" at bounding box center [370, 173] width 282 height 240
click at [341, 283] on button "Start Practice Test" at bounding box center [369, 284] width 105 height 18
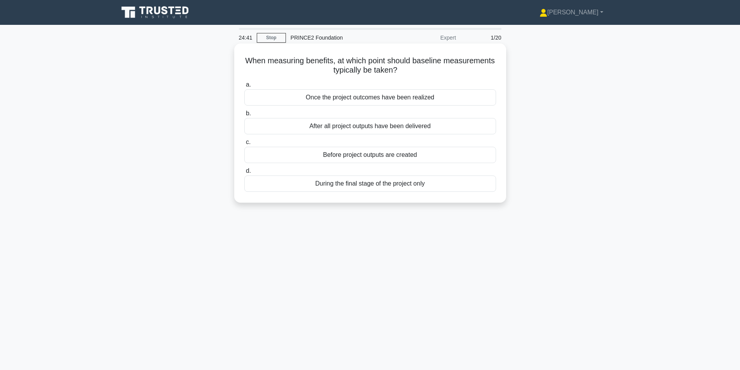
click at [353, 156] on div "Before project outputs are created" at bounding box center [370, 155] width 252 height 16
click at [244, 145] on input "c. Before project outputs are created" at bounding box center [244, 142] width 0 height 5
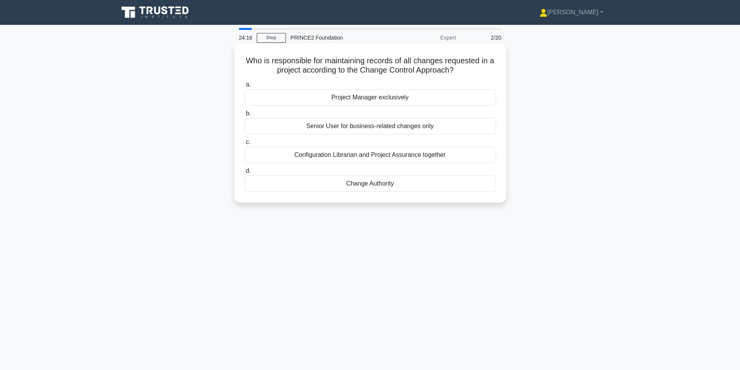
click at [399, 101] on div "Project Manager exclusively" at bounding box center [370, 97] width 252 height 16
click at [244, 87] on input "a. Project Manager exclusively" at bounding box center [244, 84] width 0 height 5
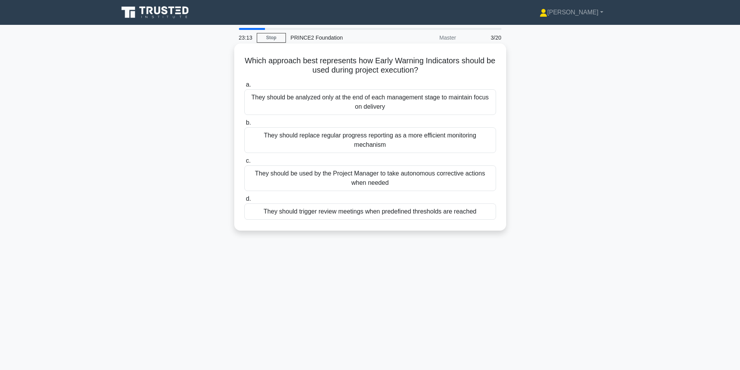
click at [410, 186] on div "They should be used by the Project Manager to take autonomous corrective action…" at bounding box center [370, 178] width 252 height 26
click at [244, 163] on input "c. They should be used by the Project Manager to take autonomous corrective act…" at bounding box center [244, 160] width 0 height 5
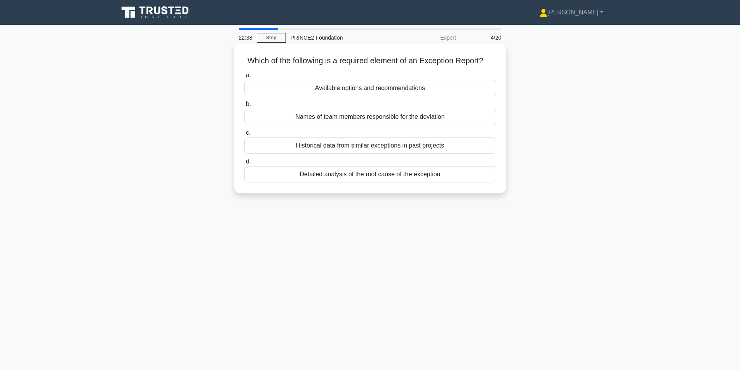
click at [443, 96] on div "Available options and recommendations" at bounding box center [370, 88] width 252 height 16
click at [244, 78] on input "a. Available options and recommendations" at bounding box center [244, 75] width 0 height 5
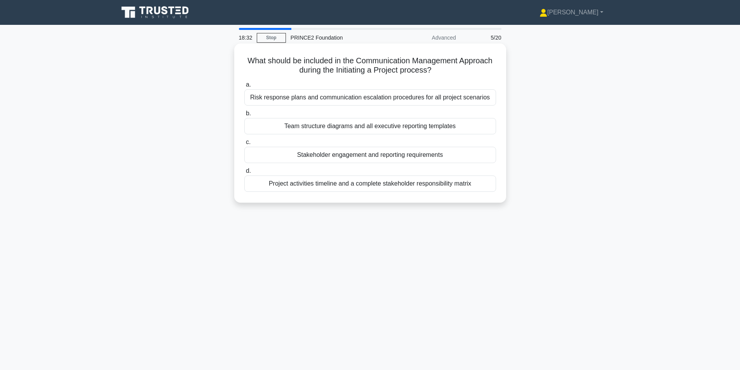
click at [404, 155] on div "Stakeholder engagement and reporting requirements" at bounding box center [370, 155] width 252 height 16
click at [244, 145] on input "c. Stakeholder engagement and reporting requirements" at bounding box center [244, 142] width 0 height 5
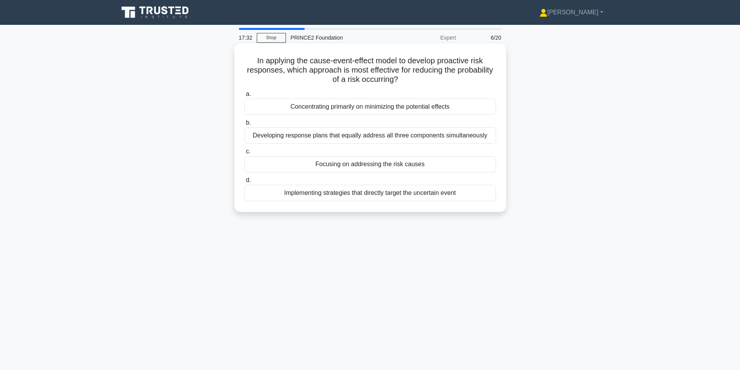
click at [427, 196] on div "Implementing strategies that directly target the uncertain event" at bounding box center [370, 193] width 252 height 16
click at [244, 183] on input "d. Implementing strategies that directly target the uncertain event" at bounding box center [244, 180] width 0 height 5
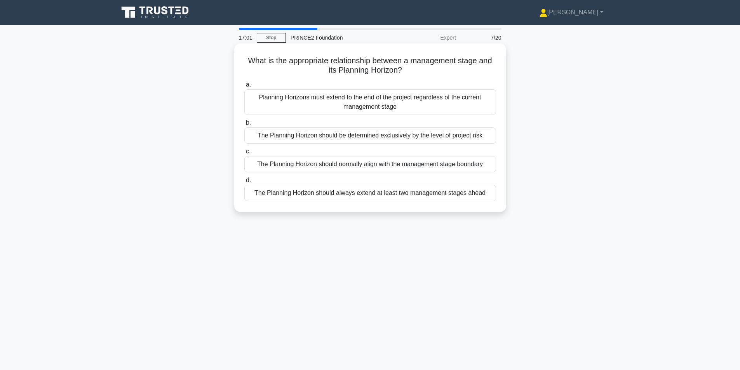
click at [382, 158] on div "The Planning Horizon should normally align with the management stage boundary" at bounding box center [370, 164] width 252 height 16
click at [244, 154] on input "c. The Planning Horizon should normally align with the management stage boundary" at bounding box center [244, 151] width 0 height 5
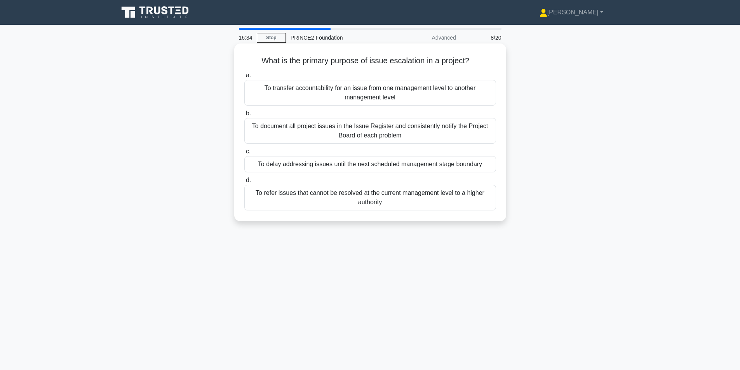
click at [372, 90] on div "To transfer accountability for an issue from one management level to another ma…" at bounding box center [370, 93] width 252 height 26
click at [244, 78] on input "a. To transfer accountability for an issue from one management level to another…" at bounding box center [244, 75] width 0 height 5
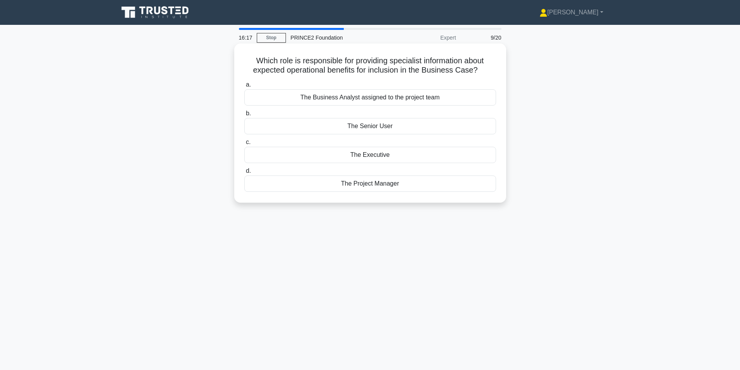
click at [379, 126] on div "The Senior User" at bounding box center [370, 126] width 252 height 16
click at [244, 116] on input "b. The Senior User" at bounding box center [244, 113] width 0 height 5
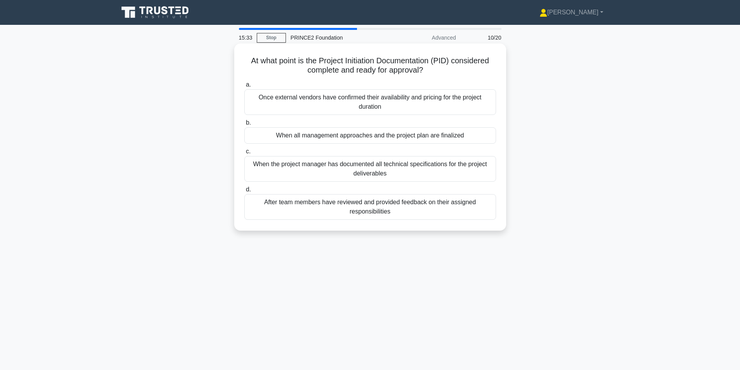
click at [422, 136] on div "When all management approaches and the project plan are finalized" at bounding box center [370, 135] width 252 height 16
click at [244, 125] on input "b. When all management approaches and the project plan are finalized" at bounding box center [244, 122] width 0 height 5
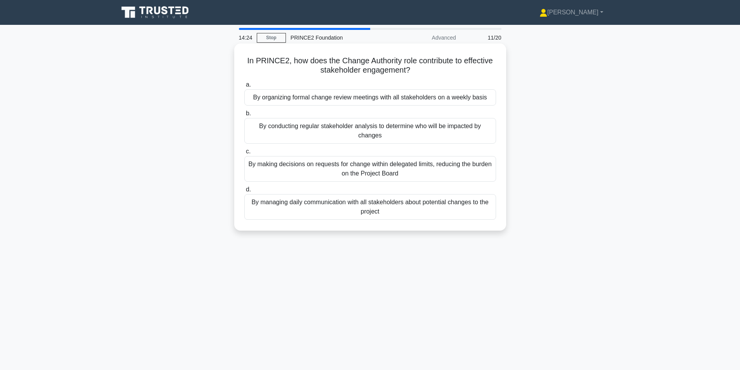
click at [419, 134] on div "By conducting regular stakeholder analysis to determine who will be impacted by…" at bounding box center [370, 131] width 252 height 26
click at [244, 116] on input "b. By conducting regular stakeholder analysis to determine who will be impacted…" at bounding box center [244, 113] width 0 height 5
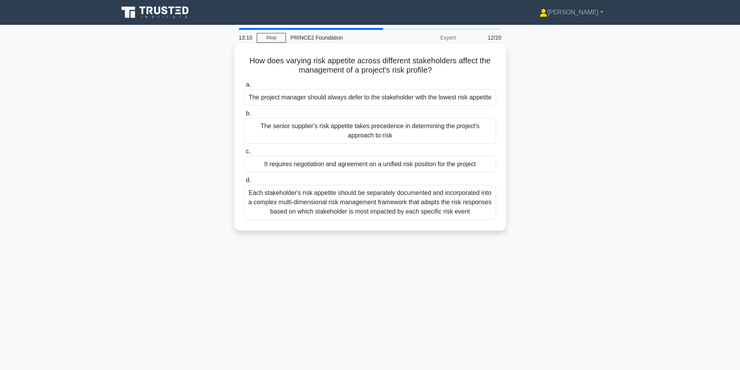
click at [471, 212] on div "Each stakeholder's risk appetite should be separately documented and incorporat…" at bounding box center [370, 202] width 252 height 35
click at [244, 183] on input "d. Each stakeholder's risk appetite should be separately documented and incorpo…" at bounding box center [244, 180] width 0 height 5
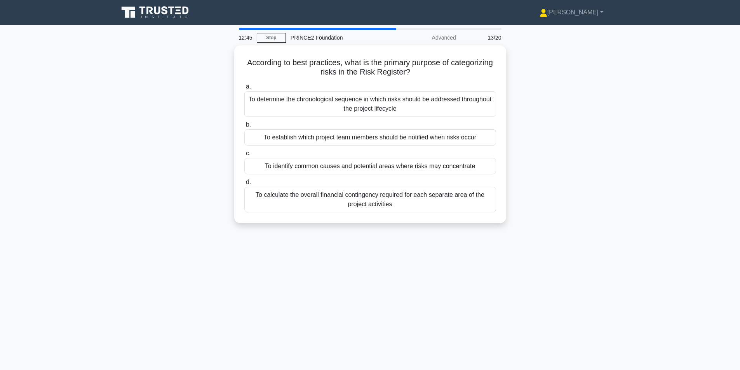
click at [436, 261] on div "12:45 Stop PRINCE2 Foundation Advanced 13/20 According to best practices, what …" at bounding box center [370, 222] width 513 height 388
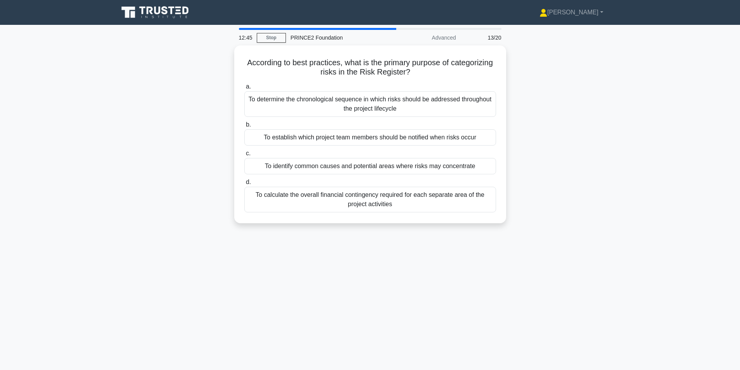
click at [436, 261] on div "12:45 Stop PRINCE2 Foundation Advanced 13/20 According to best practices, what …" at bounding box center [370, 222] width 513 height 388
click at [436, 261] on div "12:43 Stop PRINCE2 Foundation Advanced 13/20 According to best practices, what …" at bounding box center [370, 222] width 513 height 388
click at [436, 261] on div "12:42 Stop PRINCE2 Foundation Advanced 13/20 According to best practices, what …" at bounding box center [370, 222] width 513 height 388
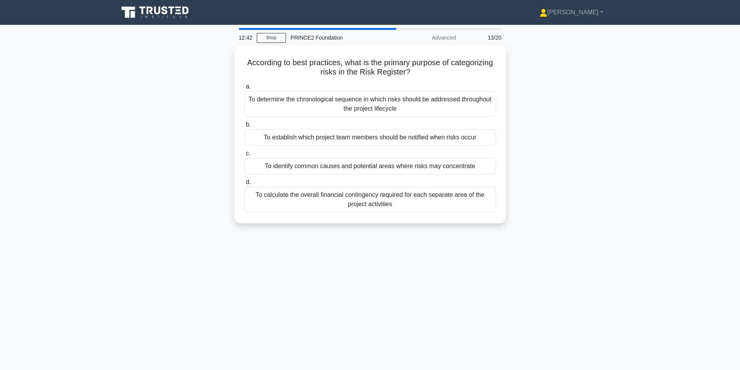
click at [436, 261] on div "12:42 Stop PRINCE2 Foundation Advanced 13/20 According to best practices, what …" at bounding box center [370, 222] width 513 height 388
click at [436, 261] on div "12:40 Stop PRINCE2 Foundation Advanced 13/20 According to best practices, what …" at bounding box center [370, 222] width 513 height 388
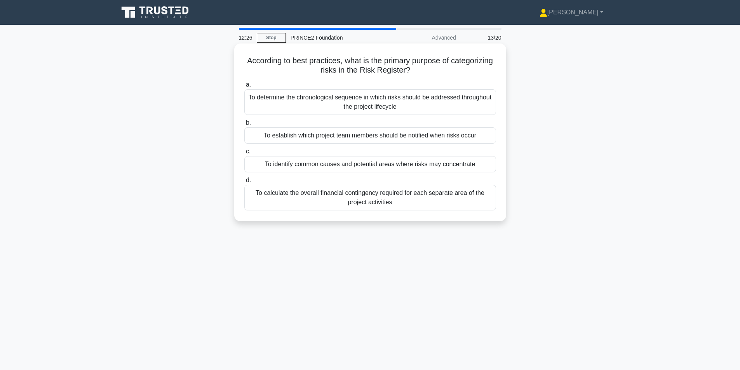
click at [417, 203] on div "To calculate the overall financial contingency required for each separate area …" at bounding box center [370, 198] width 252 height 26
click at [244, 183] on input "d. To calculate the overall financial contingency required for each separate ar…" at bounding box center [244, 180] width 0 height 5
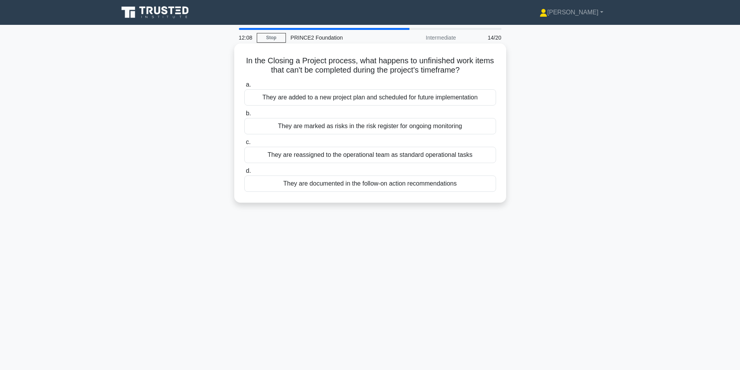
click at [385, 130] on div "They are marked as risks in the risk register for ongoing monitoring" at bounding box center [370, 126] width 252 height 16
click at [244, 116] on input "b. They are marked as risks in the risk register for ongoing monitoring" at bounding box center [244, 113] width 0 height 5
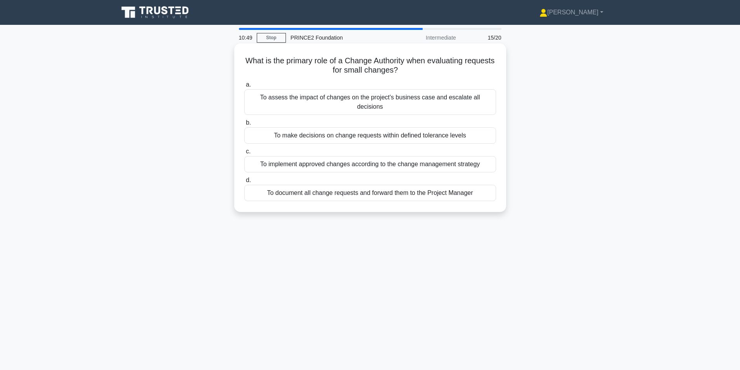
click at [461, 97] on div "To assess the impact of changes on the project's business case and escalate all…" at bounding box center [370, 102] width 252 height 26
click at [244, 87] on input "a. To assess the impact of changes on the project's business case and escalate …" at bounding box center [244, 84] width 0 height 5
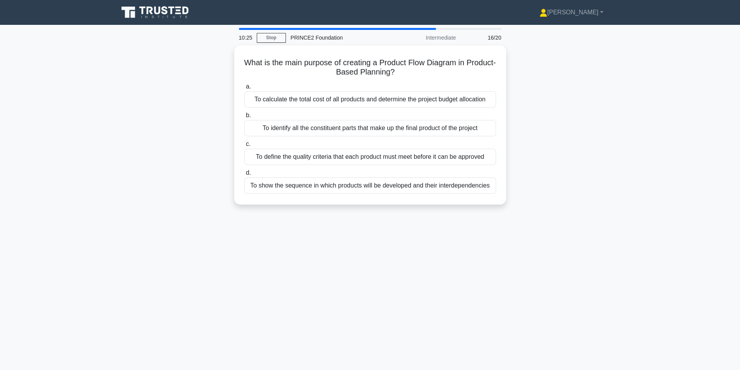
click at [554, 115] on div "What is the main purpose of creating a Product Flow Diagram in Product-Based Pl…" at bounding box center [370, 129] width 513 height 169
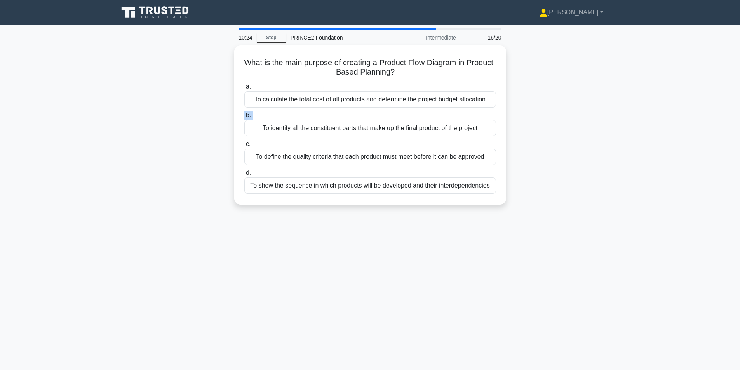
click at [554, 115] on div "What is the main purpose of creating a Product Flow Diagram in Product-Based Pl…" at bounding box center [370, 129] width 513 height 169
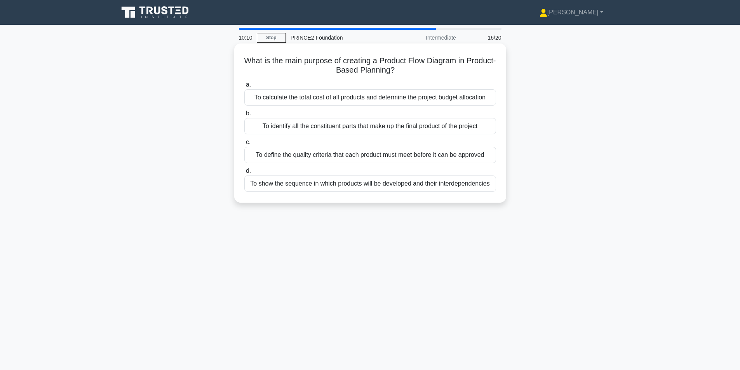
click at [370, 193] on div "a. To calculate the total cost of all products and determine the project budget…" at bounding box center [370, 135] width 261 height 115
click at [377, 188] on div "To show the sequence in which products will be developed and their interdepende…" at bounding box center [370, 183] width 252 height 16
click at [244, 174] on input "d. To show the sequence in which products will be developed and their interdepe…" at bounding box center [244, 171] width 0 height 5
click at [417, 181] on div "To prioritize risks based on their severity for appropriate management attention" at bounding box center [370, 183] width 252 height 16
click at [244, 174] on input "d. To prioritize risks based on their severity for appropriate management atten…" at bounding box center [244, 171] width 0 height 5
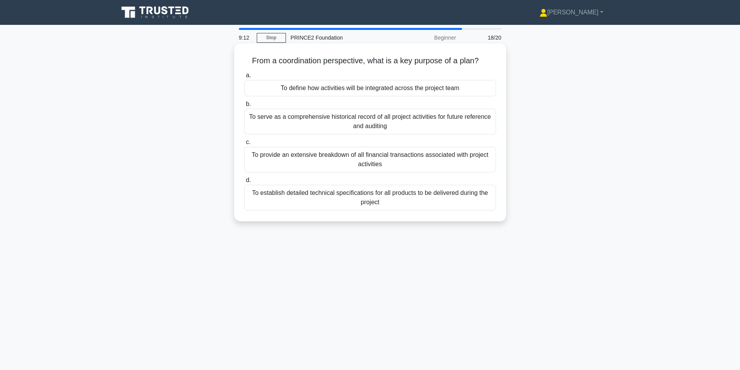
click at [450, 89] on div "To define how activities will be integrated across the project team" at bounding box center [370, 88] width 252 height 16
click at [244, 78] on input "a. To define how activities will be integrated across the project team" at bounding box center [244, 75] width 0 height 5
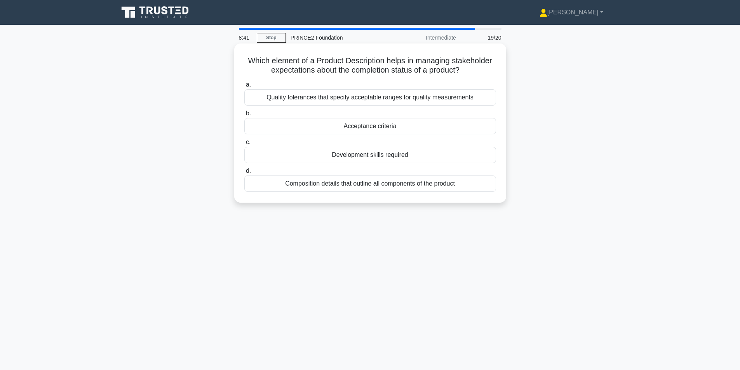
click at [390, 124] on div "Acceptance criteria" at bounding box center [370, 126] width 252 height 16
click at [244, 116] on input "b. Acceptance criteria" at bounding box center [244, 113] width 0 height 5
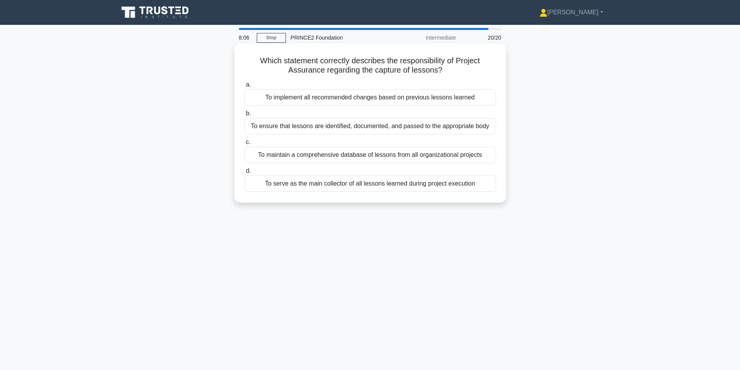
click at [424, 122] on div "To ensure that lessons are identified, documented, and passed to the appropriat…" at bounding box center [370, 126] width 252 height 16
click at [244, 116] on input "b. To ensure that lessons are identified, documented, and passed to the appropr…" at bounding box center [244, 113] width 0 height 5
